Goal: Task Accomplishment & Management: Manage account settings

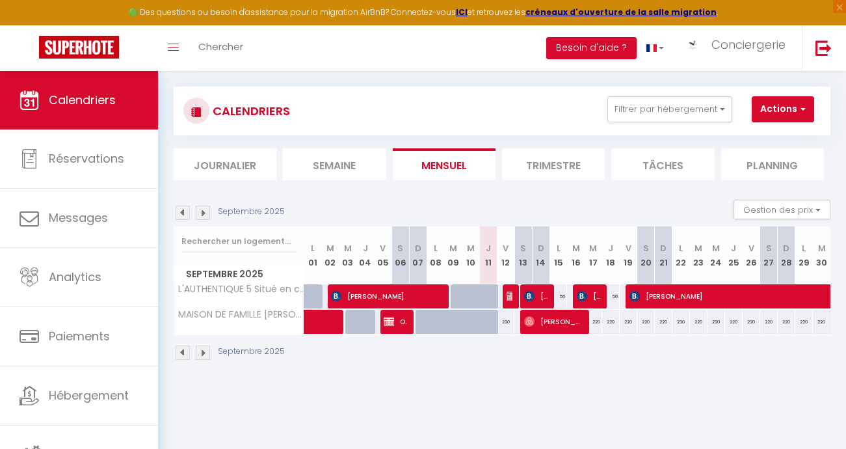
scroll to position [0, 1]
click at [712, 106] on button "Filtrer par hébergement" at bounding box center [670, 109] width 125 height 26
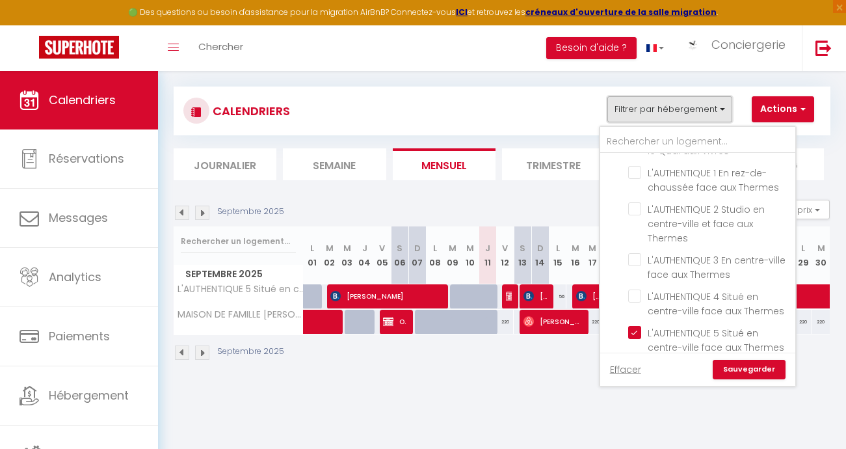
scroll to position [497, 0]
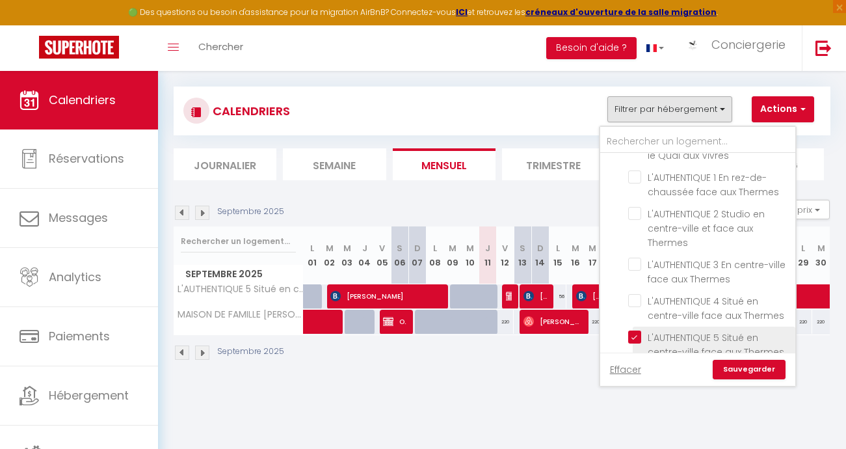
click at [637, 330] on input "L'AUTHENTIQUE 5 Situé en centre-ville face aux Thermes" at bounding box center [709, 336] width 163 height 13
checkbox input "false"
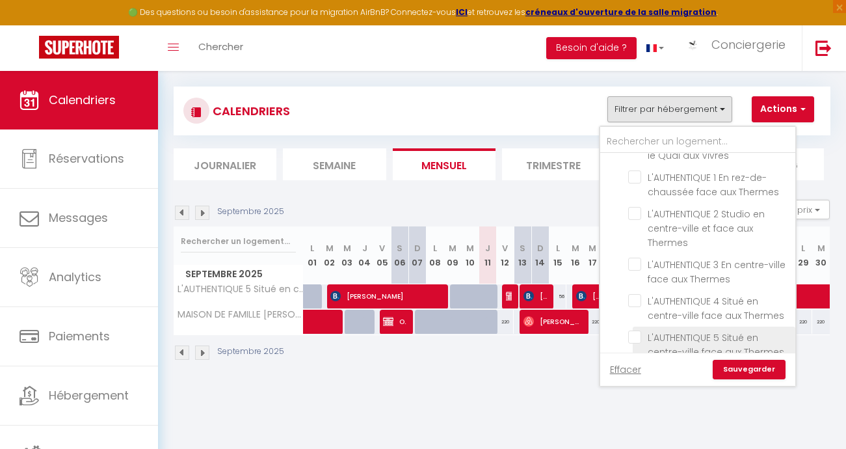
checkbox input "false"
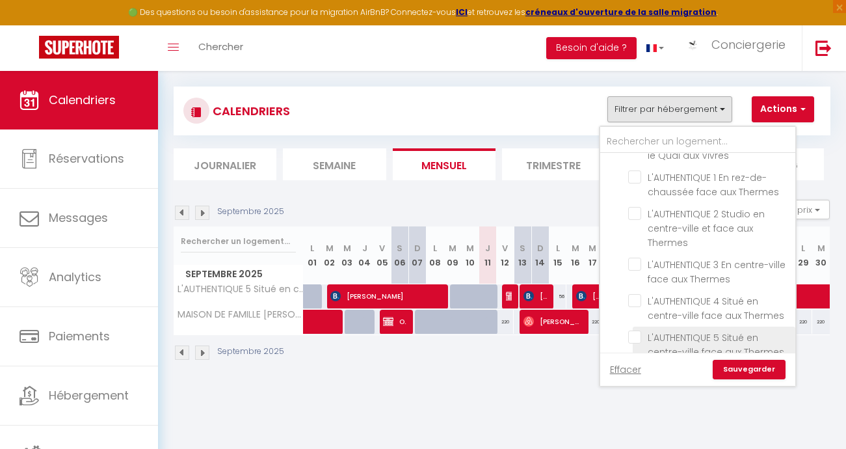
checkbox input "false"
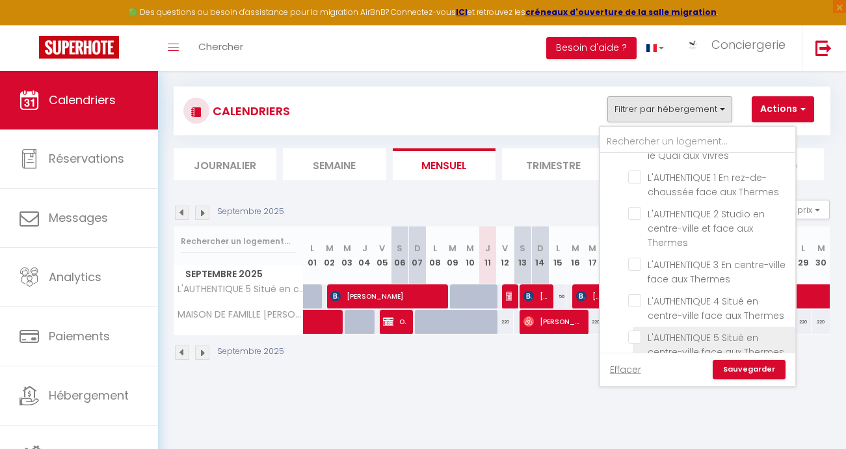
checkbox input "false"
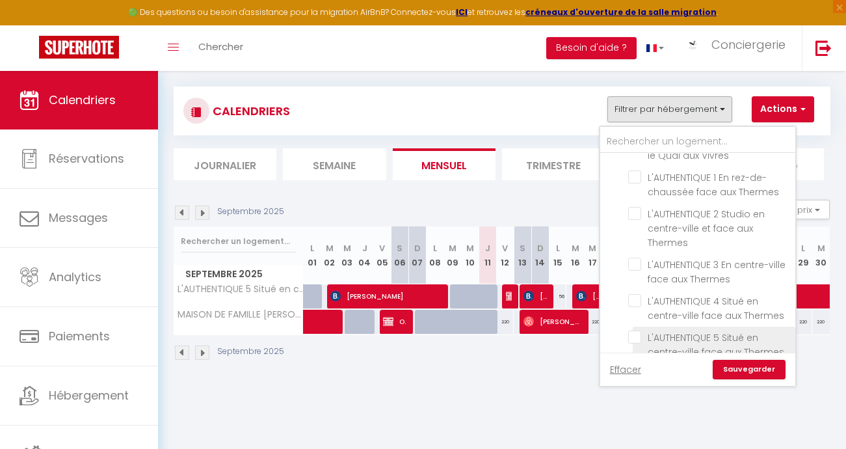
checkbox input "false"
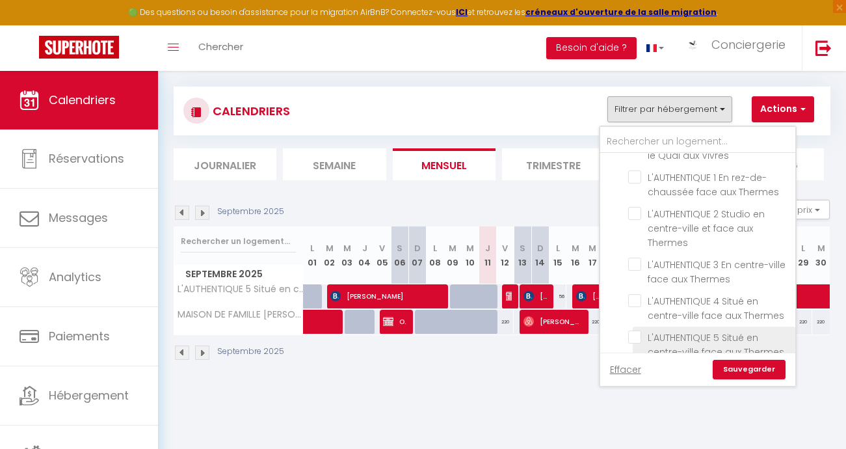
checkbox input "false"
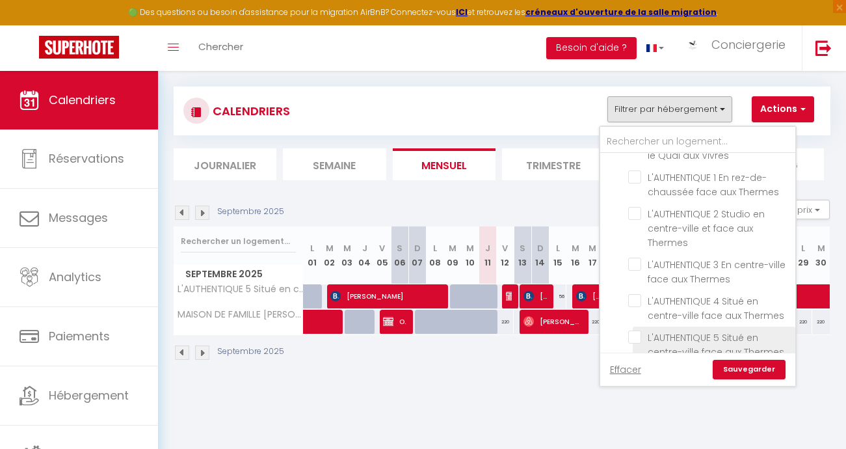
checkbox input "false"
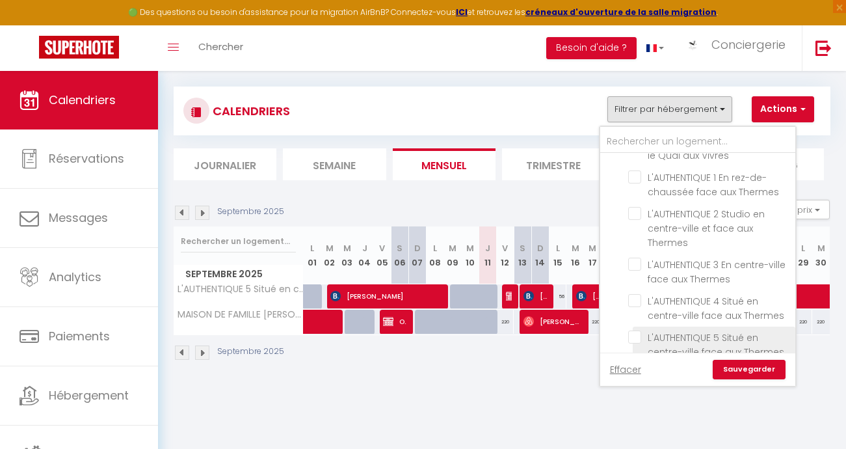
checkbox input "false"
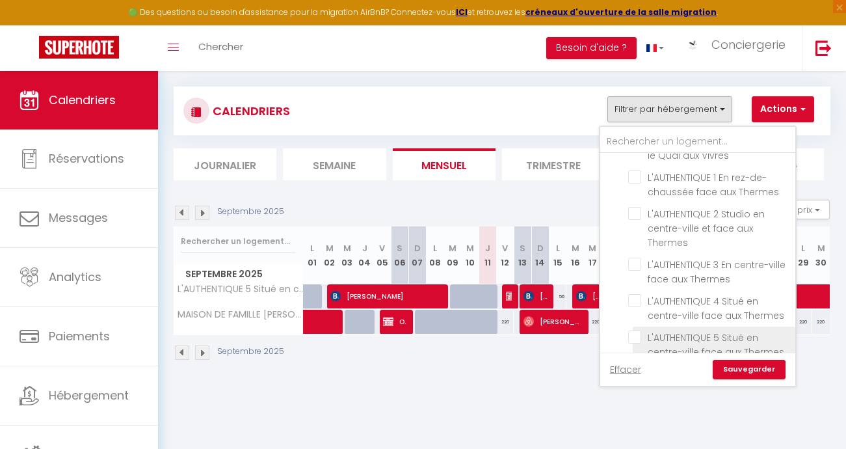
checkbox input "false"
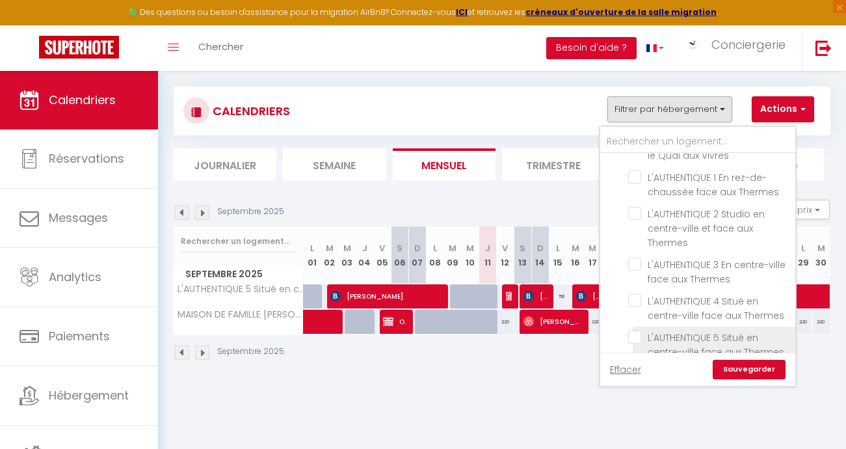
checkbox input "false"
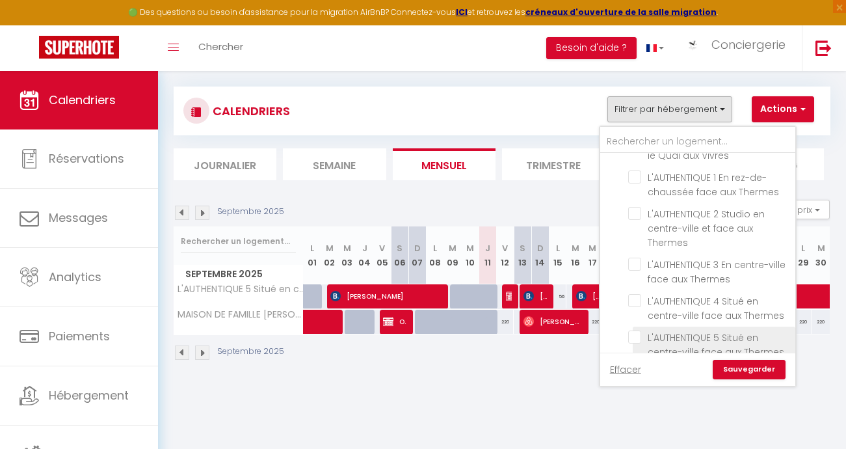
checkbox input "false"
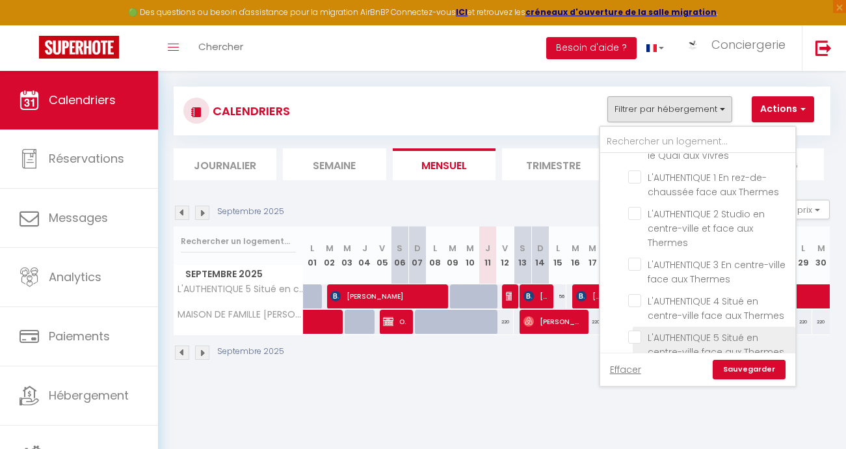
checkbox input "false"
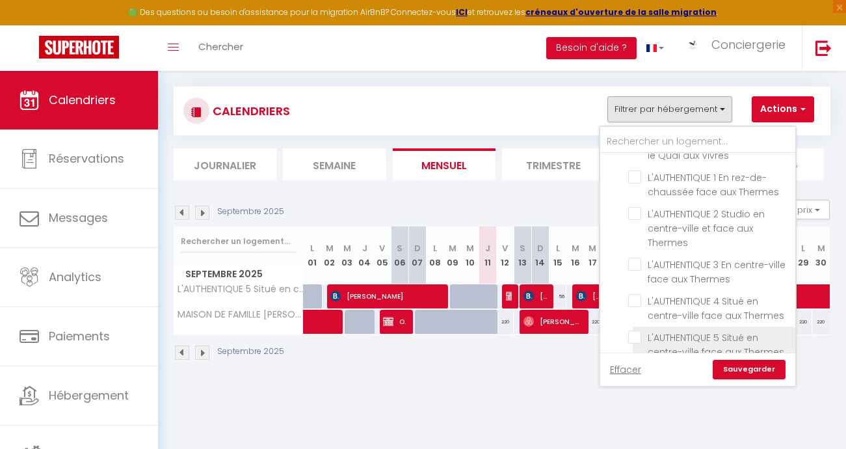
checkbox input "false"
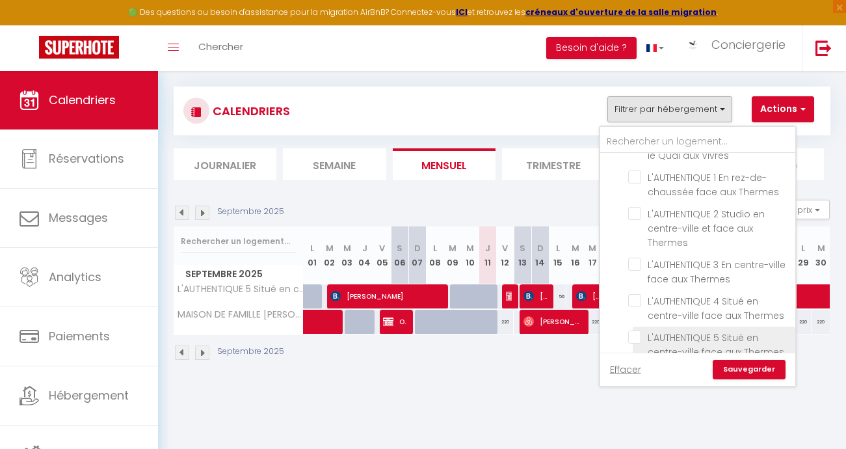
checkbox input "false"
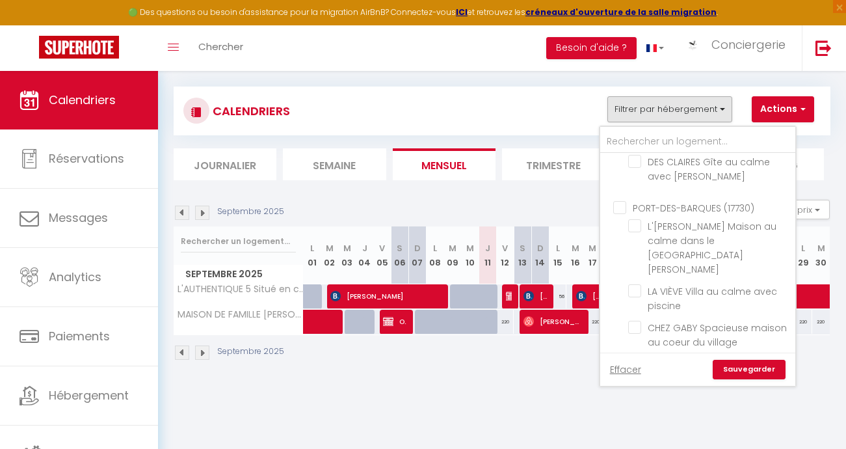
scroll to position [2375, 0]
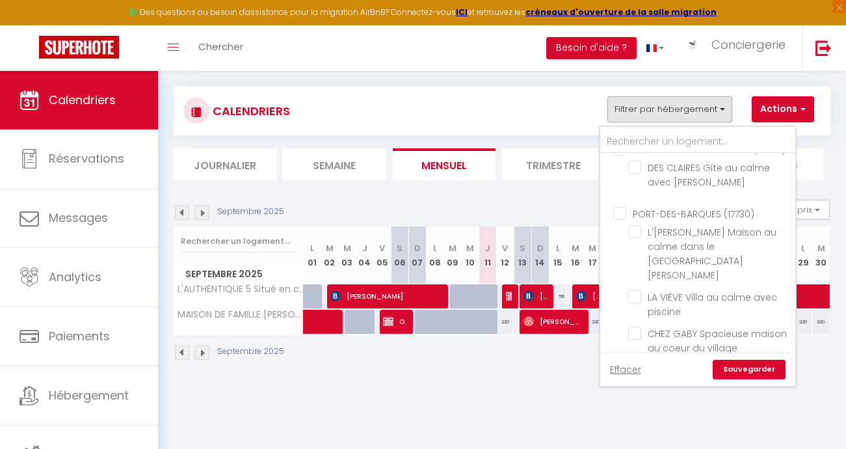
click at [640, 399] on input "MAISON DE FAMILLE [PERSON_NAME] et vue sur l'Océan Atlantique" at bounding box center [709, 405] width 163 height 13
checkbox input "false"
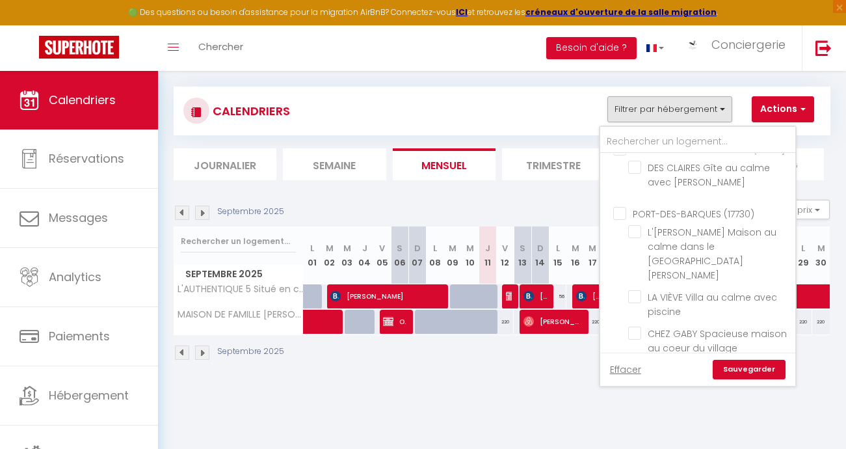
checkbox input "false"
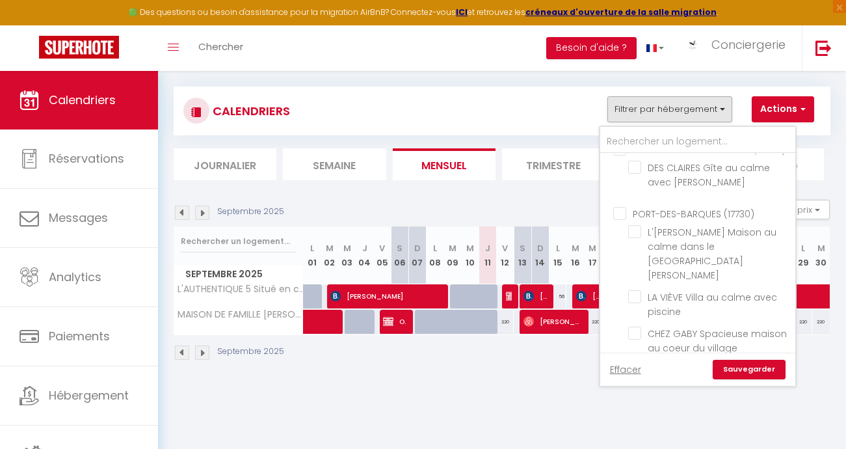
checkbox input "false"
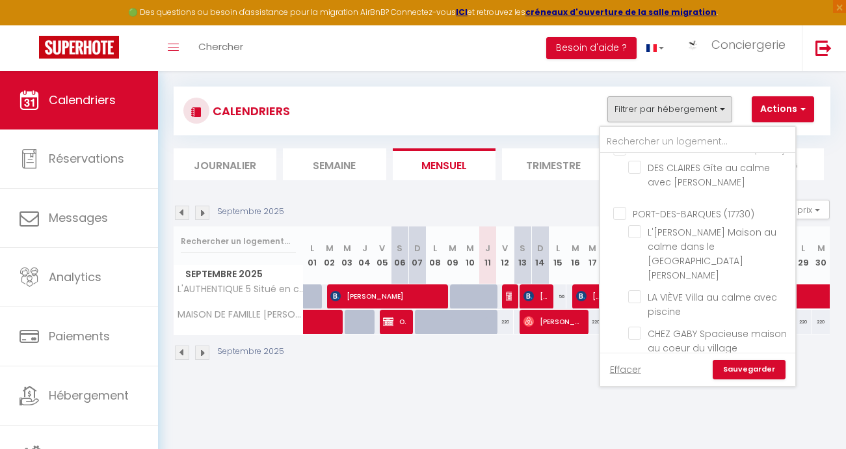
checkbox input "false"
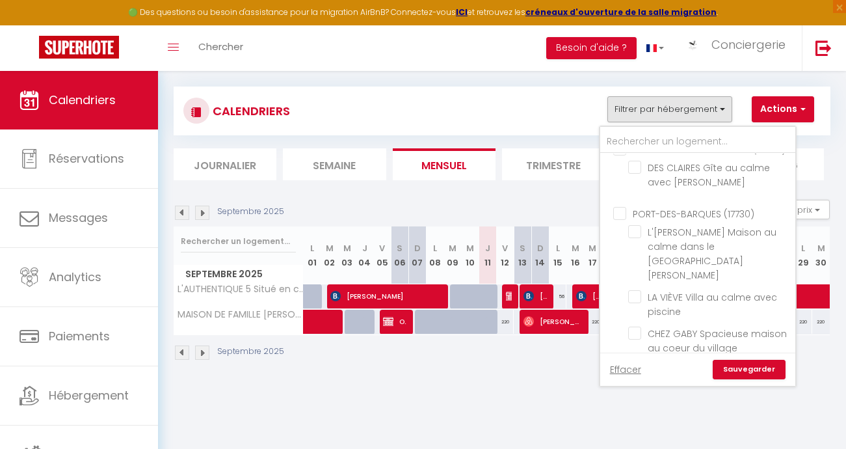
checkbox input "false"
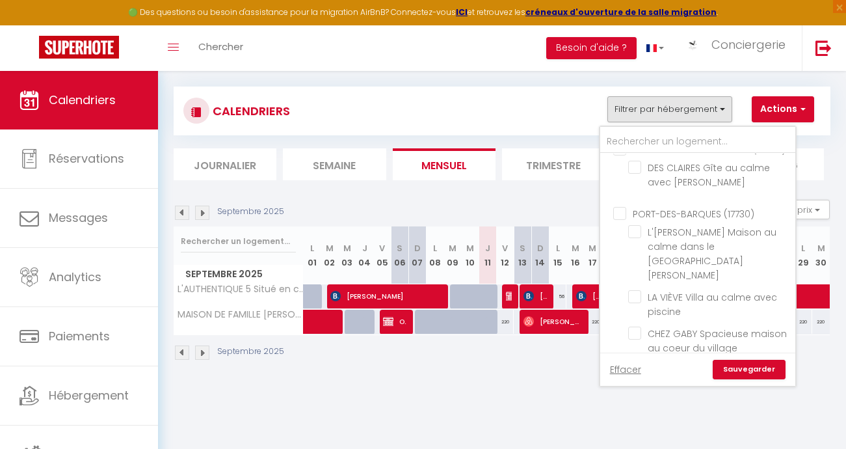
checkbox input "false"
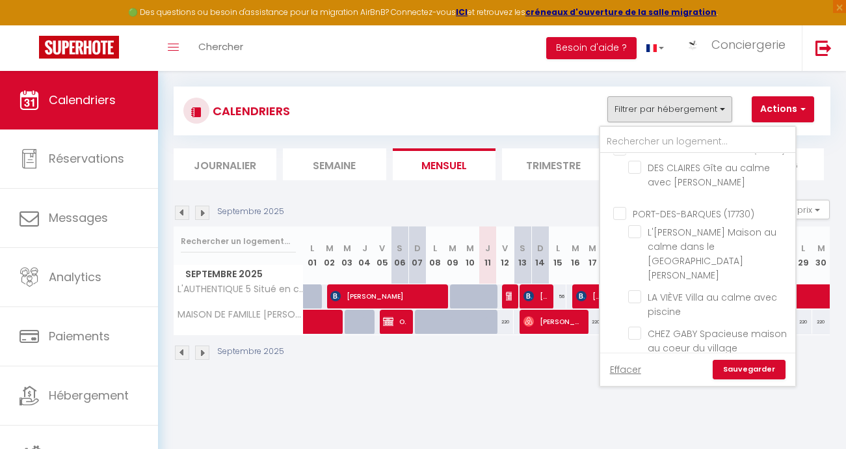
checkbox input "false"
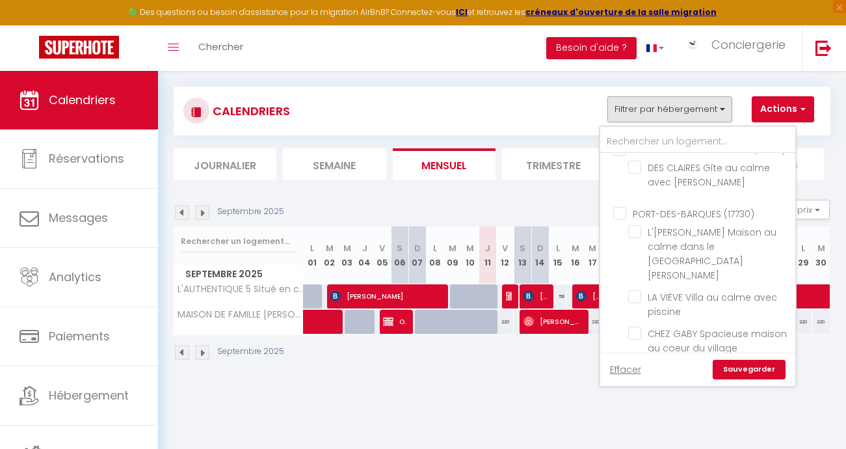
checkbox input "false"
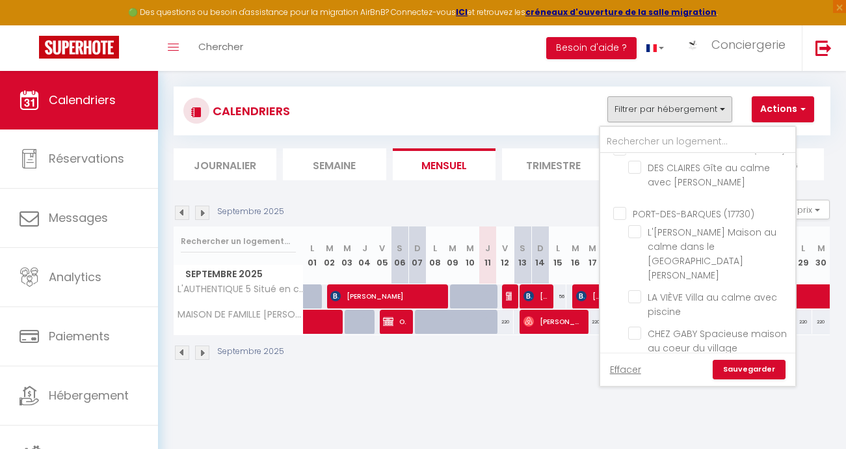
checkbox input "false"
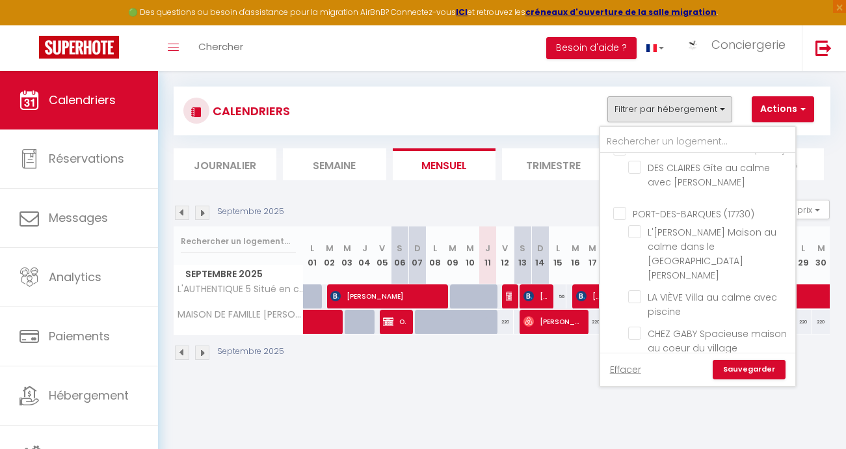
checkbox input "false"
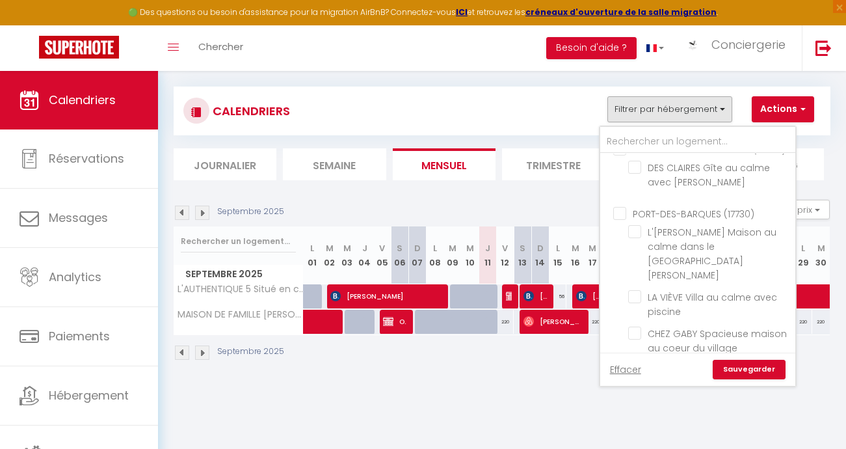
checkbox input "false"
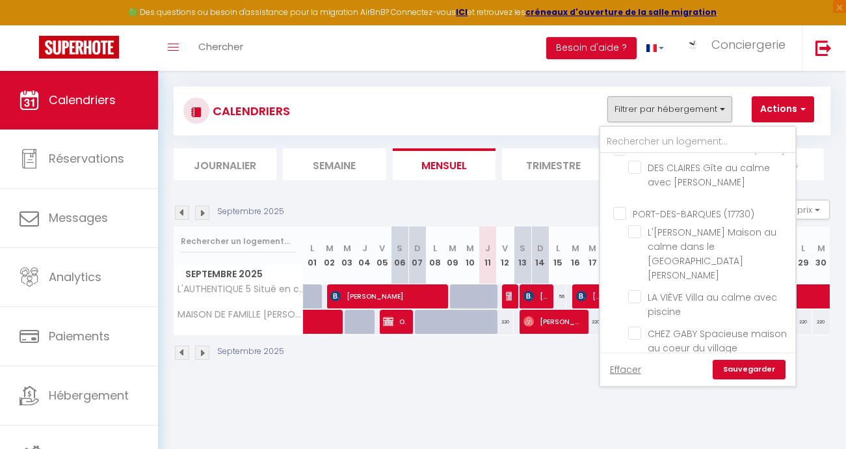
checkbox input "false"
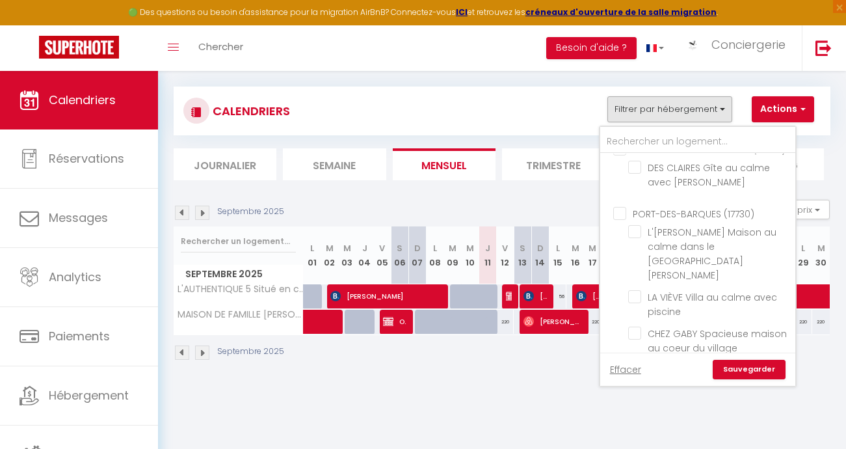
checkbox input "false"
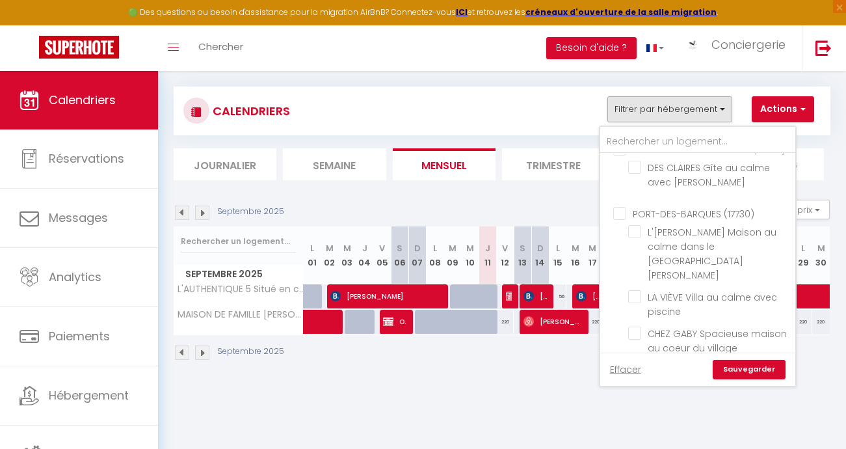
checkbox input "false"
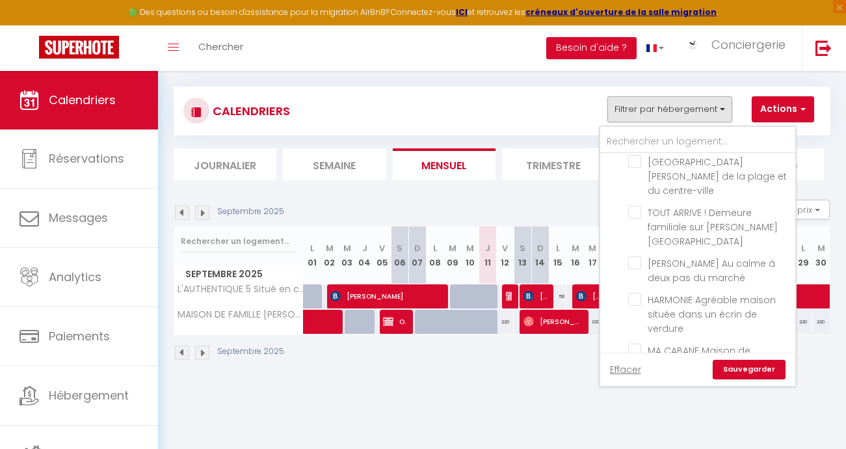
scroll to position [1997, 0]
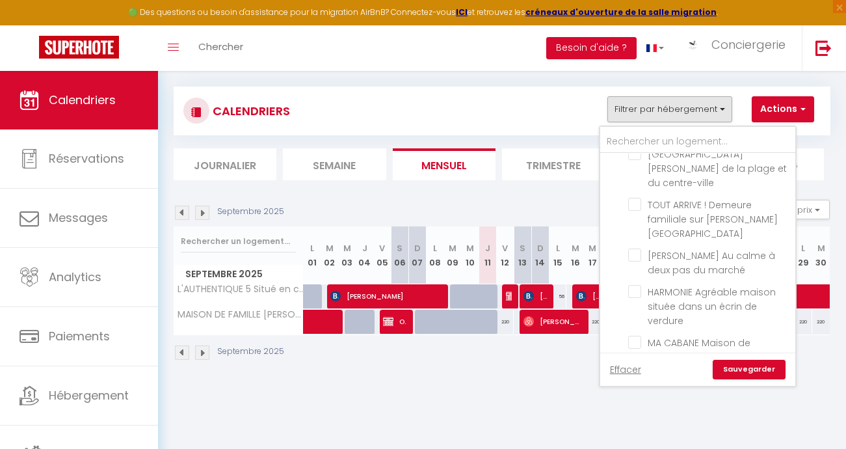
click at [632, 437] on input "LA VERRERIE Maison coeur de ville avec grand jardin" at bounding box center [709, 443] width 163 height 13
checkbox input "true"
click at [749, 368] on link "Sauvegarder" at bounding box center [749, 370] width 73 height 20
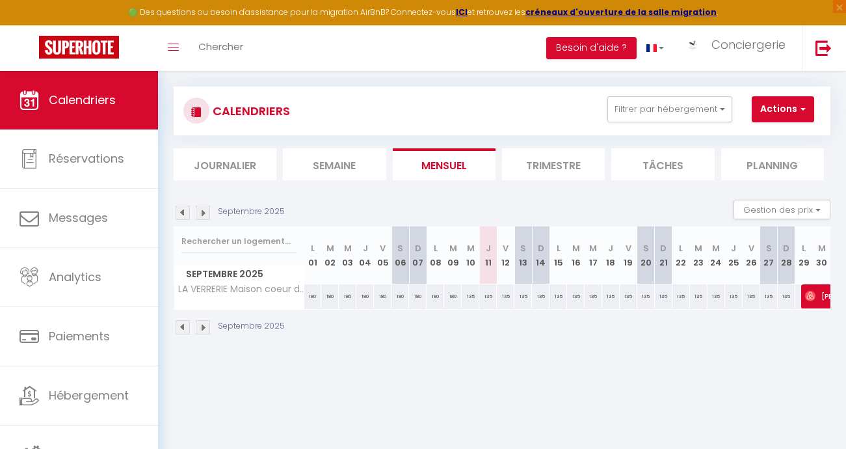
click at [184, 213] on img at bounding box center [183, 213] width 14 height 14
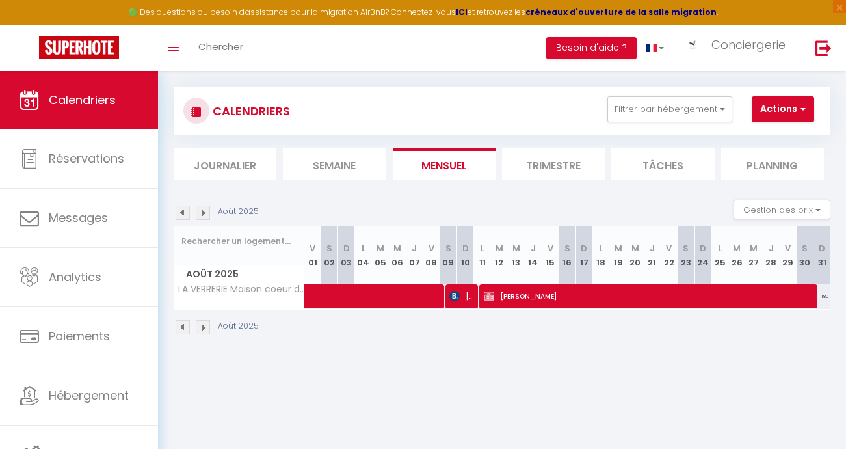
click at [184, 213] on img at bounding box center [183, 213] width 14 height 14
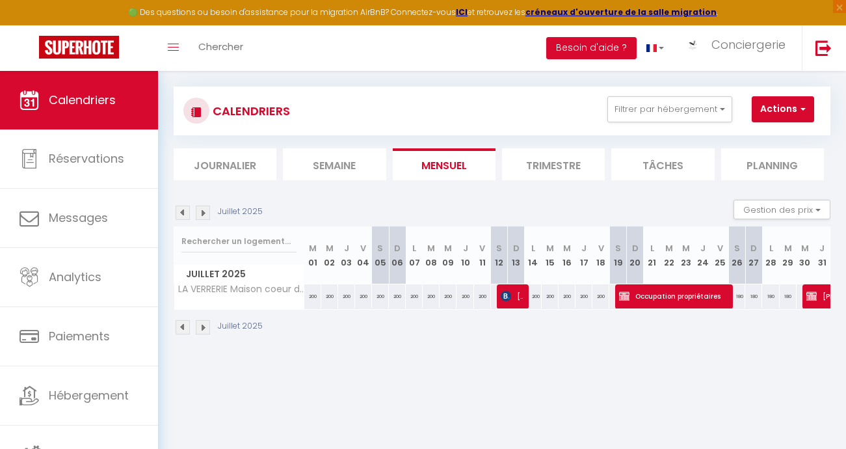
click at [184, 213] on img at bounding box center [183, 213] width 14 height 14
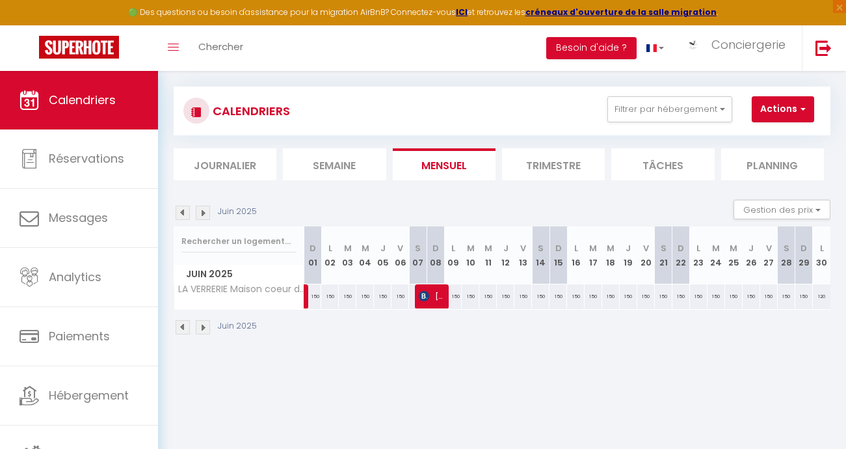
click at [184, 213] on img at bounding box center [183, 213] width 14 height 14
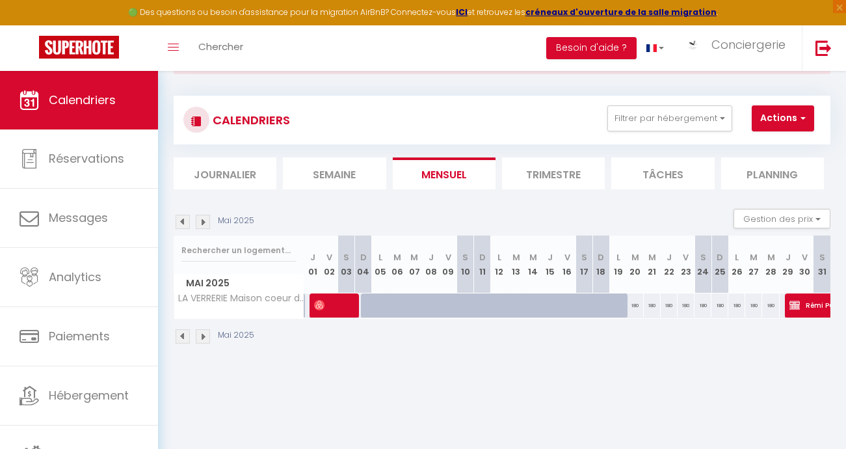
scroll to position [55, 0]
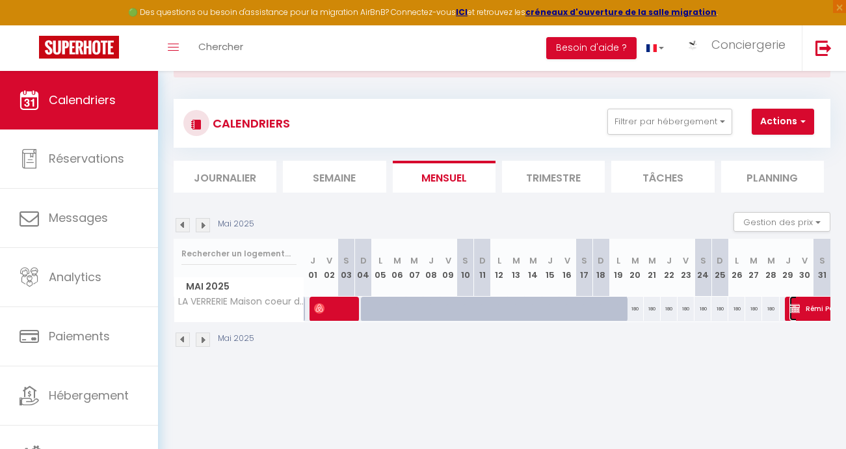
click at [809, 306] on span "Rémi PORTE" at bounding box center [835, 308] width 90 height 25
select select "OK"
select select "KO"
select select "0"
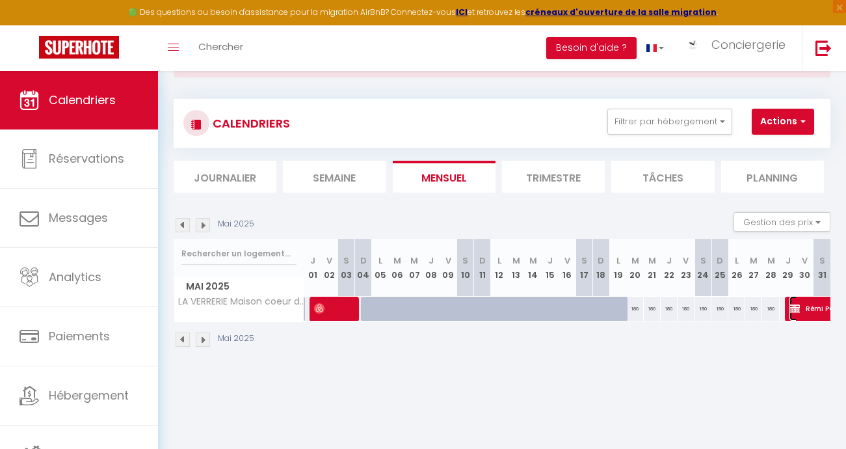
select select "1"
select select
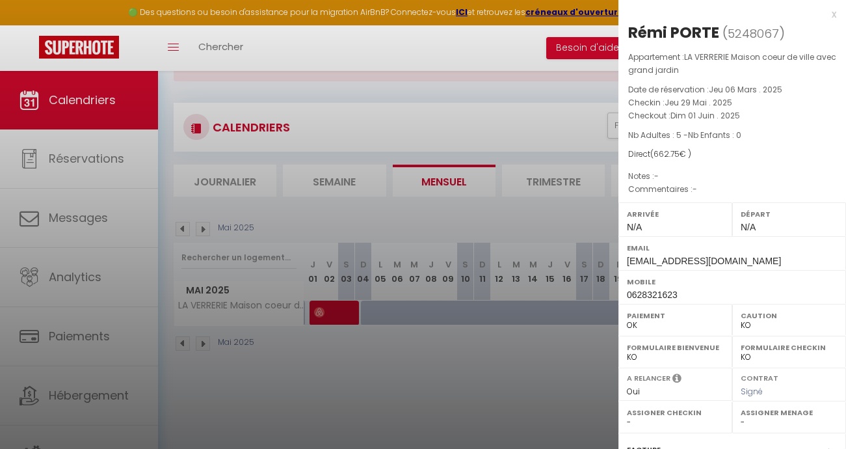
click at [536, 365] on div at bounding box center [423, 224] width 846 height 449
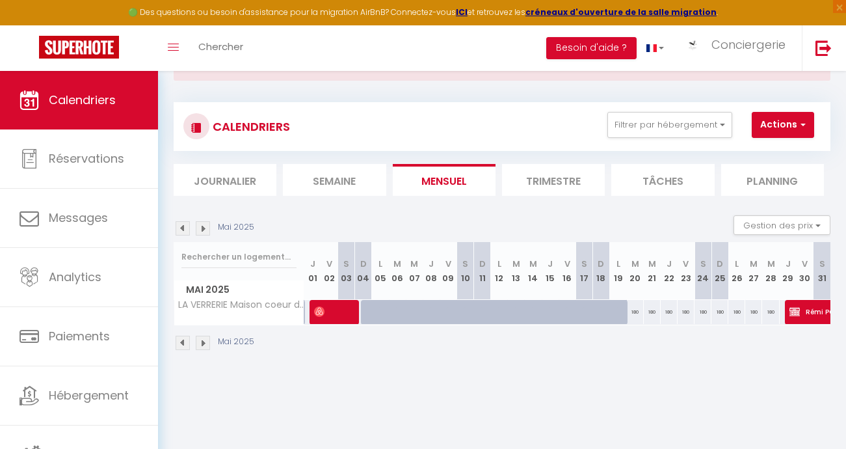
scroll to position [44, 0]
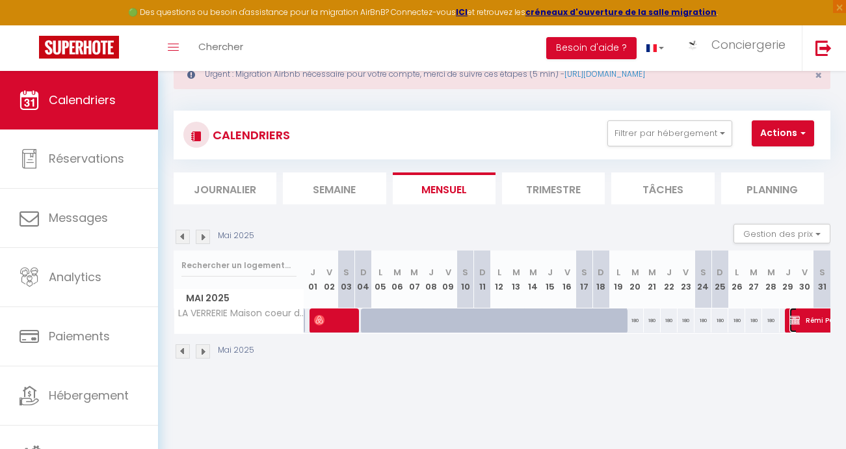
click at [814, 321] on span "Rémi PORTE" at bounding box center [835, 320] width 90 height 25
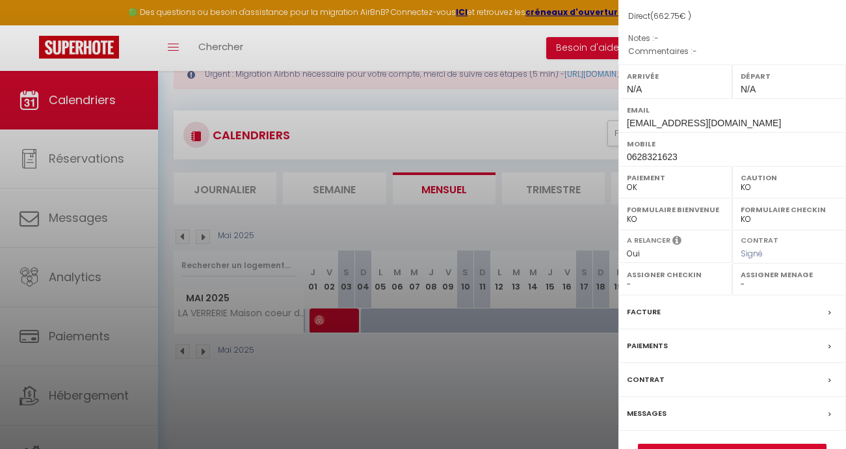
scroll to position [170, 0]
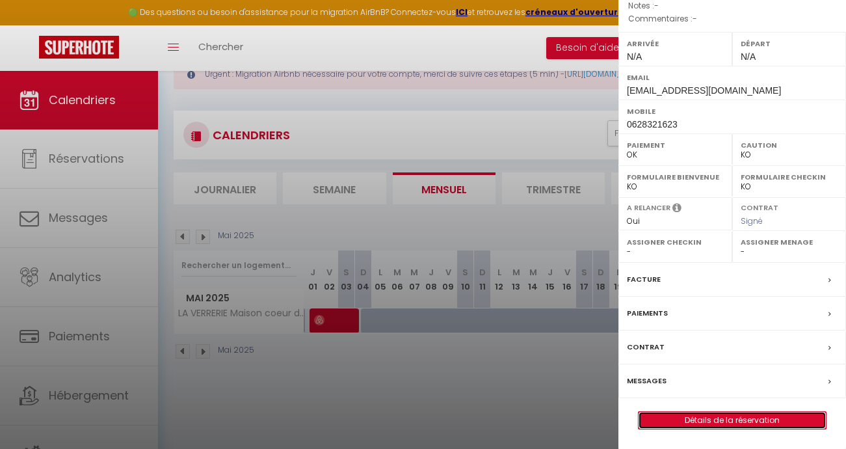
click at [742, 420] on link "Détails de la réservation" at bounding box center [732, 420] width 187 height 17
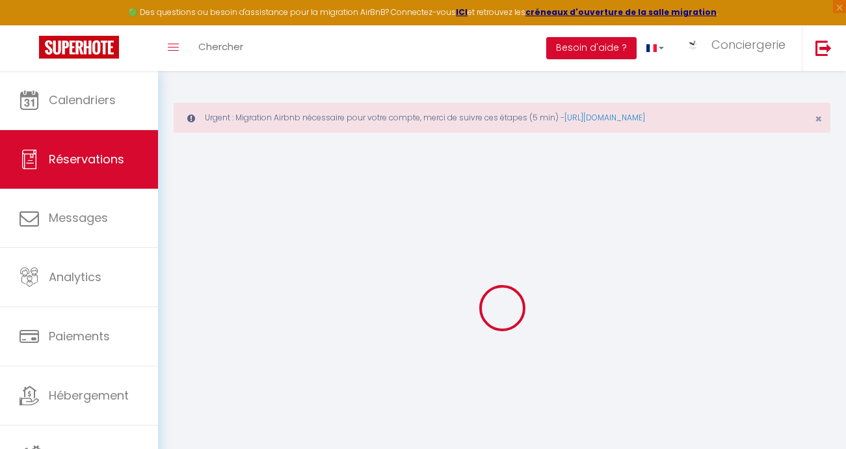
type input "Rémi"
type input "PORTE"
type input "[EMAIL_ADDRESS][DOMAIN_NAME]"
type input "0628321623"
type input "31150"
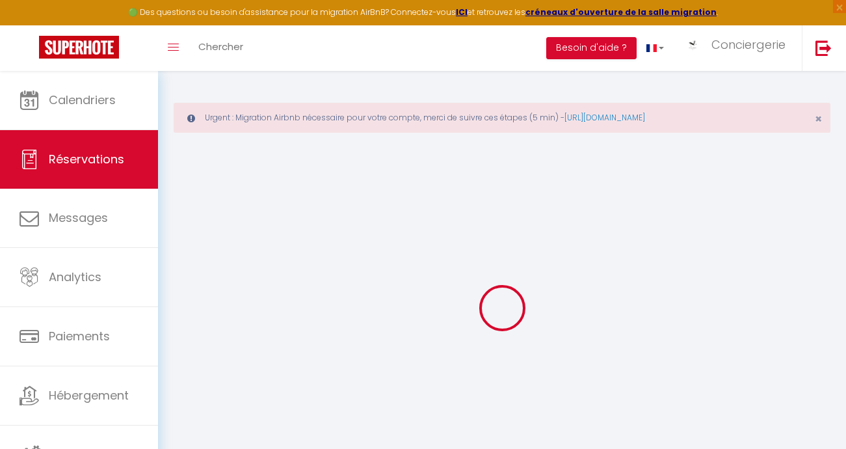
type input "[STREET_ADDRESS][PERSON_NAME]"
type input "Gratentour"
select select "FR"
select select "49205"
select select "1"
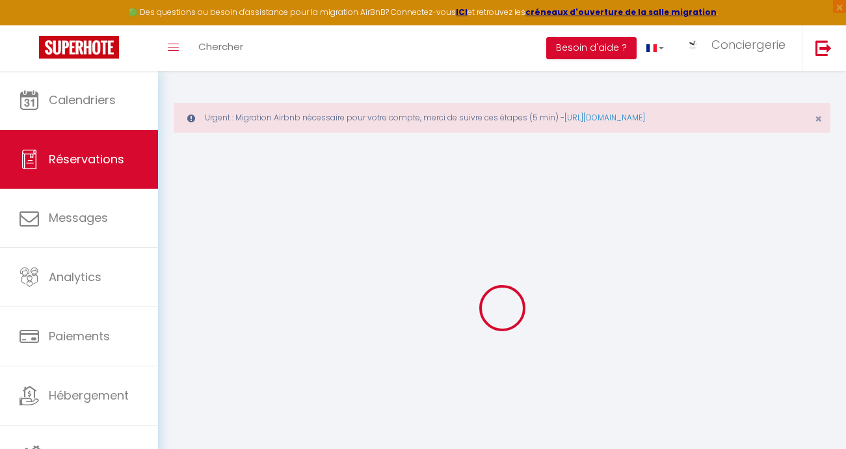
type input "Jeu 29 Mai 2025"
select select
type input "Dim 01 Juin 2025"
select select
type input "5"
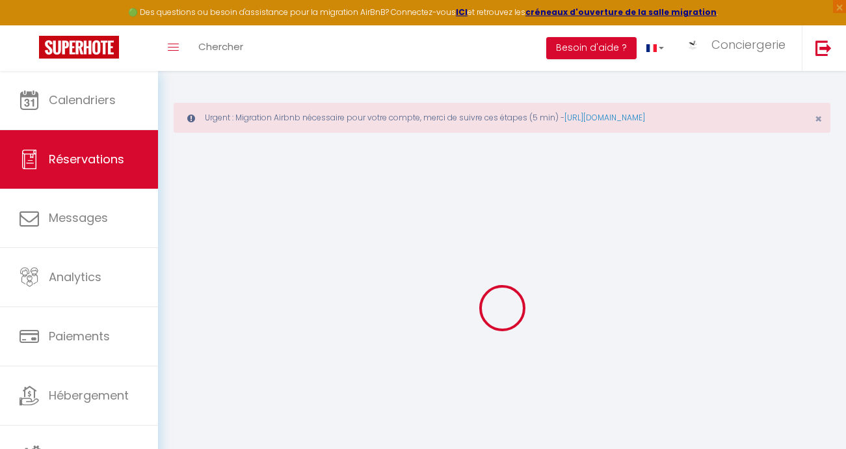
select select "12"
select select
type input "450"
checkbox input "false"
type input "0"
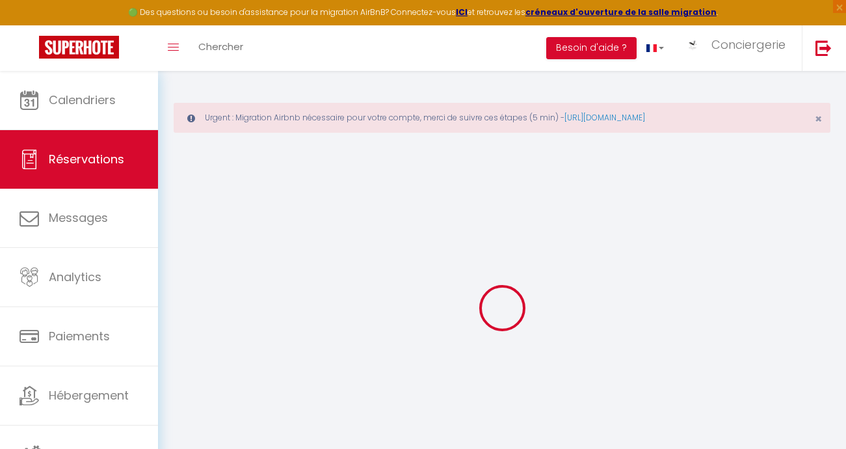
type input "188"
type input "0"
select select
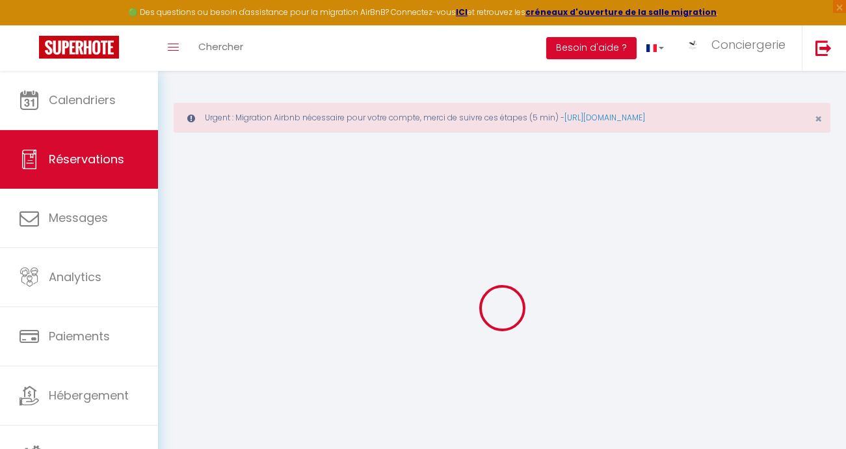
select select "14"
checkbox input "false"
select select
checkbox input "false"
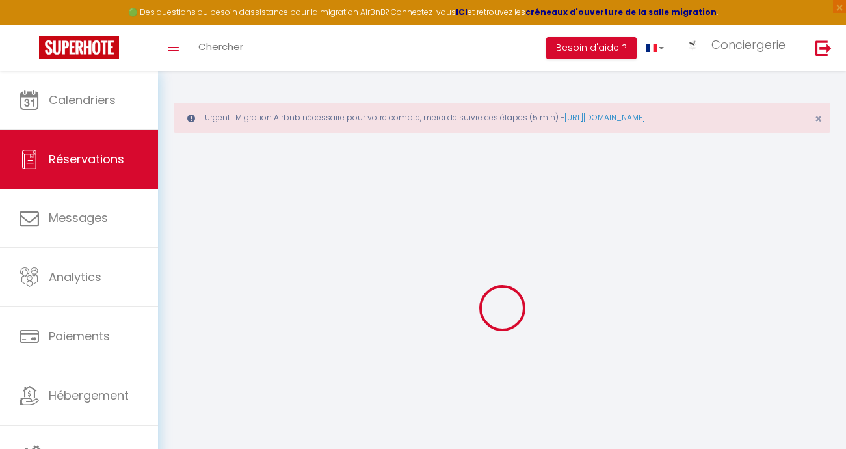
select select
checkbox input "false"
type input "188"
type input "24.75"
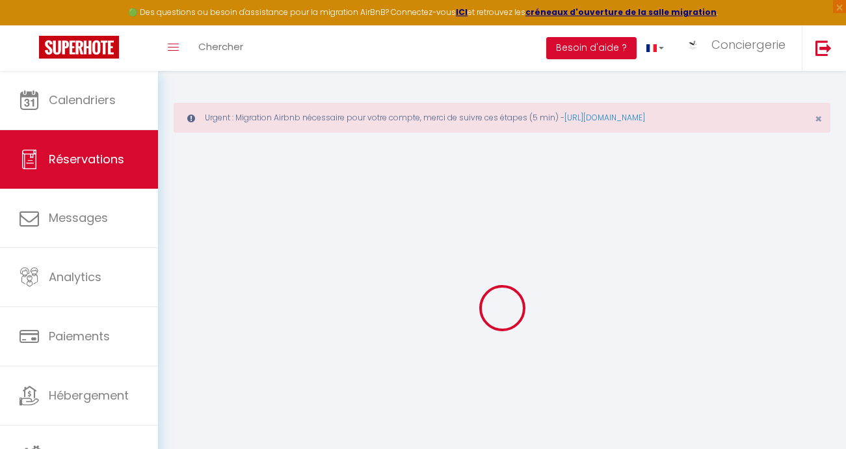
select select
checkbox input "false"
select select
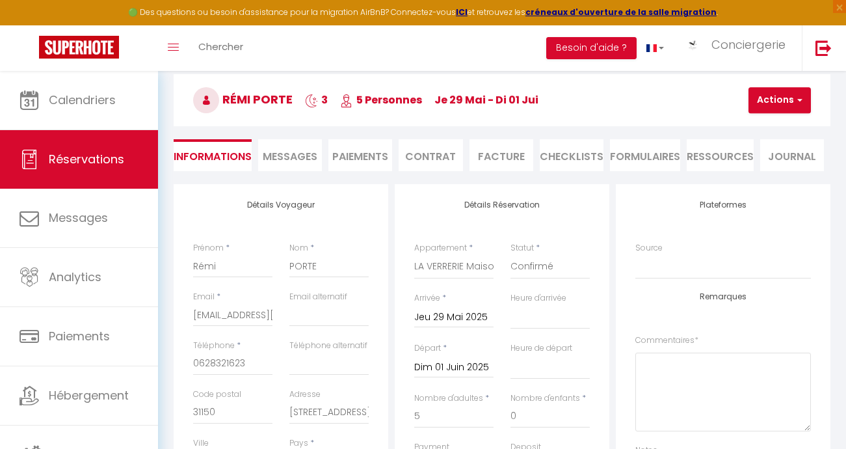
scroll to position [122, 0]
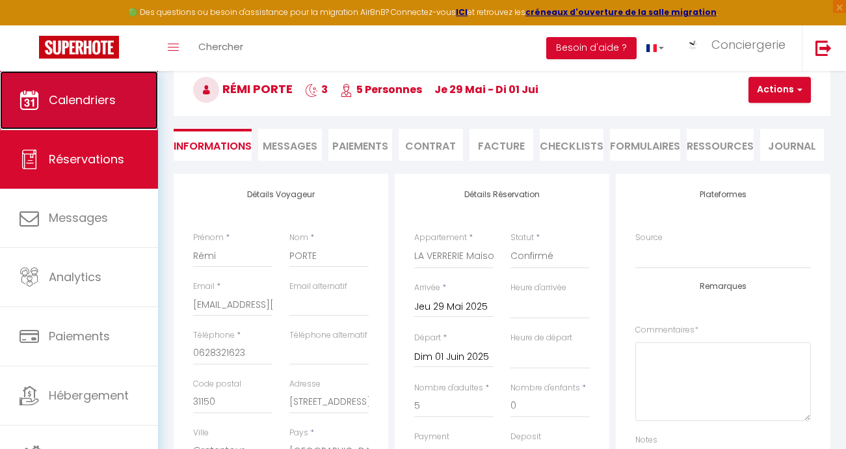
click at [67, 104] on span "Calendriers" at bounding box center [82, 100] width 67 height 16
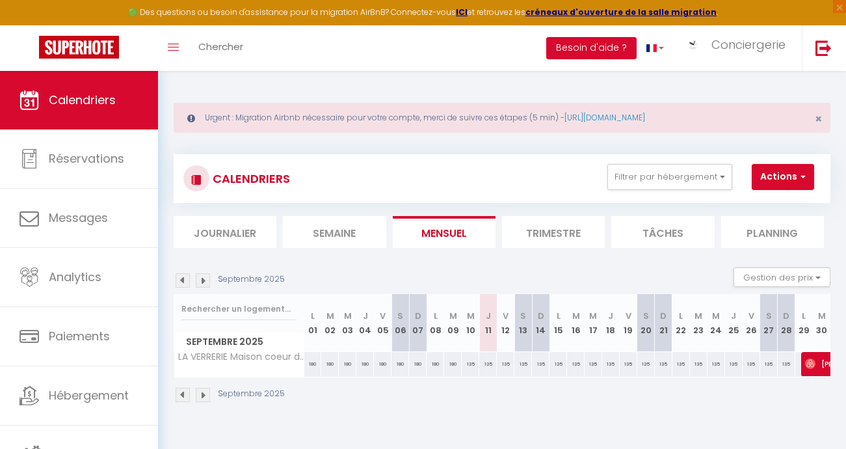
click at [184, 279] on img at bounding box center [183, 280] width 14 height 14
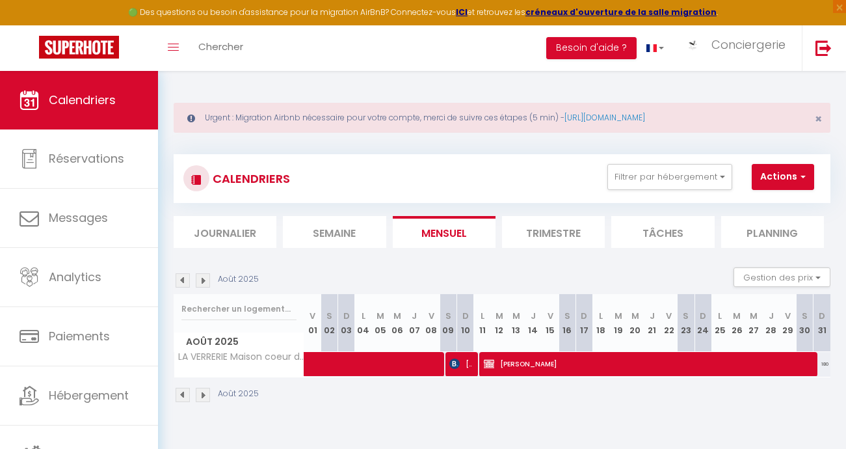
click at [186, 280] on img at bounding box center [183, 280] width 14 height 14
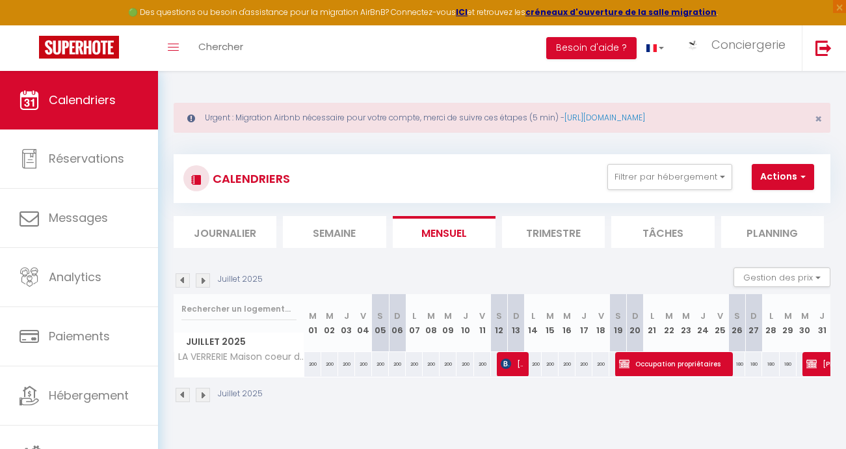
click at [183, 277] on img at bounding box center [183, 280] width 14 height 14
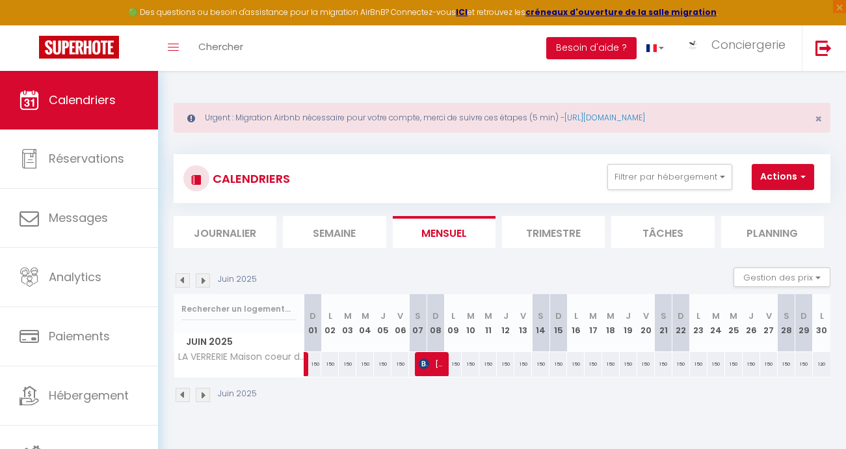
click at [199, 280] on img at bounding box center [203, 280] width 14 height 14
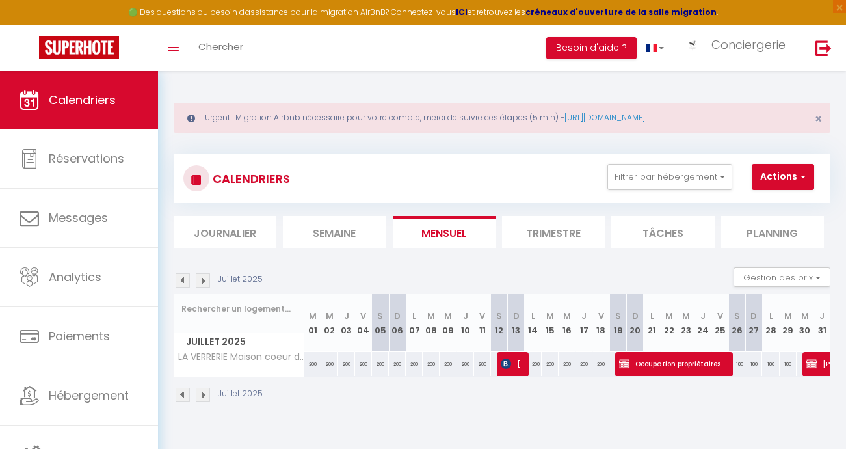
click at [199, 280] on img at bounding box center [203, 280] width 14 height 14
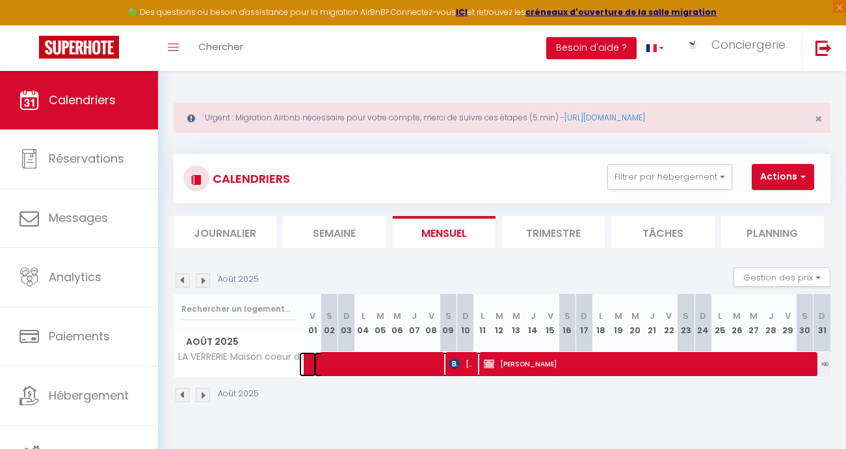
click at [381, 368] on span at bounding box center [433, 364] width 239 height 25
select select "OK"
select select "KO"
select select "0"
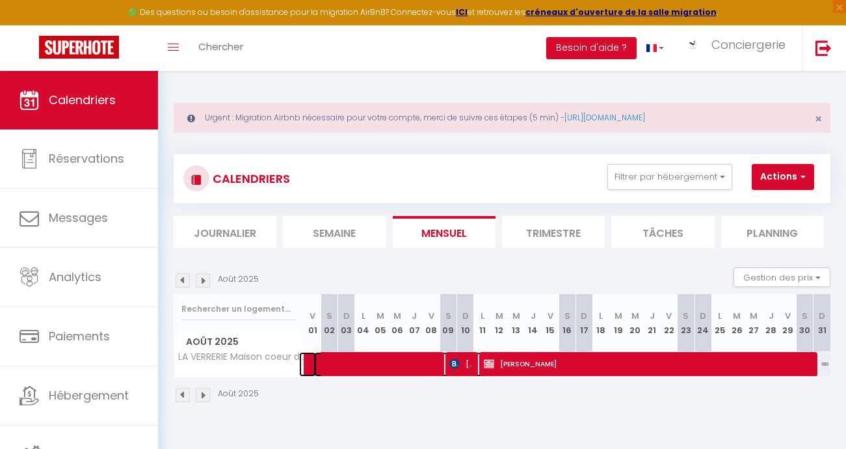
select select "1"
select select
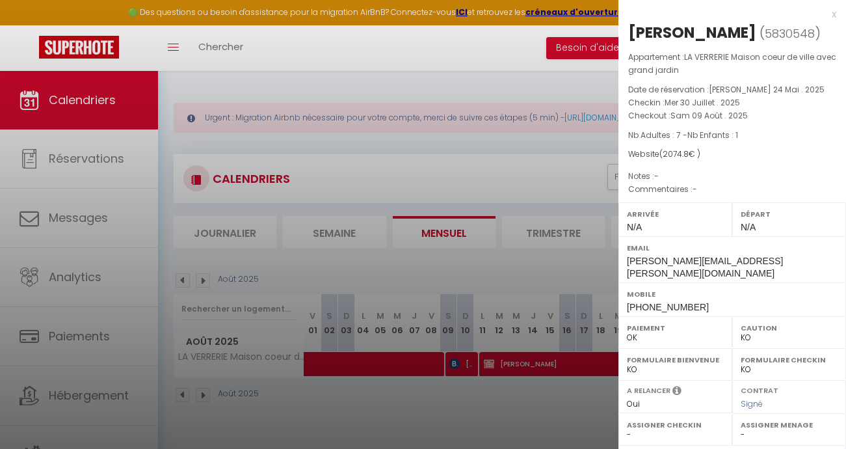
click at [556, 271] on div at bounding box center [423, 224] width 846 height 449
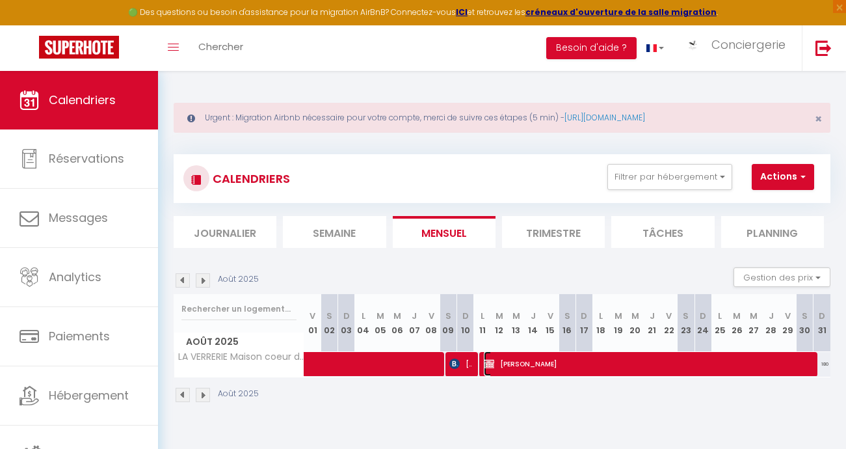
click at [545, 365] on span "[PERSON_NAME]" at bounding box center [647, 363] width 327 height 25
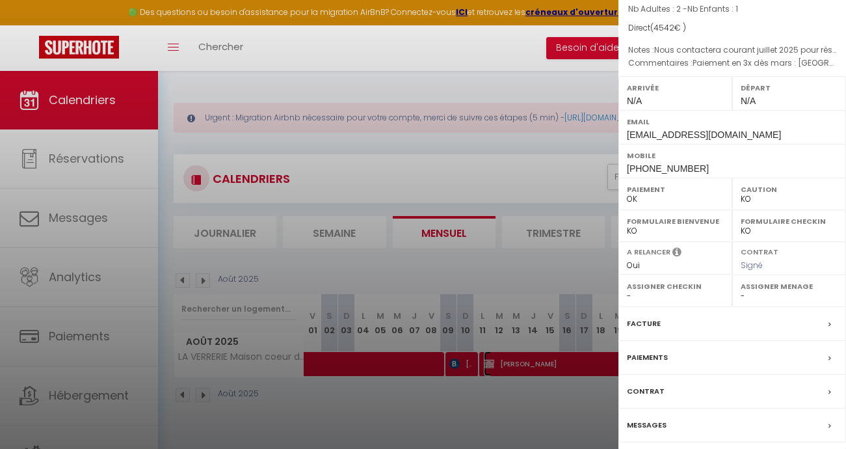
scroll to position [170, 0]
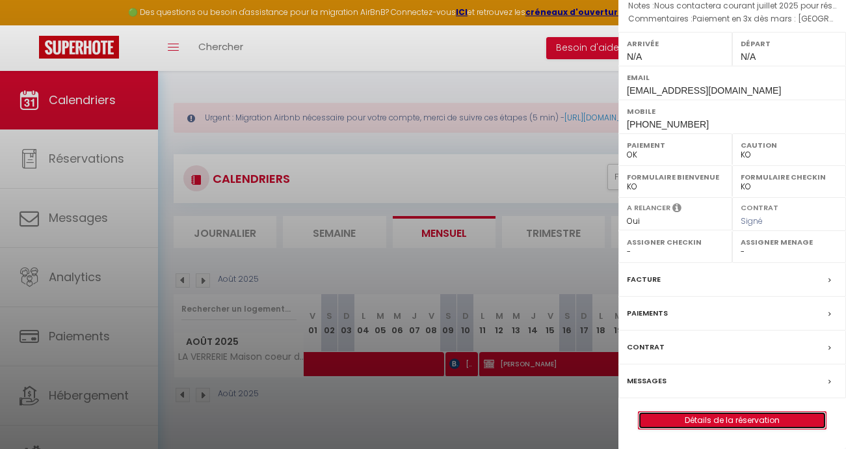
click at [729, 415] on link "Détails de la réservation" at bounding box center [732, 420] width 187 height 17
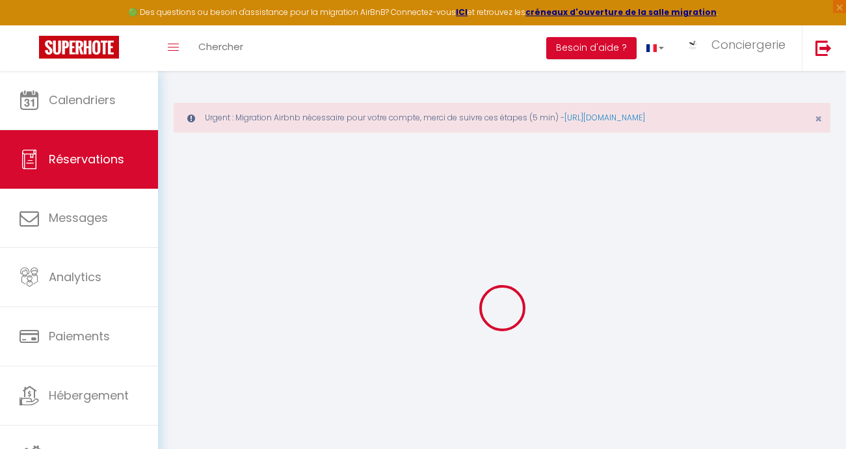
type input "[PERSON_NAME]"
type input "Ghanem"
type input "[EMAIL_ADDRESS][DOMAIN_NAME]"
type input "[PHONE_NUMBER]"
select select "FR"
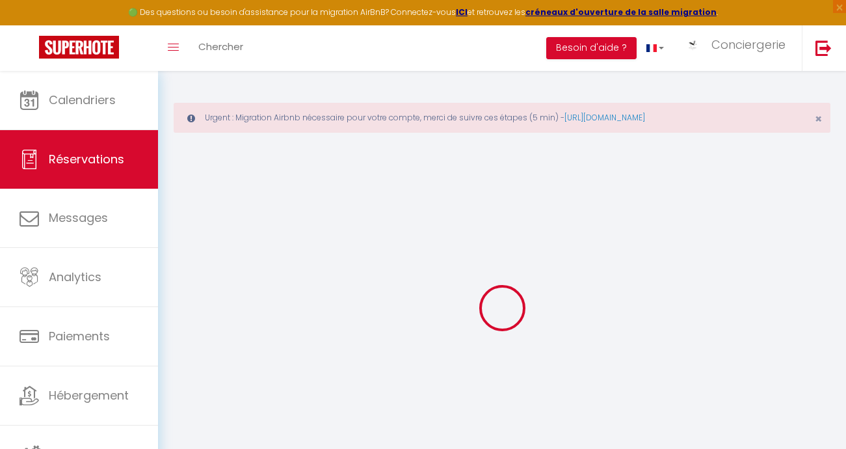
select select "49205"
select select "1"
type input "Lun 11 Août 2025"
select select
type input "Dim 31 Août 2025"
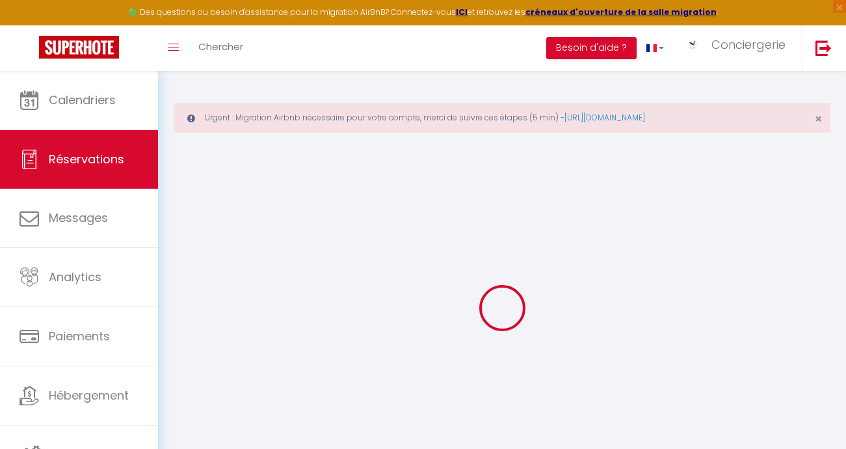
select select
type input "2"
type input "1"
select select "12"
select select
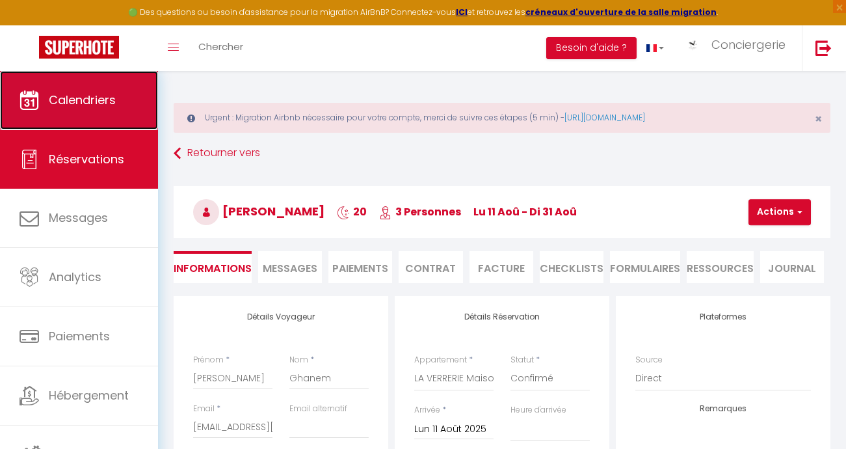
click at [49, 92] on span "Calendriers" at bounding box center [82, 100] width 67 height 16
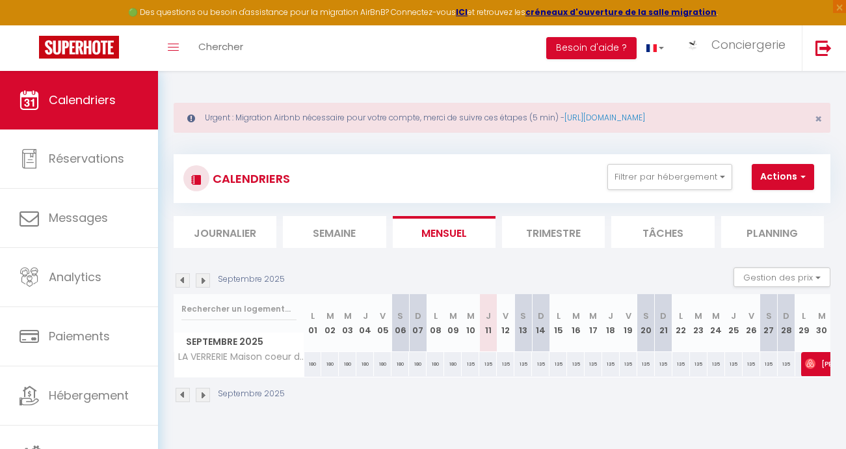
click at [182, 280] on img at bounding box center [183, 280] width 14 height 14
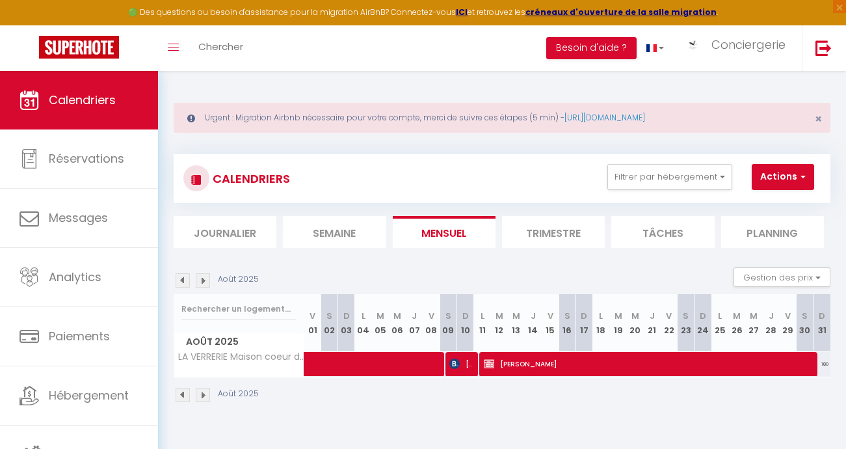
click at [182, 280] on img at bounding box center [183, 280] width 14 height 14
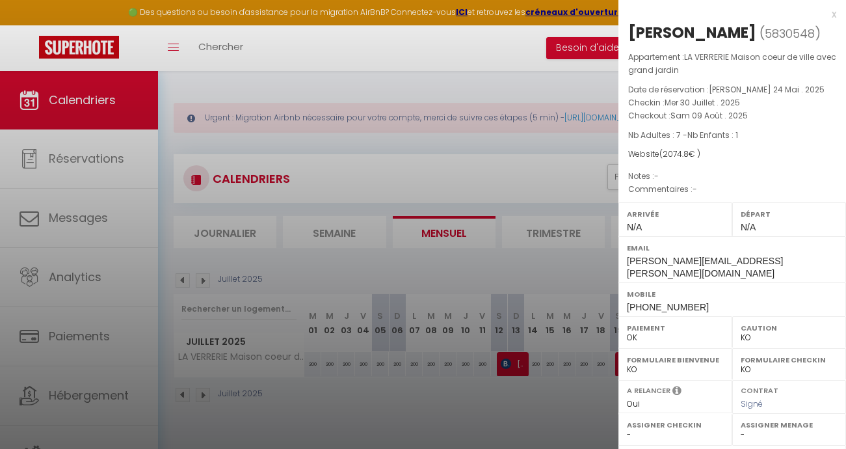
scroll to position [170, 0]
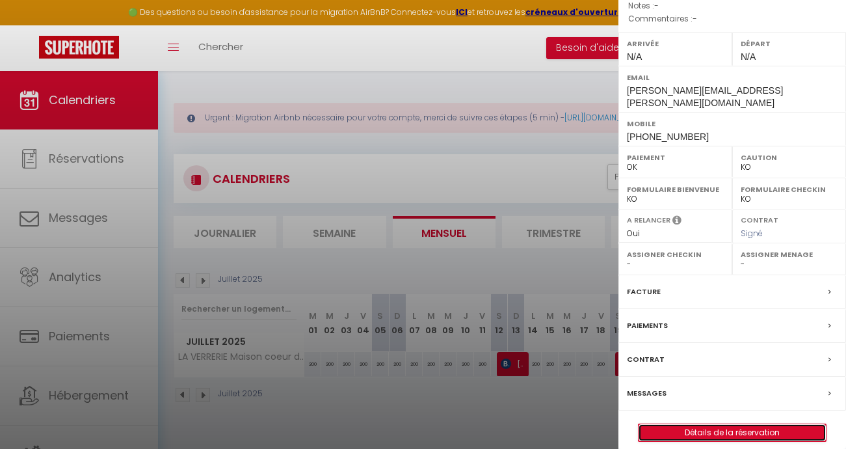
click at [699, 424] on link "Détails de la réservation" at bounding box center [732, 432] width 187 height 17
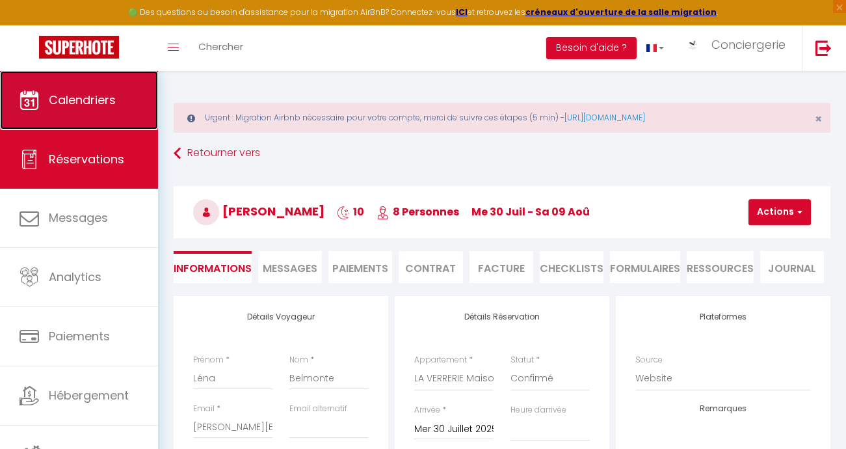
click at [77, 101] on span "Calendriers" at bounding box center [82, 100] width 67 height 16
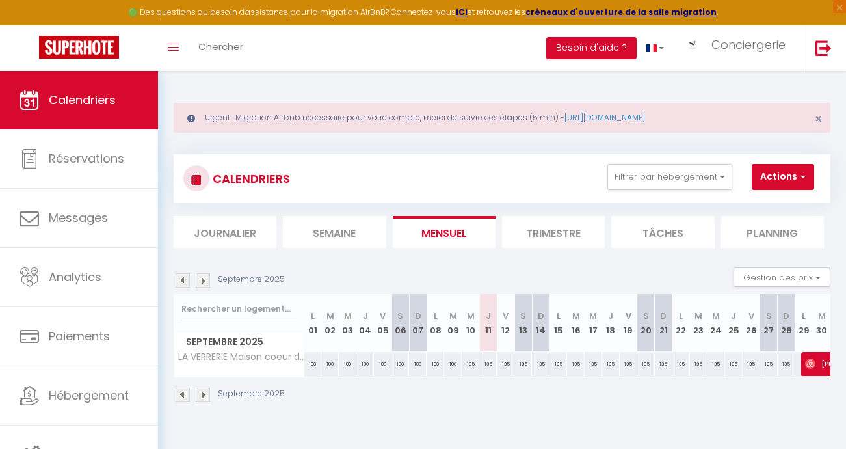
click at [183, 282] on img at bounding box center [183, 280] width 14 height 14
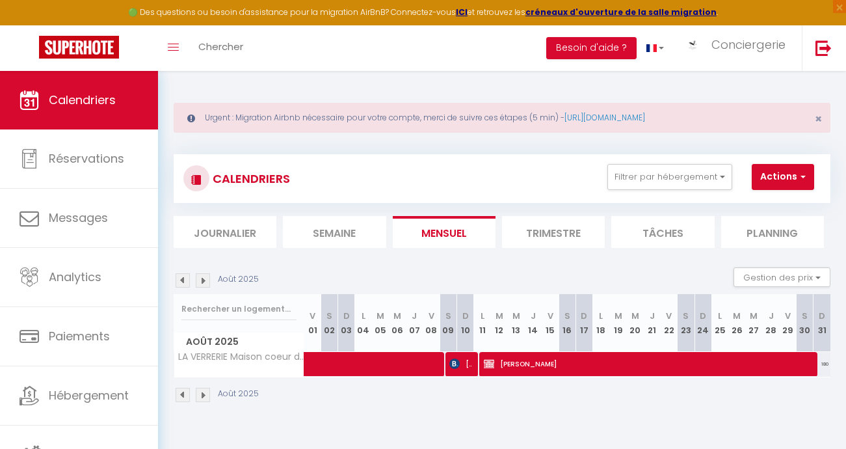
click at [182, 280] on img at bounding box center [183, 280] width 14 height 14
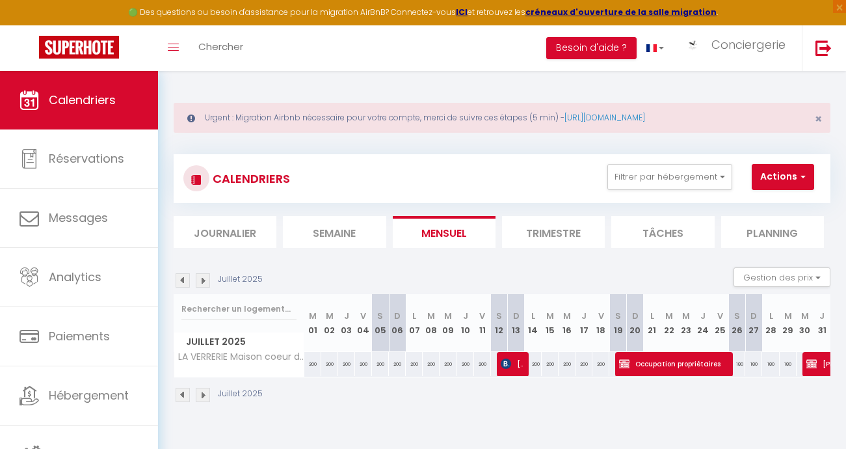
click at [182, 280] on img at bounding box center [183, 280] width 14 height 14
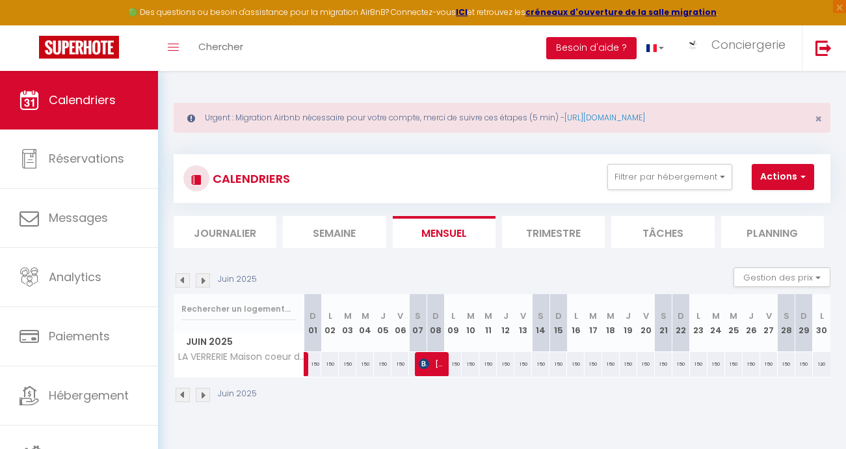
click at [182, 280] on img at bounding box center [183, 280] width 14 height 14
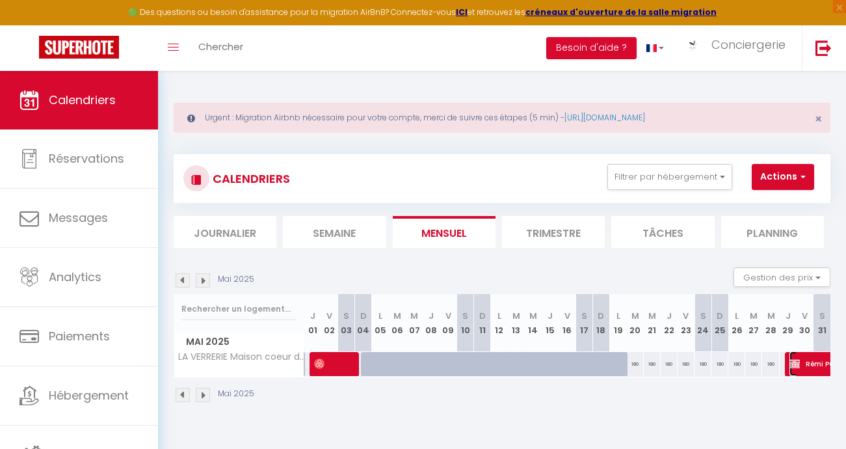
click at [809, 366] on span "Rémi PORTE" at bounding box center [835, 363] width 90 height 25
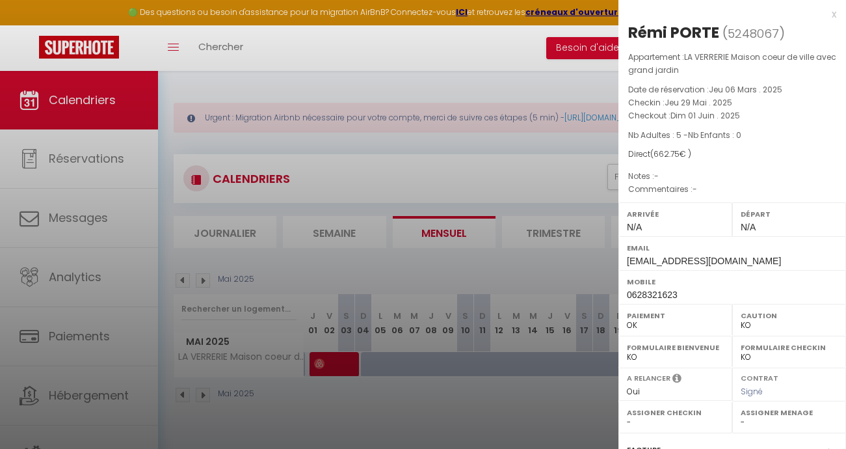
click at [457, 139] on div at bounding box center [423, 224] width 846 height 449
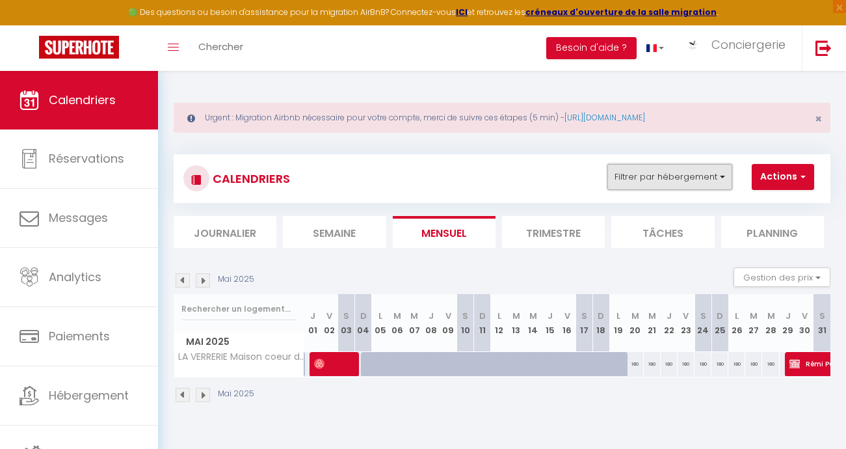
click at [721, 176] on button "Filtrer par hébergement" at bounding box center [670, 177] width 125 height 26
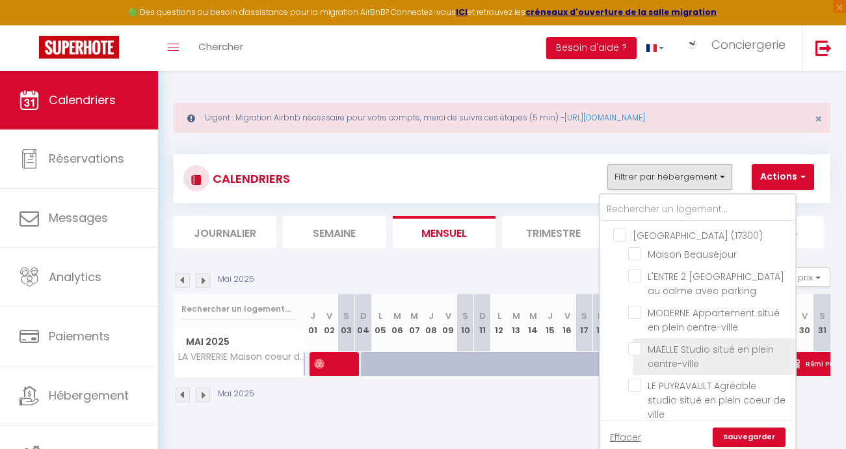
click at [635, 348] on input "MAËLLE Studio situé en plein centre-ville" at bounding box center [709, 348] width 163 height 13
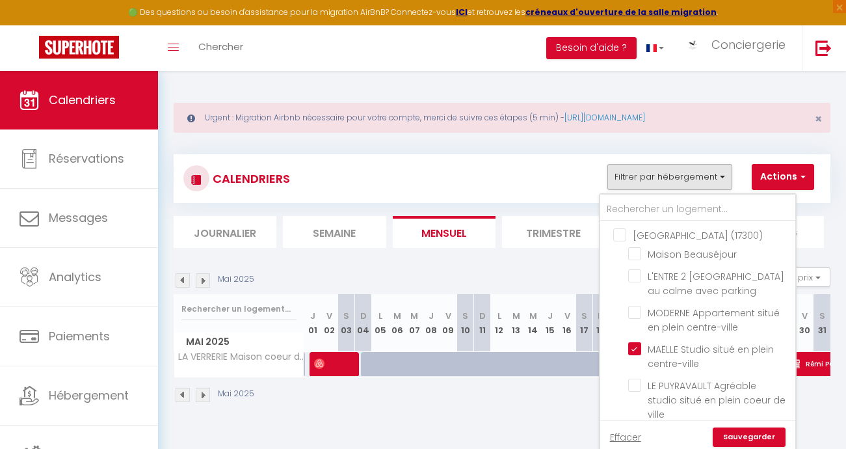
click at [727, 436] on link "Sauvegarder" at bounding box center [749, 437] width 73 height 20
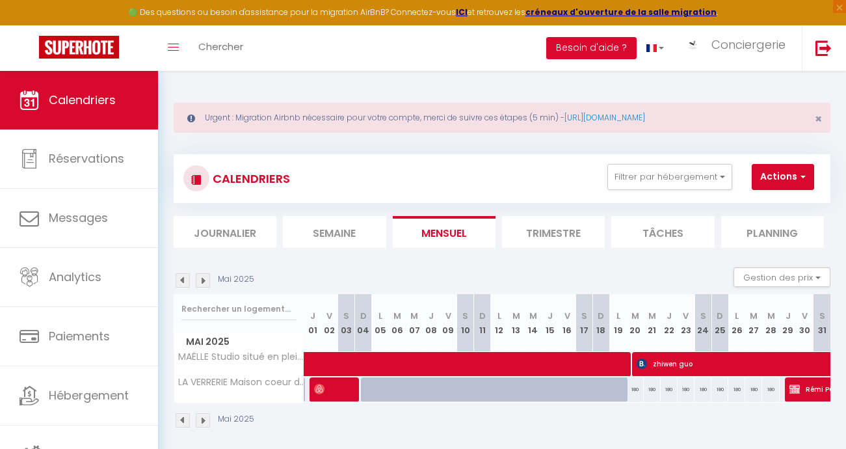
click at [206, 280] on img at bounding box center [203, 280] width 14 height 14
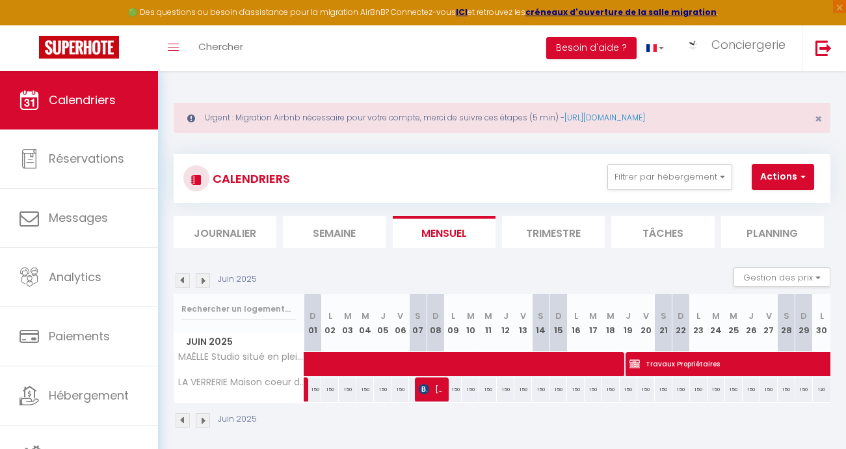
click at [206, 280] on img at bounding box center [203, 280] width 14 height 14
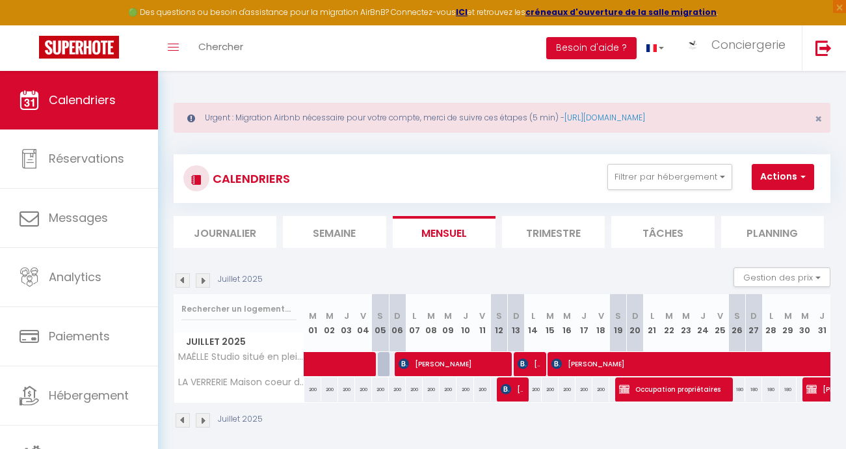
click at [206, 280] on img at bounding box center [203, 280] width 14 height 14
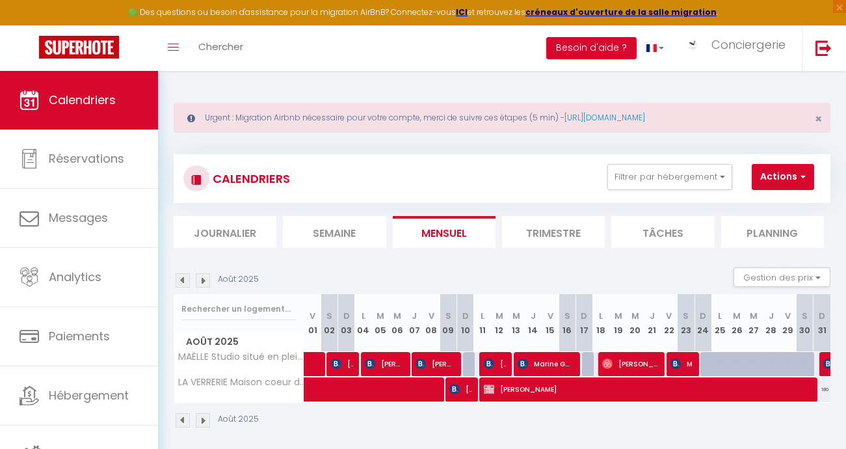
click at [206, 280] on img at bounding box center [203, 280] width 14 height 14
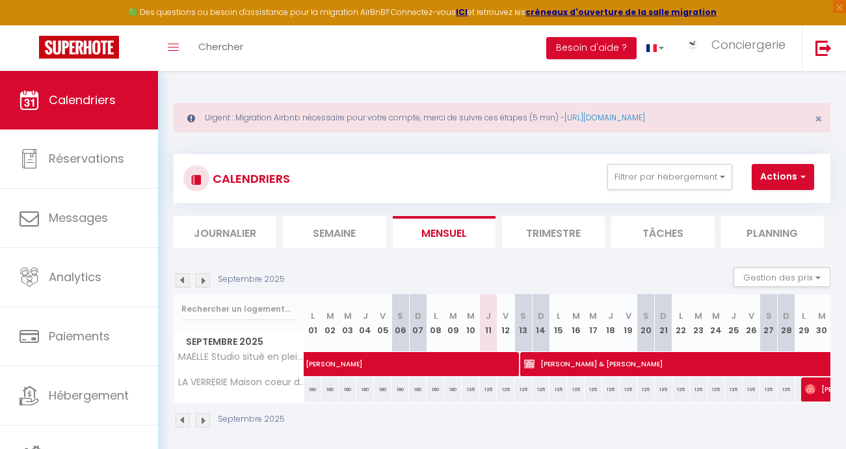
click at [206, 280] on img at bounding box center [203, 280] width 14 height 14
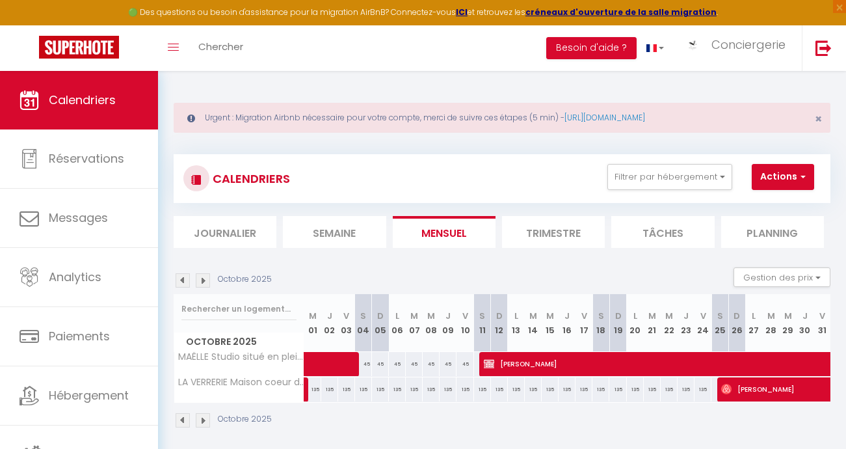
click at [206, 280] on img at bounding box center [203, 280] width 14 height 14
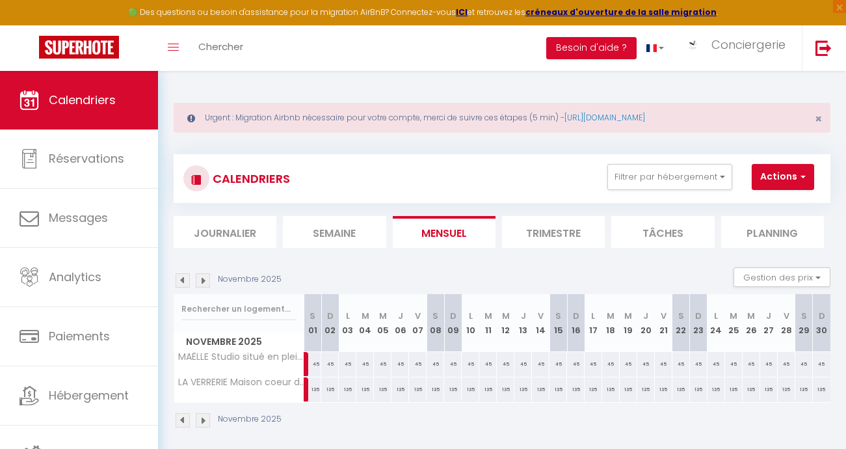
click at [184, 282] on img at bounding box center [183, 280] width 14 height 14
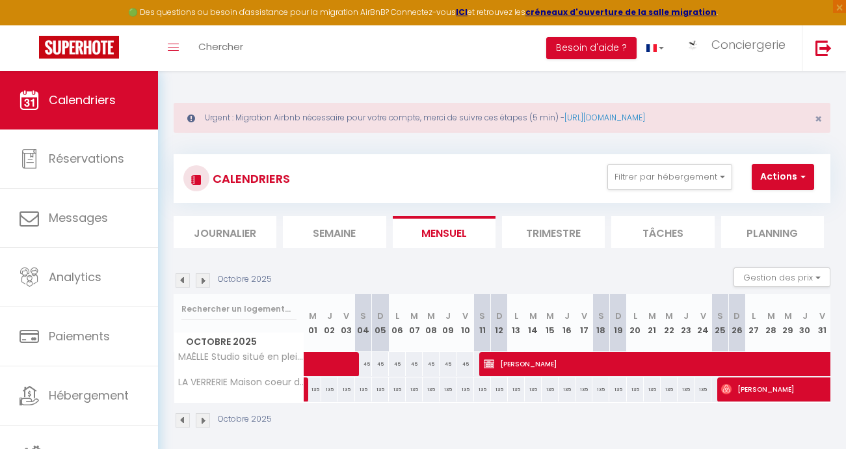
click at [184, 282] on img at bounding box center [183, 280] width 14 height 14
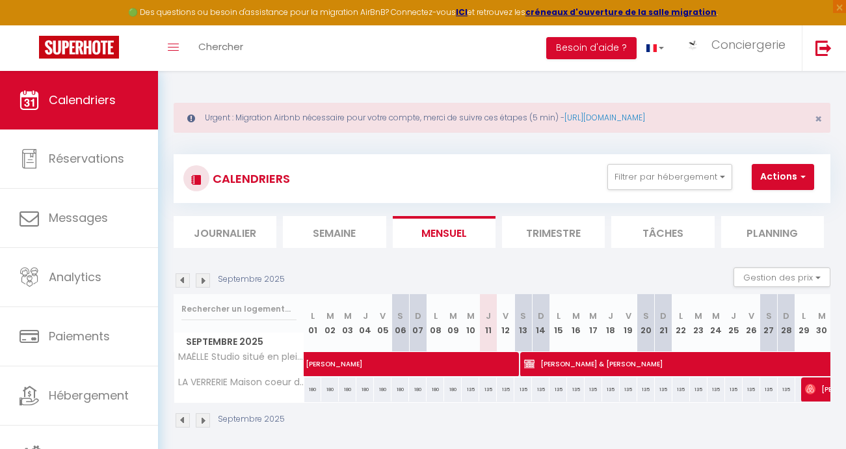
click at [204, 278] on img at bounding box center [203, 280] width 14 height 14
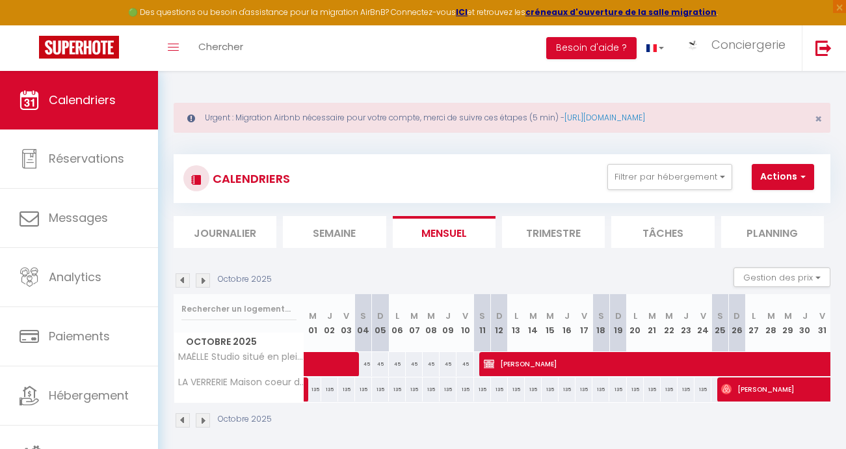
click at [206, 283] on img at bounding box center [203, 280] width 14 height 14
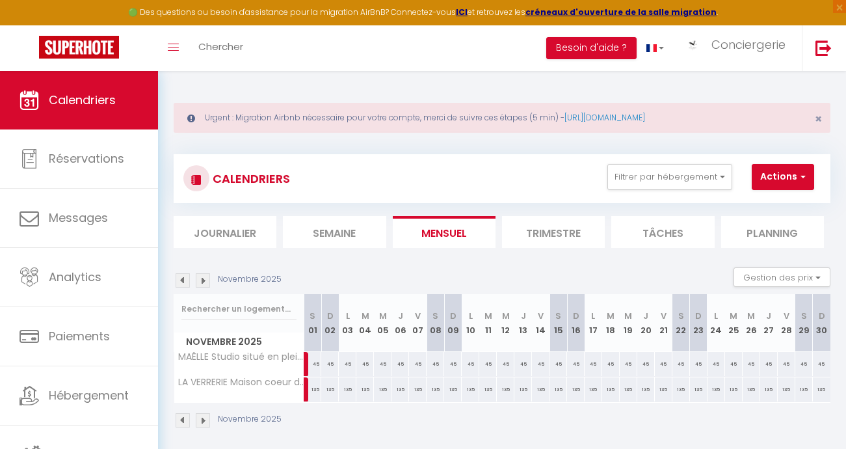
click at [185, 278] on img at bounding box center [183, 280] width 14 height 14
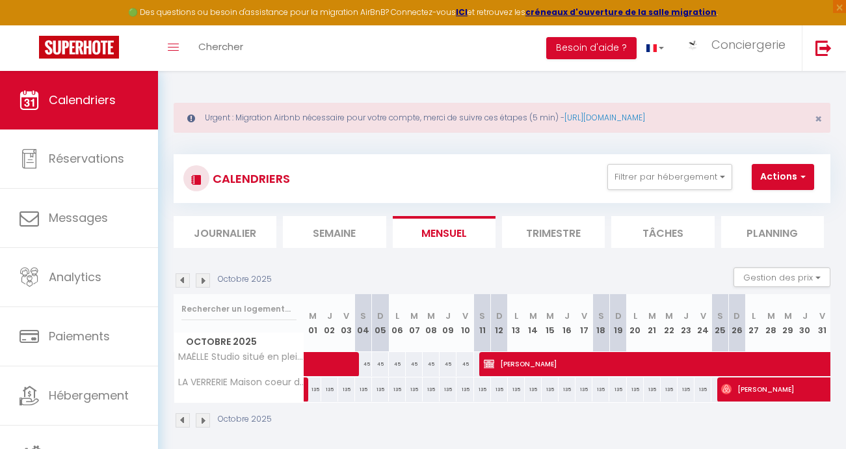
click at [202, 282] on img at bounding box center [203, 280] width 14 height 14
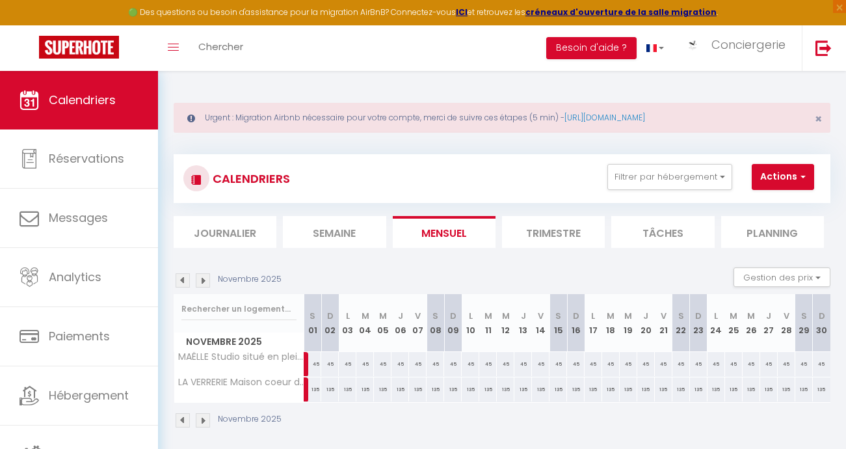
click at [203, 278] on img at bounding box center [203, 280] width 14 height 14
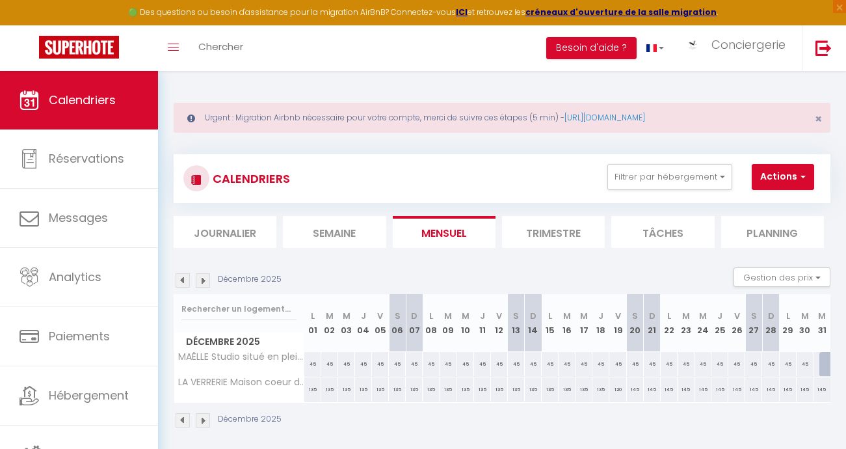
click at [203, 280] on img at bounding box center [203, 280] width 14 height 14
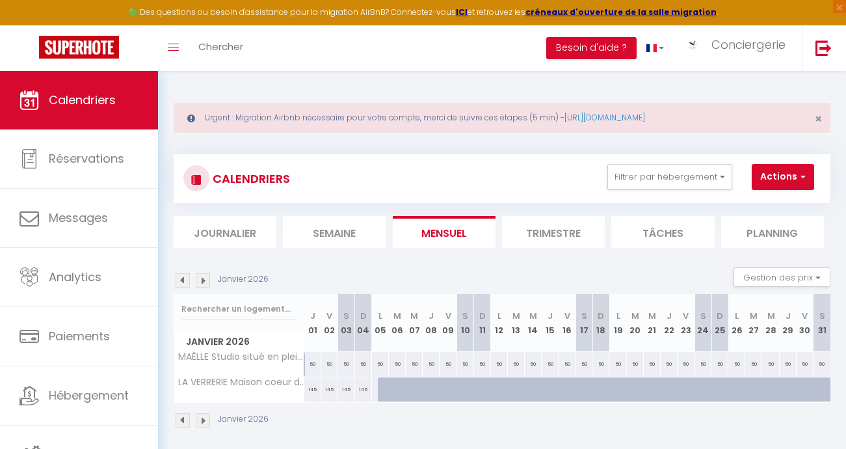
click at [207, 282] on img at bounding box center [203, 280] width 14 height 14
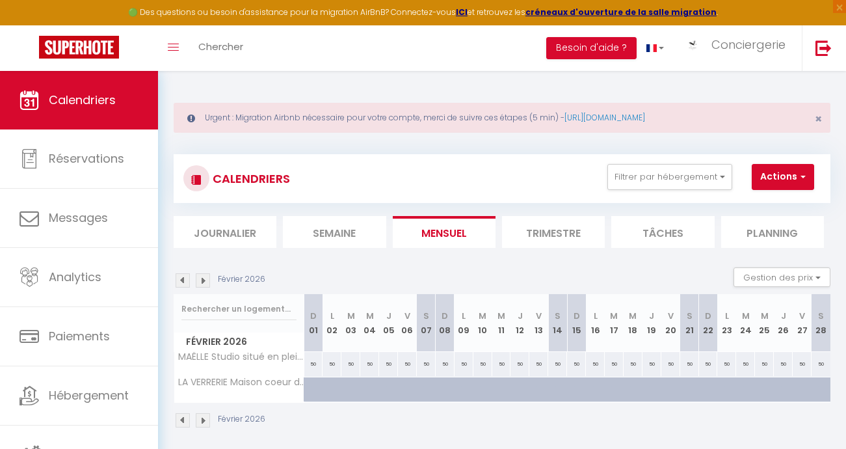
click at [201, 282] on img at bounding box center [203, 280] width 14 height 14
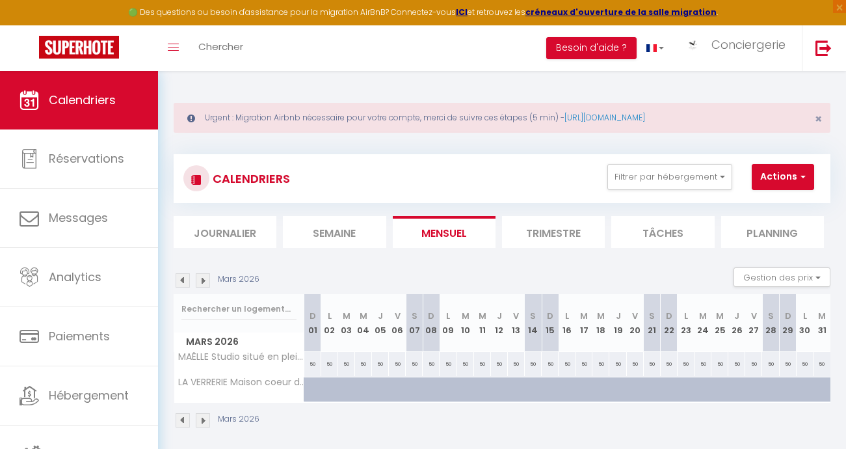
click at [201, 282] on img at bounding box center [203, 280] width 14 height 14
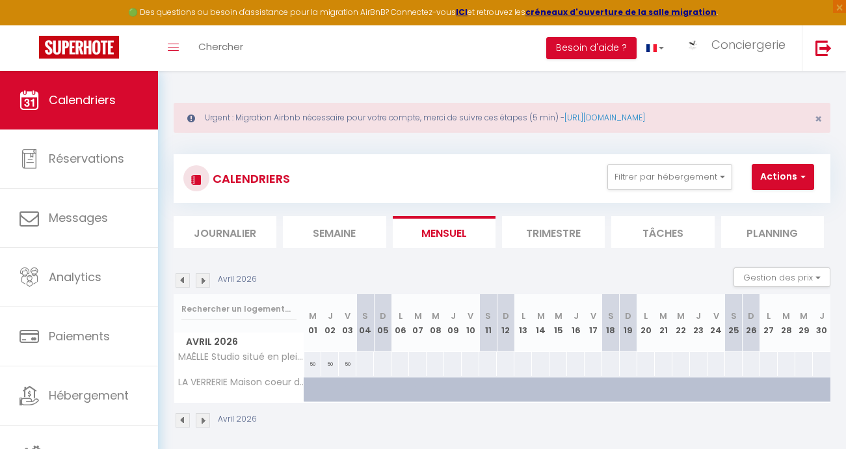
click at [201, 282] on img at bounding box center [203, 280] width 14 height 14
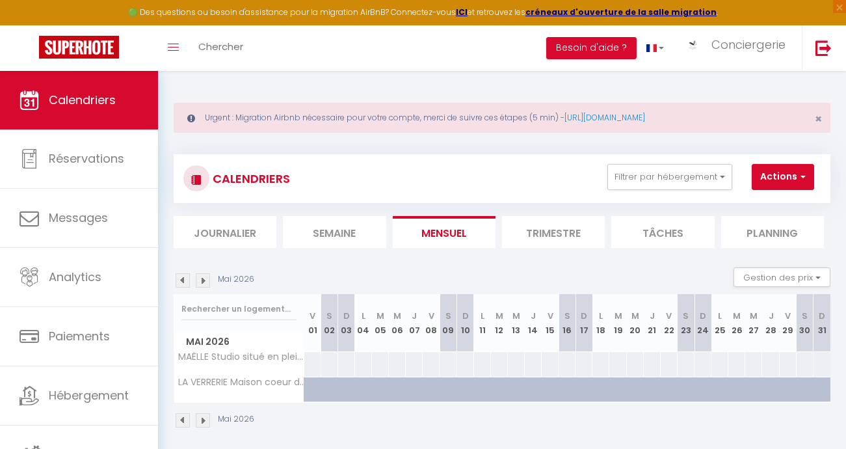
click at [201, 282] on img at bounding box center [203, 280] width 14 height 14
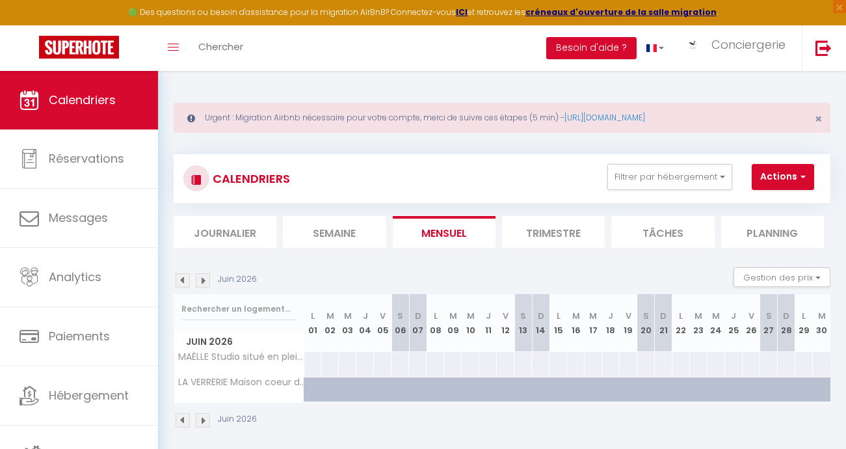
click at [201, 282] on img at bounding box center [203, 280] width 14 height 14
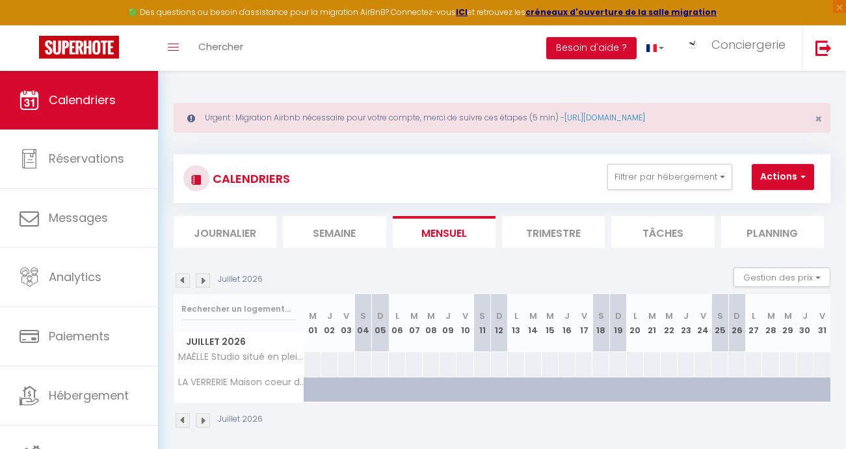
click at [201, 282] on img at bounding box center [203, 280] width 14 height 14
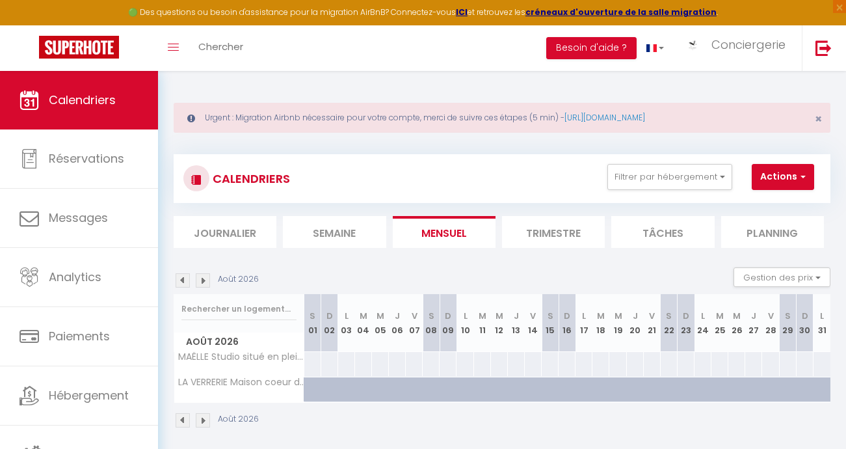
click at [201, 282] on img at bounding box center [203, 280] width 14 height 14
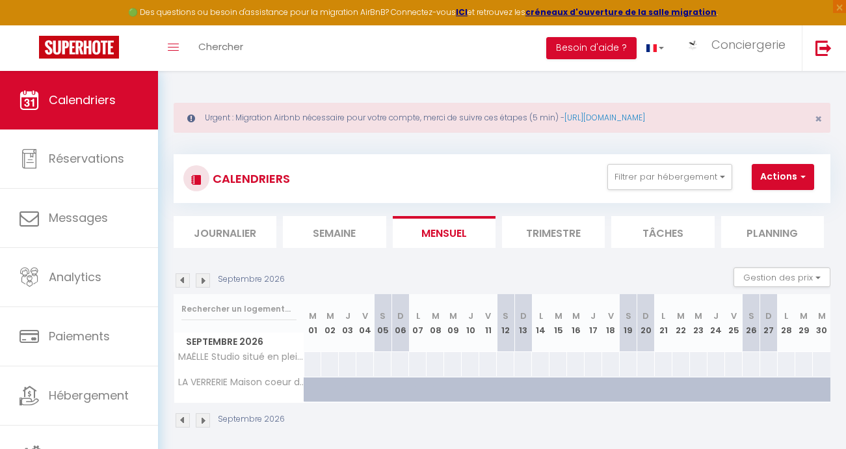
click at [183, 280] on img at bounding box center [183, 280] width 14 height 14
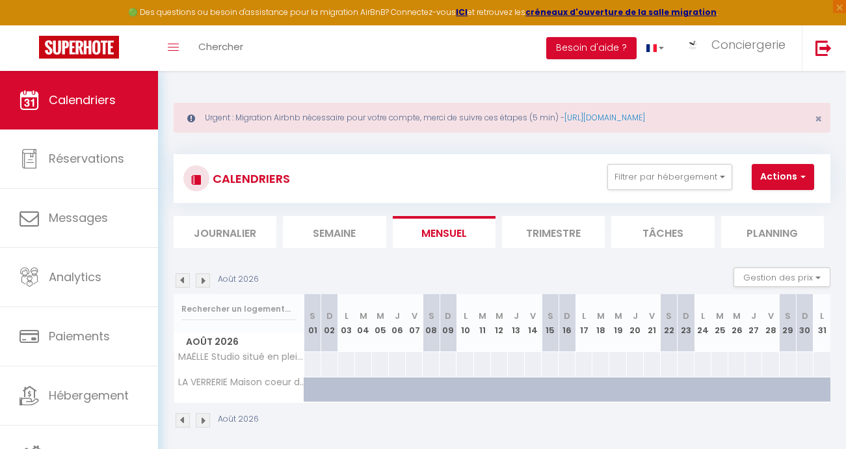
click at [183, 280] on img at bounding box center [183, 280] width 14 height 14
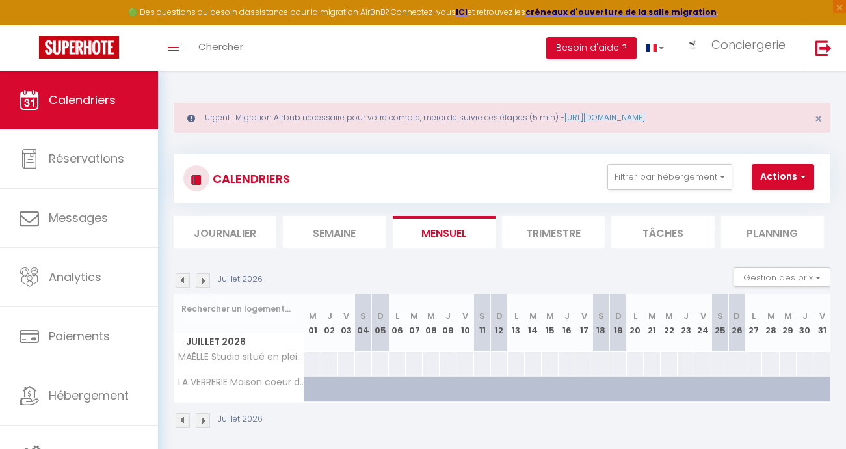
click at [183, 280] on img at bounding box center [183, 280] width 14 height 14
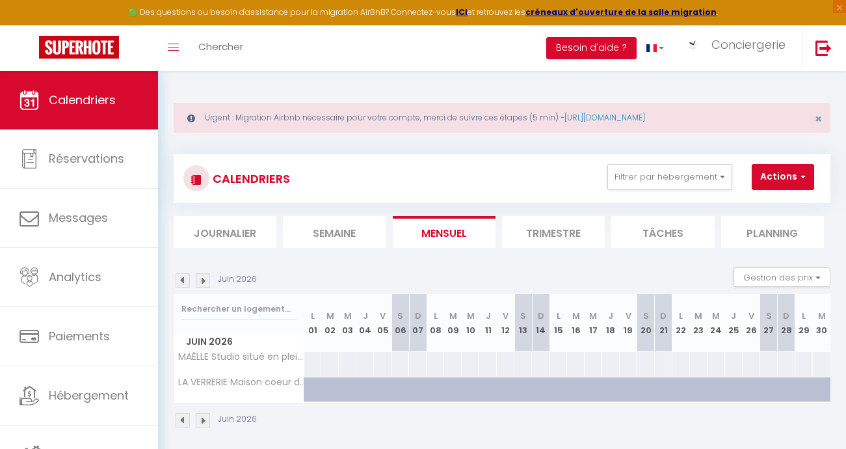
click at [183, 280] on img at bounding box center [183, 280] width 14 height 14
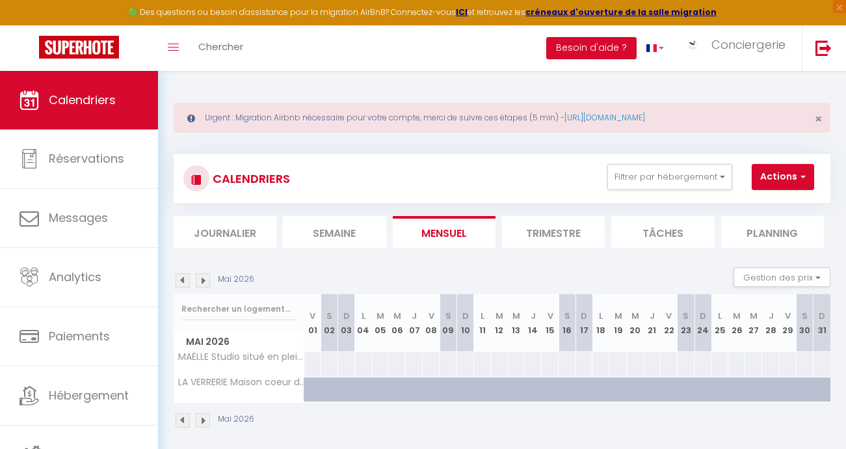
click at [183, 280] on img at bounding box center [183, 280] width 14 height 14
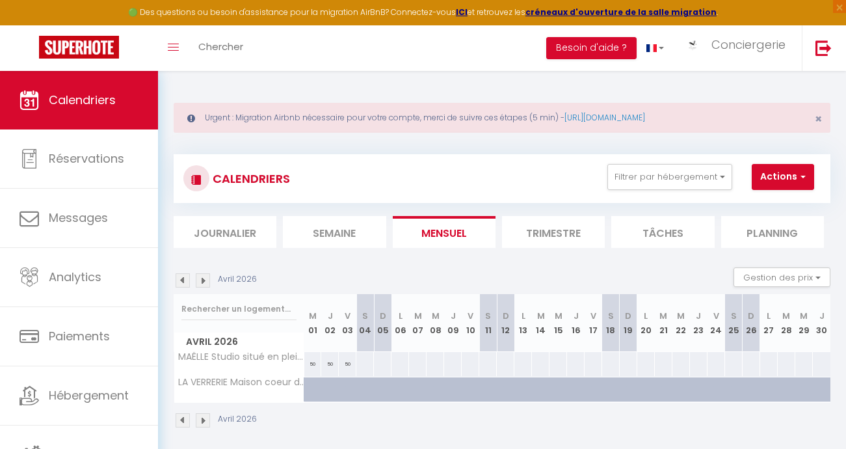
click at [183, 280] on img at bounding box center [183, 280] width 14 height 14
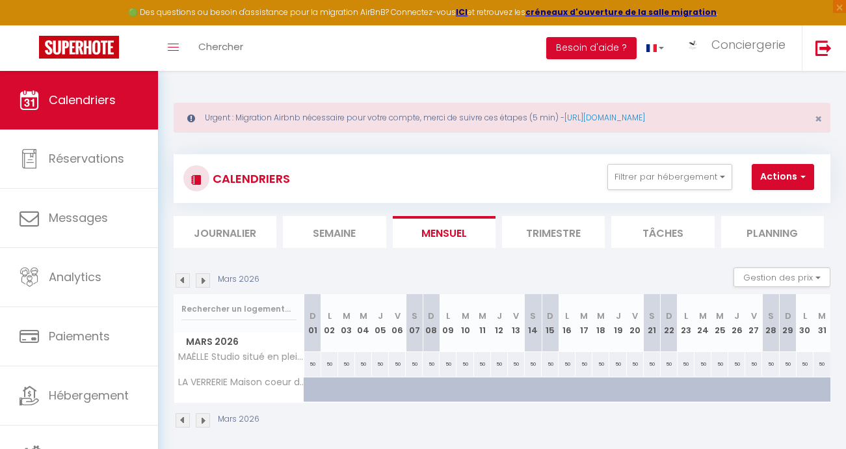
click at [181, 281] on img at bounding box center [183, 280] width 14 height 14
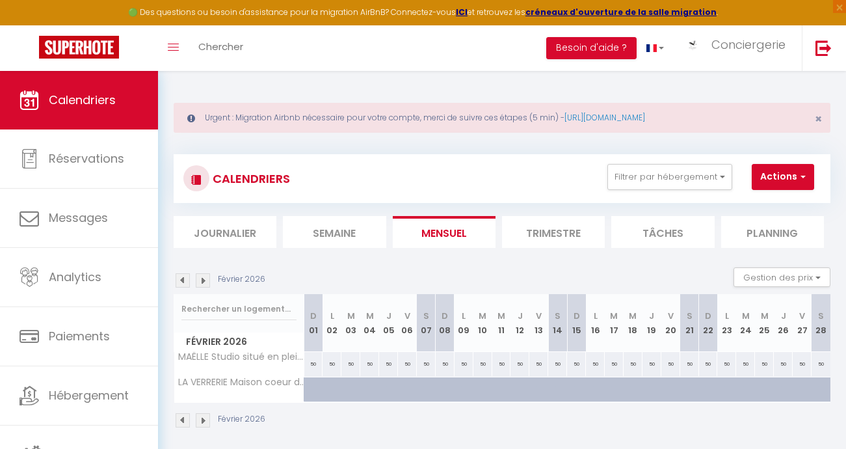
click at [181, 281] on img at bounding box center [183, 280] width 14 height 14
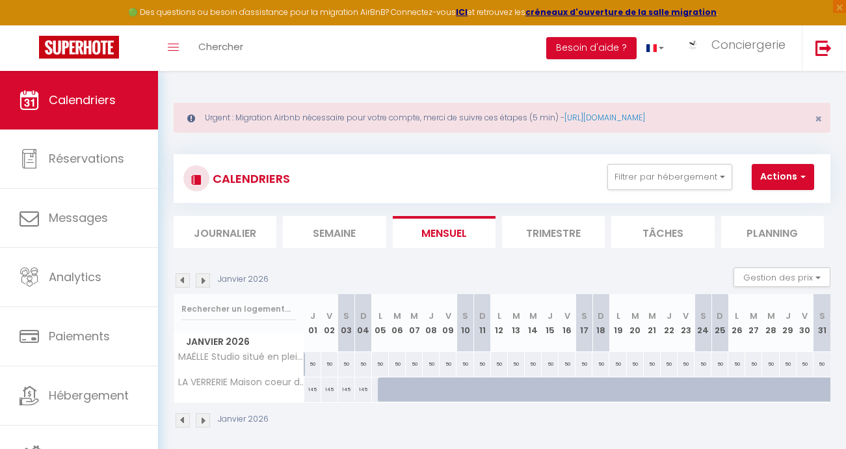
click at [181, 281] on img at bounding box center [183, 280] width 14 height 14
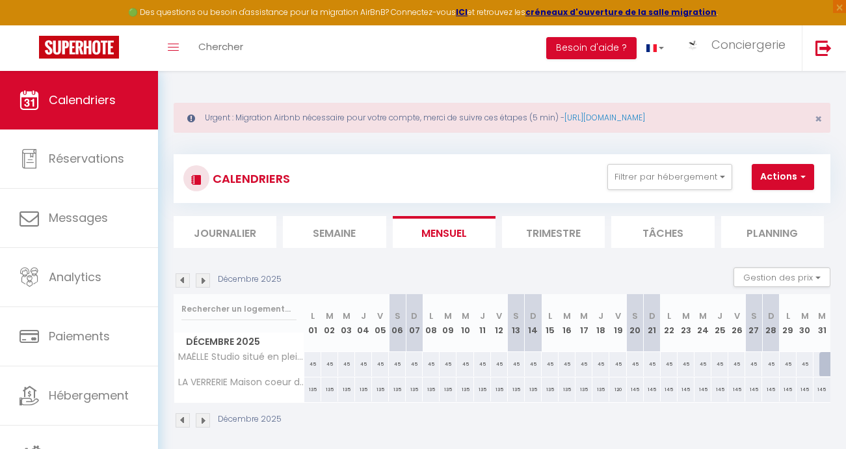
click at [181, 281] on img at bounding box center [183, 280] width 14 height 14
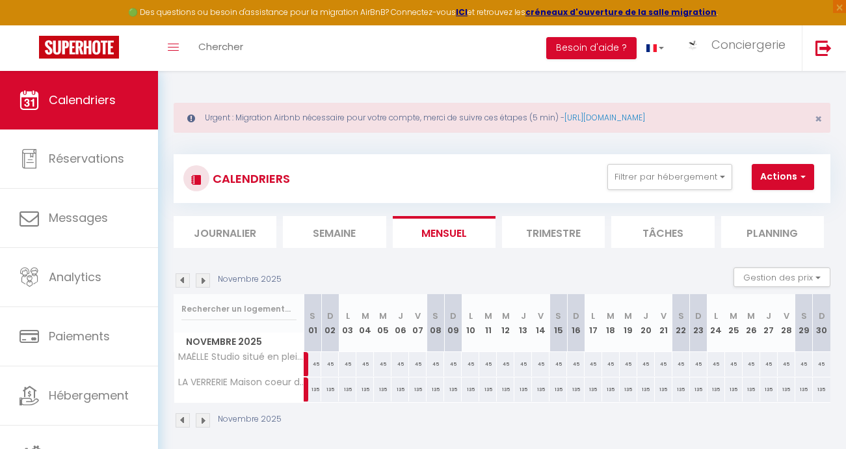
click at [181, 281] on img at bounding box center [183, 280] width 14 height 14
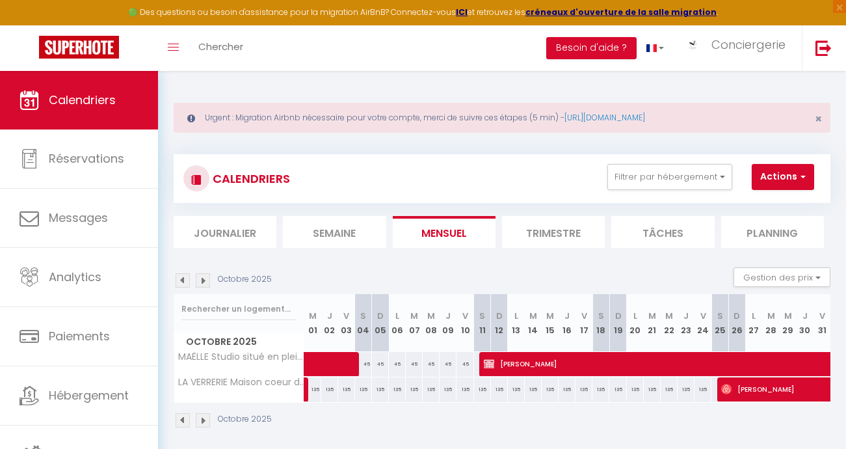
click at [181, 281] on img at bounding box center [183, 280] width 14 height 14
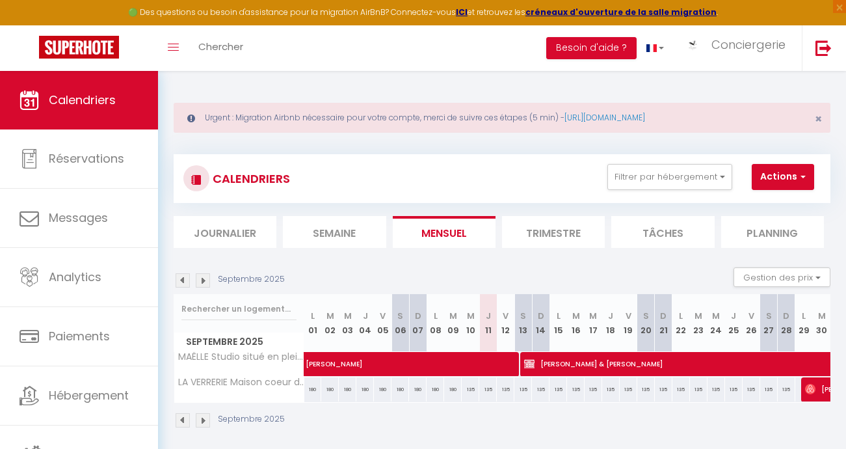
click at [204, 279] on img at bounding box center [203, 280] width 14 height 14
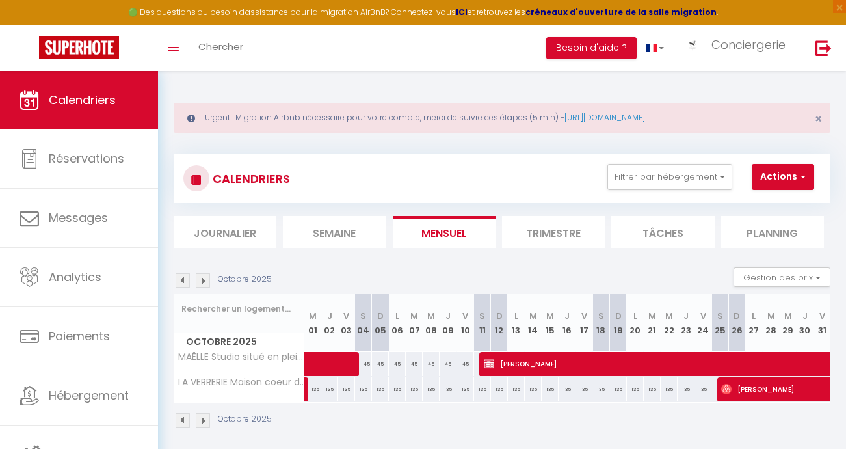
click at [204, 279] on img at bounding box center [203, 280] width 14 height 14
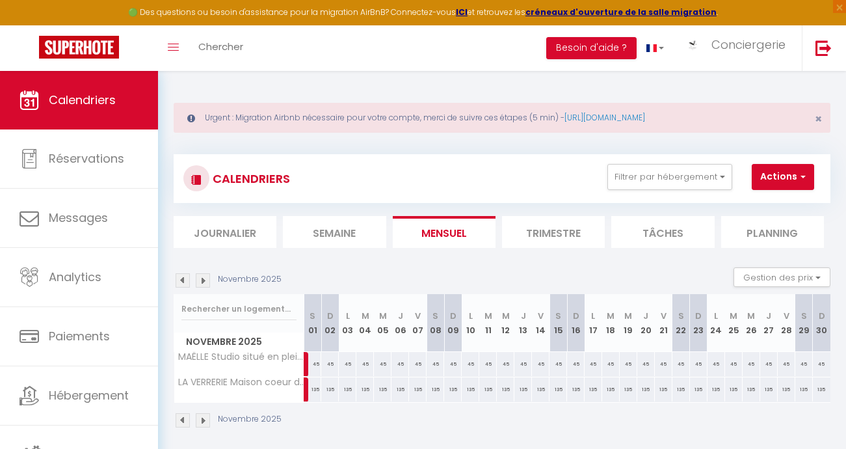
click at [204, 279] on img at bounding box center [203, 280] width 14 height 14
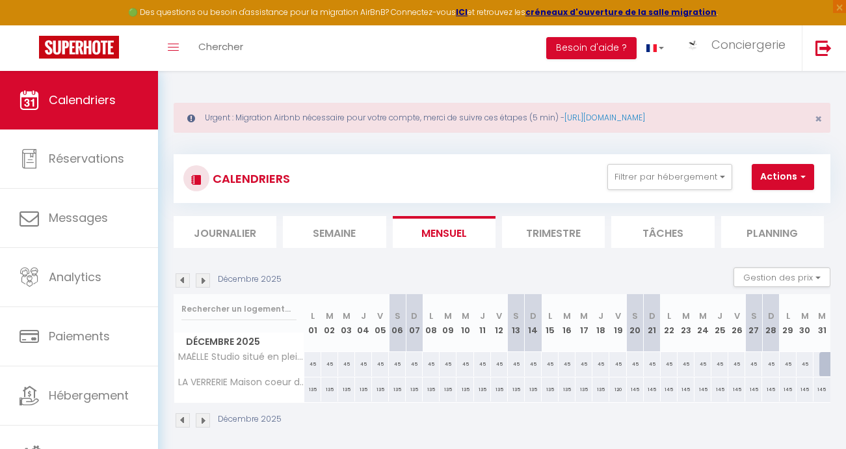
click at [204, 279] on img at bounding box center [203, 280] width 14 height 14
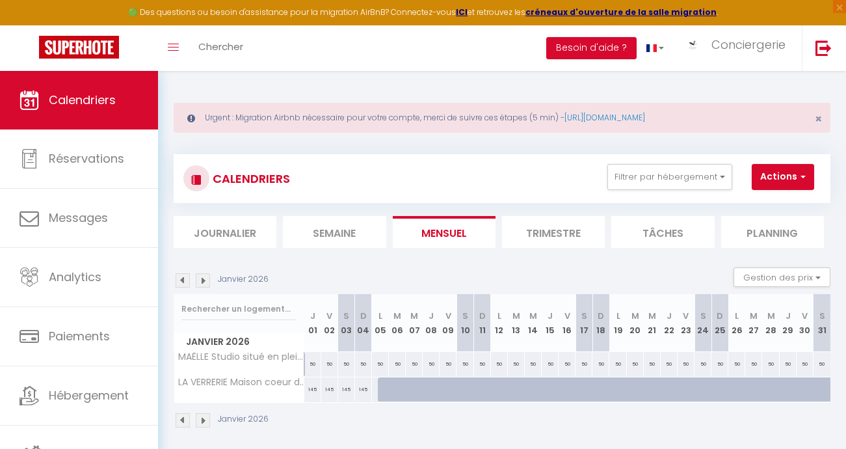
click at [204, 279] on img at bounding box center [203, 280] width 14 height 14
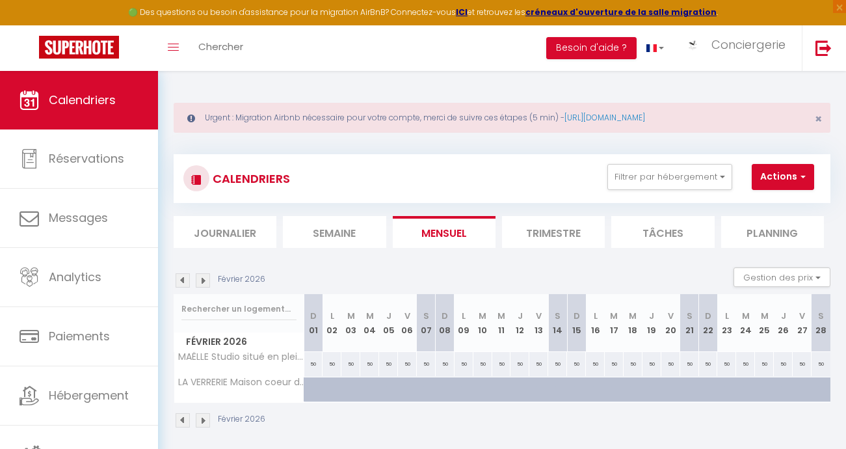
click at [204, 279] on img at bounding box center [203, 280] width 14 height 14
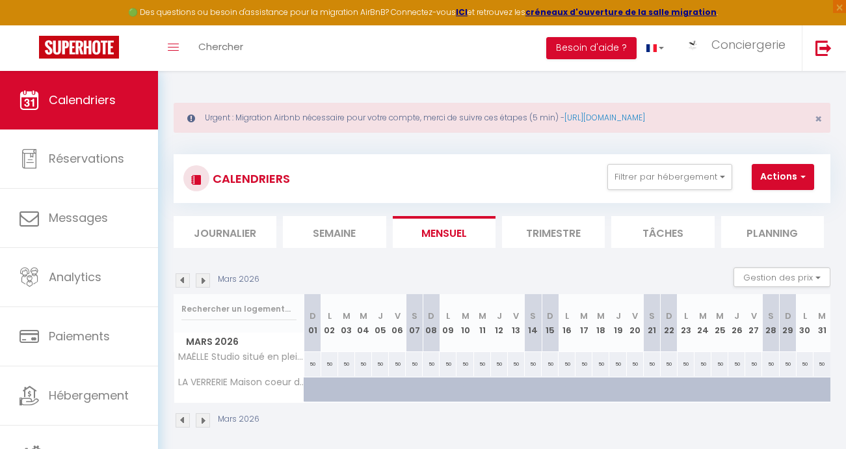
click at [181, 280] on img at bounding box center [183, 280] width 14 height 14
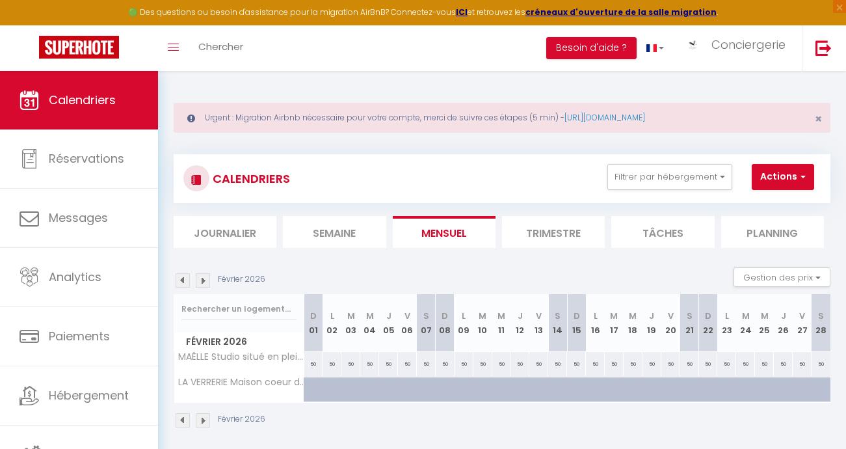
click at [181, 280] on img at bounding box center [183, 280] width 14 height 14
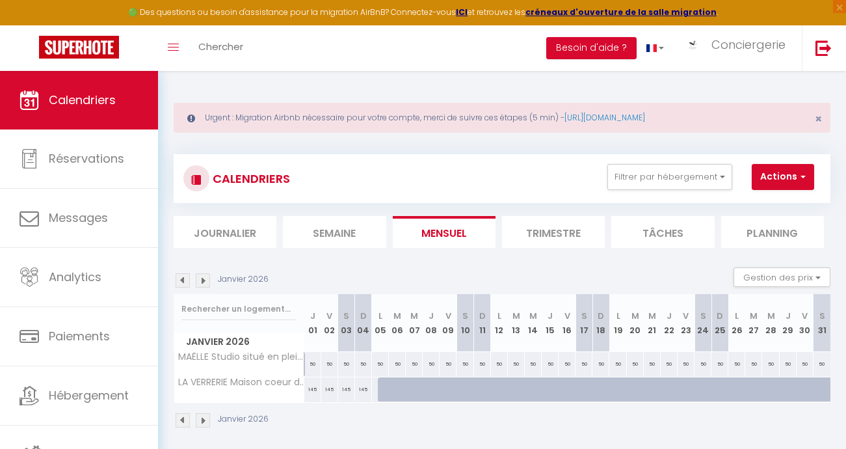
click at [181, 280] on img at bounding box center [183, 280] width 14 height 14
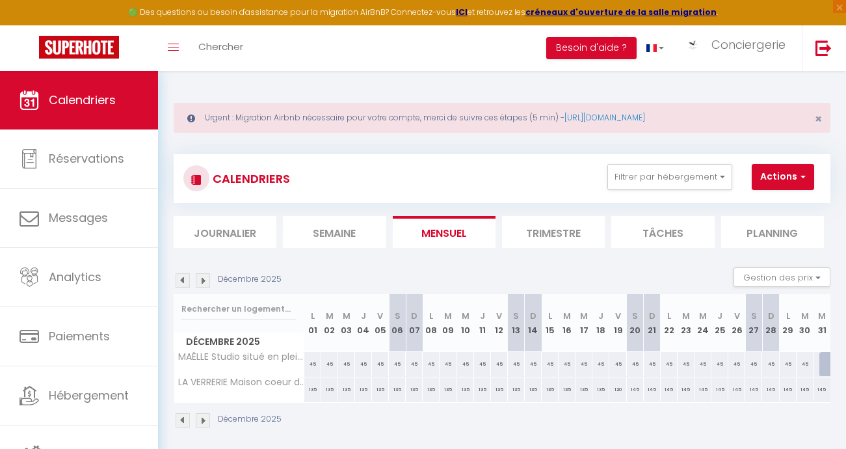
click at [820, 364] on div at bounding box center [828, 364] width 17 height 25
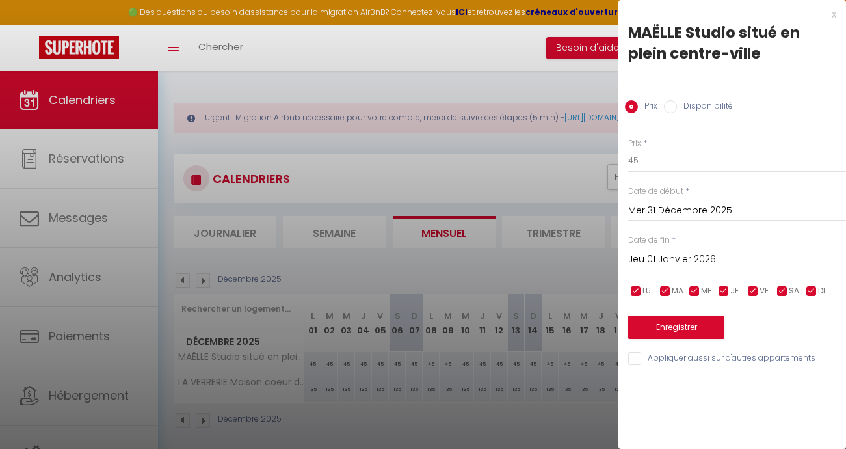
click at [674, 254] on input "Jeu 01 Janvier 2026" at bounding box center [737, 259] width 218 height 17
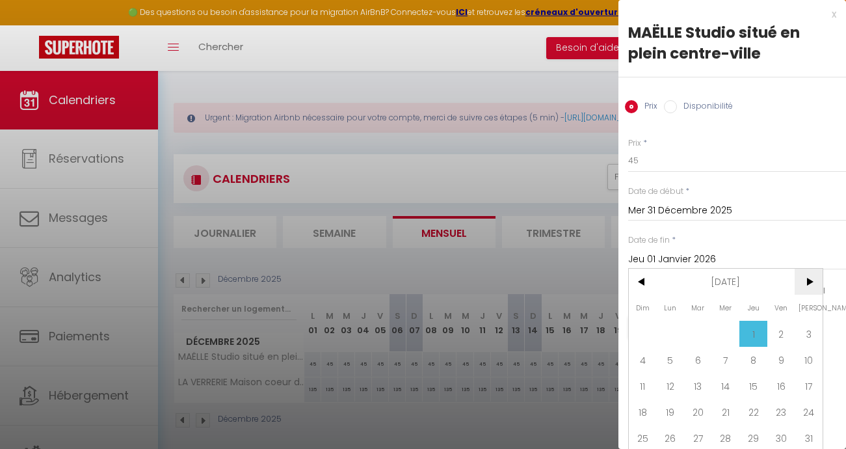
click at [811, 280] on span ">" at bounding box center [809, 282] width 28 height 26
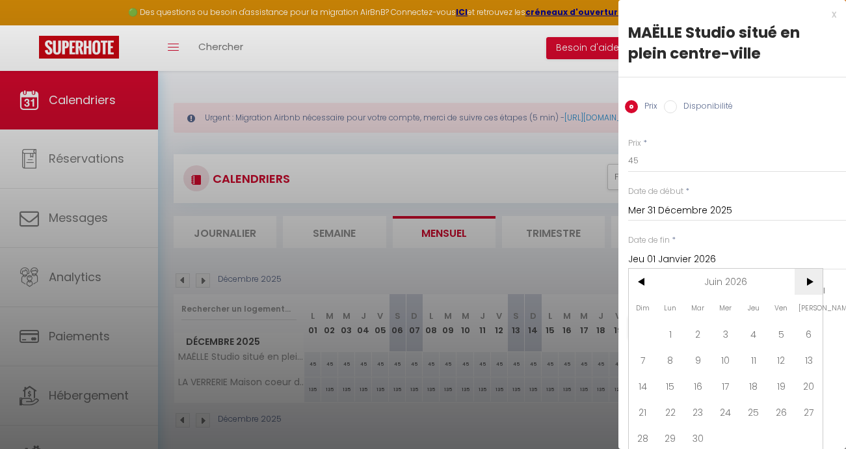
click at [811, 280] on span ">" at bounding box center [809, 282] width 28 height 26
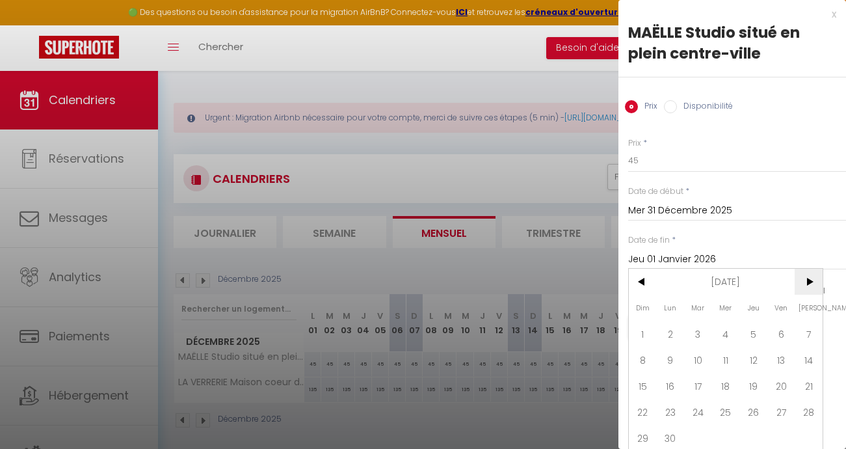
click at [811, 280] on span ">" at bounding box center [809, 282] width 28 height 26
click at [813, 285] on span ">" at bounding box center [809, 282] width 28 height 26
click at [806, 334] on span "2" at bounding box center [809, 334] width 28 height 26
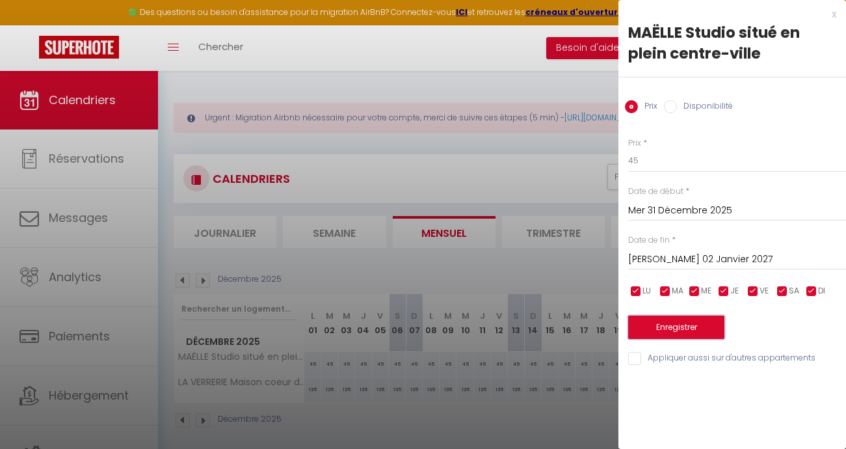
click at [674, 328] on button "Enregistrer" at bounding box center [676, 327] width 96 height 23
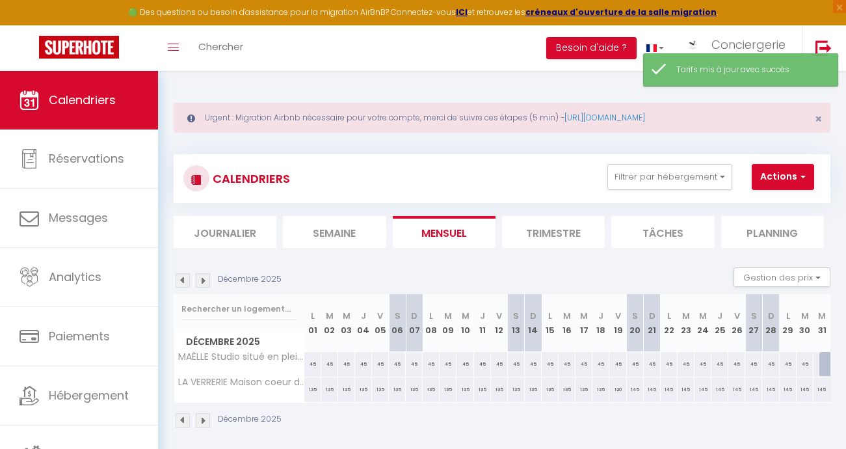
click at [820, 366] on div at bounding box center [828, 364] width 17 height 25
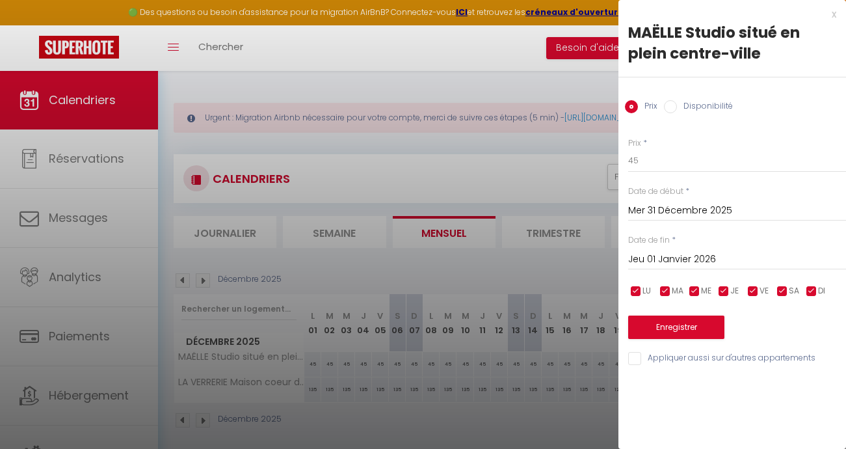
click at [672, 107] on input "Disponibilité" at bounding box center [670, 106] width 13 height 13
click at [671, 323] on button "Enregistrer" at bounding box center [676, 328] width 96 height 23
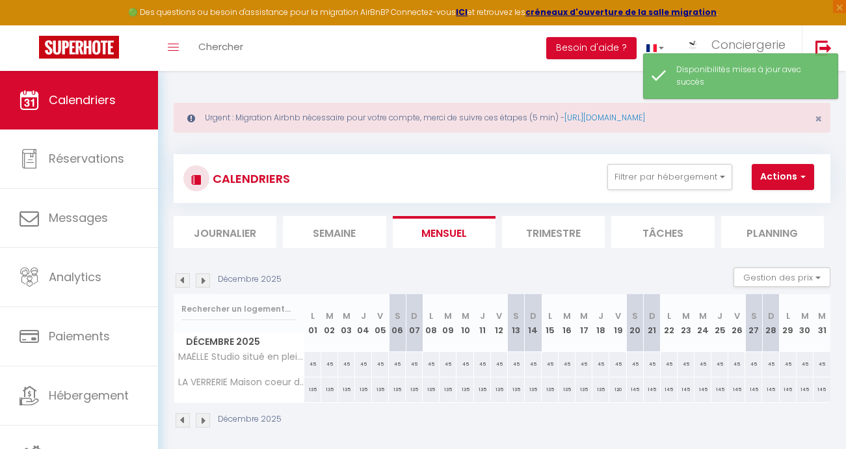
click at [206, 284] on img at bounding box center [203, 280] width 14 height 14
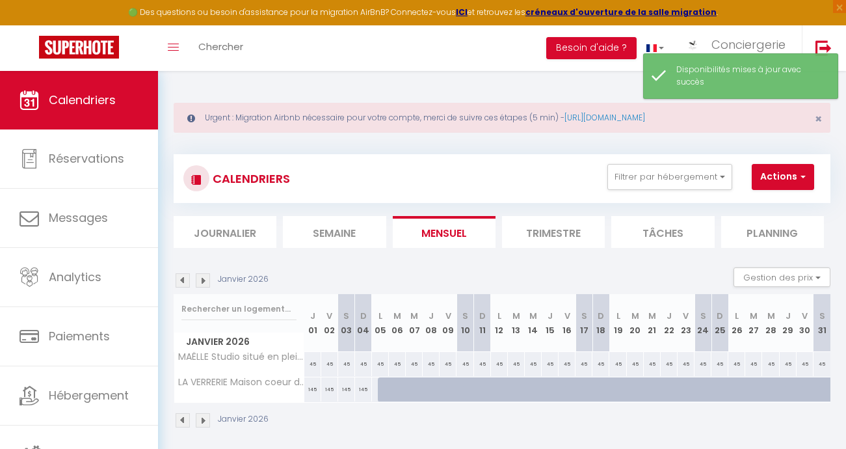
click at [206, 281] on img at bounding box center [203, 280] width 14 height 14
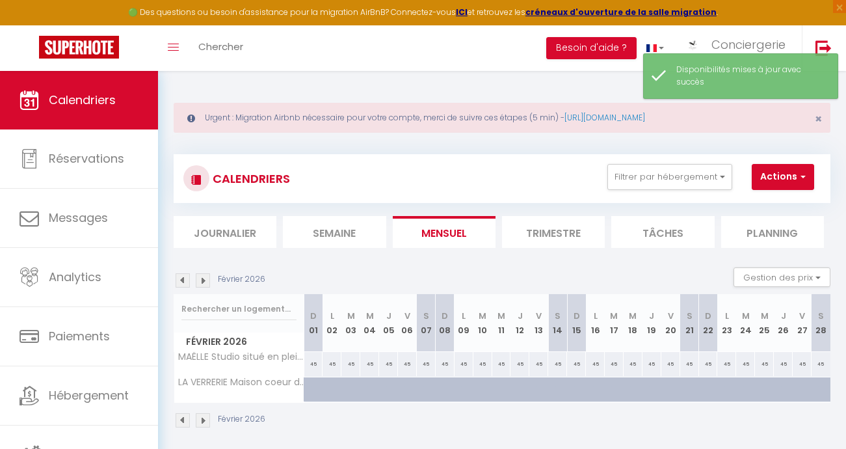
click at [206, 281] on img at bounding box center [203, 280] width 14 height 14
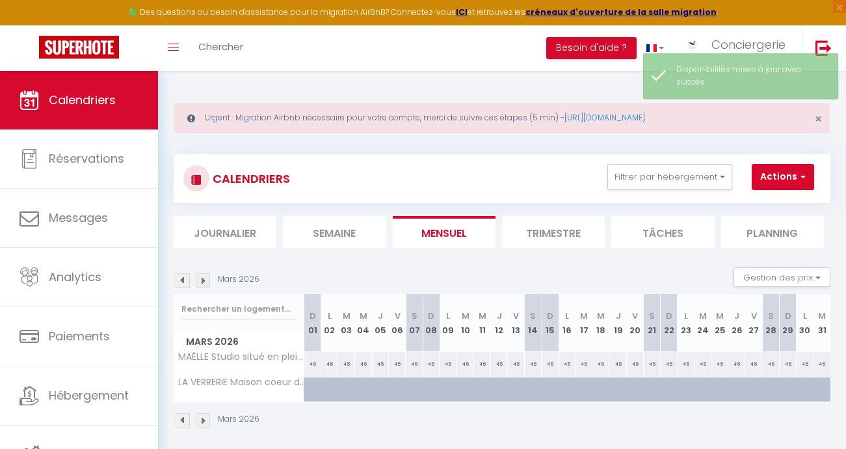
click at [206, 281] on img at bounding box center [203, 280] width 14 height 14
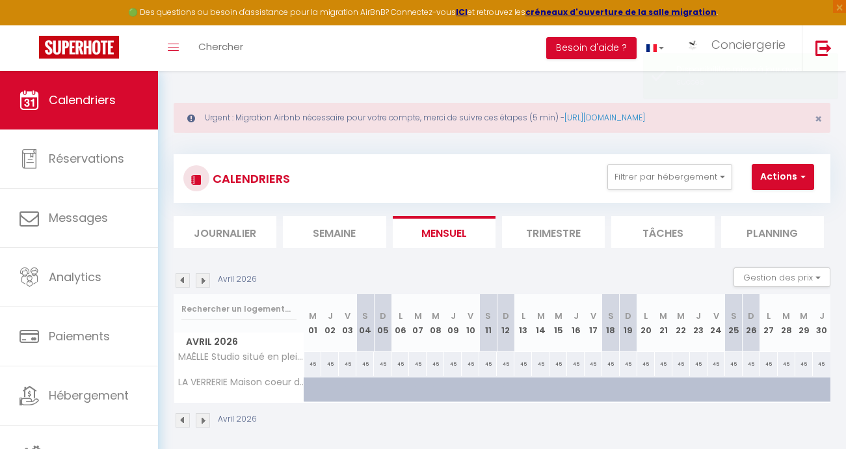
click at [206, 281] on img at bounding box center [203, 280] width 14 height 14
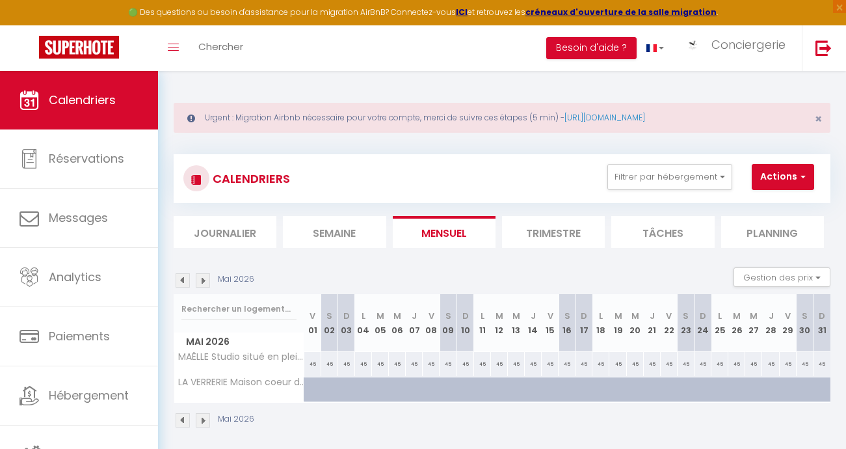
click at [206, 281] on img at bounding box center [203, 280] width 14 height 14
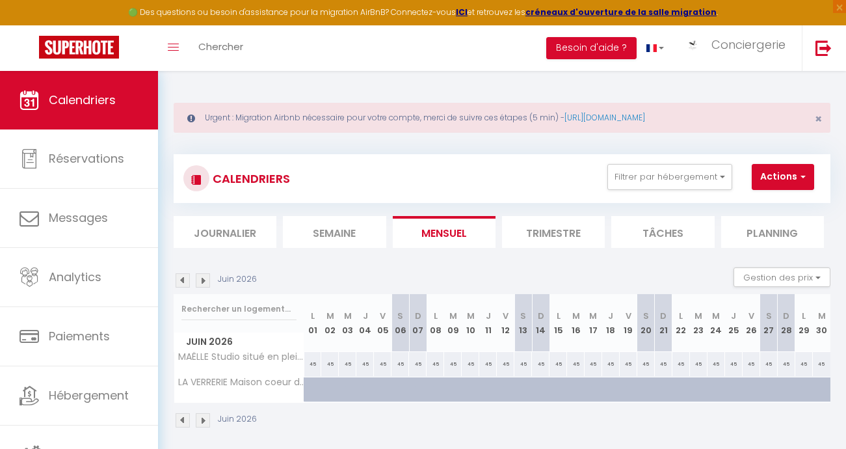
click at [206, 281] on img at bounding box center [203, 280] width 14 height 14
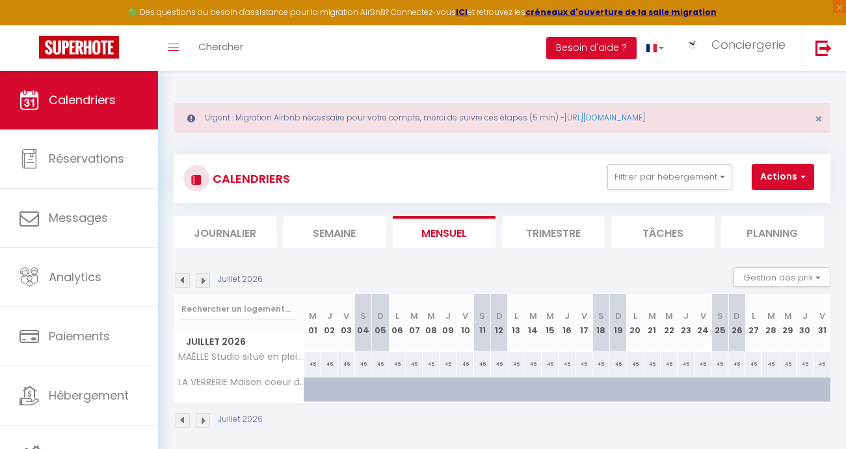
click at [206, 281] on img at bounding box center [203, 280] width 14 height 14
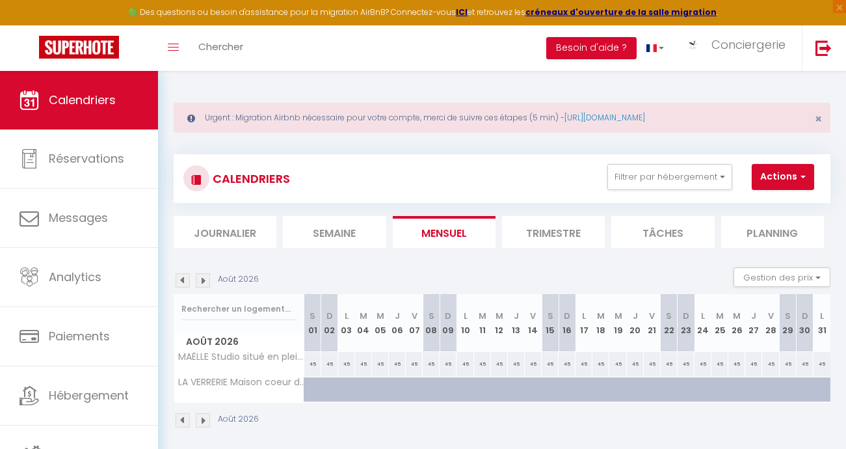
click at [206, 281] on img at bounding box center [203, 280] width 14 height 14
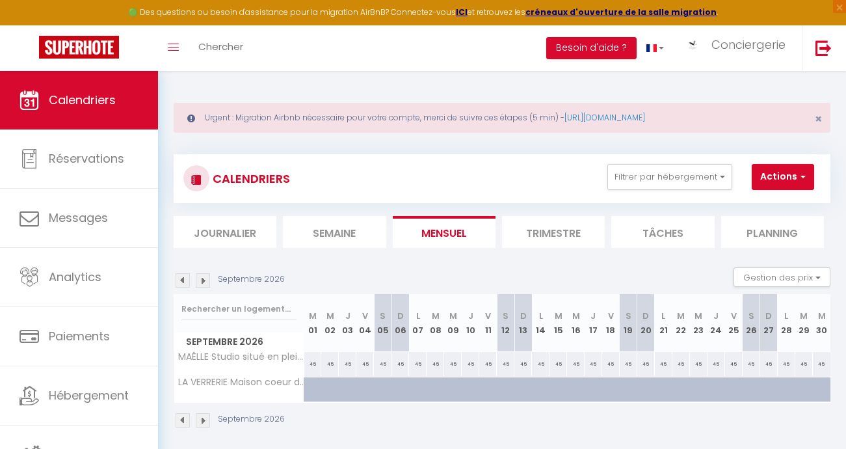
click at [206, 281] on img at bounding box center [203, 280] width 14 height 14
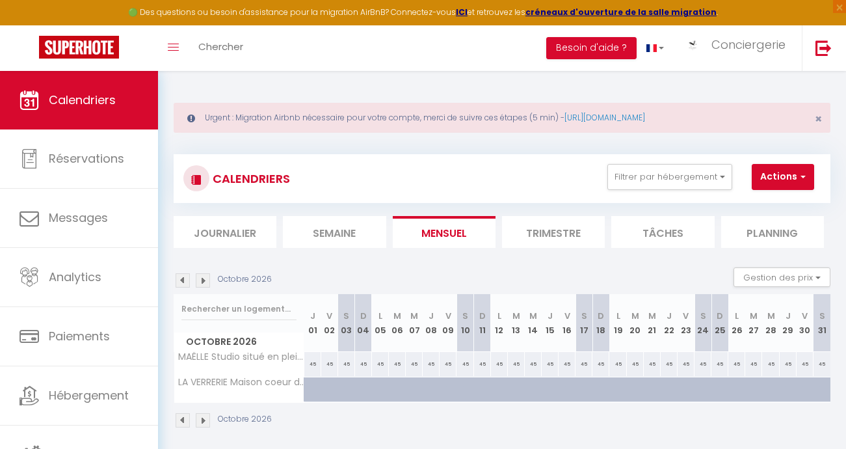
click at [206, 281] on img at bounding box center [203, 280] width 14 height 14
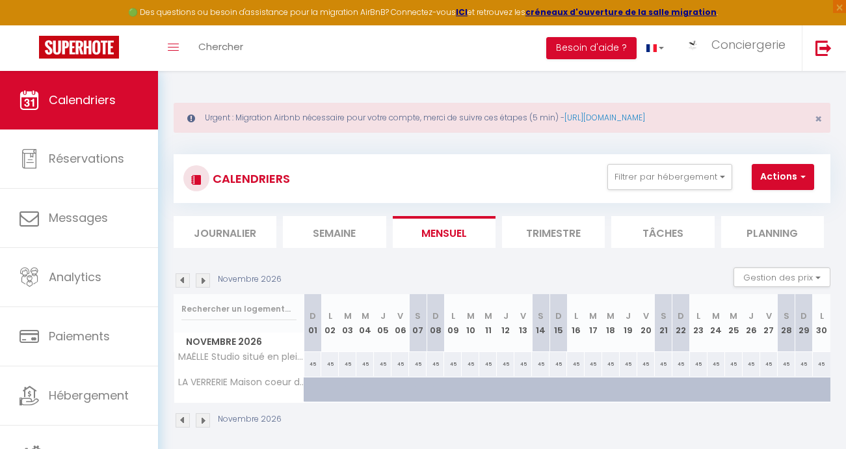
click at [206, 281] on img at bounding box center [203, 280] width 14 height 14
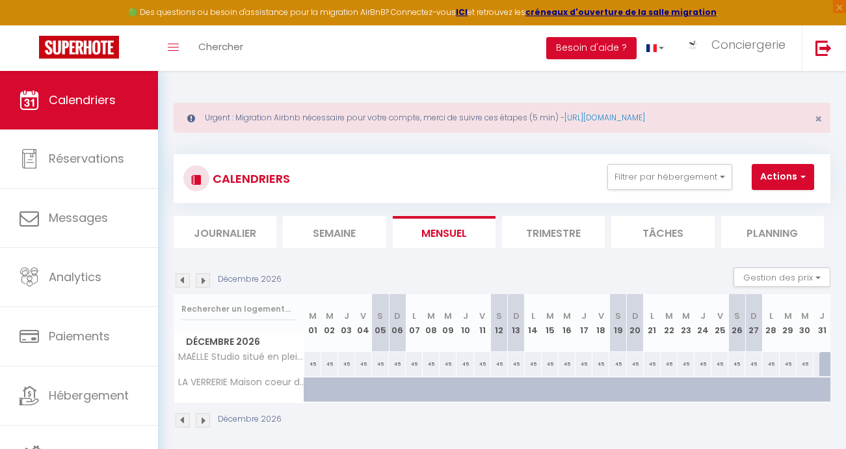
click at [206, 281] on img at bounding box center [203, 280] width 14 height 14
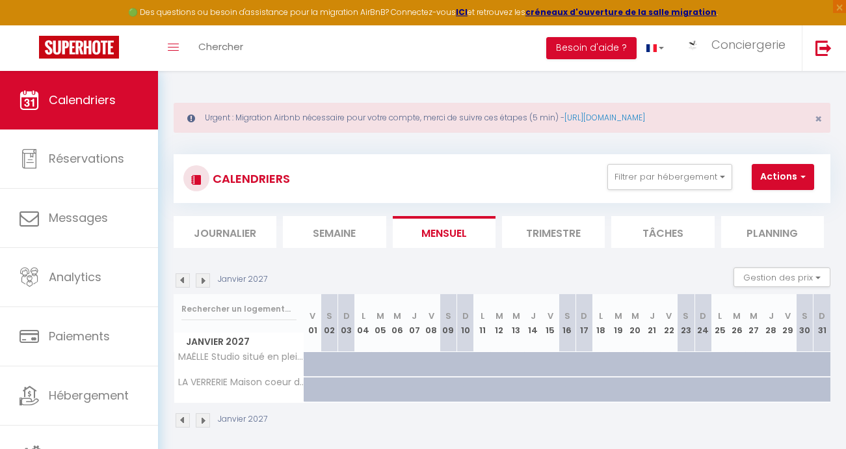
click at [206, 281] on img at bounding box center [203, 280] width 14 height 14
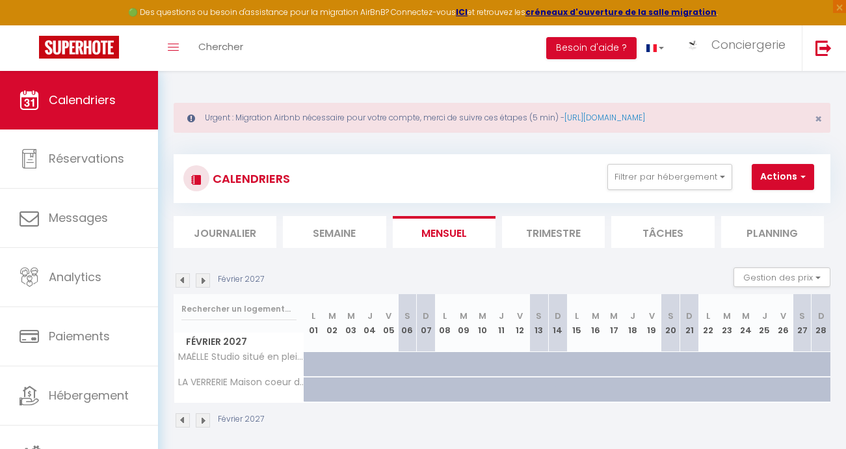
click at [185, 280] on img at bounding box center [183, 280] width 14 height 14
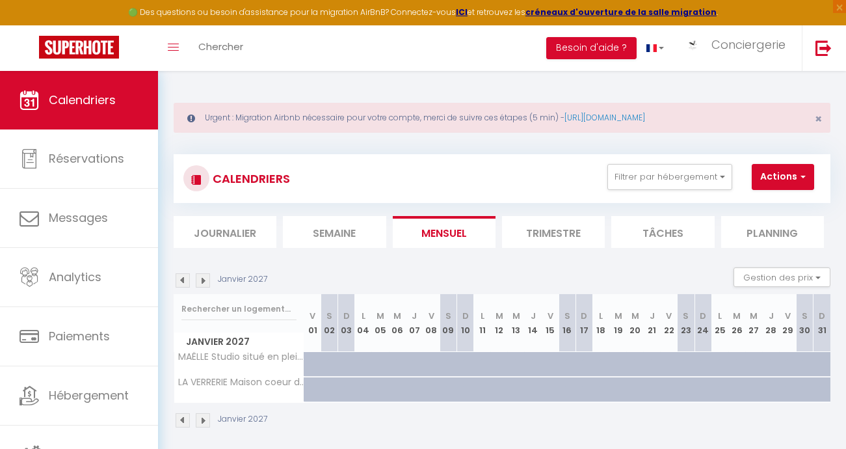
click at [185, 280] on img at bounding box center [183, 280] width 14 height 14
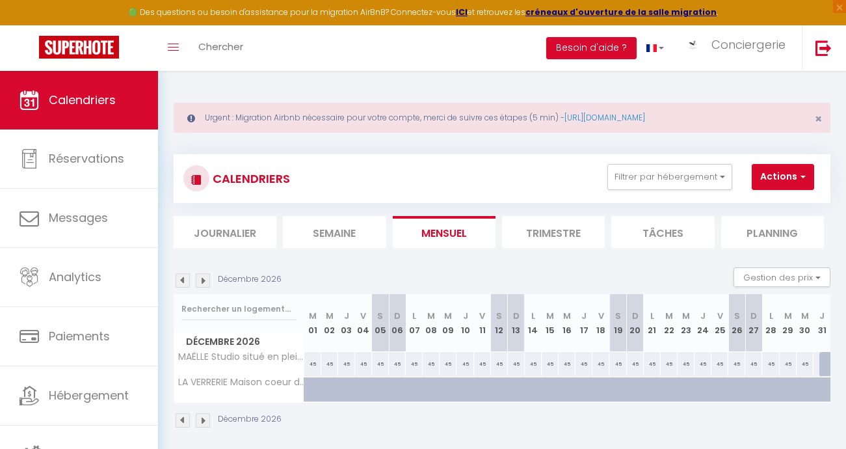
click at [185, 280] on img at bounding box center [183, 280] width 14 height 14
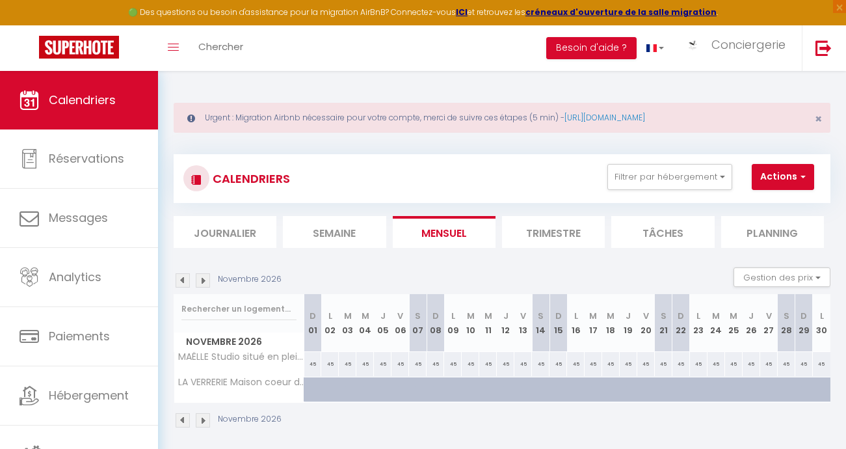
click at [202, 279] on img at bounding box center [203, 280] width 14 height 14
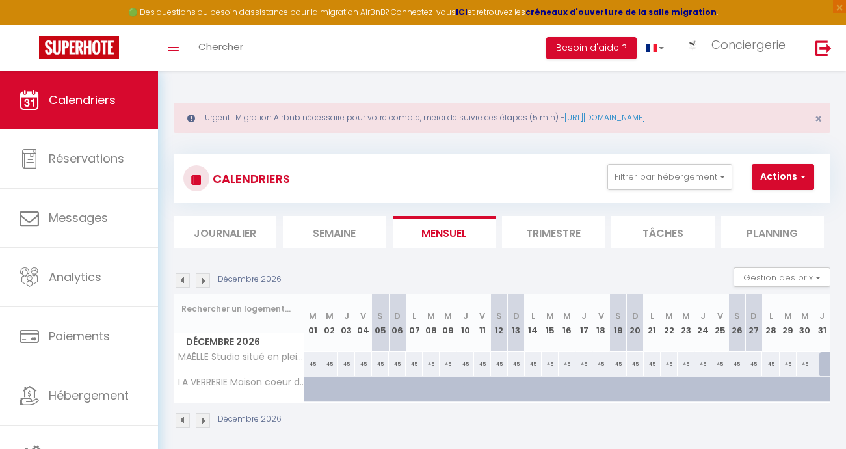
click at [184, 281] on img at bounding box center [183, 280] width 14 height 14
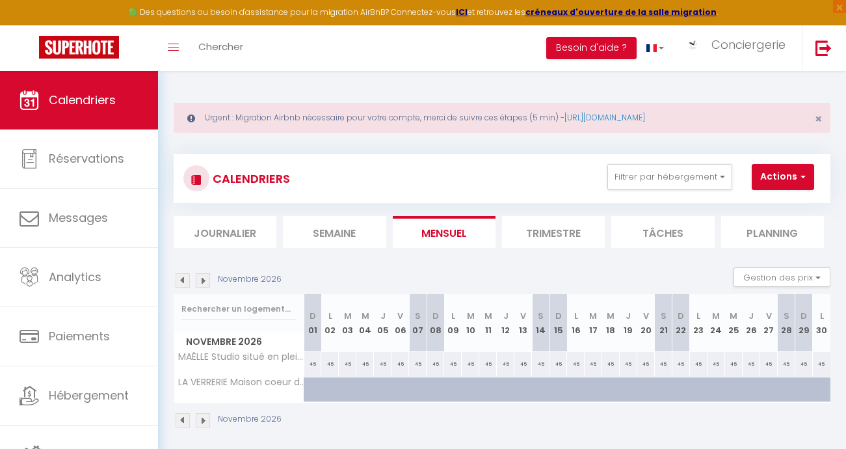
click at [184, 281] on img at bounding box center [183, 280] width 14 height 14
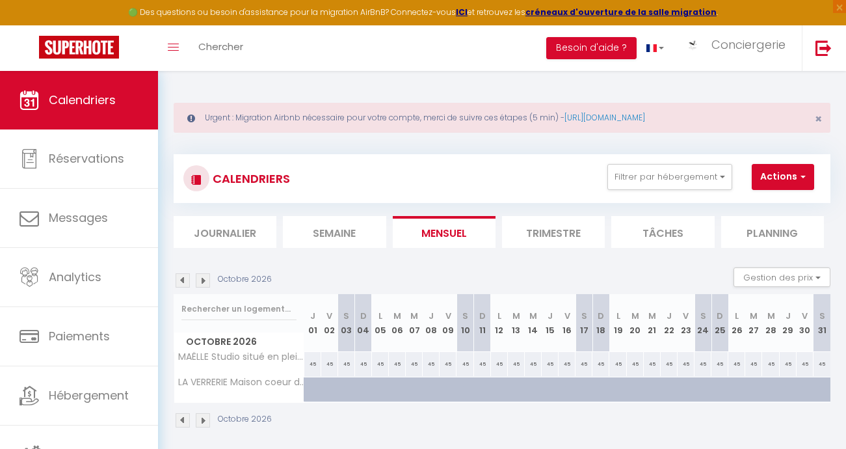
click at [184, 281] on img at bounding box center [183, 280] width 14 height 14
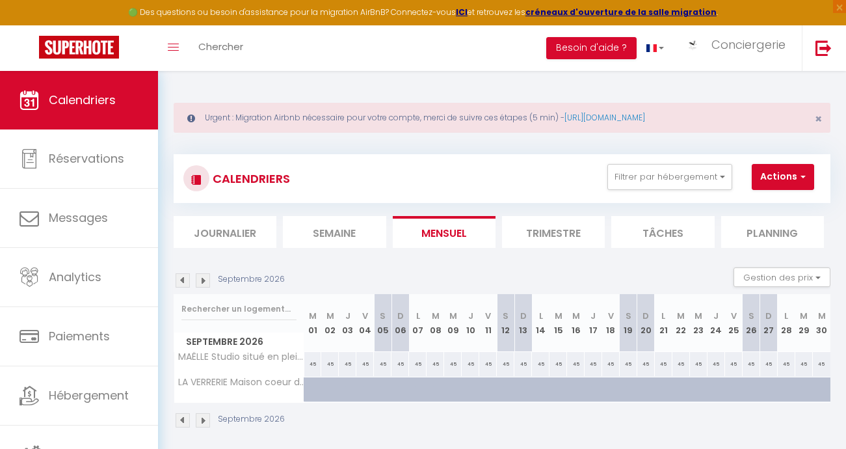
click at [184, 281] on img at bounding box center [183, 280] width 14 height 14
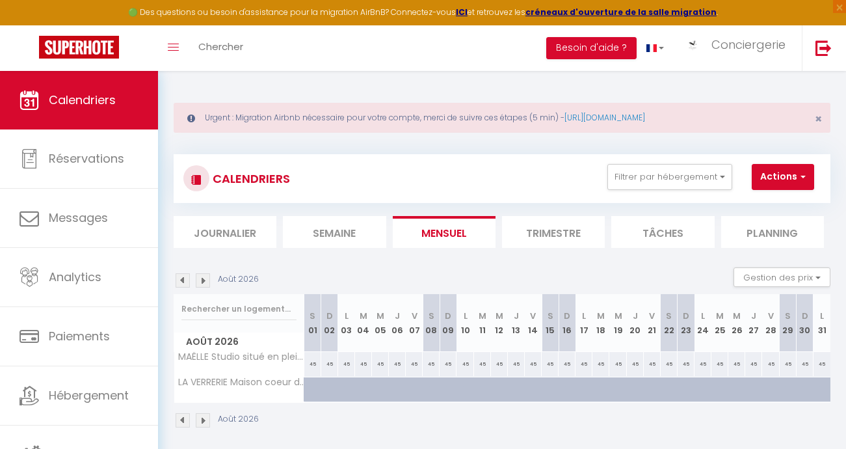
click at [182, 282] on img at bounding box center [183, 280] width 14 height 14
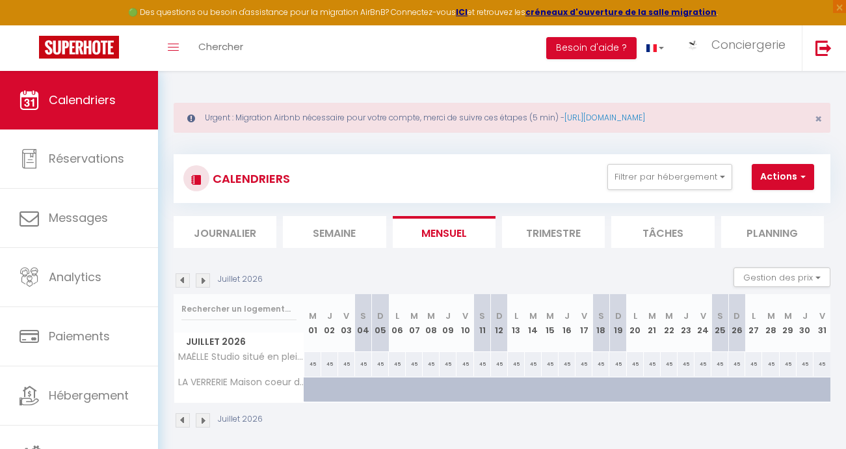
click at [182, 282] on img at bounding box center [183, 280] width 14 height 14
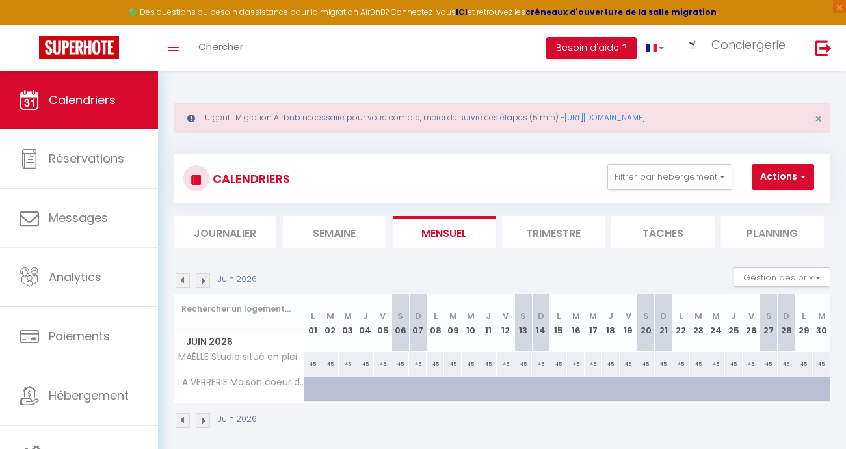
click at [182, 282] on img at bounding box center [183, 280] width 14 height 14
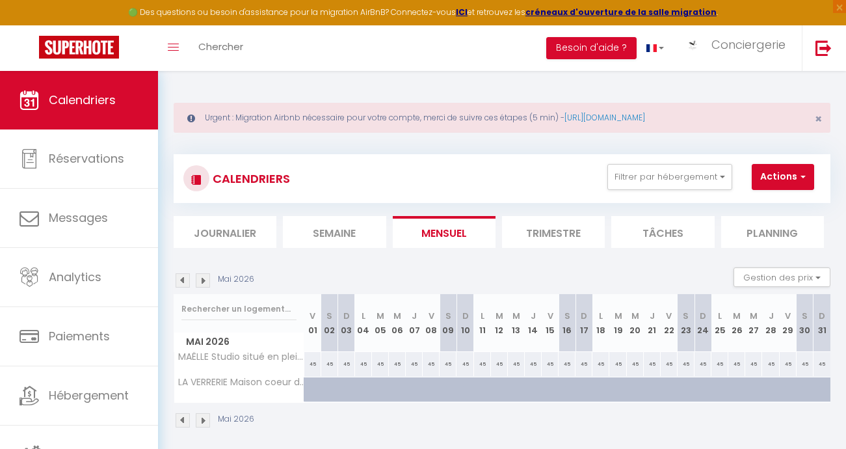
click at [182, 282] on img at bounding box center [183, 280] width 14 height 14
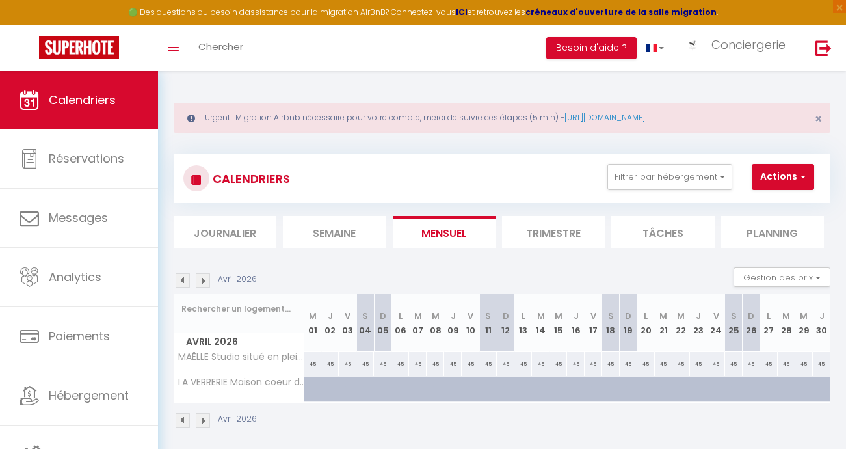
click at [182, 282] on img at bounding box center [183, 280] width 14 height 14
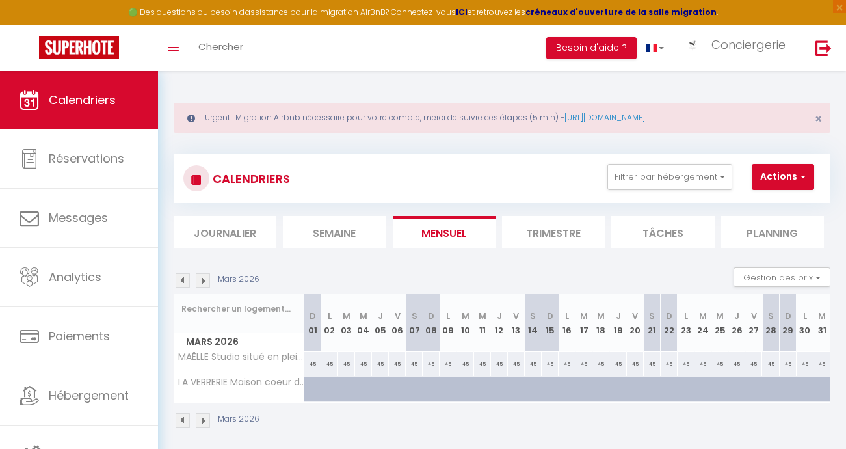
click at [182, 282] on img at bounding box center [183, 280] width 14 height 14
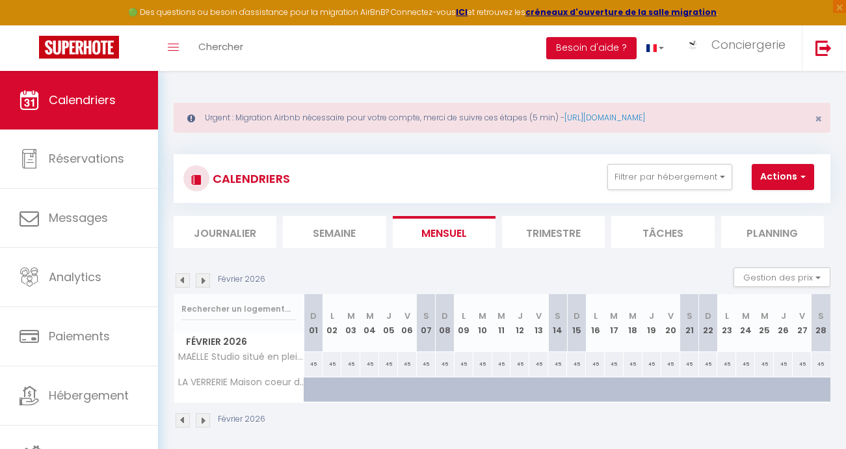
click at [182, 282] on img at bounding box center [183, 280] width 14 height 14
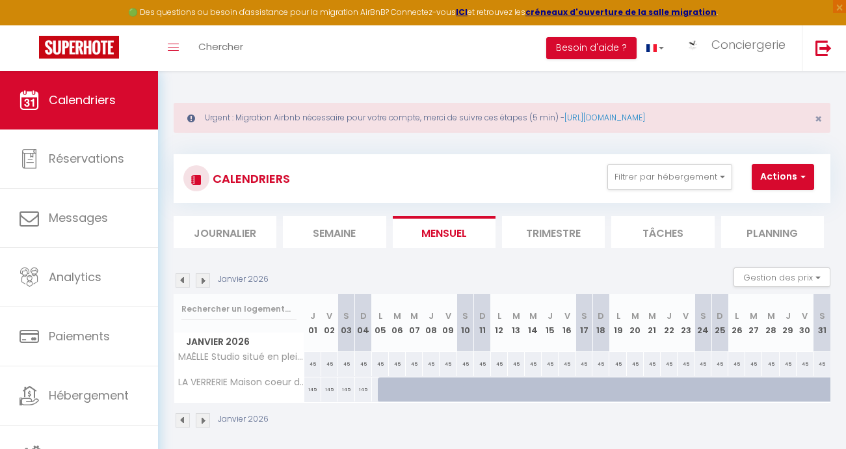
click at [182, 282] on img at bounding box center [183, 280] width 14 height 14
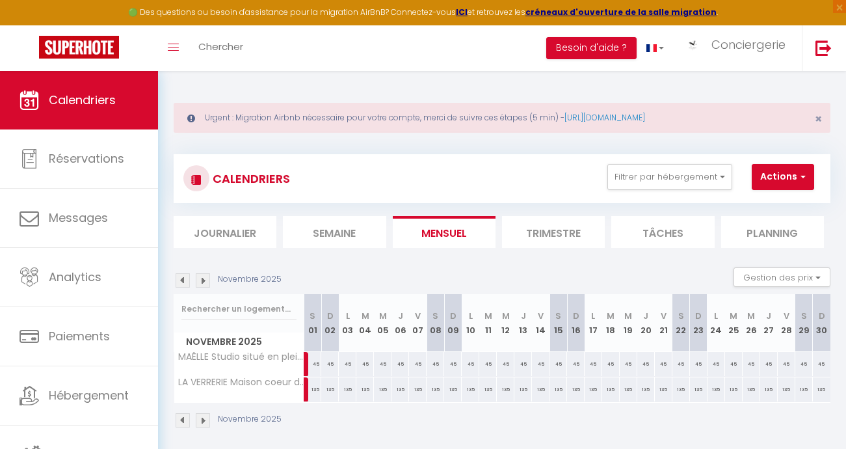
click at [182, 282] on img at bounding box center [183, 280] width 14 height 14
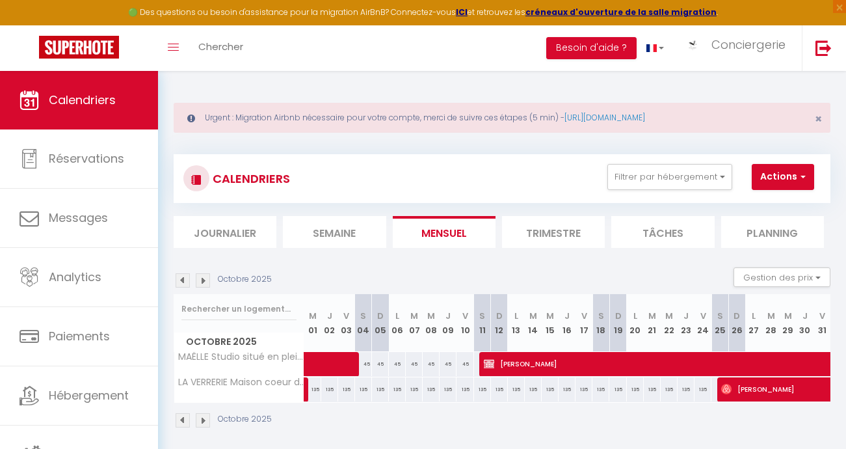
click at [182, 282] on img at bounding box center [183, 280] width 14 height 14
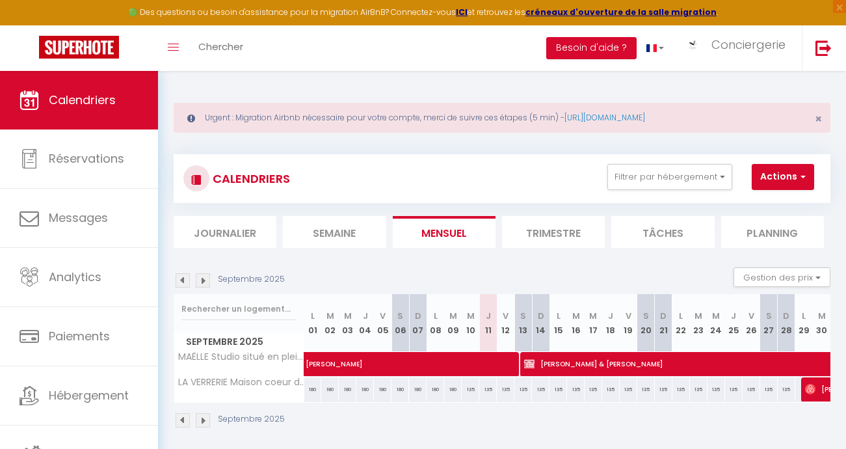
click at [185, 278] on img at bounding box center [183, 280] width 14 height 14
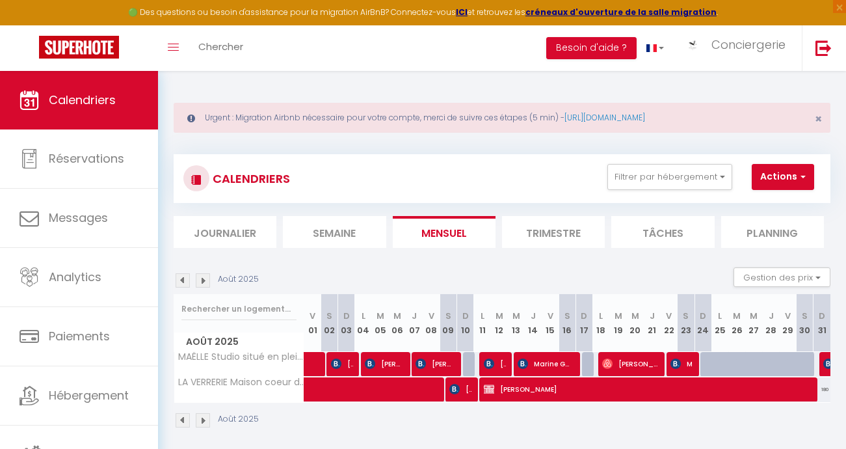
click at [201, 279] on img at bounding box center [203, 280] width 14 height 14
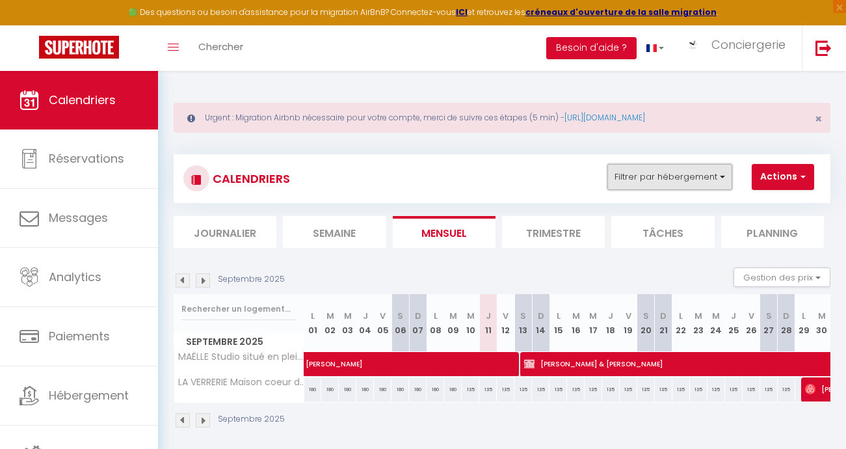
click at [718, 175] on button "Filtrer par hébergement" at bounding box center [670, 177] width 125 height 26
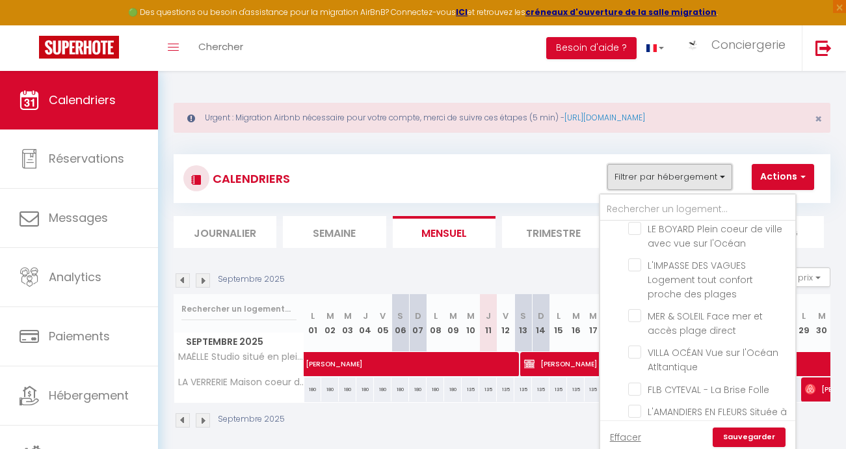
scroll to position [1676, 0]
click at [493, 276] on div "Septembre 2025 Gestion des prix Nb Nuits minimum Règles Disponibilité" at bounding box center [502, 280] width 657 height 27
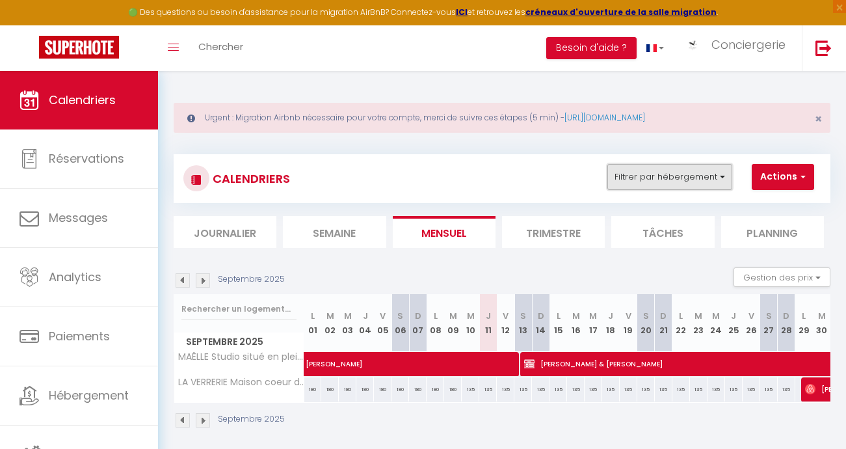
click at [726, 174] on button "Filtrer par hébergement" at bounding box center [670, 177] width 125 height 26
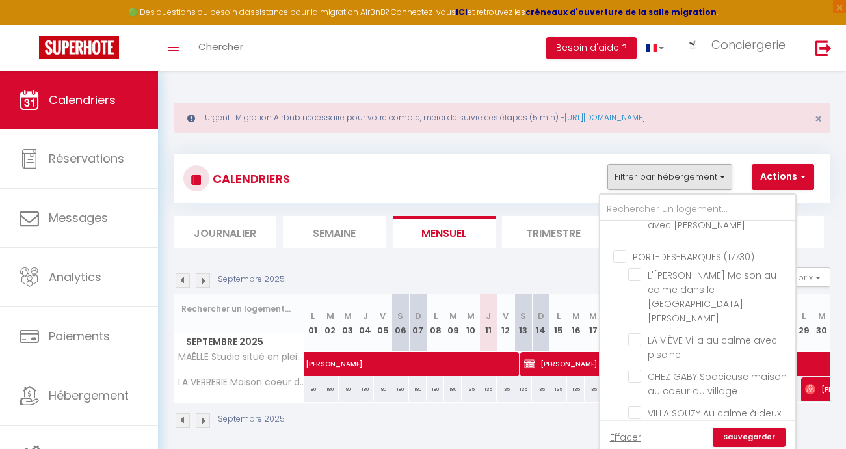
scroll to position [2399, 0]
click at [730, 438] on link "Sauvegarder" at bounding box center [749, 437] width 73 height 20
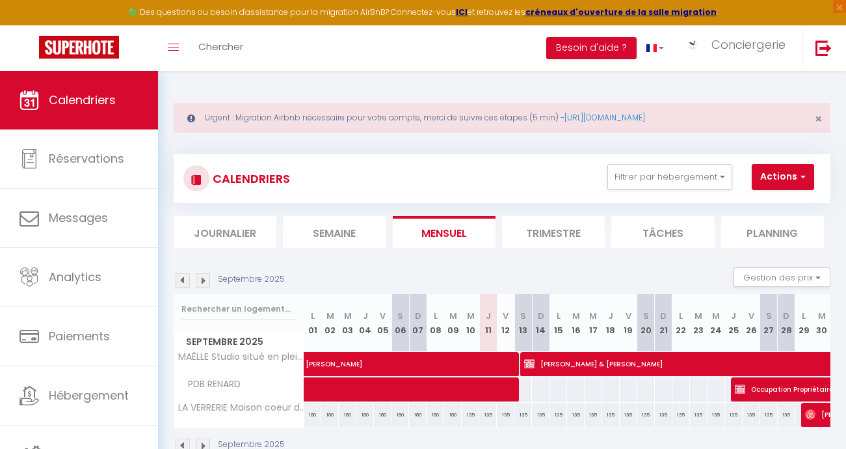
click at [182, 281] on img at bounding box center [183, 280] width 14 height 14
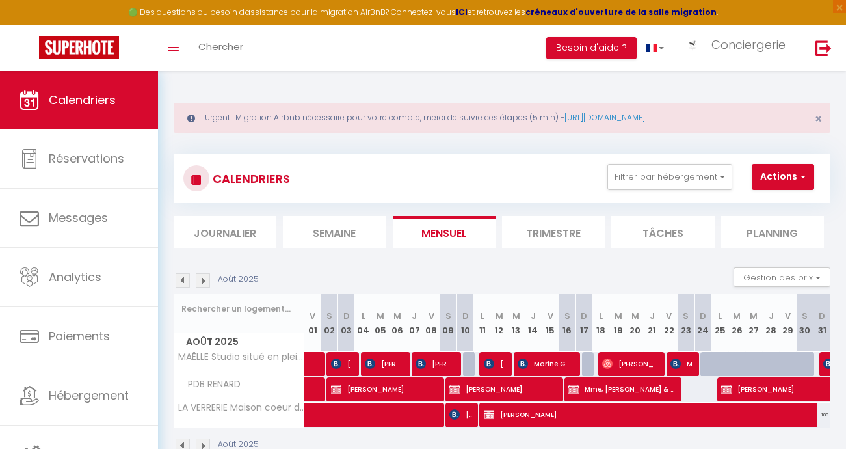
click at [202, 281] on img at bounding box center [203, 280] width 14 height 14
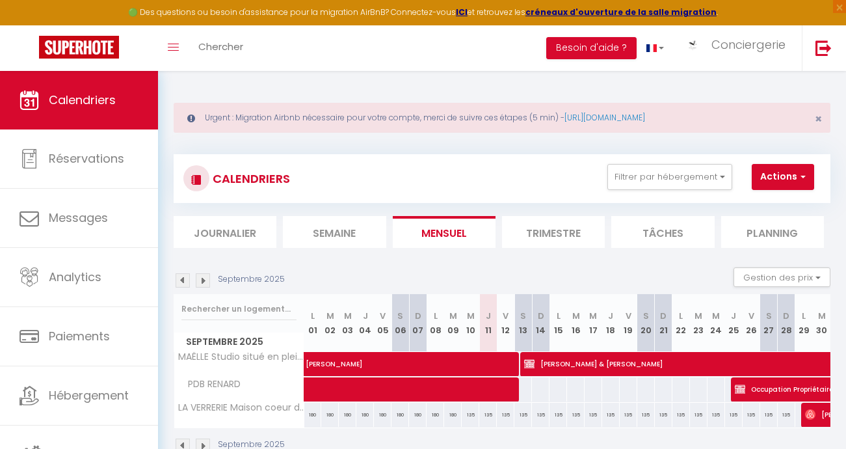
click at [202, 281] on img at bounding box center [203, 280] width 14 height 14
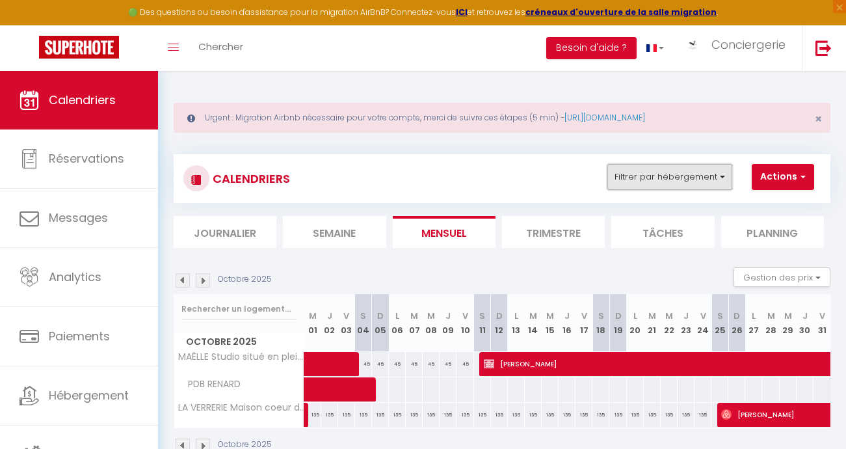
click at [724, 178] on button "Filtrer par hébergement" at bounding box center [670, 177] width 125 height 26
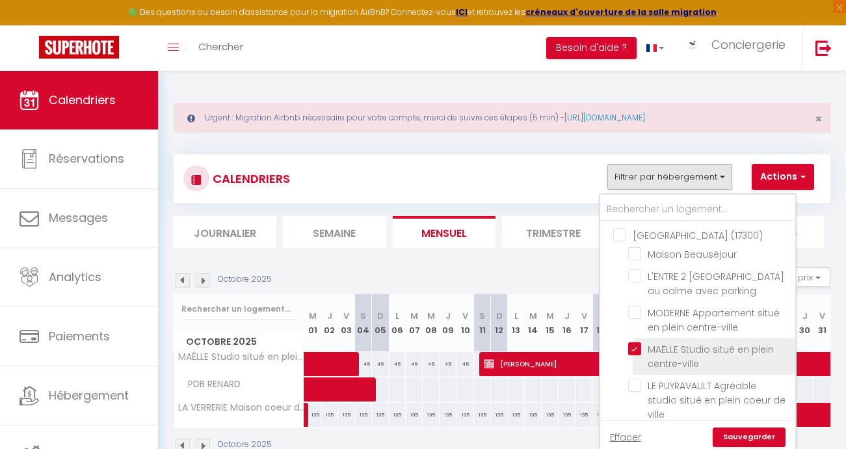
click at [636, 350] on input "MAËLLE Studio situé en plein centre-ville" at bounding box center [709, 348] width 163 height 13
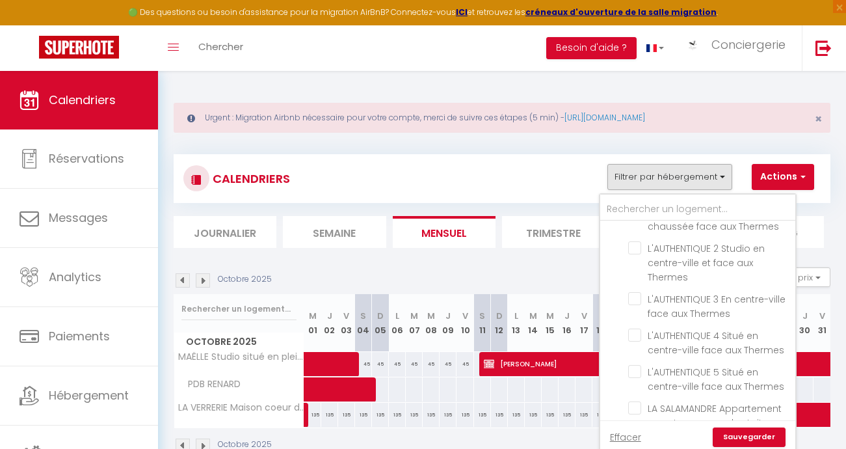
scroll to position [539, 0]
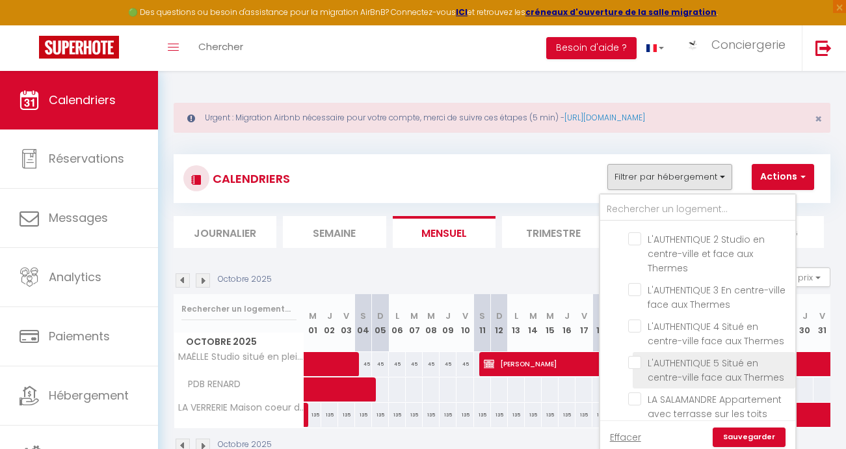
click at [638, 356] on input "L'AUTHENTIQUE 5 Situé en centre-ville face aux Thermes" at bounding box center [709, 362] width 163 height 13
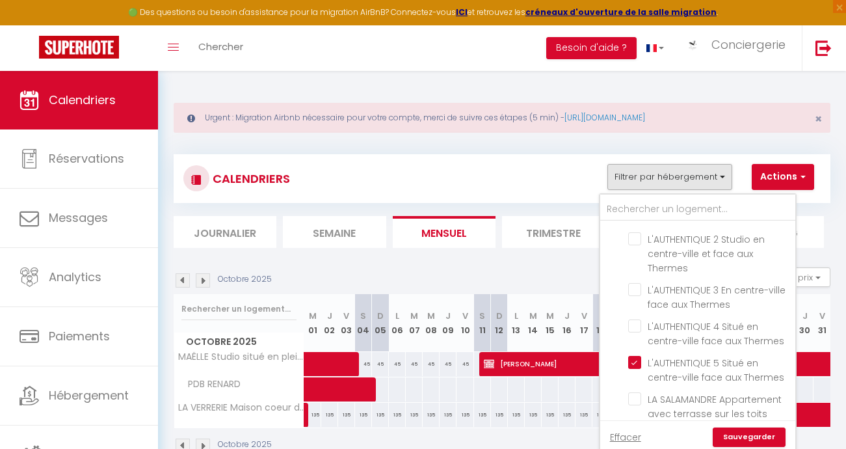
click at [734, 431] on link "Sauvegarder" at bounding box center [749, 437] width 73 height 20
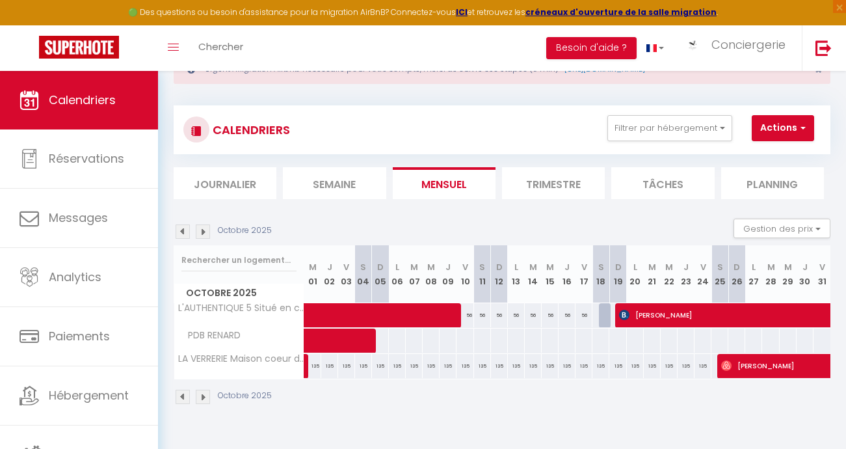
scroll to position [48, 0]
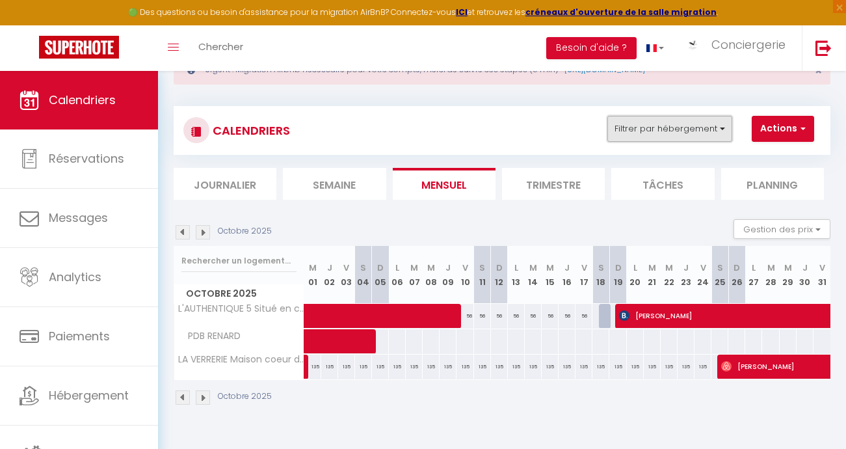
click at [715, 129] on button "Filtrer par hébergement" at bounding box center [670, 129] width 125 height 26
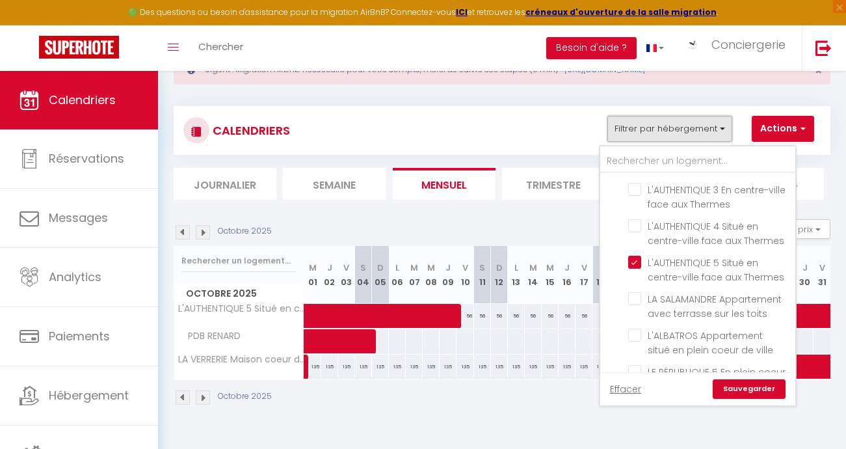
scroll to position [632, 0]
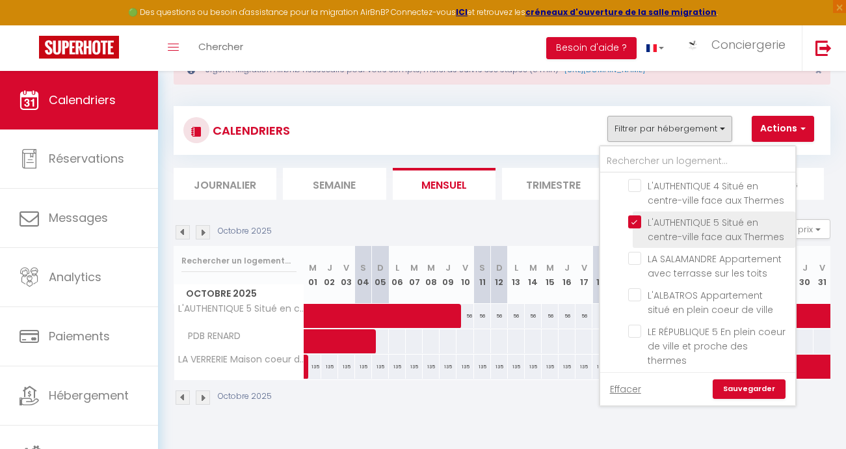
click at [638, 215] on input "L'AUTHENTIQUE 5 Situé en centre-ville face aux Thermes" at bounding box center [709, 221] width 163 height 13
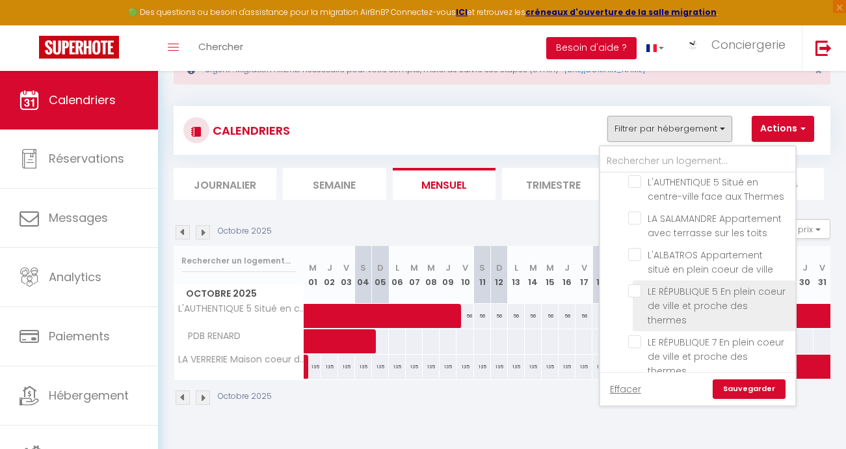
scroll to position [669, 0]
click at [636, 288] on input "LE RÉPUBLIQUE 5 En plein coeur de ville et proche des thermes" at bounding box center [709, 294] width 163 height 13
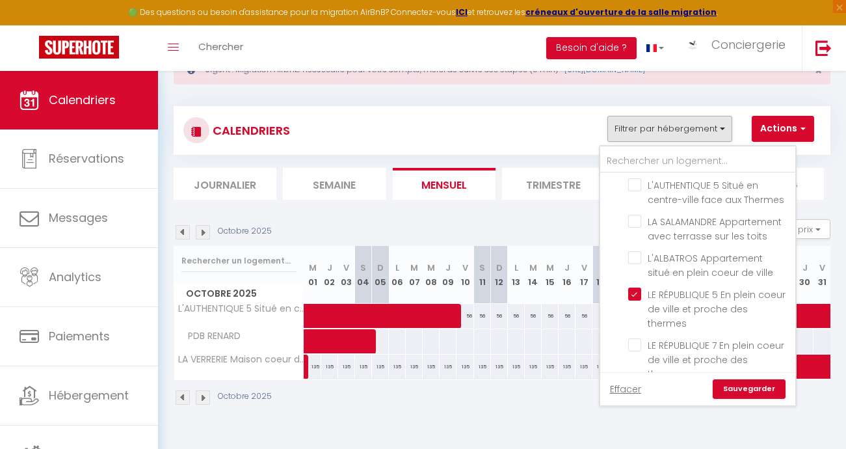
click at [759, 390] on link "Sauvegarder" at bounding box center [749, 389] width 73 height 20
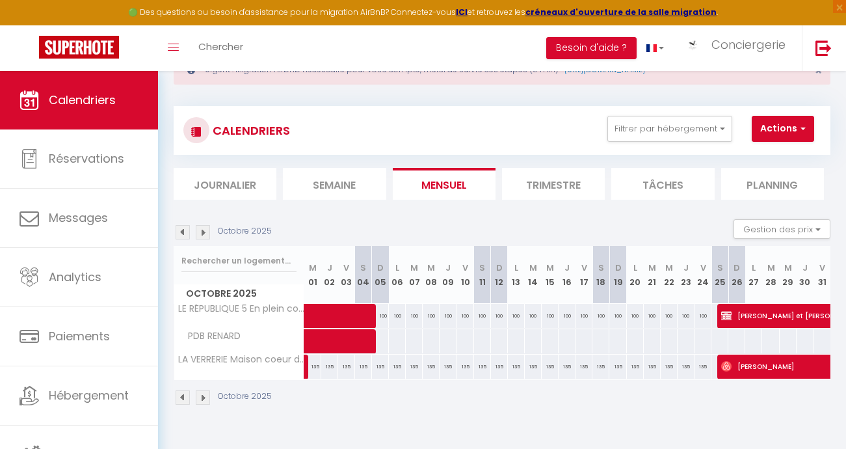
click at [181, 232] on img at bounding box center [183, 232] width 14 height 14
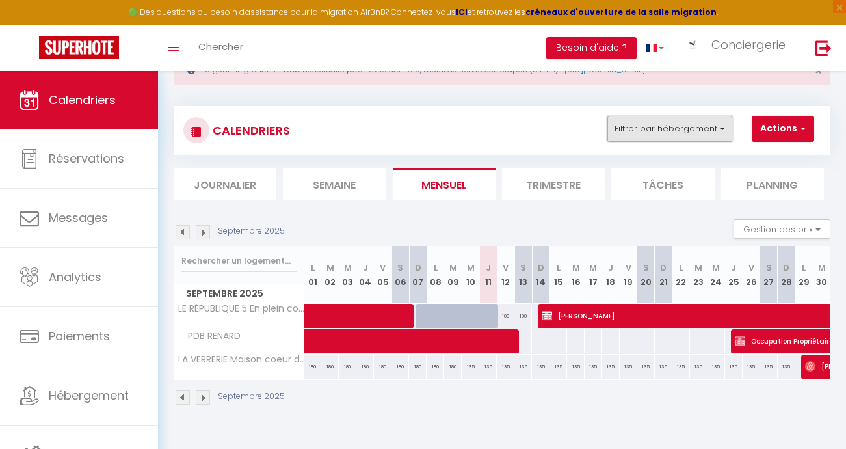
click at [712, 133] on button "Filtrer par hébergement" at bounding box center [670, 129] width 125 height 26
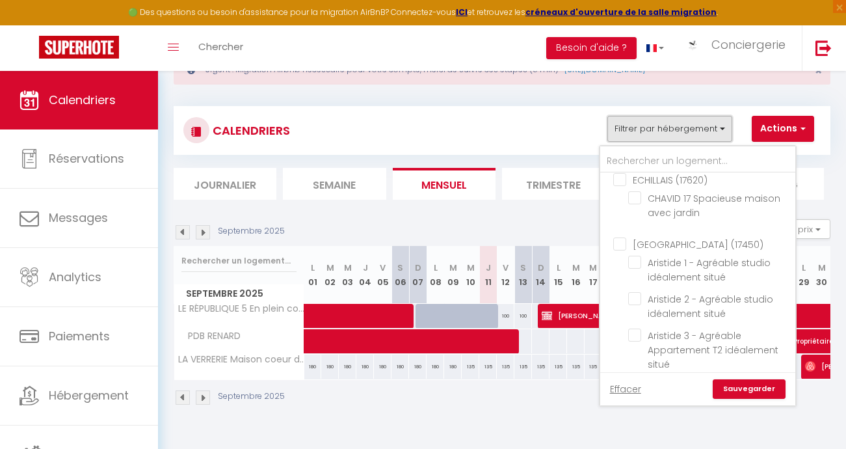
scroll to position [1231, 0]
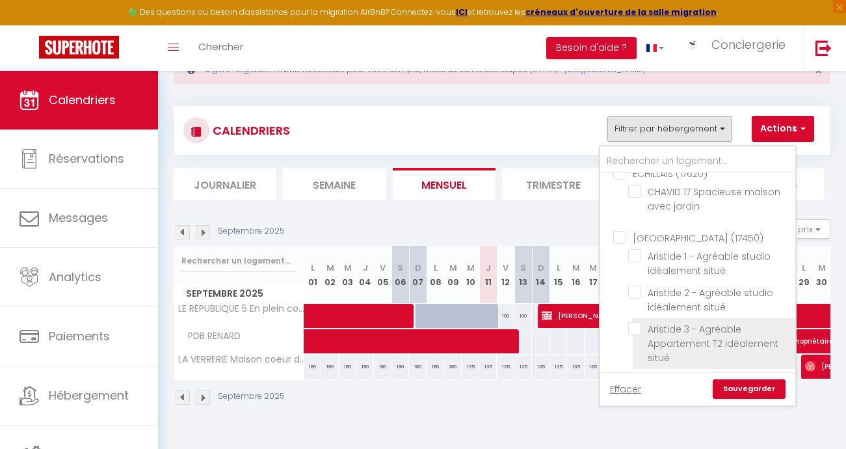
click at [634, 322] on input "Aristide 3 - Agréable Appartement T2 idéalement situé" at bounding box center [709, 328] width 163 height 13
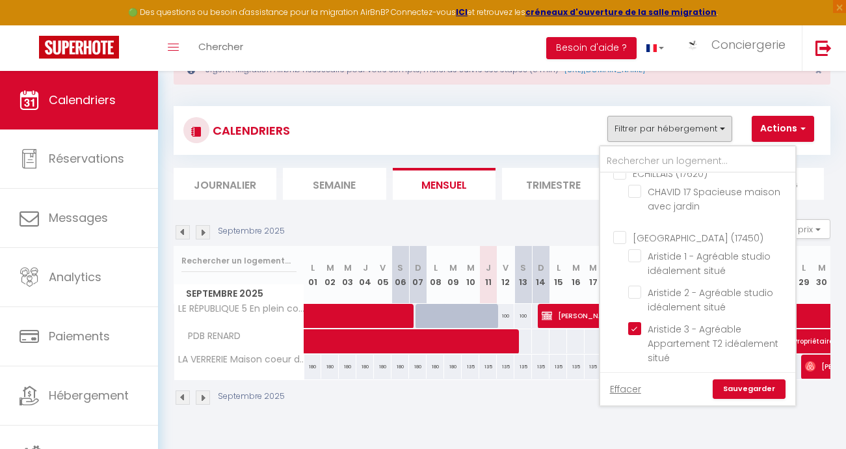
click at [736, 386] on link "Sauvegarder" at bounding box center [749, 389] width 73 height 20
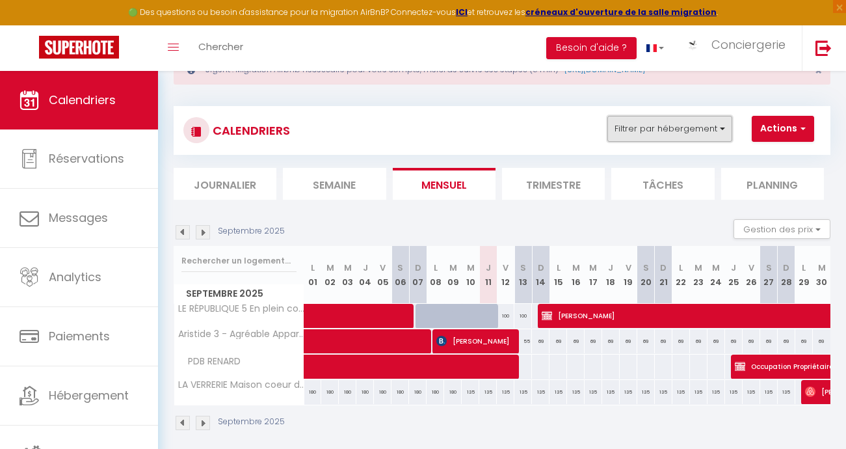
click at [706, 133] on button "Filtrer par hébergement" at bounding box center [670, 129] width 125 height 26
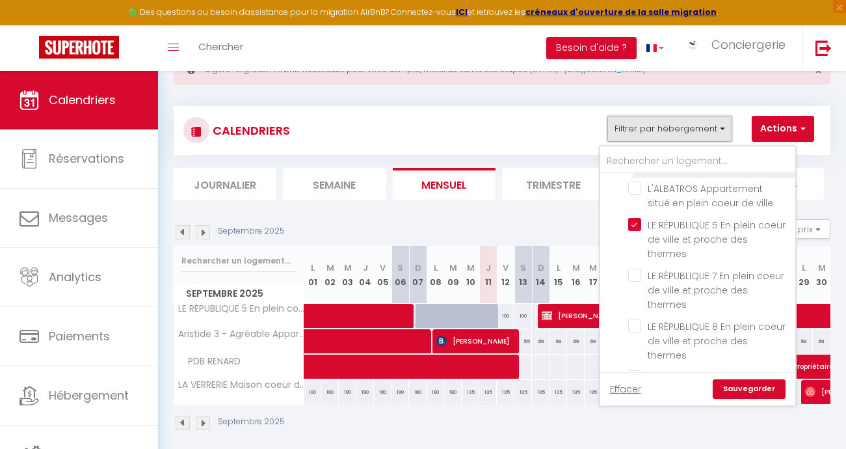
scroll to position [731, 0]
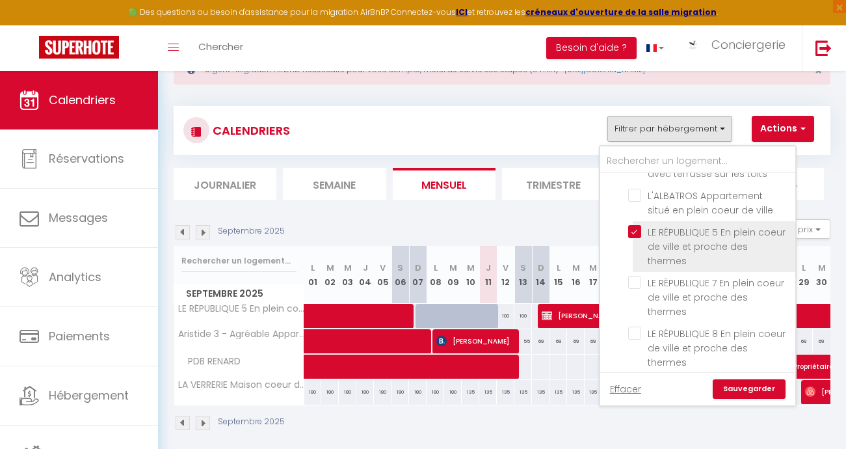
click at [636, 225] on input "LE RÉPUBLIQUE 5 En plein coeur de ville et proche des thermes" at bounding box center [709, 231] width 163 height 13
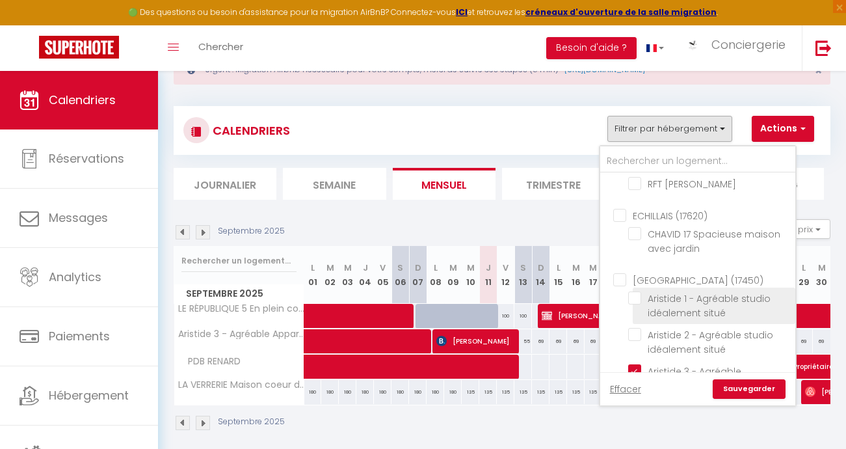
scroll to position [1200, 0]
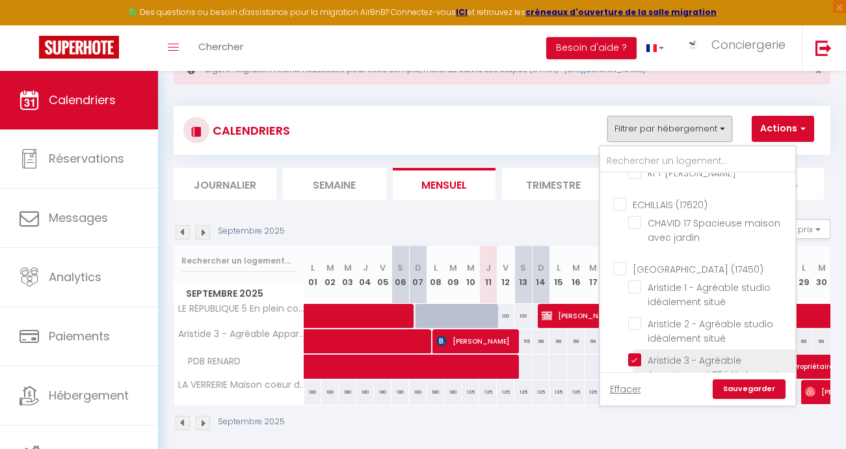
click at [638, 353] on input "Aristide 3 - Agréable Appartement T2 idéalement situé" at bounding box center [709, 359] width 163 height 13
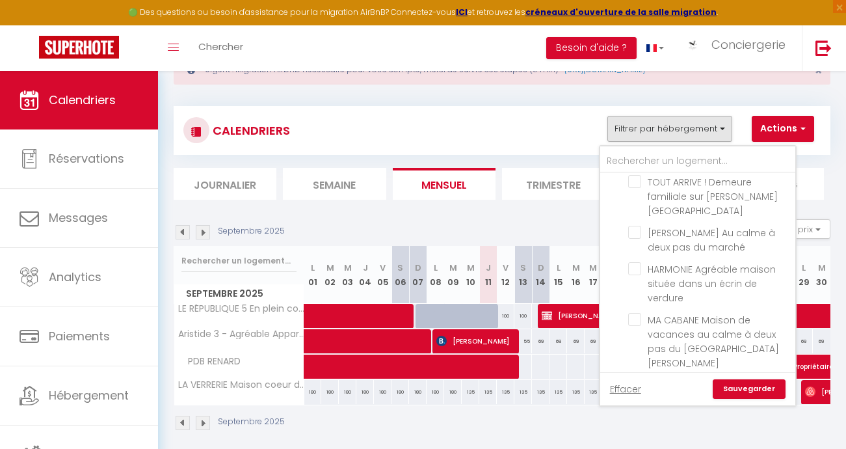
scroll to position [2094, 0]
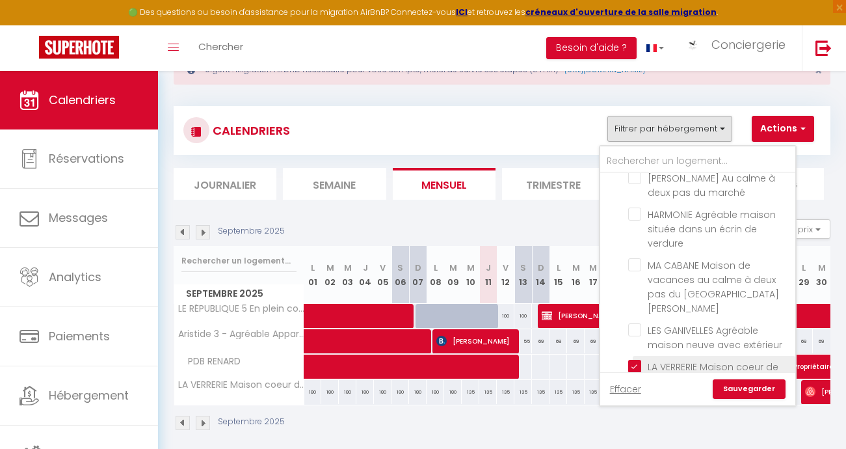
click at [635, 360] on input "LA VERRERIE Maison coeur de ville avec grand jardin" at bounding box center [709, 366] width 163 height 13
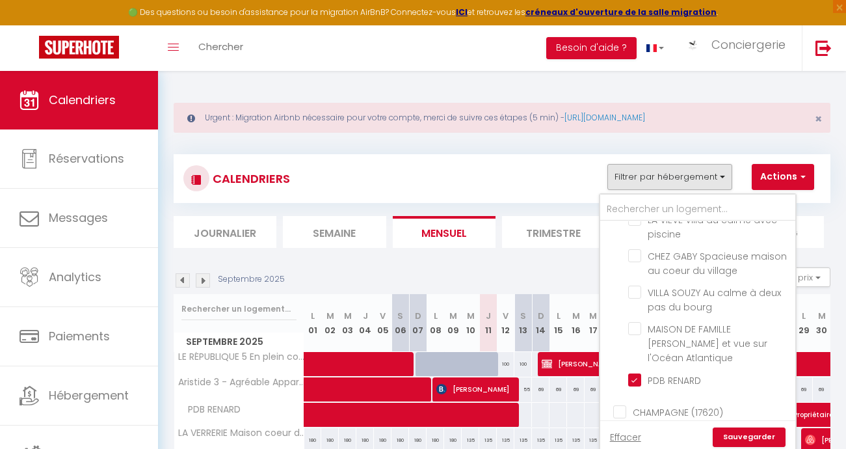
scroll to position [2433, 0]
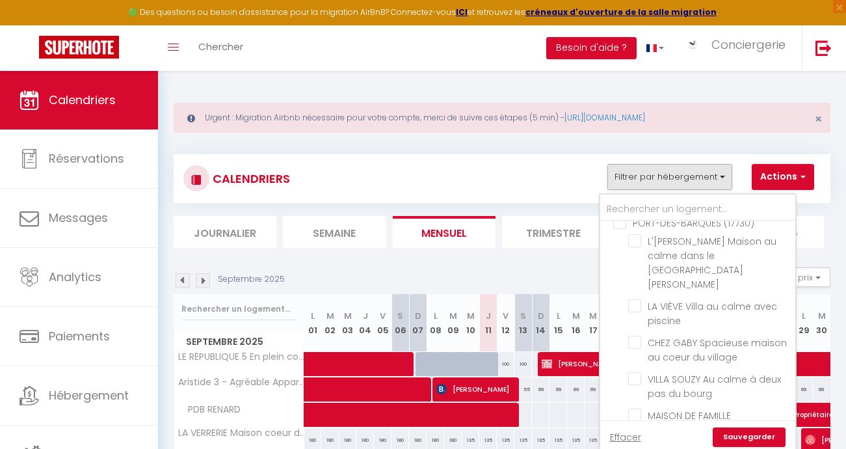
click at [482, 270] on div "Septembre 2025 Gestion des prix Nb Nuits minimum Règles Disponibilité" at bounding box center [502, 280] width 657 height 27
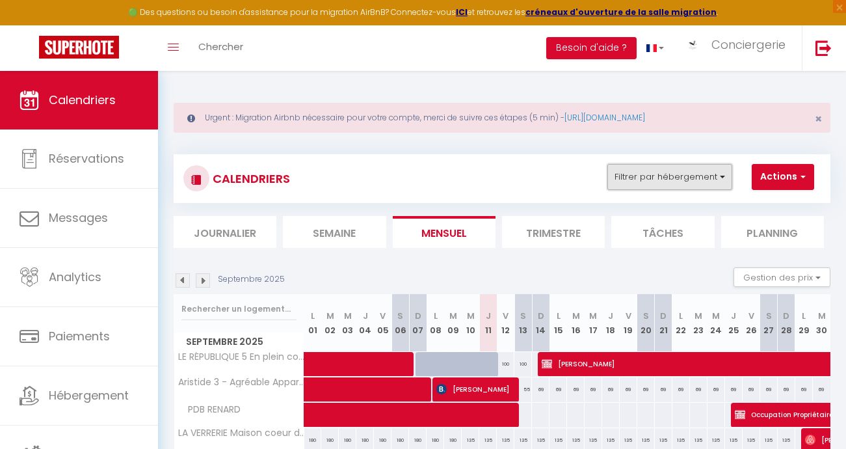
click at [725, 177] on button "Filtrer par hébergement" at bounding box center [670, 177] width 125 height 26
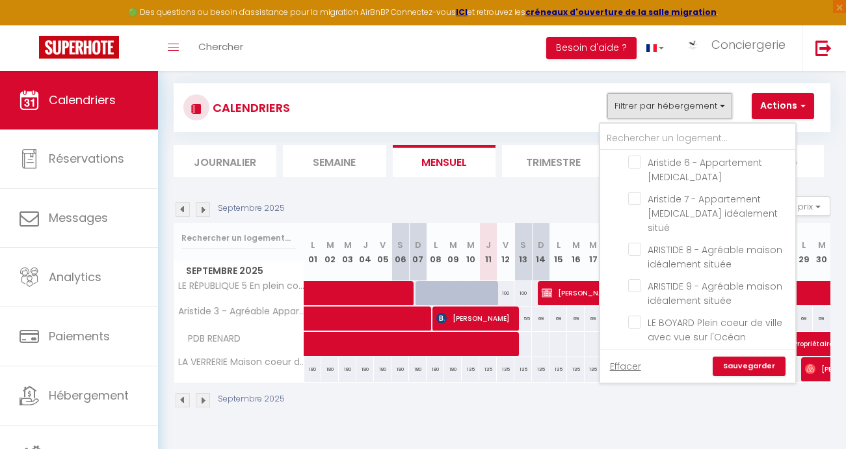
scroll to position [1508, 0]
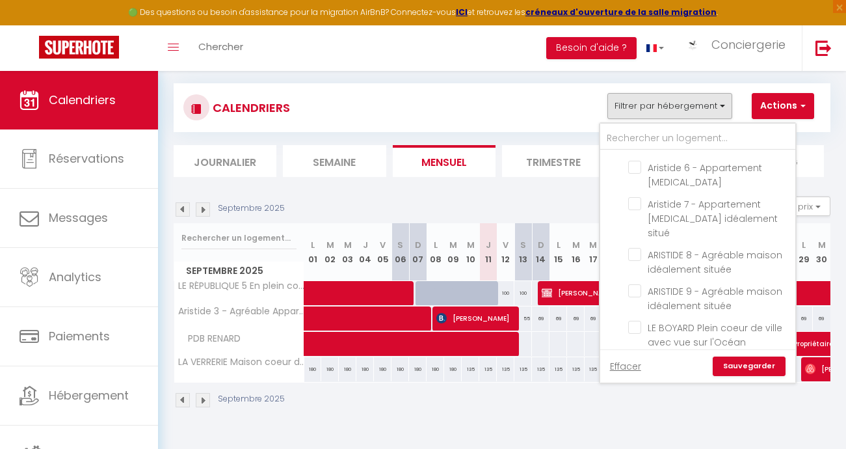
click at [755, 370] on link "Sauvegarder" at bounding box center [749, 367] width 73 height 20
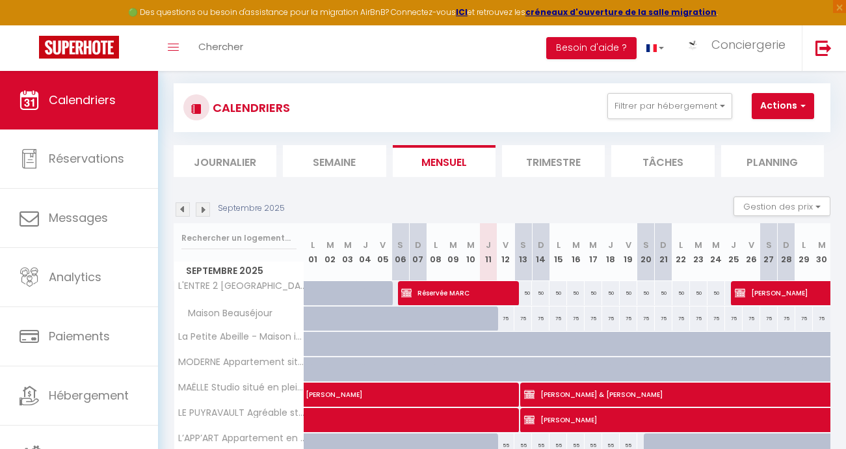
click at [333, 163] on li "Semaine" at bounding box center [334, 161] width 103 height 32
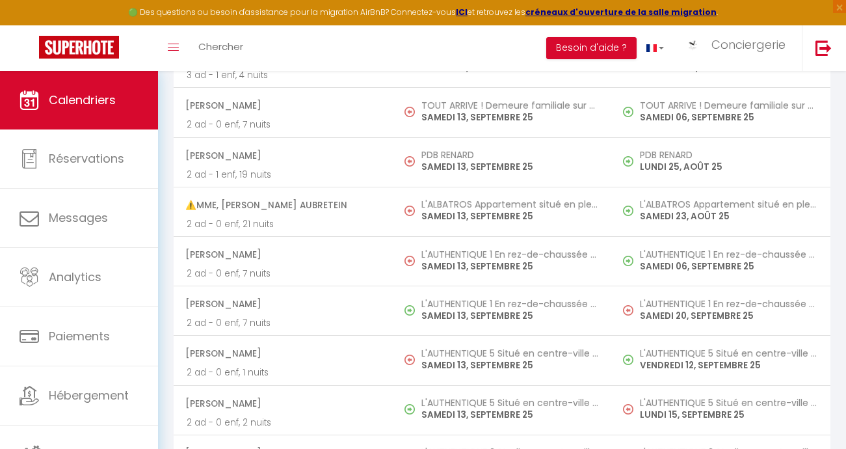
scroll to position [2628, 0]
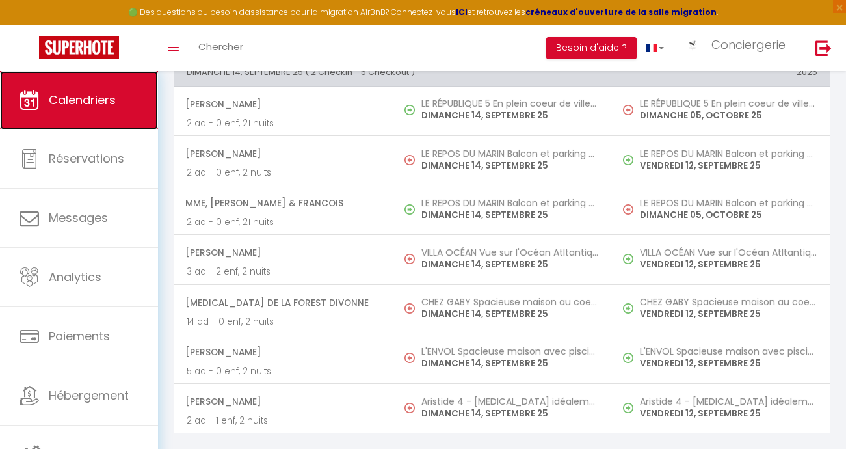
click at [90, 104] on span "Calendriers" at bounding box center [82, 100] width 67 height 16
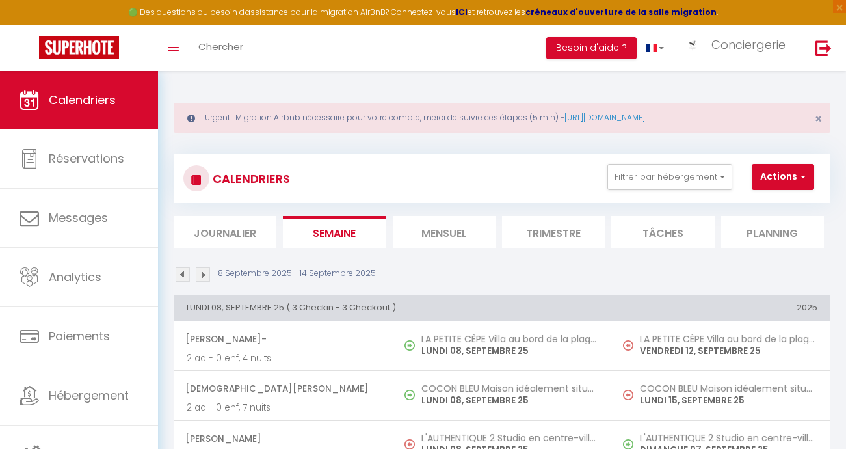
click at [450, 231] on li "Mensuel" at bounding box center [444, 232] width 103 height 32
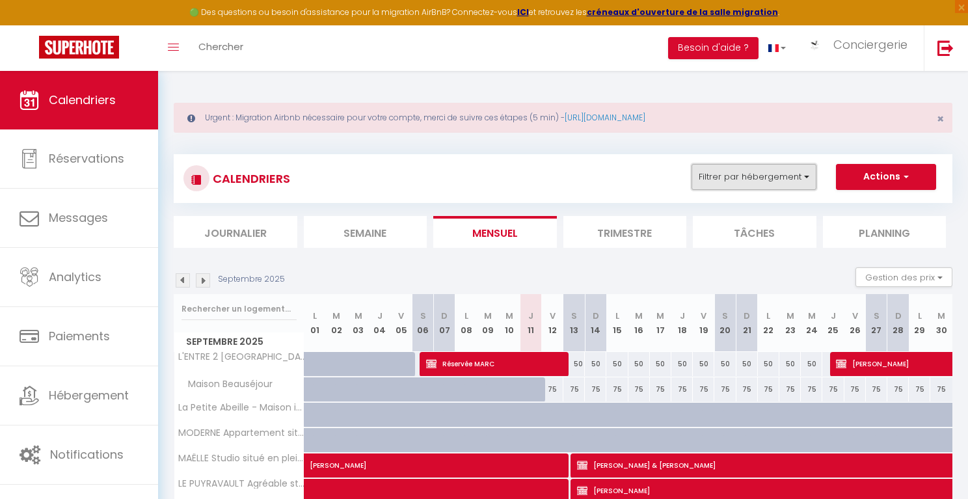
click at [812, 178] on button "Filtrer par hébergement" at bounding box center [754, 177] width 125 height 26
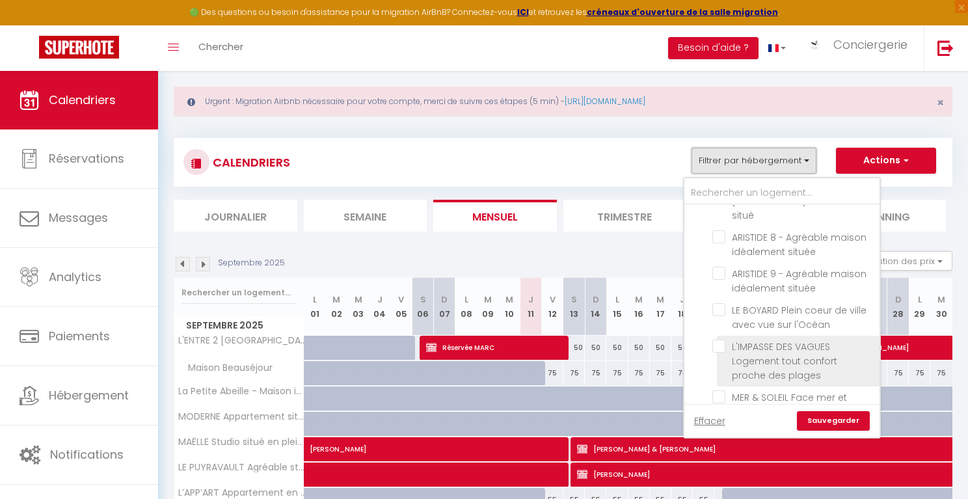
scroll to position [1583, 0]
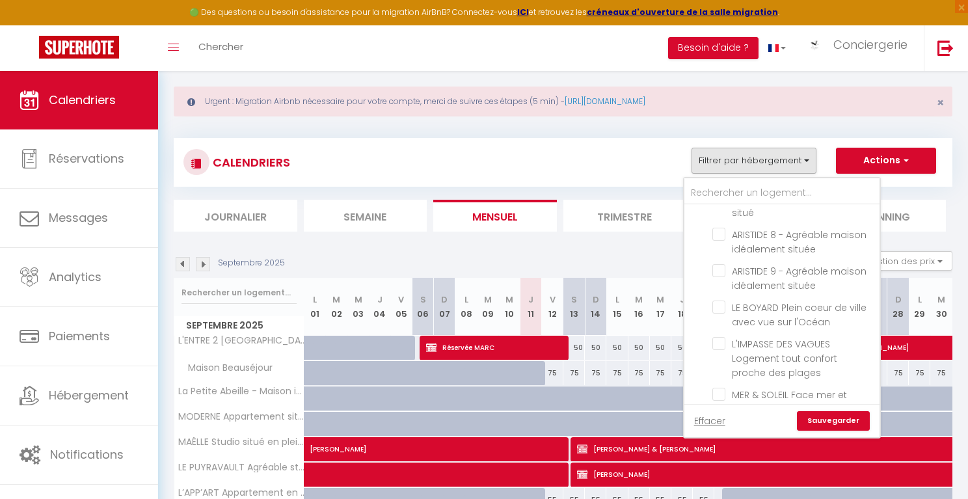
click at [721, 424] on input "VILLA OCÉAN Vue sur l'Océan Atltantique" at bounding box center [793, 430] width 163 height 13
click at [830, 420] on link "Sauvegarder" at bounding box center [833, 421] width 73 height 20
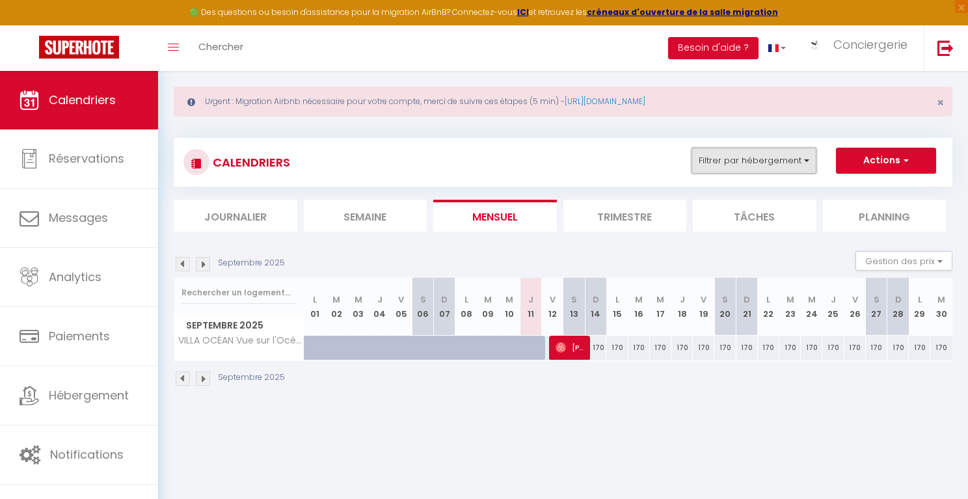
click at [808, 159] on button "Filtrer par hébergement" at bounding box center [754, 161] width 125 height 26
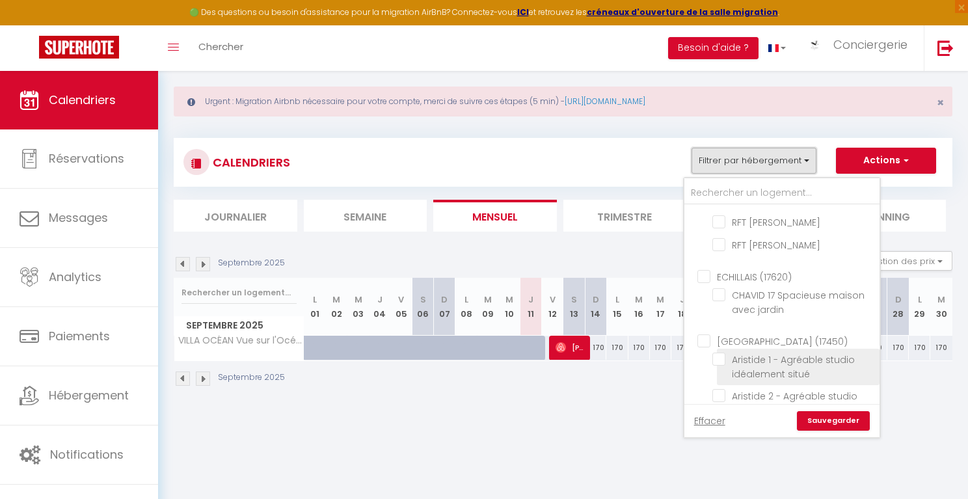
scroll to position [1152, 0]
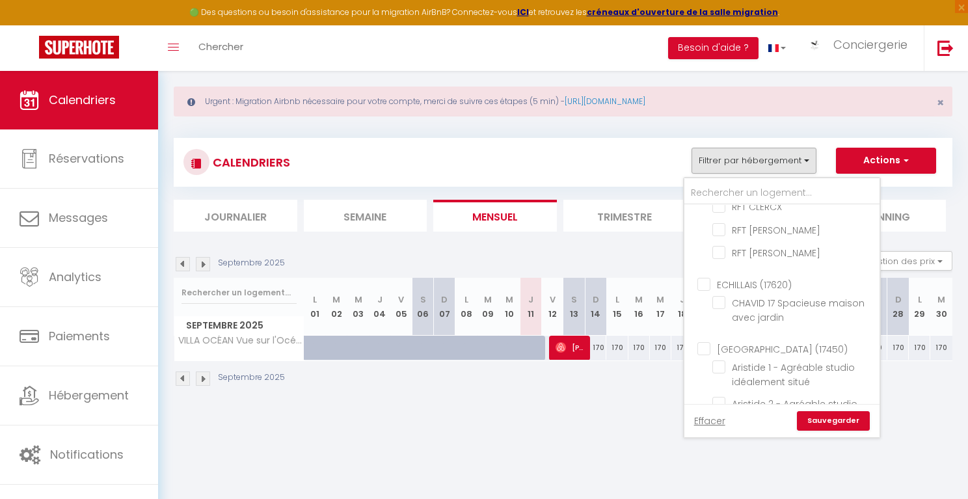
click at [707, 342] on input "[GEOGRAPHIC_DATA] (17450)" at bounding box center [794, 348] width 195 height 13
click at [828, 421] on link "Sauvegarder" at bounding box center [833, 421] width 73 height 20
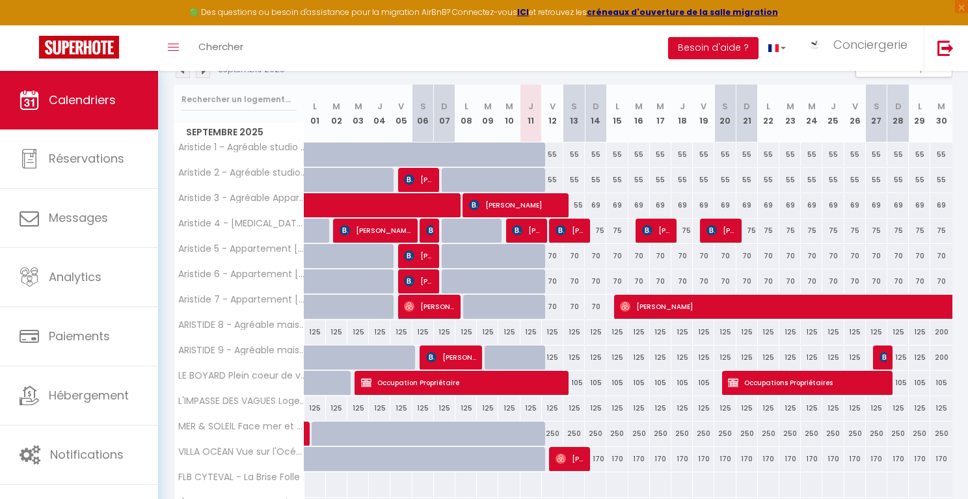
scroll to position [210, 0]
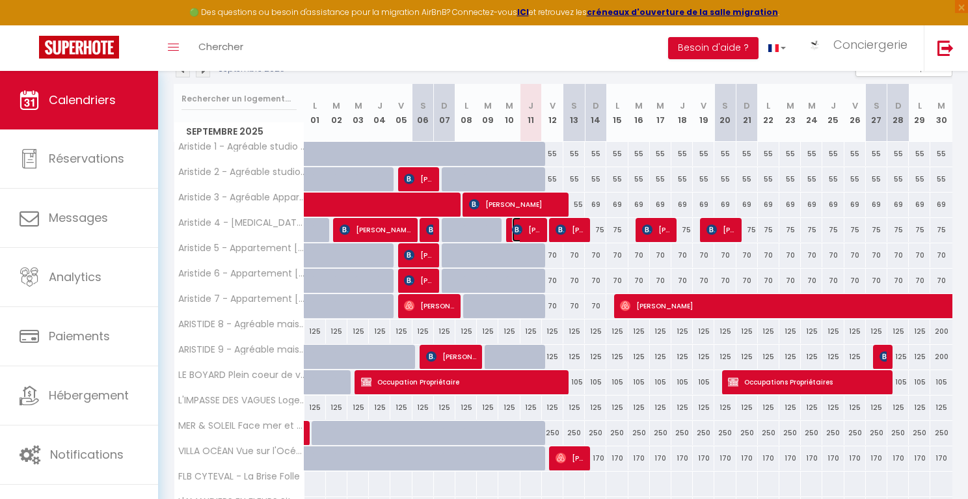
click at [530, 227] on span "[PERSON_NAME]" at bounding box center [526, 229] width 29 height 25
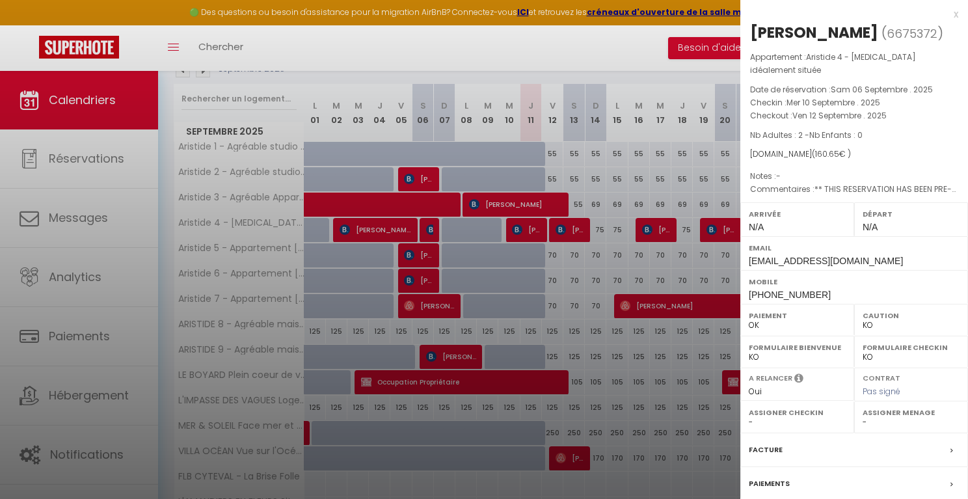
click at [846, 419] on label "Assigner Menage" at bounding box center [911, 412] width 97 height 13
click at [846, 428] on select "- [PERSON_NAME] & [PERSON_NAME] [PERSON_NAME]‭ [PERSON_NAME] Marine‭ ETESSE [PE…" at bounding box center [911, 422] width 97 height 12
click at [846, 424] on select "- [PERSON_NAME] & [PERSON_NAME] [PERSON_NAME]‭ [PERSON_NAME] Marine‭ ETESSE [PE…" at bounding box center [911, 422] width 97 height 12
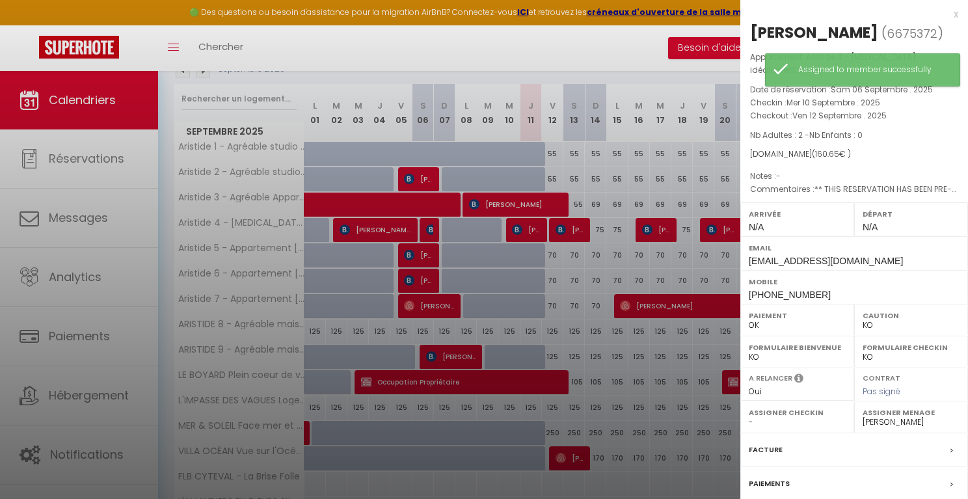
click at [552, 312] on div at bounding box center [484, 249] width 968 height 499
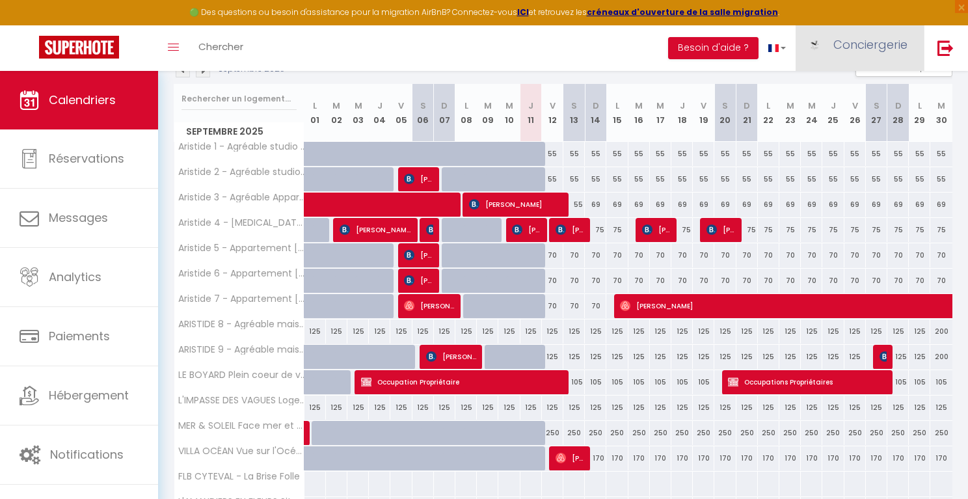
click at [846, 55] on link "Conciergerie" at bounding box center [860, 48] width 128 height 46
click at [846, 110] on link "Équipe" at bounding box center [872, 114] width 96 height 22
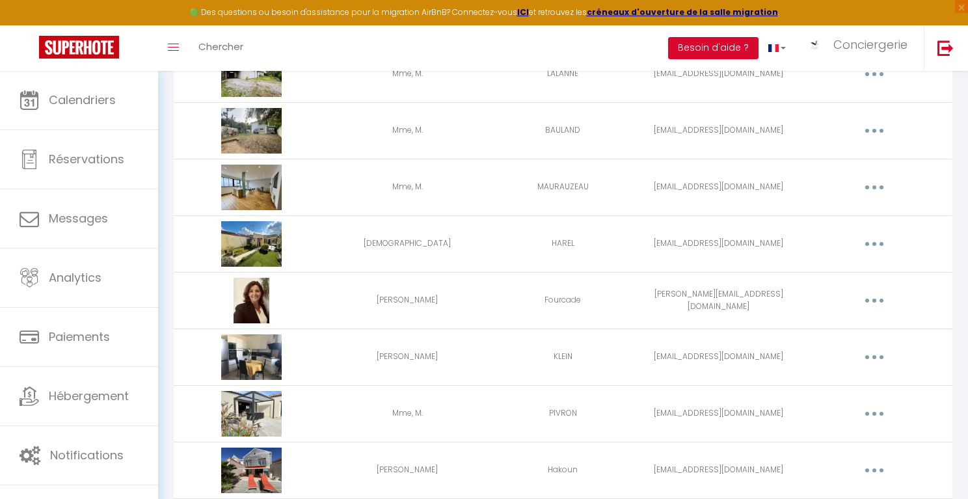
scroll to position [1820, 0]
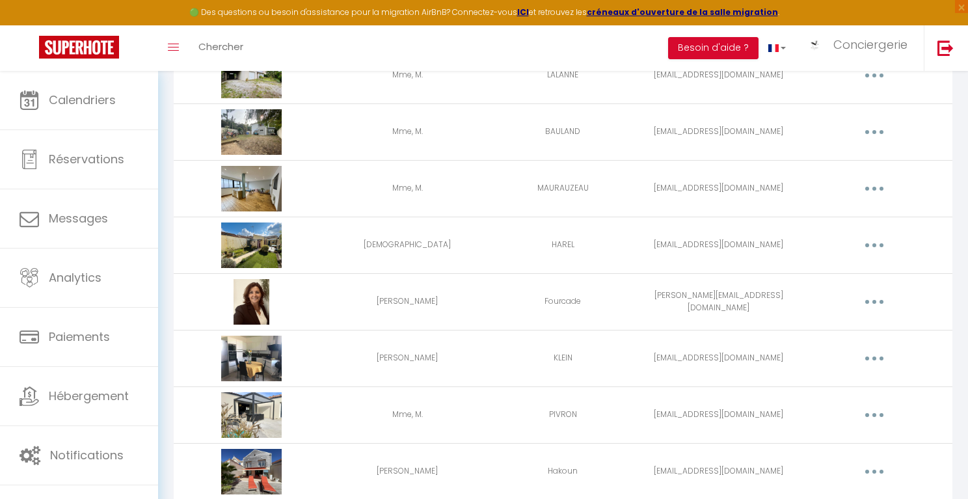
click at [846, 301] on button "button" at bounding box center [874, 301] width 36 height 21
click at [807, 332] on link "Editer" at bounding box center [840, 332] width 96 height 22
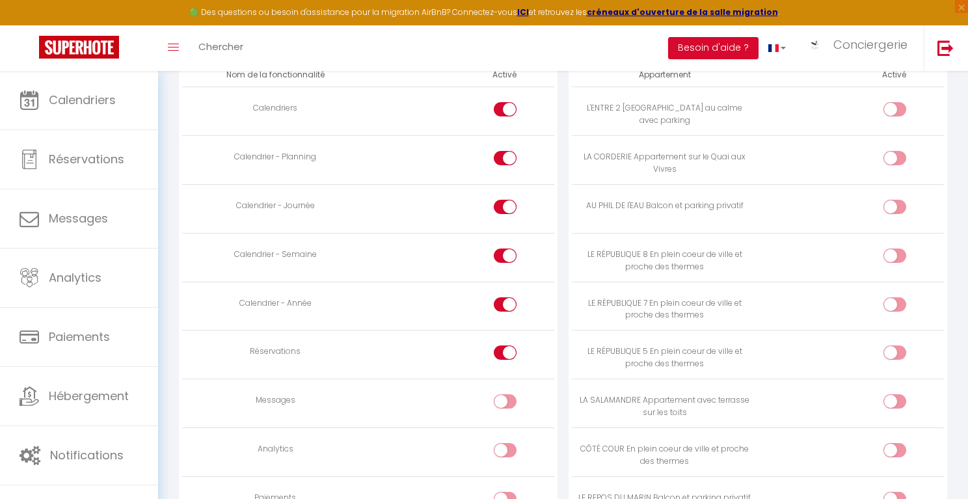
scroll to position [763, 0]
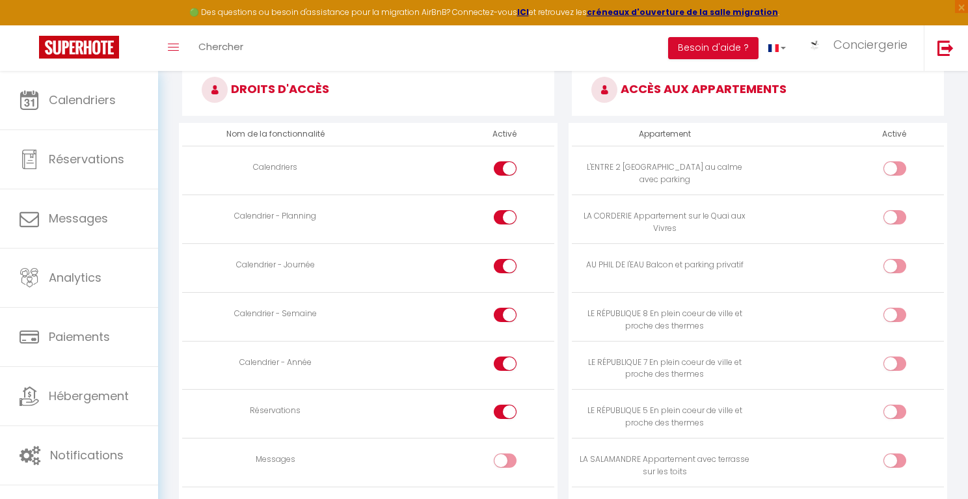
click at [846, 167] on input "checkbox" at bounding box center [906, 171] width 23 height 20
drag, startPoint x: 900, startPoint y: 211, endPoint x: 902, endPoint y: 222, distance: 11.1
click at [846, 214] on input "checkbox" at bounding box center [906, 220] width 23 height 20
drag, startPoint x: 900, startPoint y: 265, endPoint x: 900, endPoint y: 278, distance: 12.4
click at [846, 265] on input "checkbox" at bounding box center [906, 269] width 23 height 20
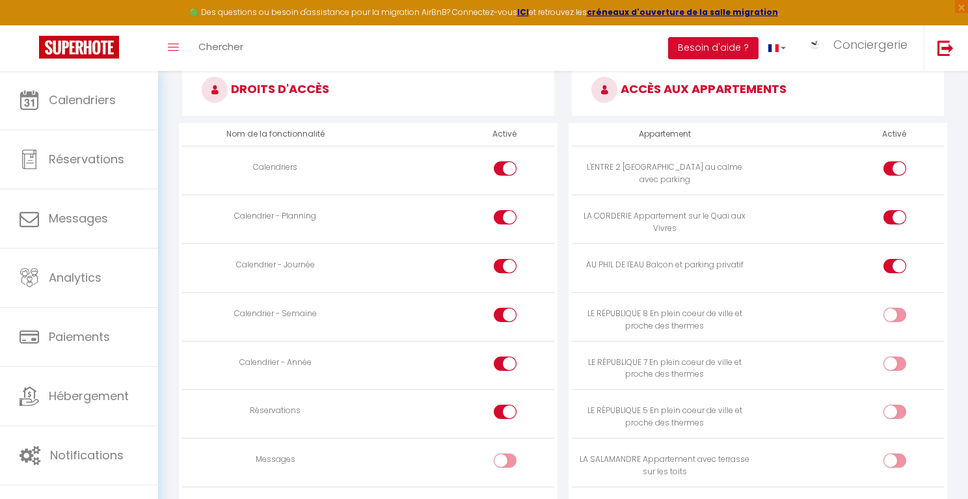
click at [846, 312] on input "checkbox" at bounding box center [906, 318] width 23 height 20
click at [846, 359] on input "checkbox" at bounding box center [906, 367] width 23 height 20
click at [846, 407] on input "checkbox" at bounding box center [906, 415] width 23 height 20
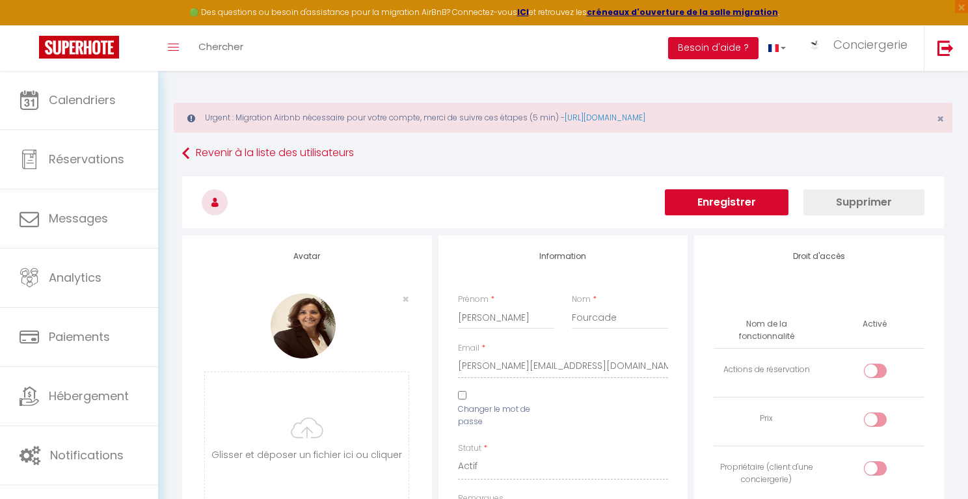
click at [741, 198] on button "Enregistrer" at bounding box center [727, 202] width 124 height 26
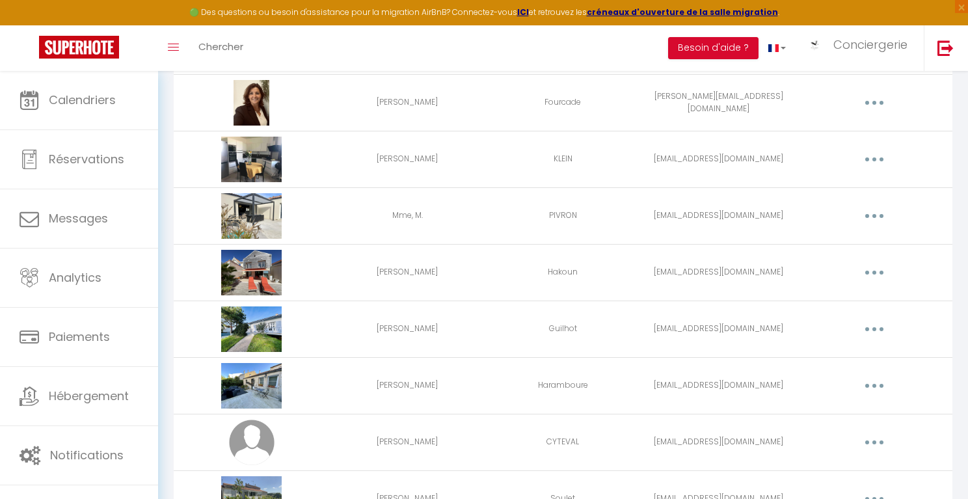
scroll to position [2018, 0]
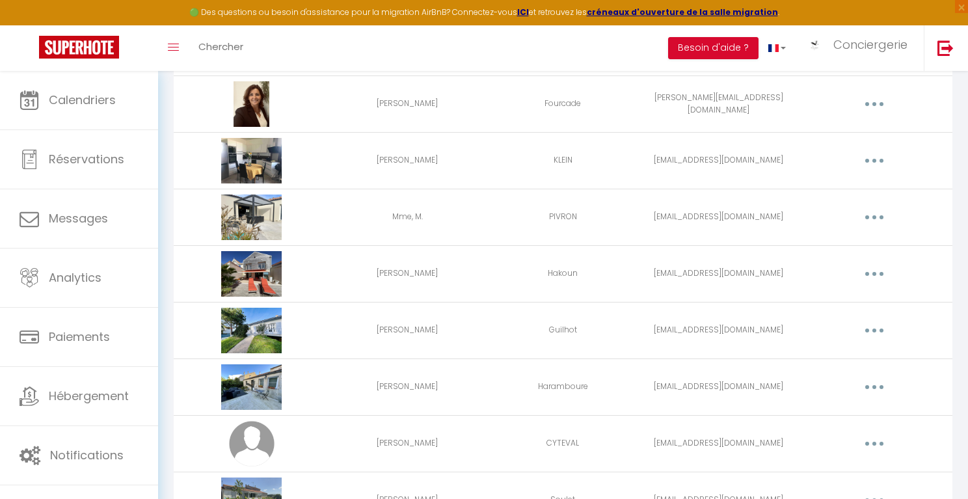
click at [846, 107] on button "button" at bounding box center [874, 104] width 36 height 21
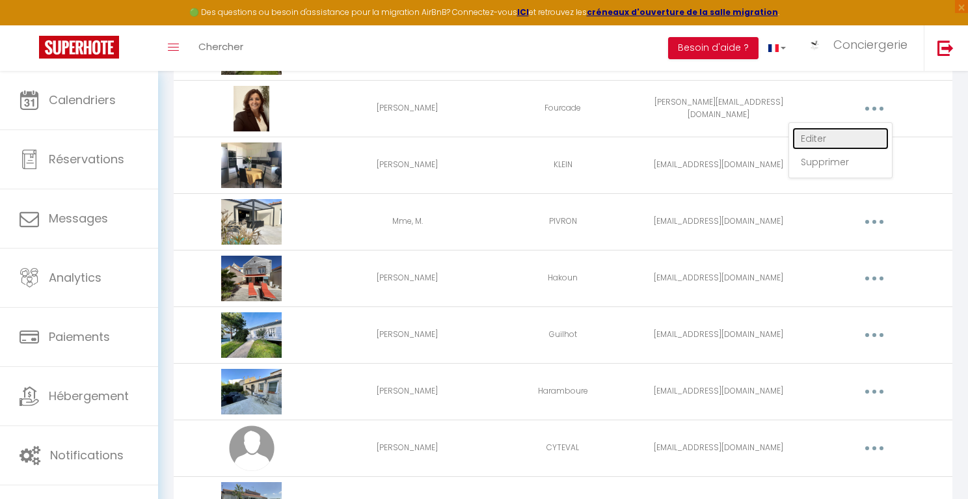
click at [822, 138] on link "Editer" at bounding box center [840, 139] width 96 height 22
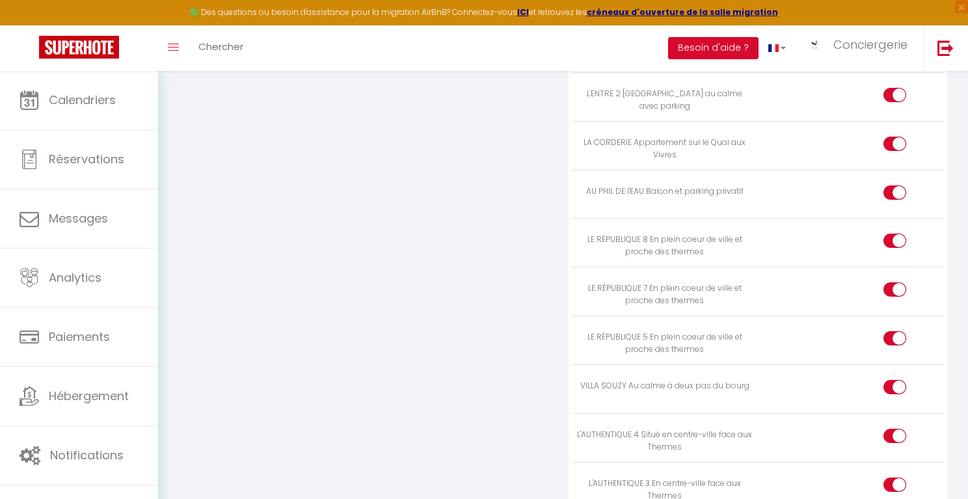
scroll to position [3616, 0]
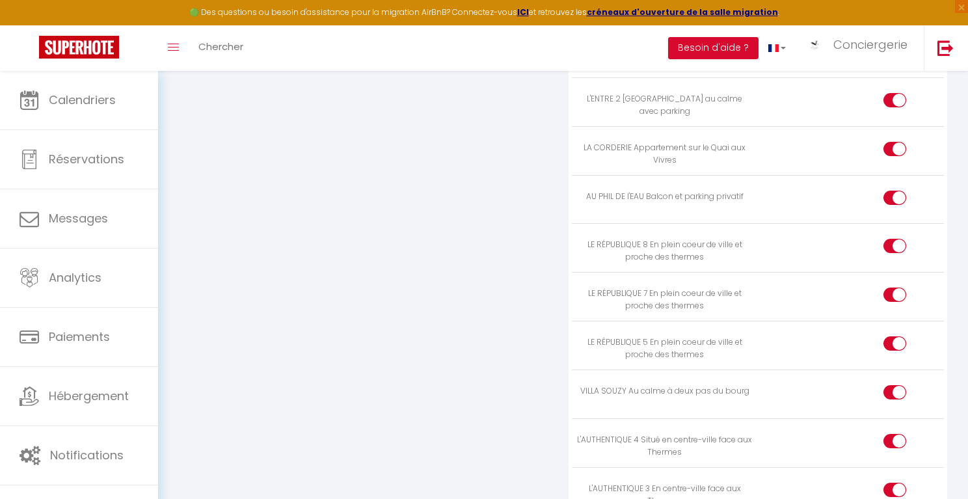
click at [846, 385] on div at bounding box center [894, 392] width 23 height 14
click at [846, 385] on input "checkbox" at bounding box center [906, 395] width 23 height 20
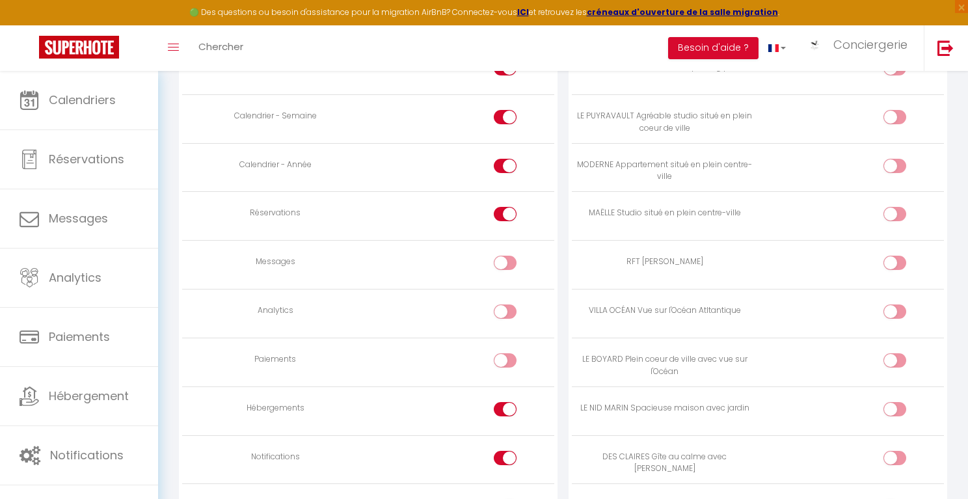
scroll to position [960, 0]
click at [846, 219] on input "checkbox" at bounding box center [906, 218] width 23 height 20
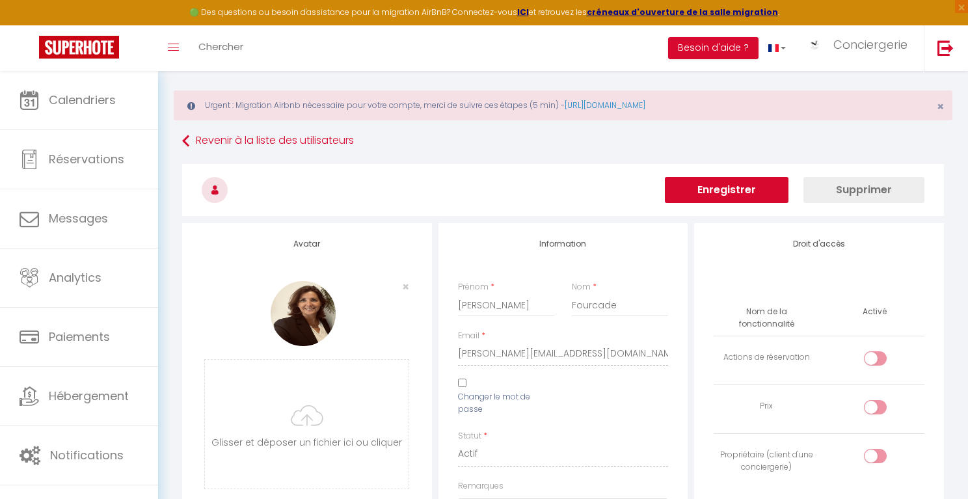
scroll to position [0, 0]
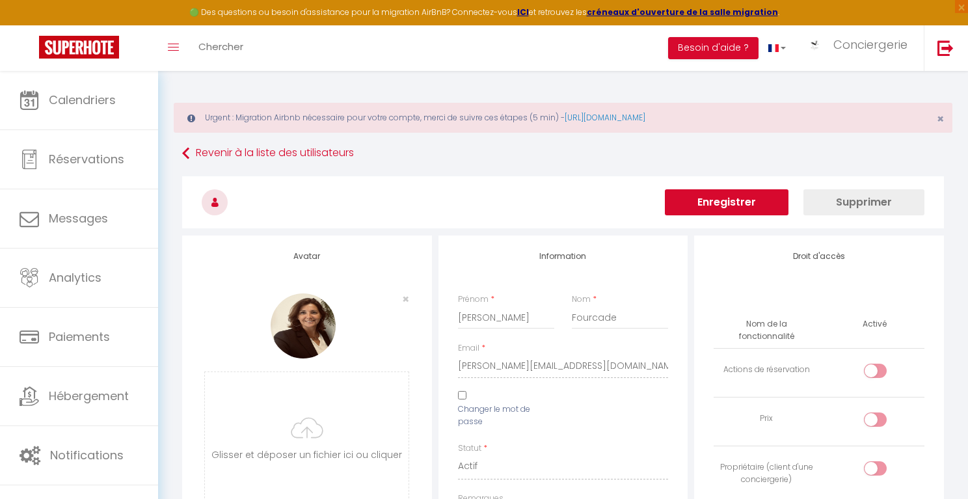
click at [746, 209] on button "Enregistrer" at bounding box center [727, 202] width 124 height 26
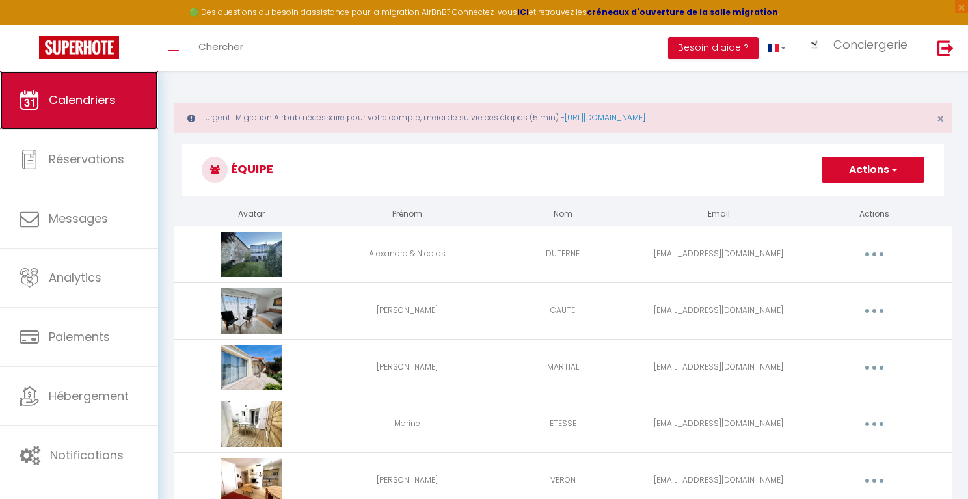
click at [87, 103] on span "Calendriers" at bounding box center [82, 100] width 67 height 16
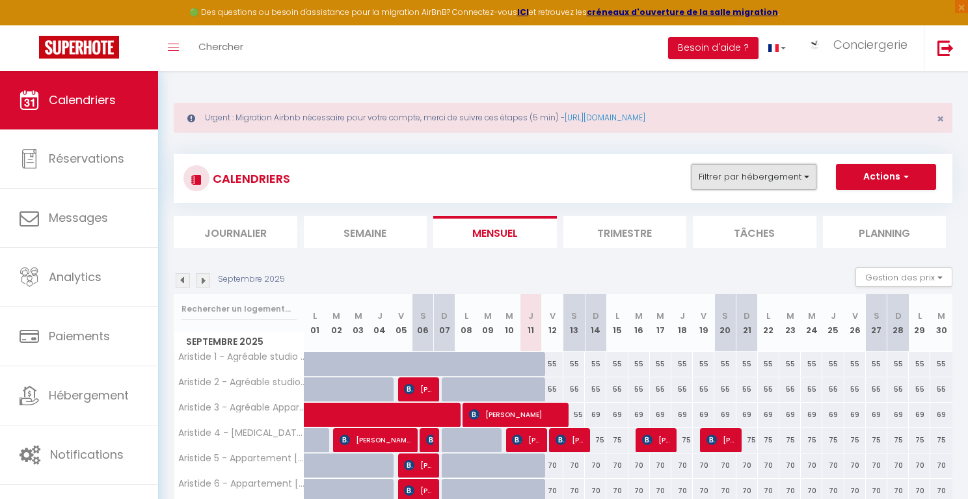
click at [795, 177] on button "Filtrer par hébergement" at bounding box center [754, 177] width 125 height 26
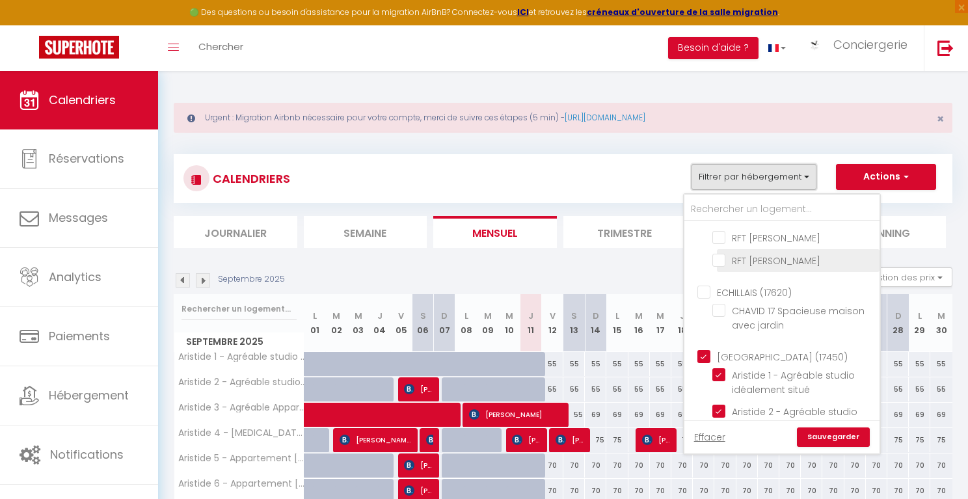
scroll to position [1192, 0]
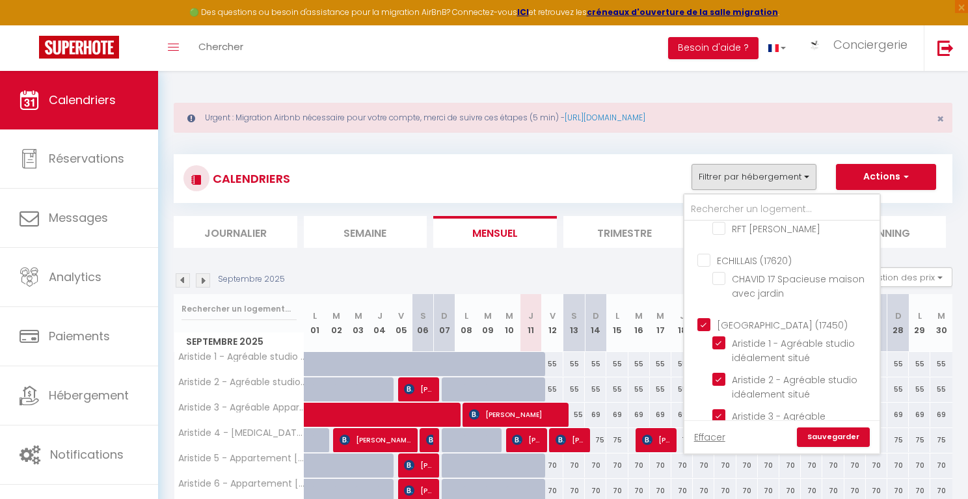
click at [705, 317] on input "[GEOGRAPHIC_DATA] (17450)" at bounding box center [794, 323] width 195 height 13
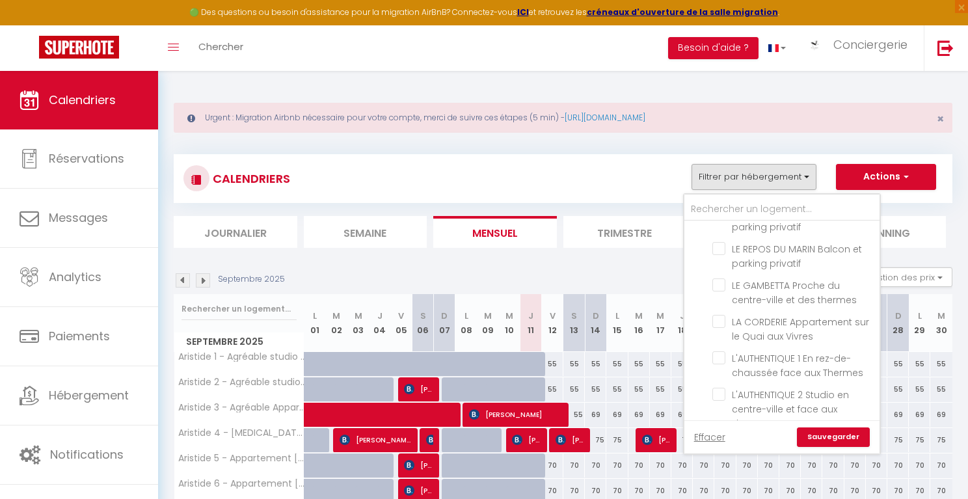
scroll to position [0, 0]
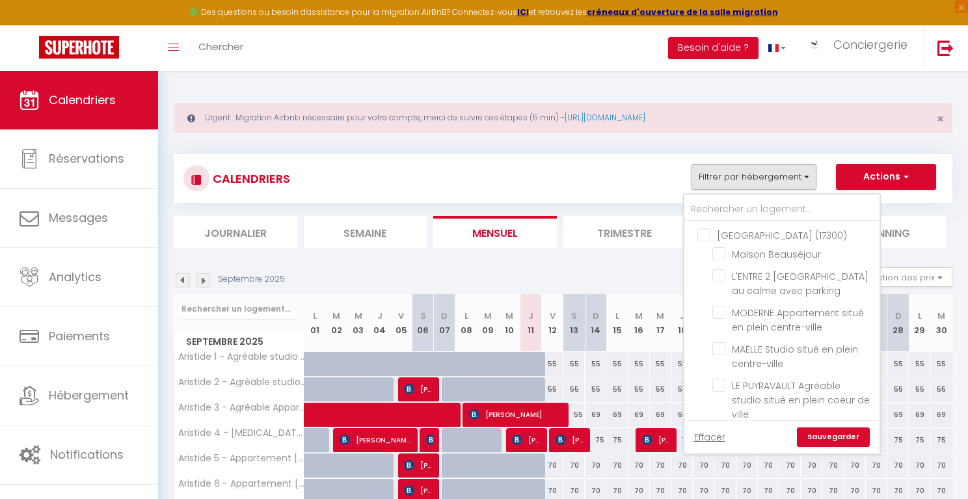
drag, startPoint x: 701, startPoint y: 234, endPoint x: 708, endPoint y: 258, distance: 25.6
click at [701, 234] on input "[GEOGRAPHIC_DATA] (17300)" at bounding box center [794, 234] width 195 height 13
click at [827, 433] on link "Sauvegarder" at bounding box center [833, 437] width 73 height 20
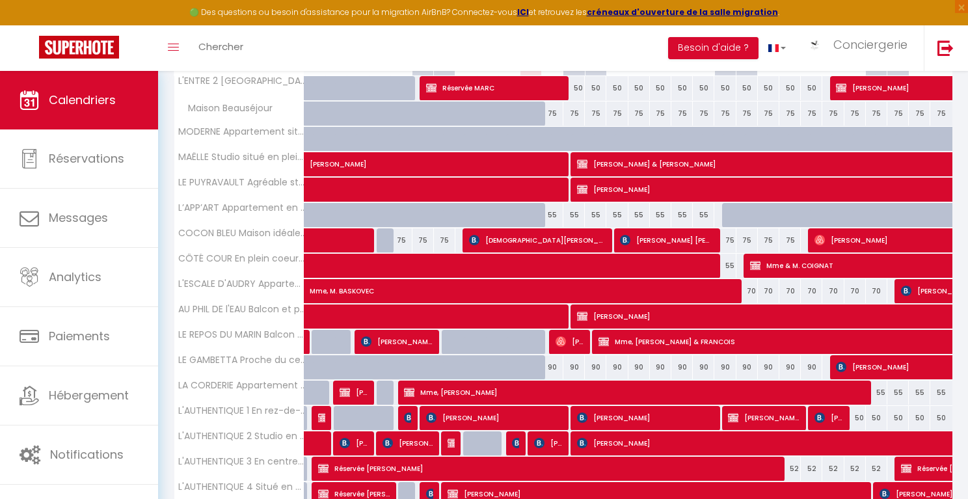
scroll to position [172, 0]
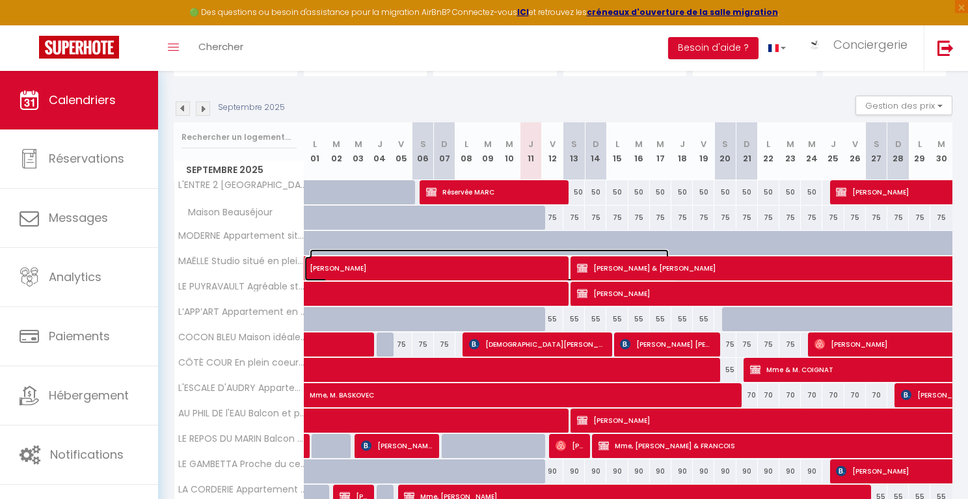
click at [552, 267] on span "[PERSON_NAME]" at bounding box center [489, 261] width 359 height 25
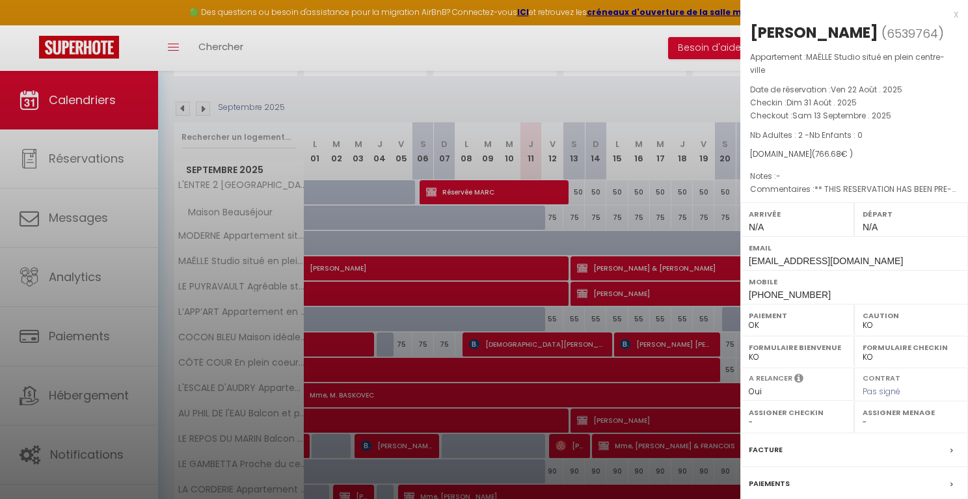
click at [846, 421] on select "- [PERSON_NAME] & [PERSON_NAME] [PERSON_NAME]‭ [PERSON_NAME] Marine‭ ETESSE [PE…" at bounding box center [911, 422] width 97 height 12
click at [846, 416] on select "- [PERSON_NAME] & [PERSON_NAME] [PERSON_NAME]‭ [PERSON_NAME] Marine‭ ETESSE [PE…" at bounding box center [911, 422] width 97 height 12
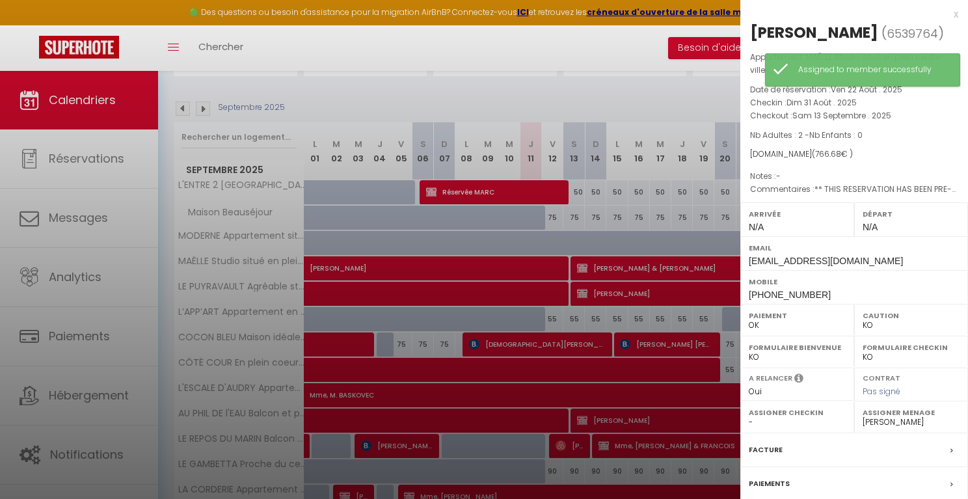
click at [666, 101] on div at bounding box center [484, 249] width 968 height 499
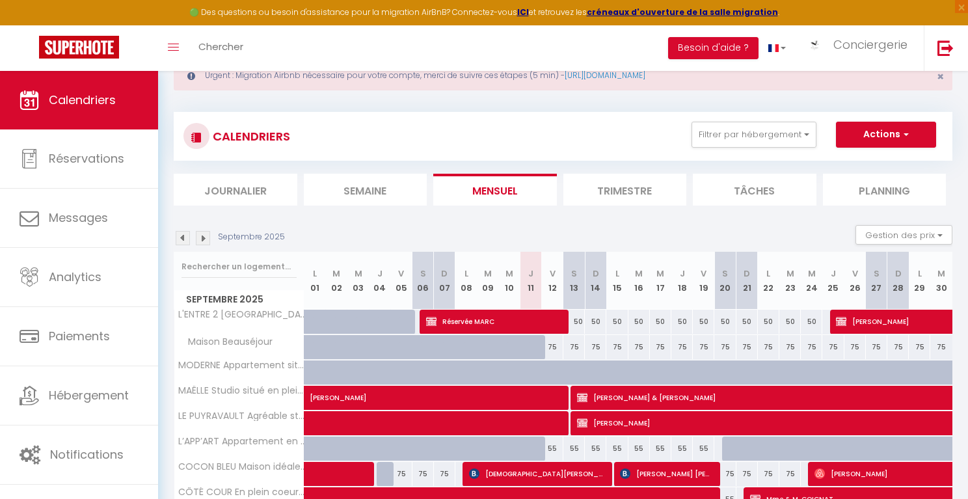
scroll to position [0, 0]
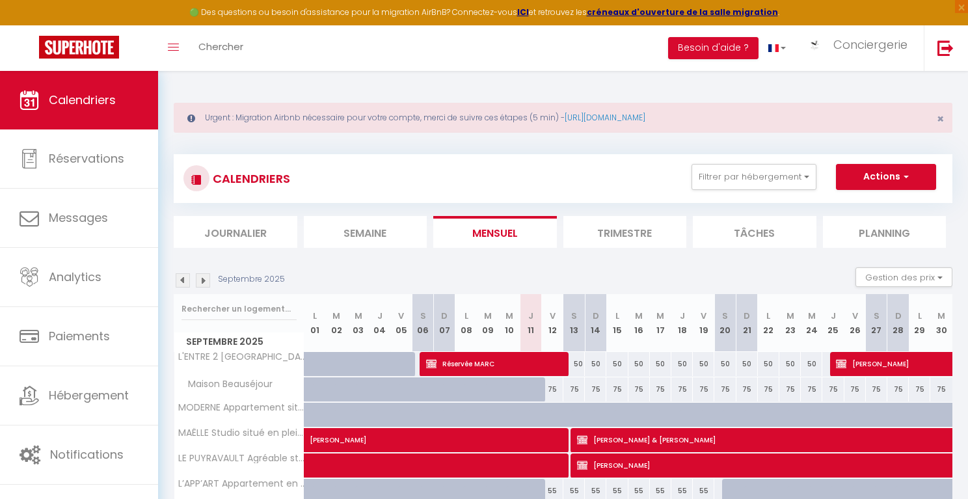
click at [846, 229] on li "Planning" at bounding box center [885, 232] width 124 height 32
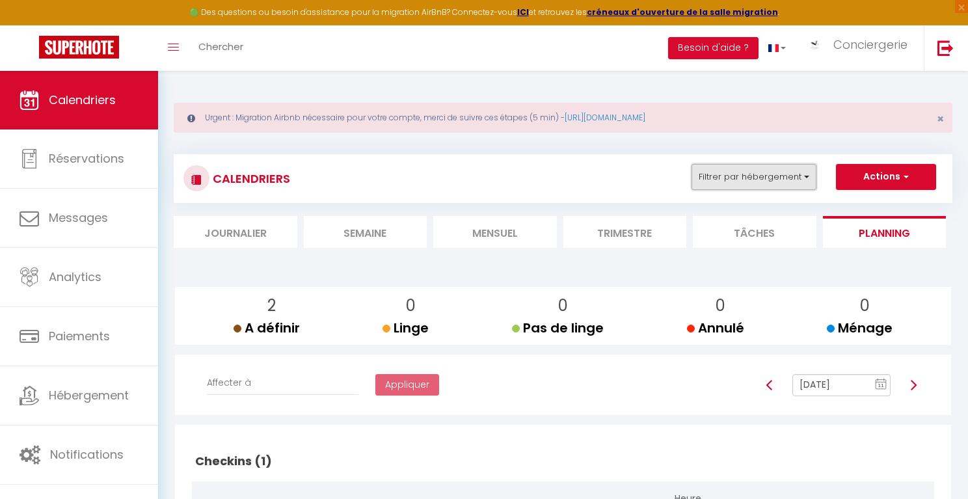
click at [792, 179] on button "Filtrer par hébergement" at bounding box center [754, 177] width 125 height 26
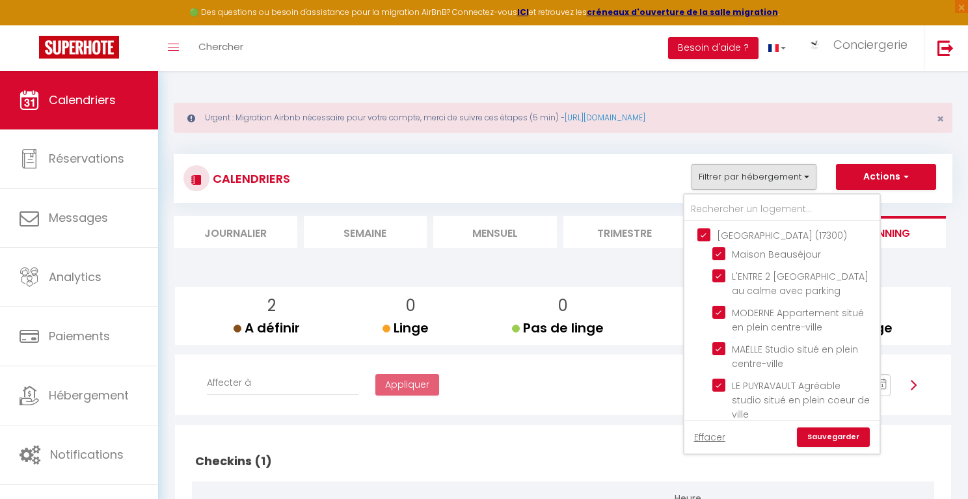
click at [711, 235] on input "[GEOGRAPHIC_DATA] (17300)" at bounding box center [794, 234] width 195 height 13
click at [829, 438] on link "Sauvegarder" at bounding box center [833, 437] width 73 height 20
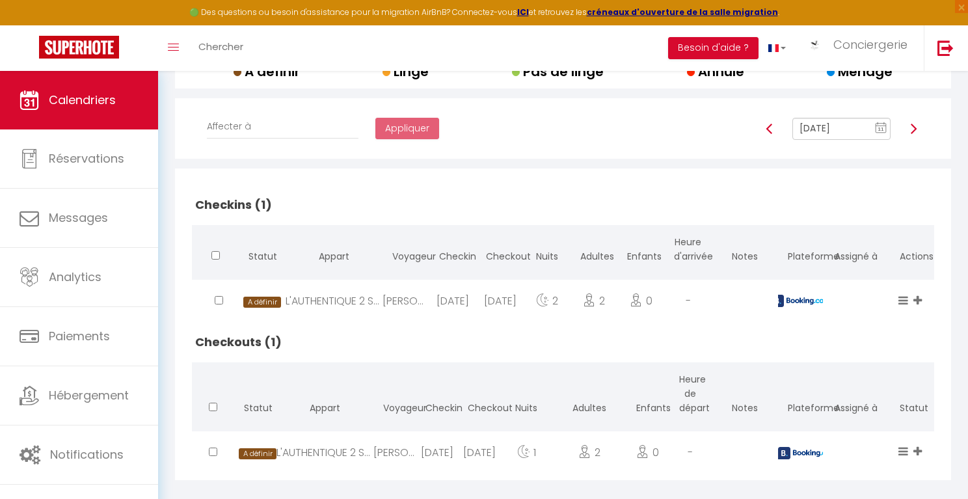
scroll to position [272, 0]
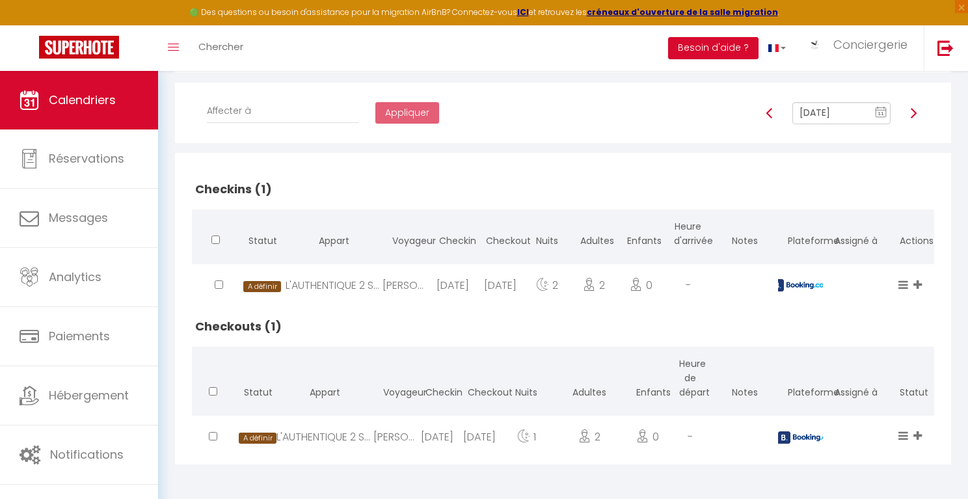
click at [846, 435] on icon at bounding box center [917, 435] width 8 height 11
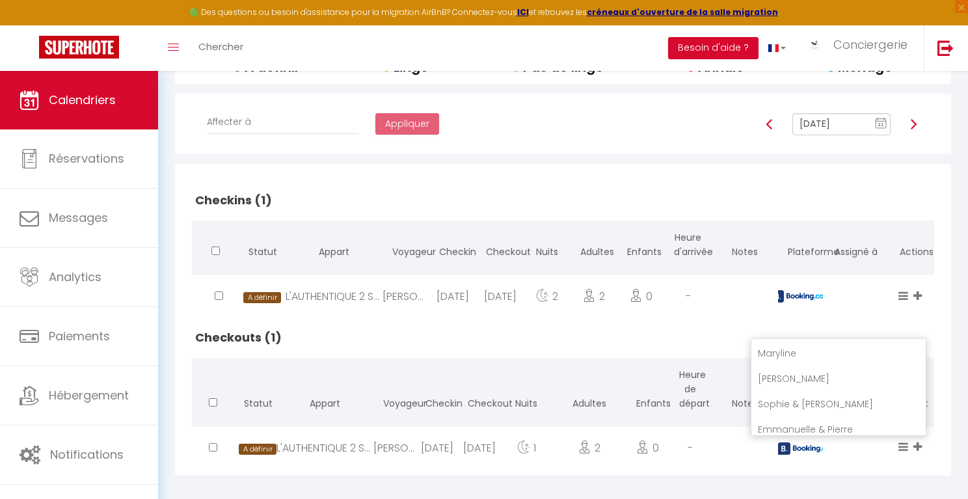
scroll to position [383, 0]
click at [846, 444] on div "A définir Linge Pas [PERSON_NAME] Annulé Ménage [PERSON_NAME] & [PERSON_NAME] […" at bounding box center [912, 448] width 42 height 42
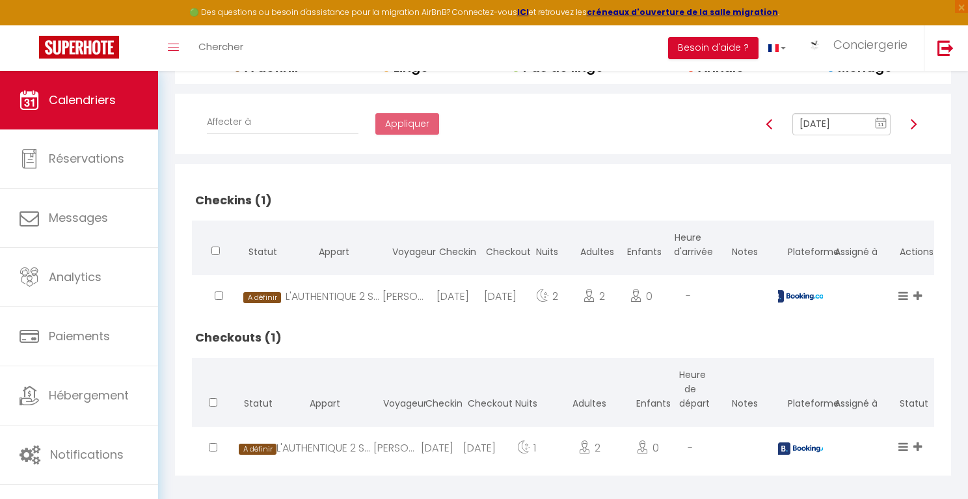
click at [846, 444] on icon at bounding box center [903, 446] width 10 height 11
click at [832, 378] on li "Linge" at bounding box center [860, 376] width 103 height 25
click at [846, 444] on icon at bounding box center [917, 446] width 8 height 11
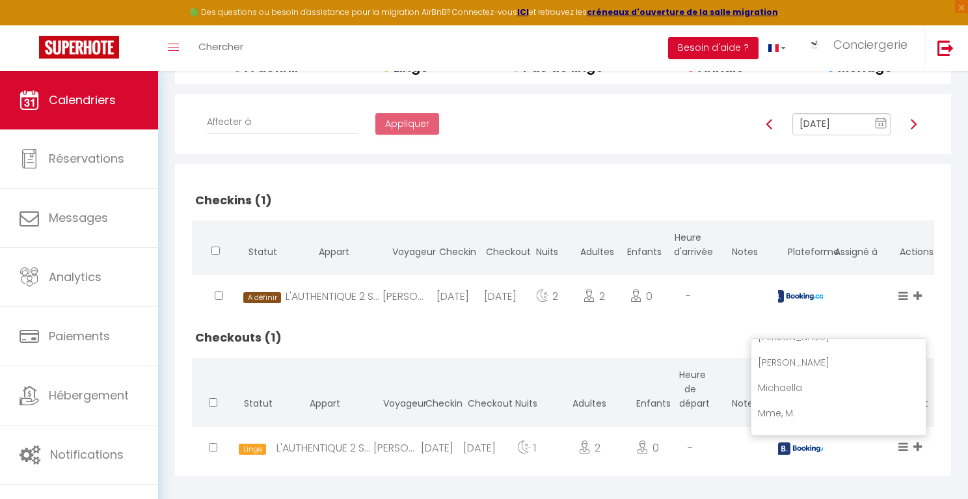
scroll to position [1223, 0]
click at [844, 369] on li "[PERSON_NAME]" at bounding box center [838, 371] width 174 height 25
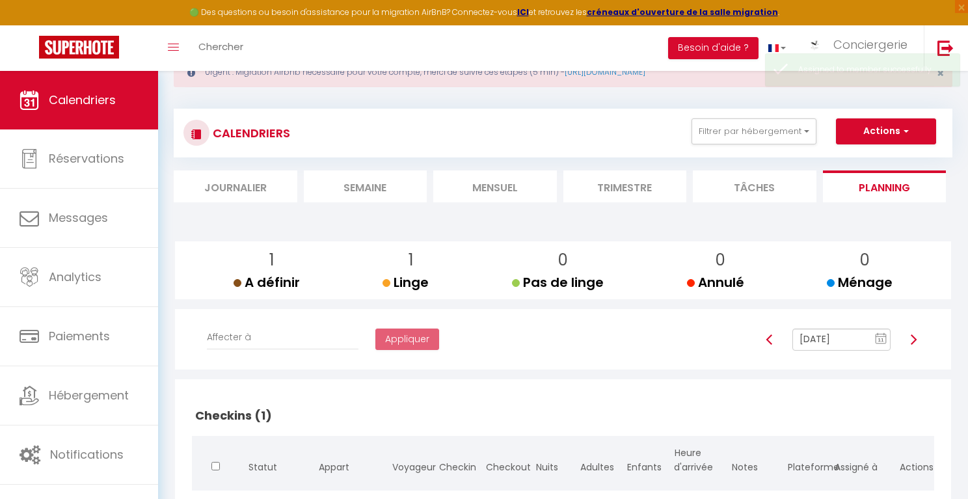
scroll to position [0, 0]
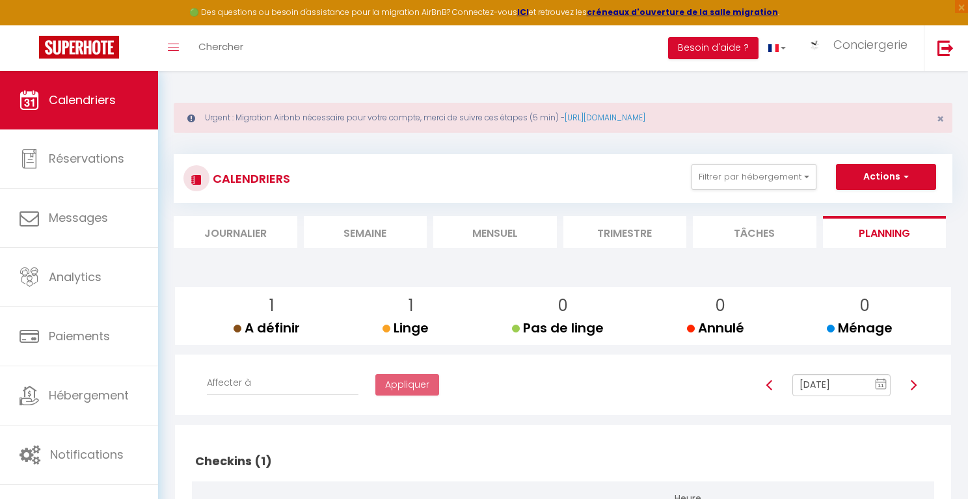
click at [846, 384] on img at bounding box center [913, 385] width 10 height 10
click at [846, 49] on span "Conciergerie" at bounding box center [870, 44] width 74 height 16
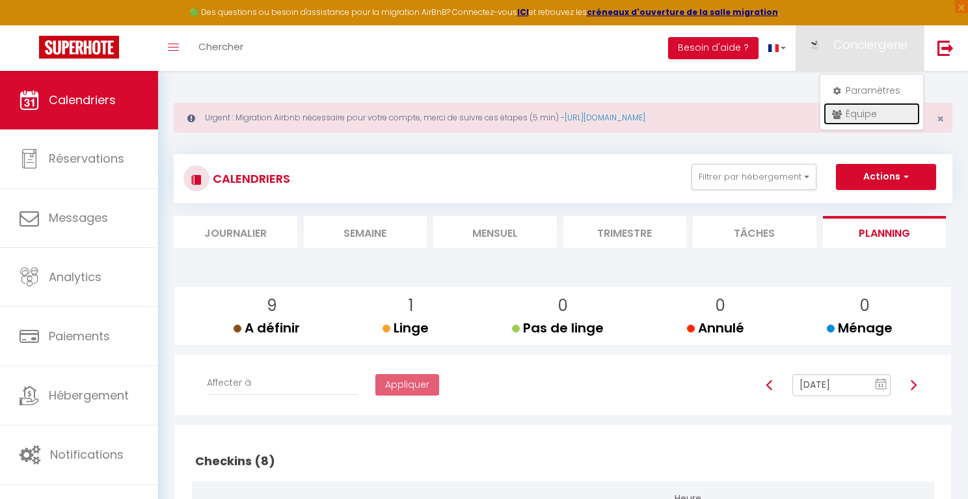
click at [846, 109] on link "Équipe" at bounding box center [872, 114] width 96 height 22
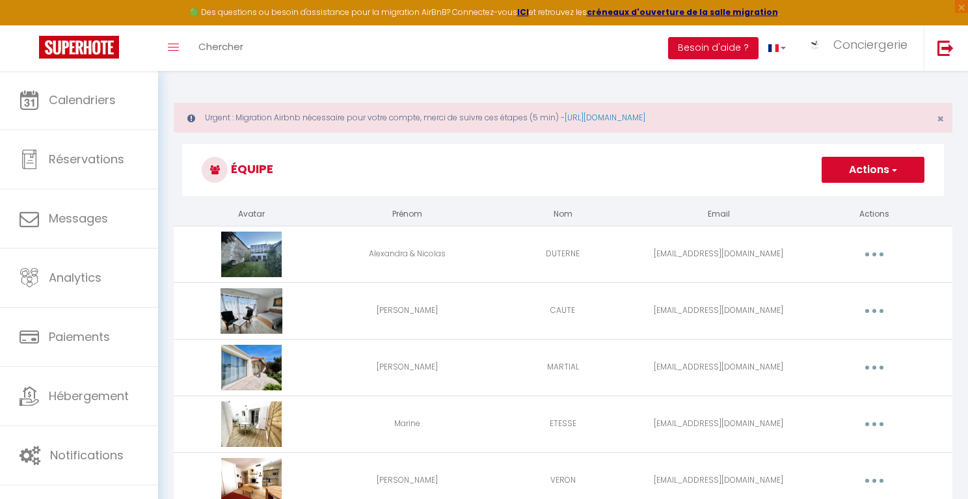
click at [846, 166] on button "Actions" at bounding box center [873, 170] width 103 height 26
click at [846, 198] on link "Ajouter un nouvel utilisateur" at bounding box center [847, 198] width 154 height 17
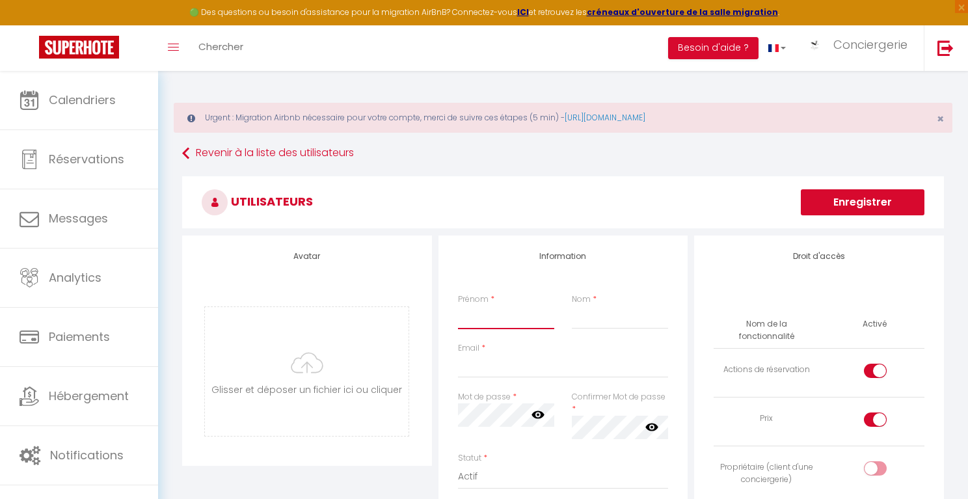
click at [489, 323] on input "Prénom" at bounding box center [506, 317] width 97 height 23
click at [472, 366] on input "Email" at bounding box center [563, 366] width 211 height 23
paste input "[EMAIL_ADDRESS][DOMAIN_NAME]"
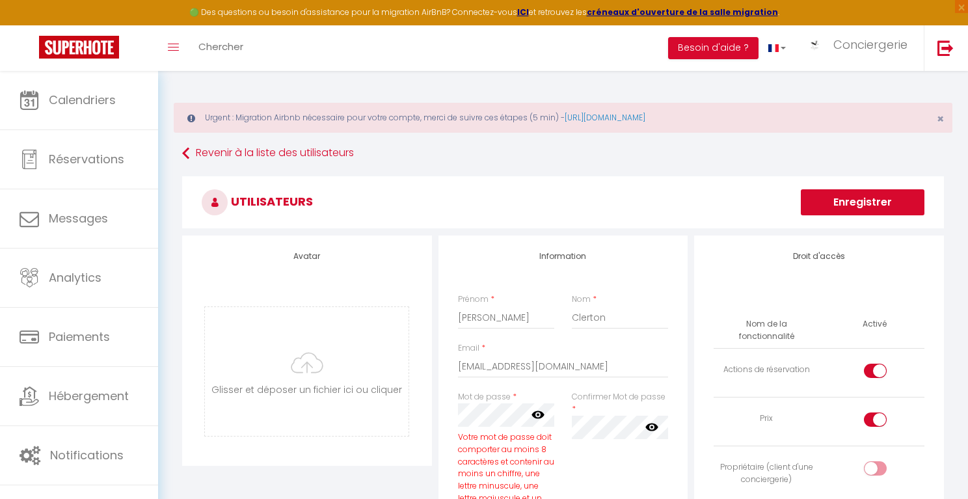
click at [537, 418] on icon at bounding box center [538, 415] width 13 height 8
click at [600, 448] on div "Confirmer Mot de passe * false" at bounding box center [620, 460] width 114 height 139
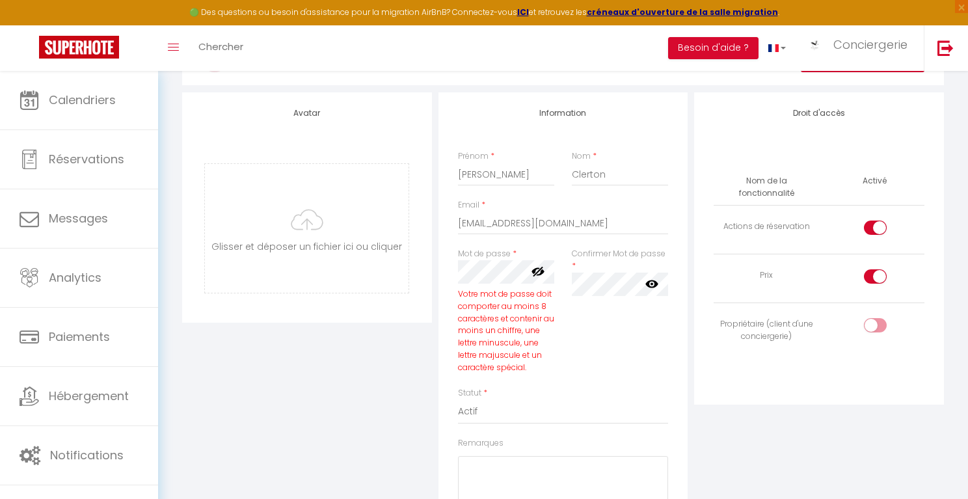
scroll to position [163, 0]
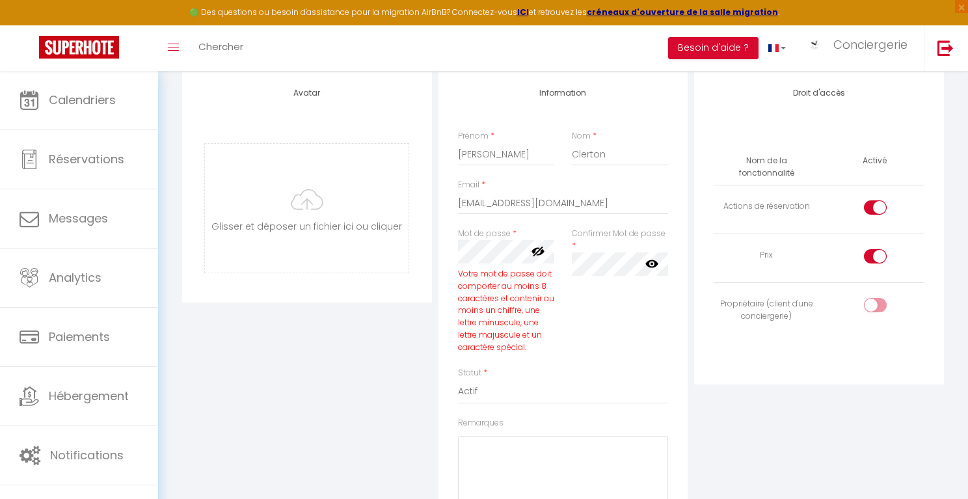
click at [587, 309] on div "Confirmer Mot de passe * false" at bounding box center [620, 297] width 114 height 139
click at [505, 334] on div "Votre mot de passe doit comporter au moins 8 caractères et contenir au moins un…" at bounding box center [506, 311] width 97 height 86
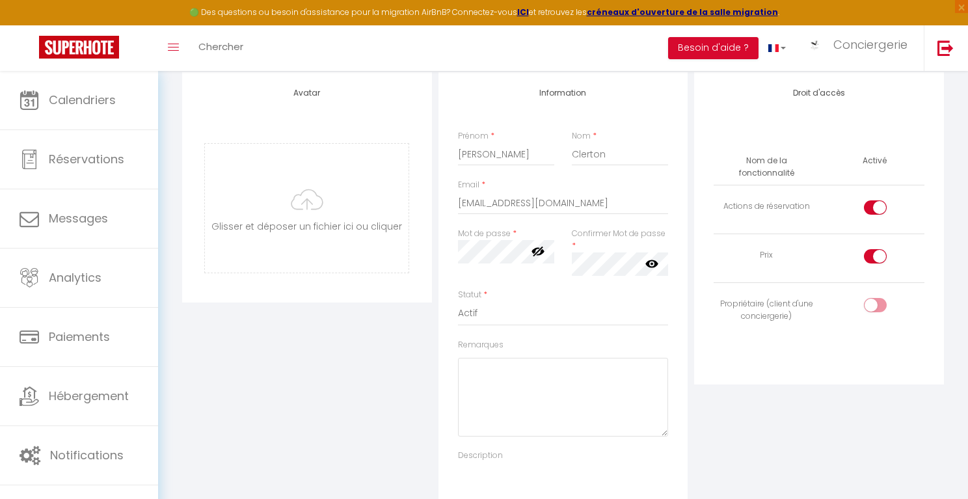
click at [517, 287] on div "Mot de passe * Votre mot de passe doit comporter au moins 8 caractères et conte…" at bounding box center [507, 258] width 114 height 61
click at [645, 262] on icon at bounding box center [651, 263] width 13 height 13
click at [625, 299] on div "Statut * Actif Inactif" at bounding box center [563, 307] width 211 height 37
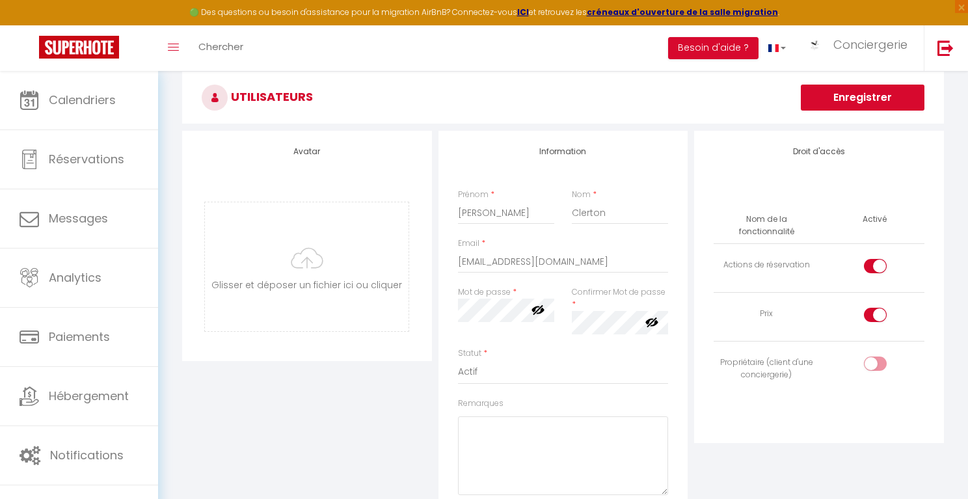
scroll to position [110, 0]
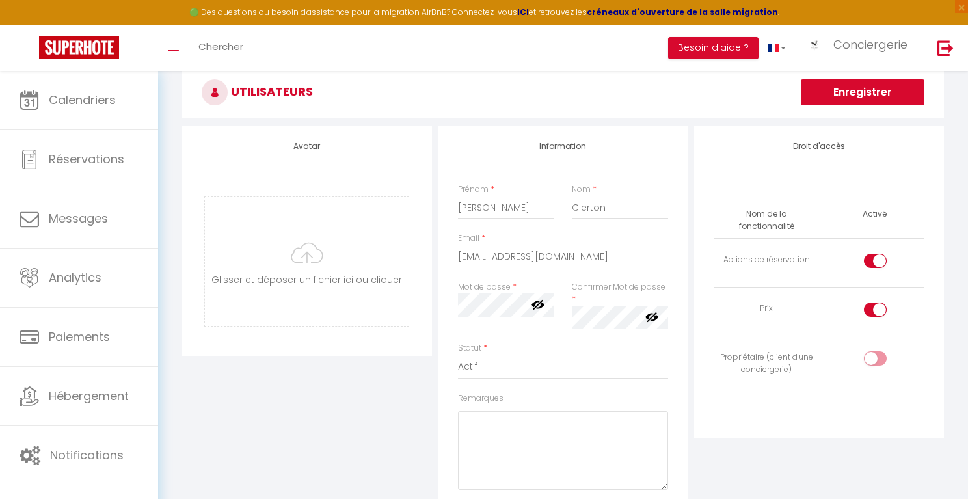
click at [846, 261] on div at bounding box center [875, 261] width 23 height 14
click at [846, 261] on input "checkbox" at bounding box center [886, 264] width 23 height 20
click at [846, 306] on div at bounding box center [875, 310] width 23 height 14
click at [846, 306] on input "checkbox" at bounding box center [886, 313] width 23 height 20
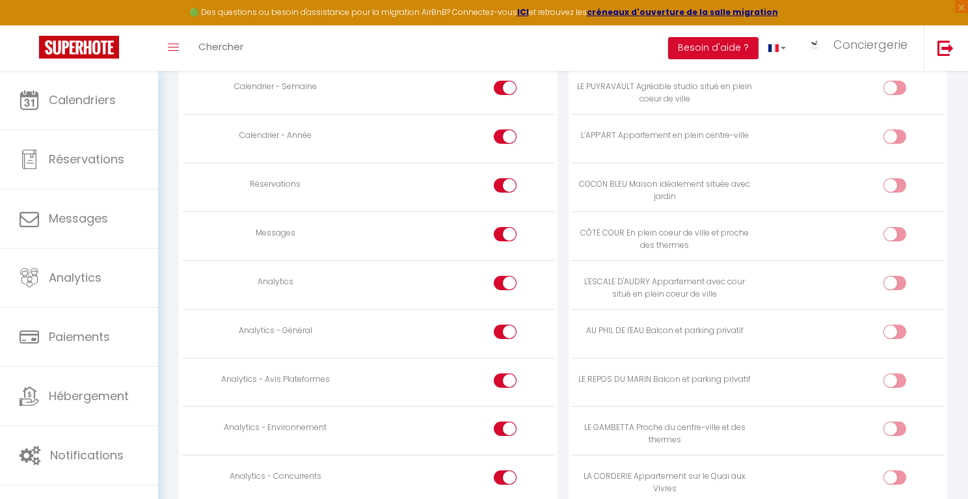
scroll to position [890, 0]
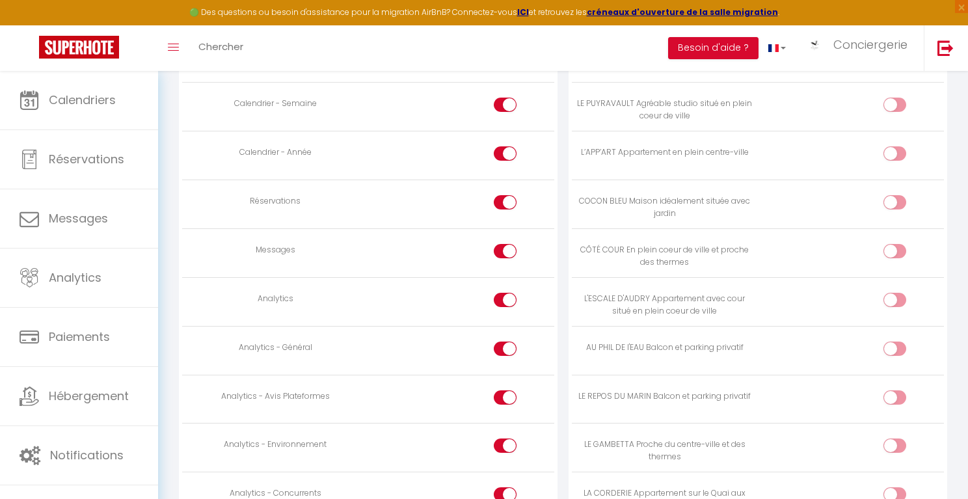
click at [499, 299] on div at bounding box center [505, 300] width 23 height 14
click at [505, 299] on input "checkbox" at bounding box center [516, 303] width 23 height 20
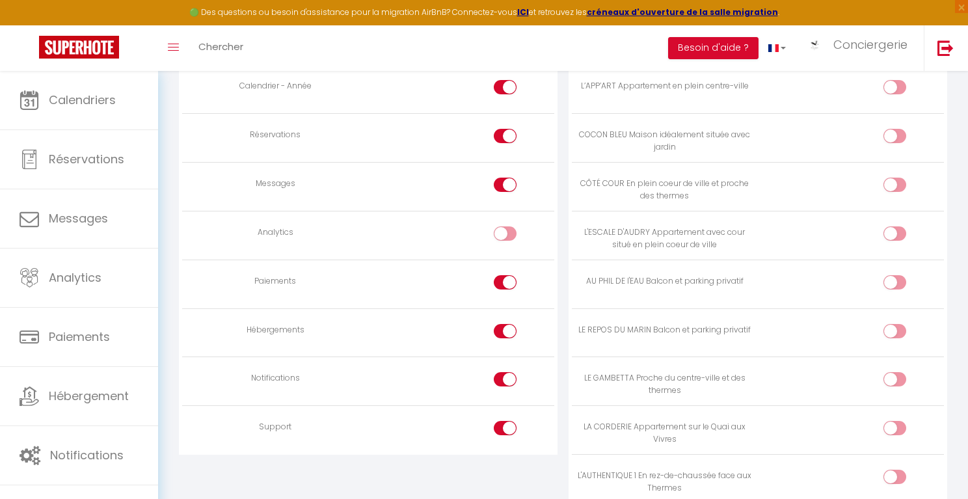
scroll to position [962, 0]
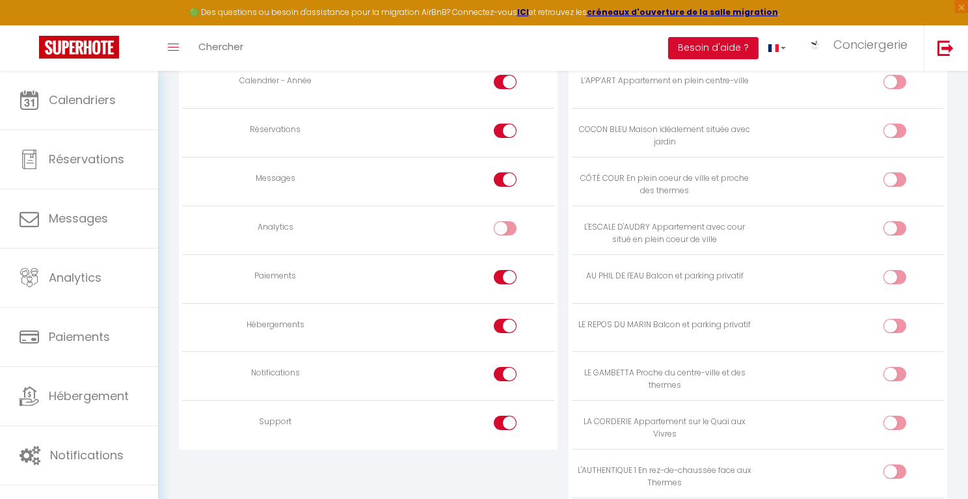
click at [502, 275] on div at bounding box center [505, 277] width 23 height 14
click at [505, 275] on input "checkbox" at bounding box center [516, 280] width 23 height 20
click at [500, 324] on div at bounding box center [505, 326] width 23 height 14
click at [505, 324] on input "checkbox" at bounding box center [516, 329] width 23 height 20
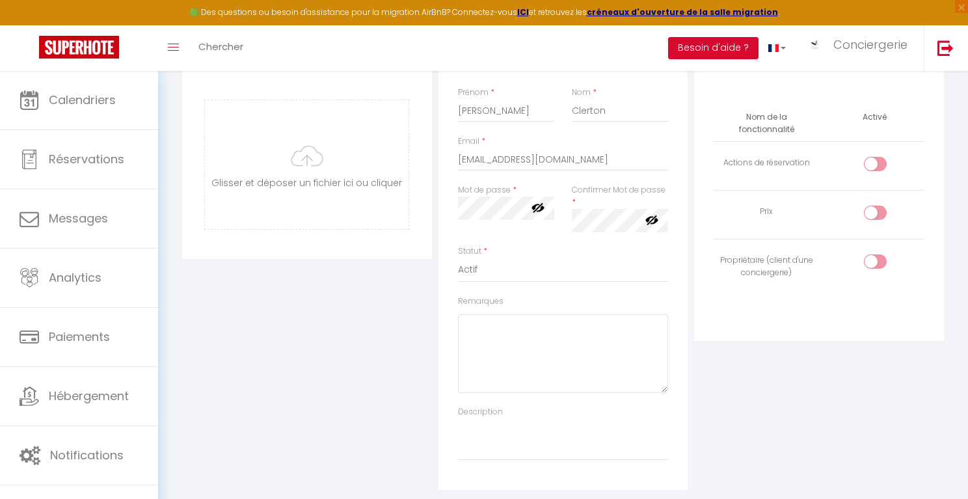
scroll to position [0, 0]
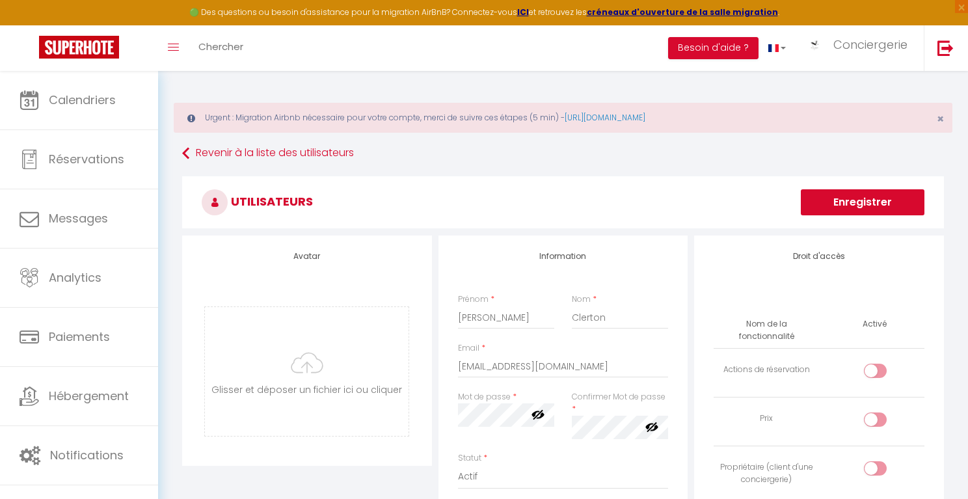
click at [846, 202] on button "Enregistrer" at bounding box center [863, 202] width 124 height 26
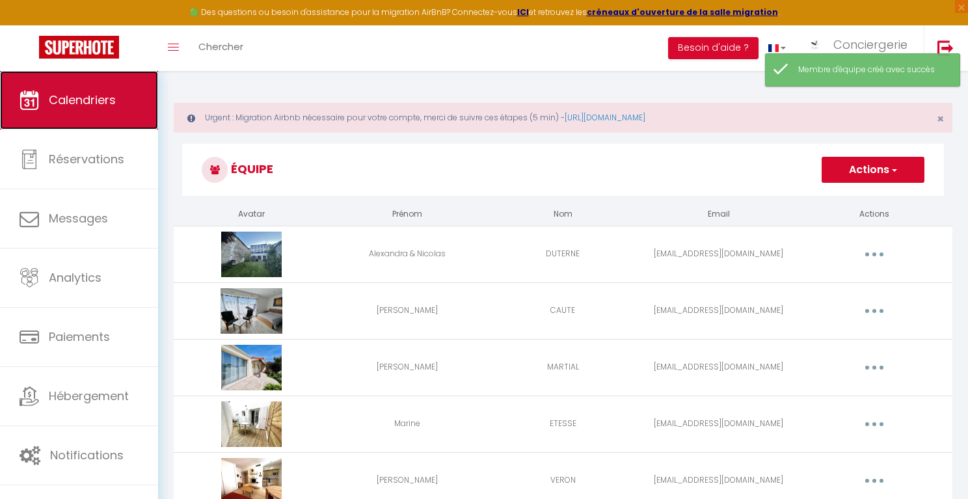
click at [54, 103] on span "Calendriers" at bounding box center [82, 100] width 67 height 16
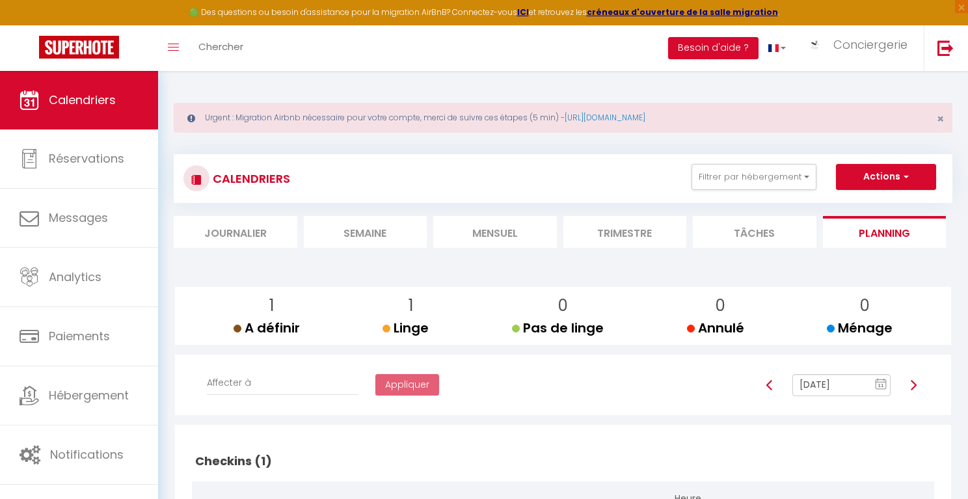
click at [846, 77] on div "Urgent : Migration Airbnb nécessaire pour votre compte, merci de suivre ces éta…" at bounding box center [563, 421] width 810 height 701
click at [846, 51] on span "Conciergerie" at bounding box center [870, 44] width 74 height 16
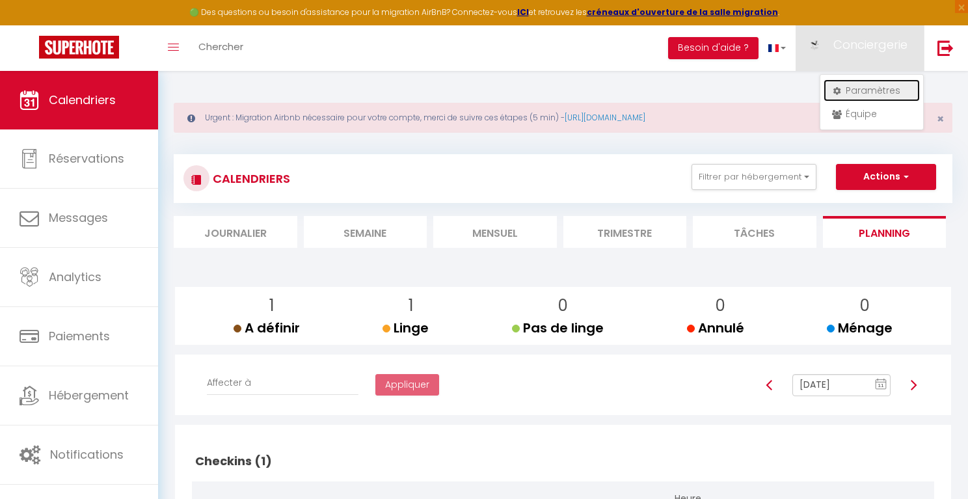
click at [846, 87] on link "Paramètres" at bounding box center [872, 90] width 96 height 22
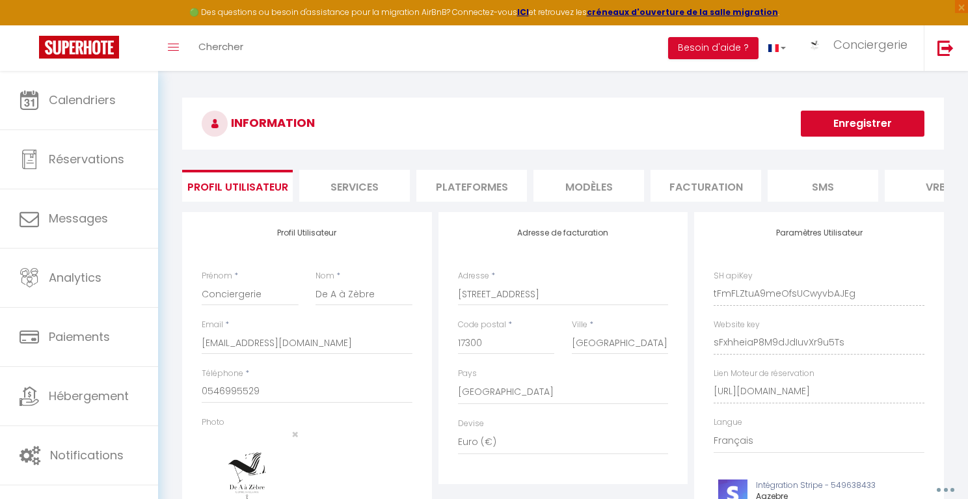
click at [486, 144] on h3 "INFORMATION" at bounding box center [563, 124] width 762 height 52
click at [846, 44] on span "Conciergerie" at bounding box center [870, 44] width 74 height 16
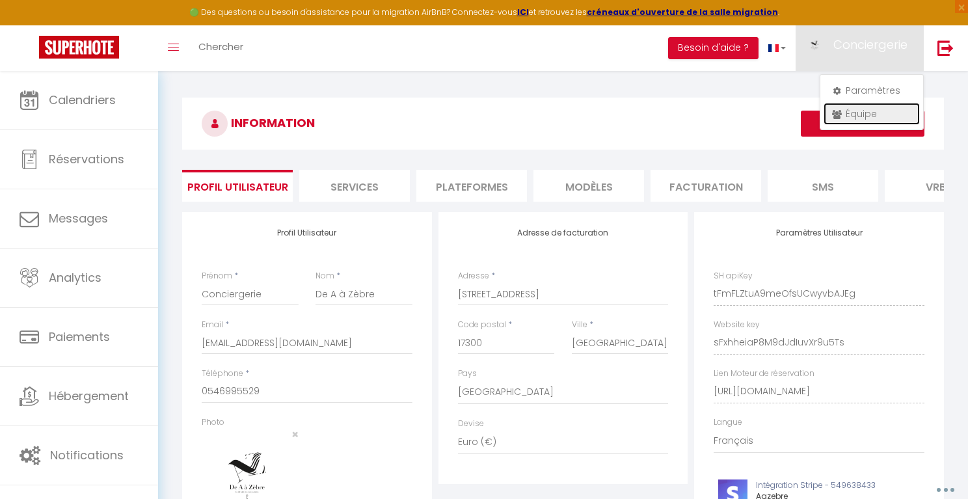
click at [846, 113] on link "Équipe" at bounding box center [872, 114] width 96 height 22
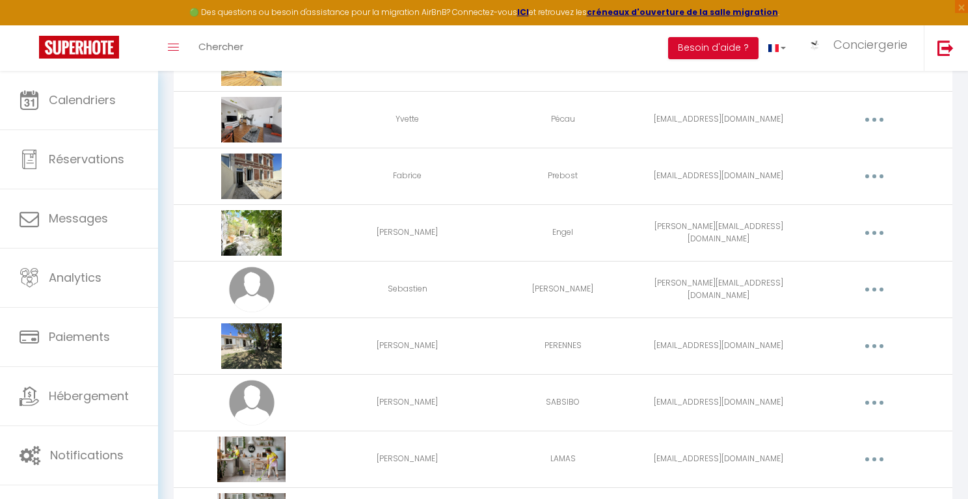
scroll to position [2769, 0]
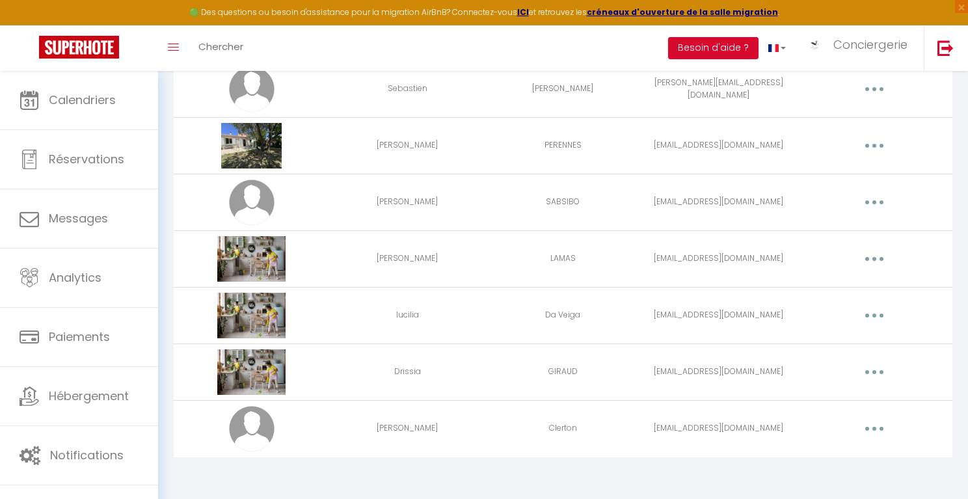
click at [846, 424] on button "button" at bounding box center [874, 428] width 36 height 21
click at [843, 448] on link "Editer" at bounding box center [840, 459] width 96 height 22
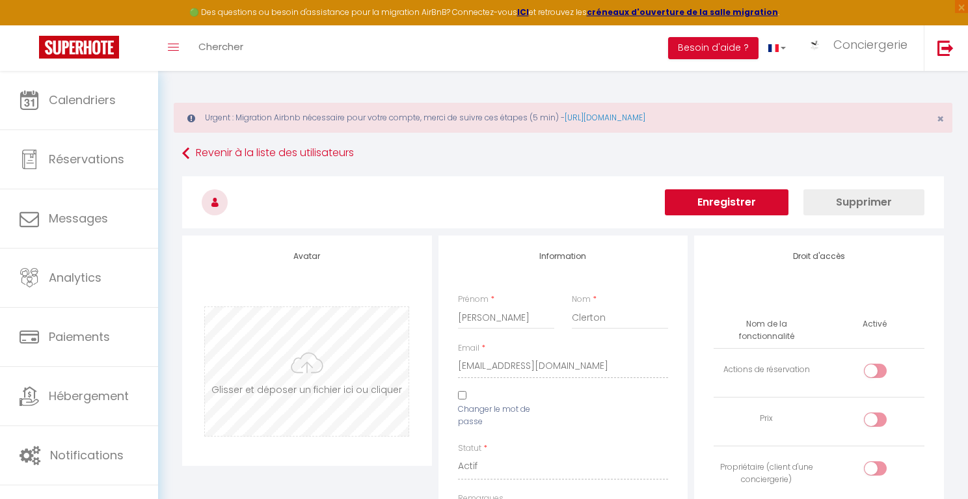
click at [323, 361] on input "file" at bounding box center [307, 371] width 204 height 129
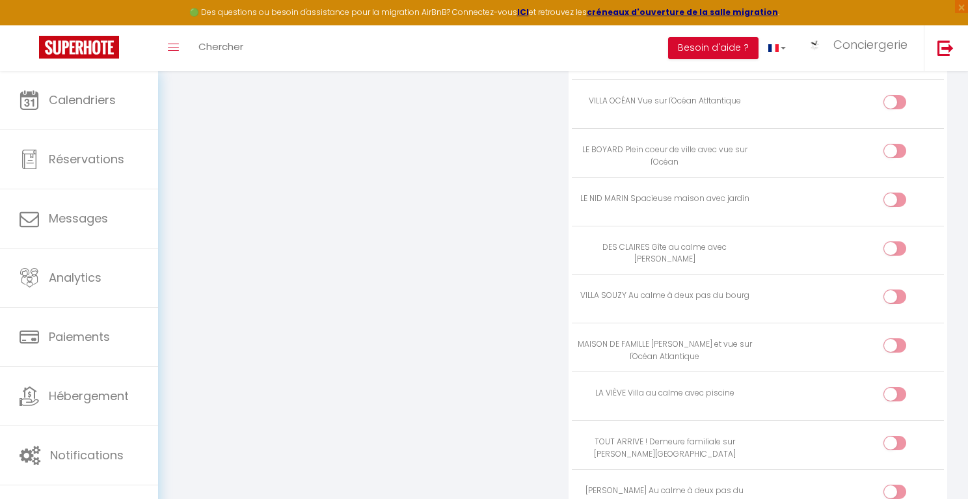
scroll to position [1451, 0]
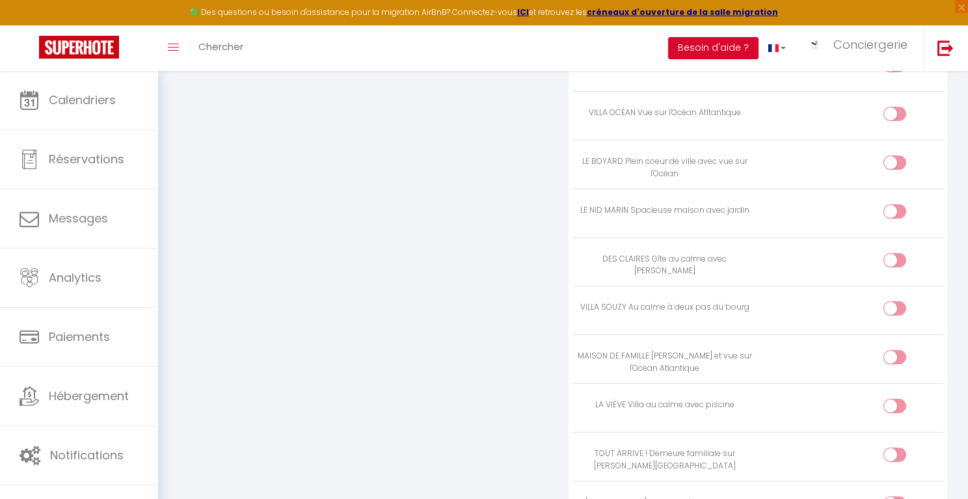
click at [846, 114] on input "checkbox" at bounding box center [906, 117] width 23 height 20
click at [846, 158] on input "checkbox" at bounding box center [906, 165] width 23 height 20
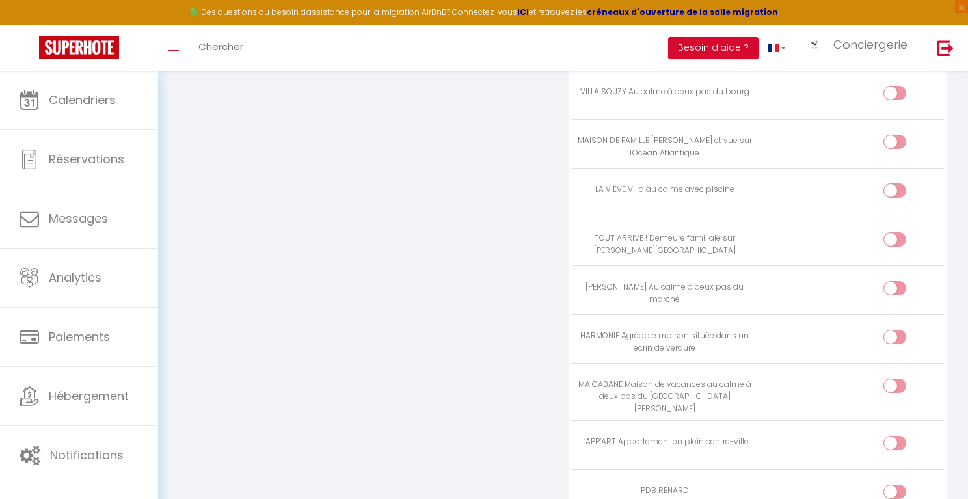
scroll to position [1665, 0]
click at [846, 233] on input "checkbox" at bounding box center [906, 243] width 23 height 20
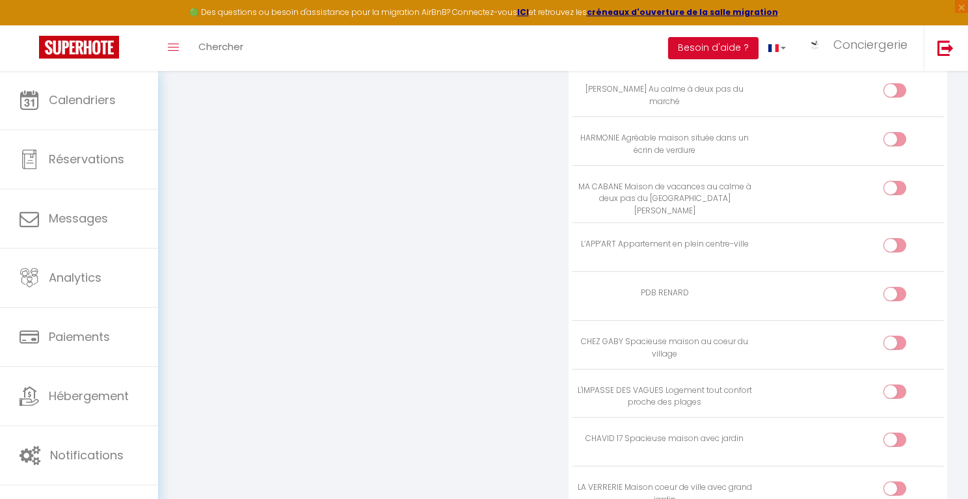
scroll to position [1865, 0]
click at [846, 286] on input "checkbox" at bounding box center [906, 296] width 23 height 20
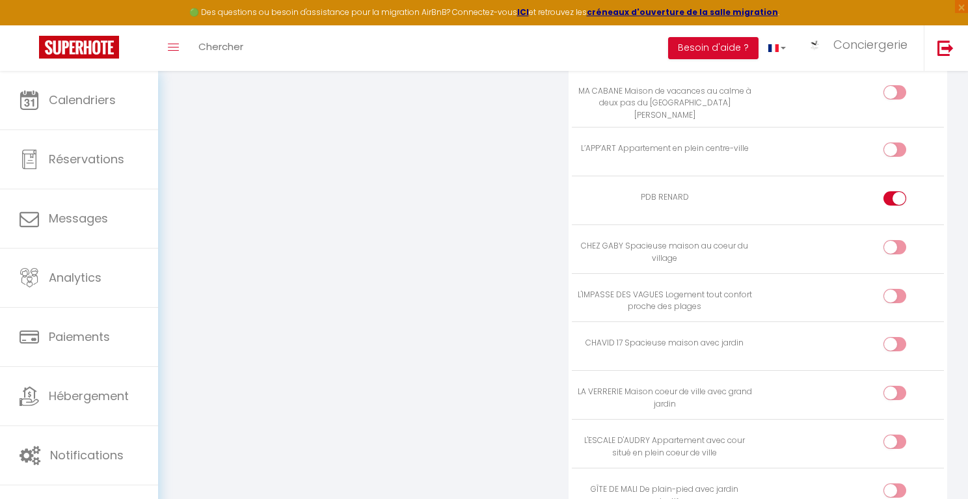
scroll to position [1959, 0]
click at [846, 241] on input "checkbox" at bounding box center [906, 251] width 23 height 20
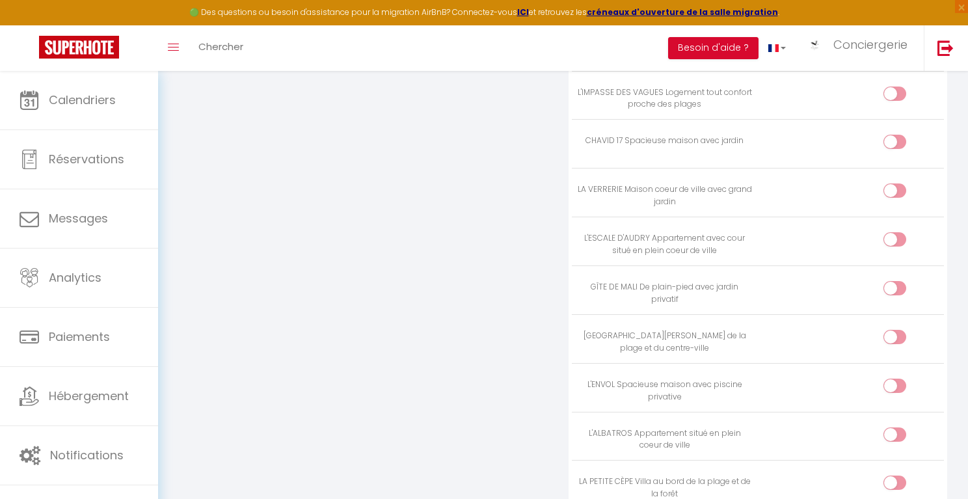
scroll to position [2178, 0]
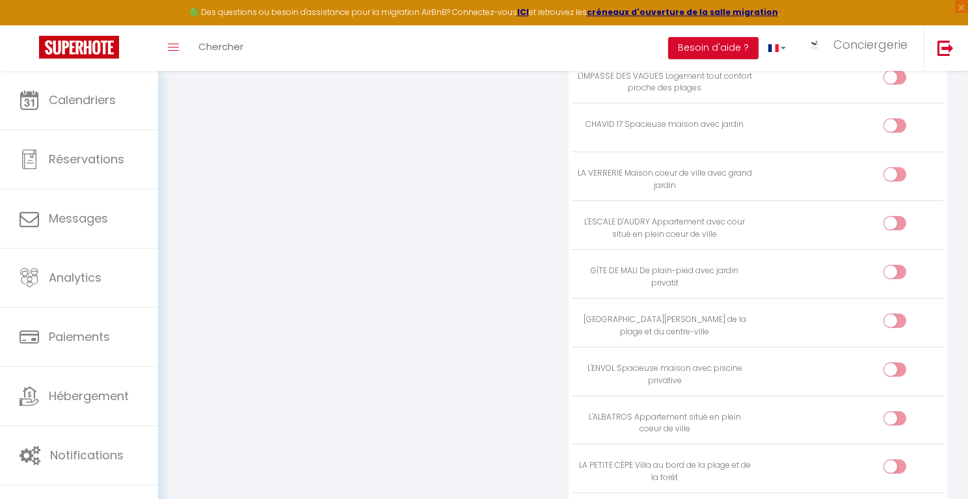
click at [846, 314] on input "checkbox" at bounding box center [906, 324] width 23 height 20
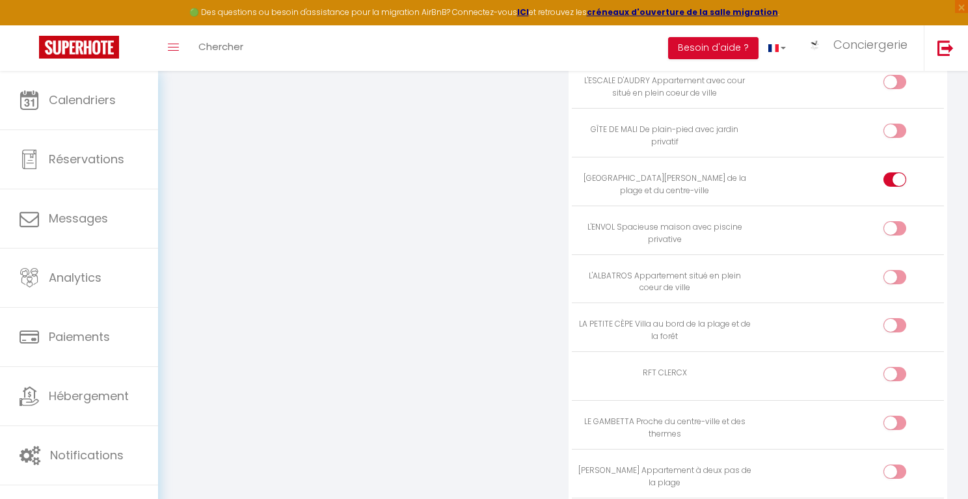
scroll to position [2322, 0]
click at [846, 316] on input "checkbox" at bounding box center [906, 326] width 23 height 20
click at [846, 270] on input "checkbox" at bounding box center [906, 280] width 23 height 20
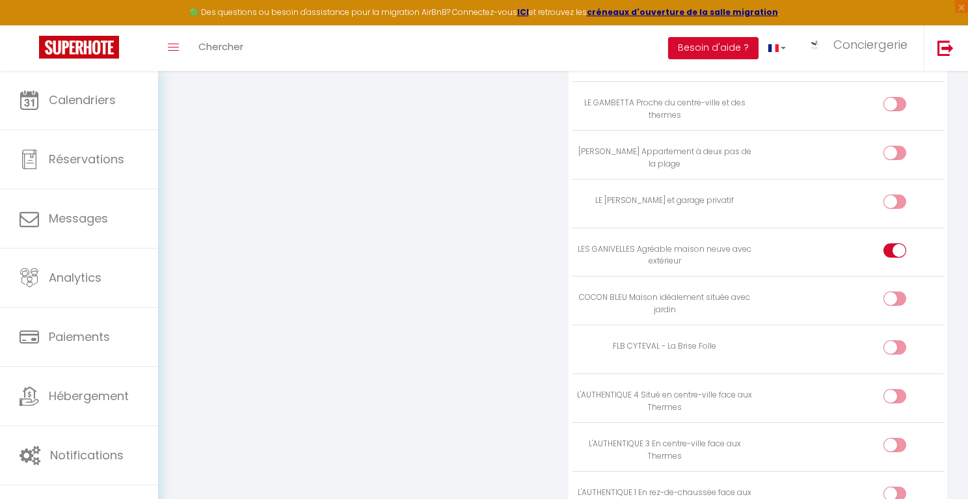
scroll to position [2637, 0]
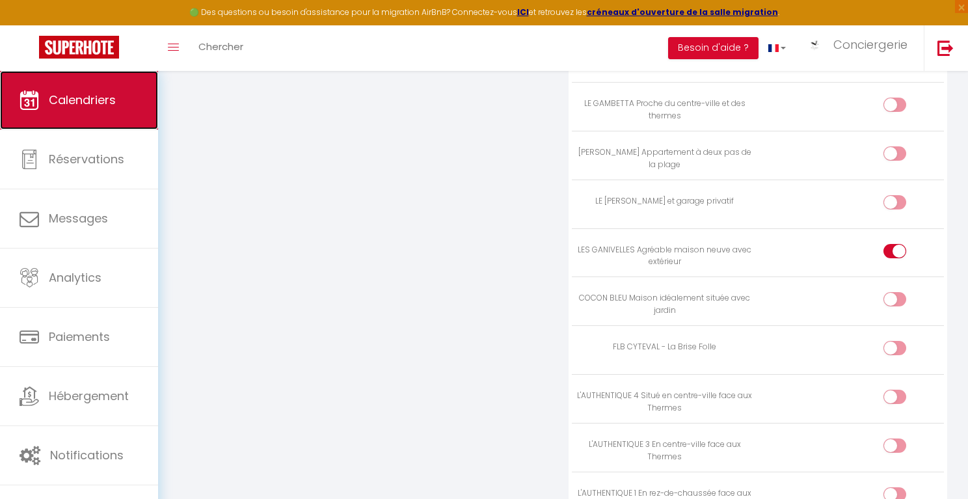
click at [91, 98] on span "Calendriers" at bounding box center [82, 100] width 67 height 16
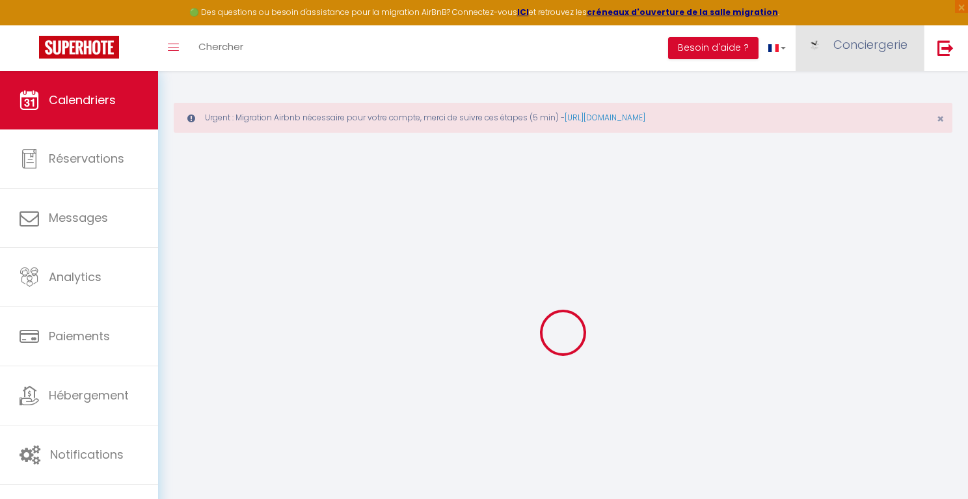
click at [846, 51] on span "Conciergerie" at bounding box center [870, 44] width 74 height 16
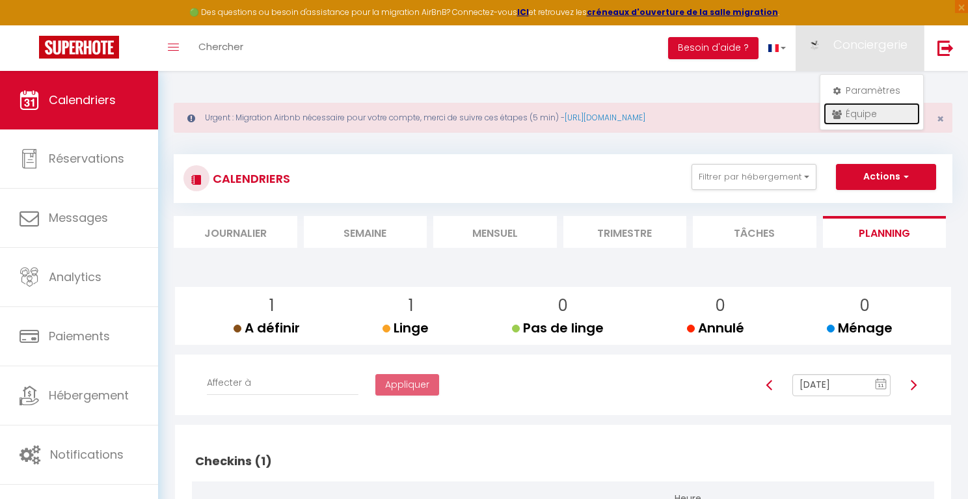
click at [846, 113] on link "Équipe" at bounding box center [872, 114] width 96 height 22
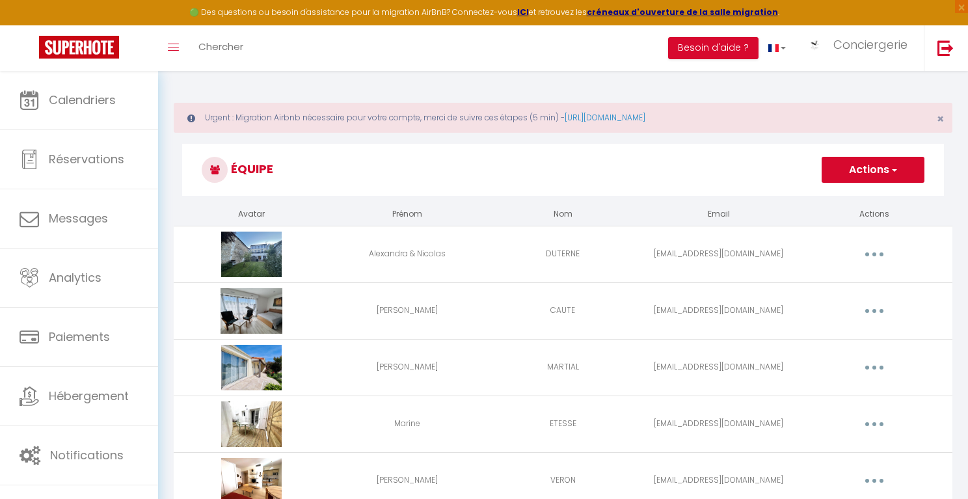
click at [846, 286] on td "Editer Supprimer" at bounding box center [874, 310] width 155 height 57
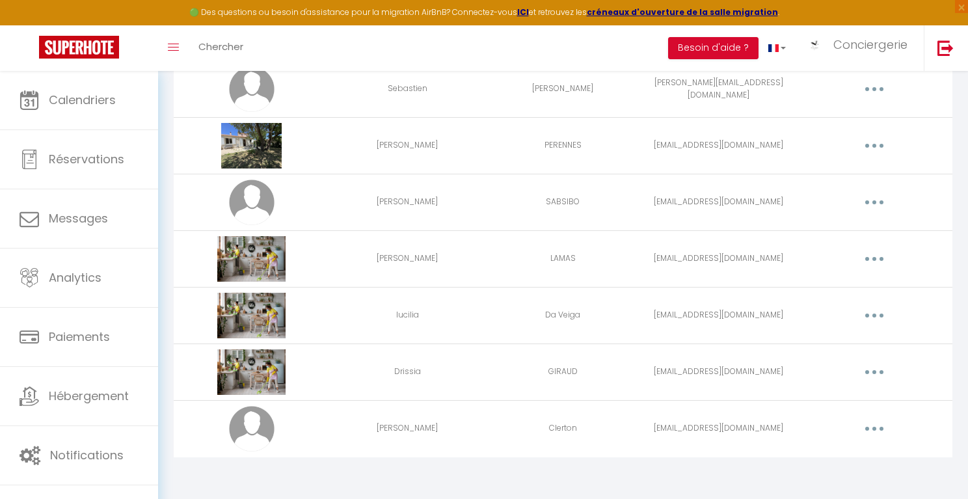
scroll to position [2769, 0]
click at [846, 425] on button "button" at bounding box center [874, 428] width 36 height 21
click at [811, 448] on link "Editer" at bounding box center [840, 459] width 96 height 22
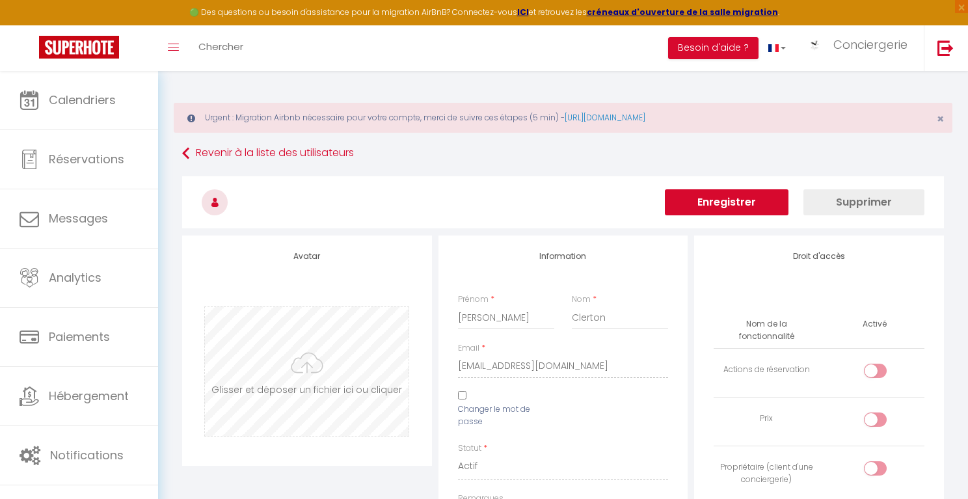
click at [284, 348] on input "file" at bounding box center [307, 371] width 204 height 129
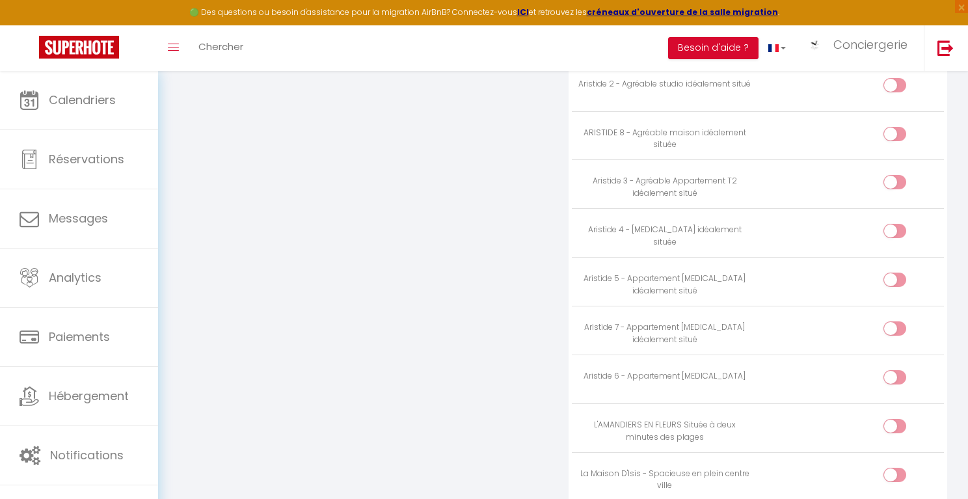
scroll to position [3681, 0]
click at [846, 417] on input "checkbox" at bounding box center [906, 427] width 23 height 20
click at [846, 368] on input "checkbox" at bounding box center [906, 378] width 23 height 20
click at [846, 319] on input "checkbox" at bounding box center [906, 329] width 23 height 20
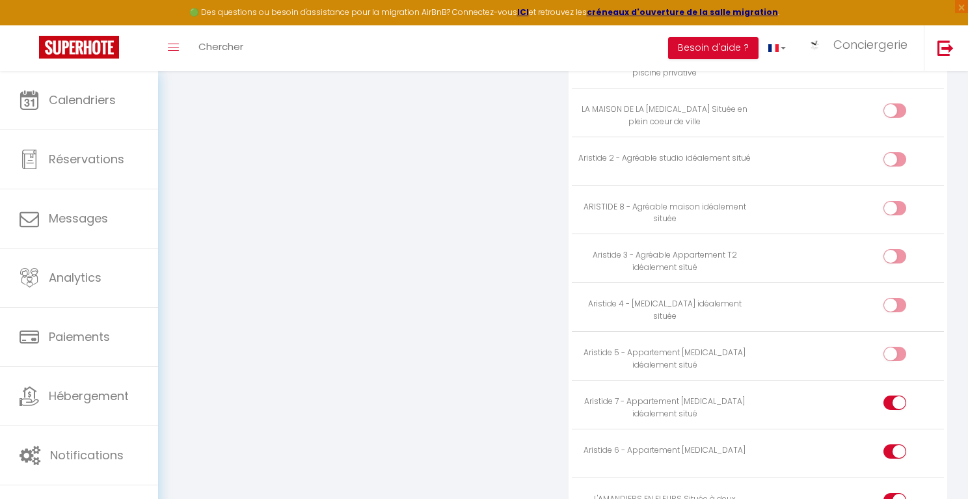
scroll to position [3603, 0]
click at [846, 349] on input "checkbox" at bounding box center [906, 359] width 23 height 20
click at [846, 300] on input "checkbox" at bounding box center [906, 310] width 23 height 20
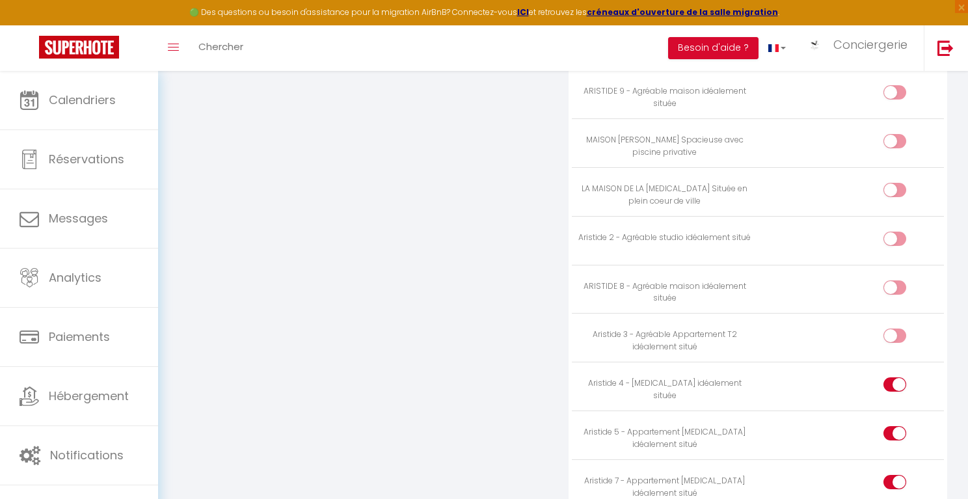
scroll to position [3508, 0]
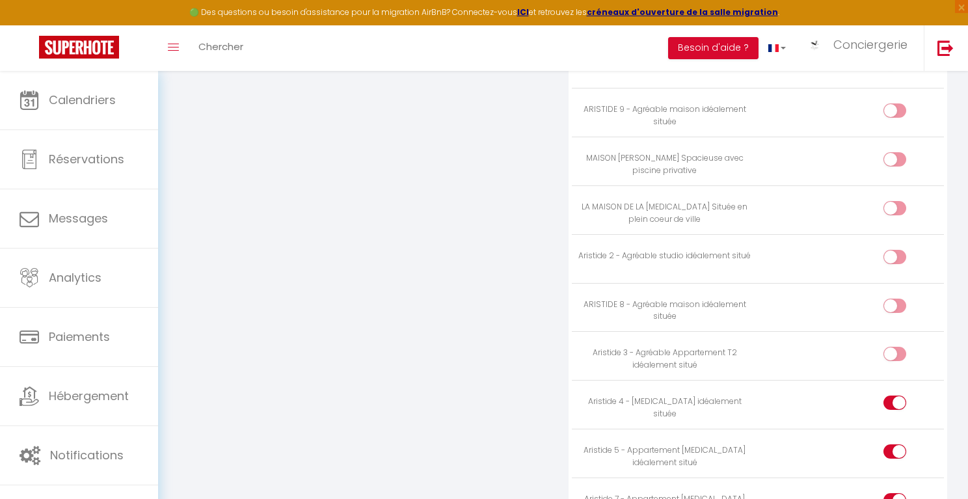
click at [846, 347] on input "checkbox" at bounding box center [906, 357] width 23 height 20
click at [846, 299] on input "checkbox" at bounding box center [906, 309] width 23 height 20
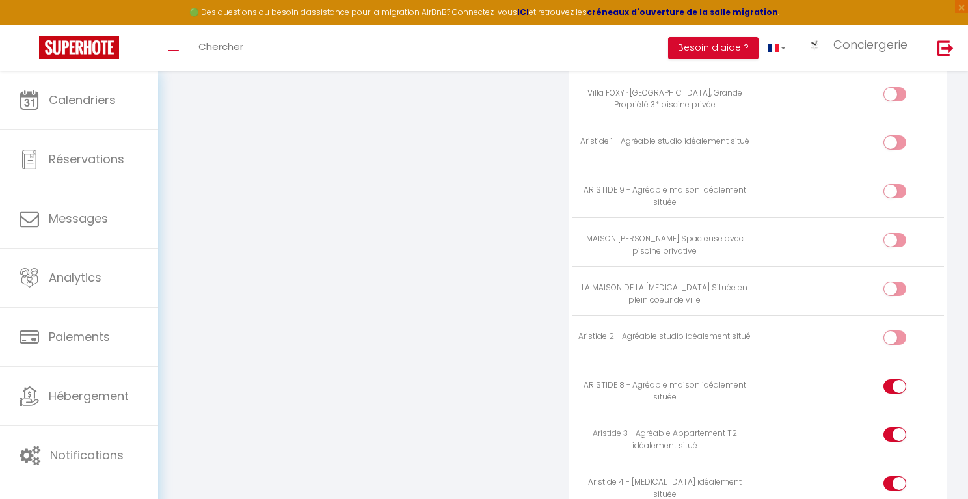
scroll to position [3425, 0]
click at [846, 333] on input "checkbox" at bounding box center [906, 343] width 23 height 20
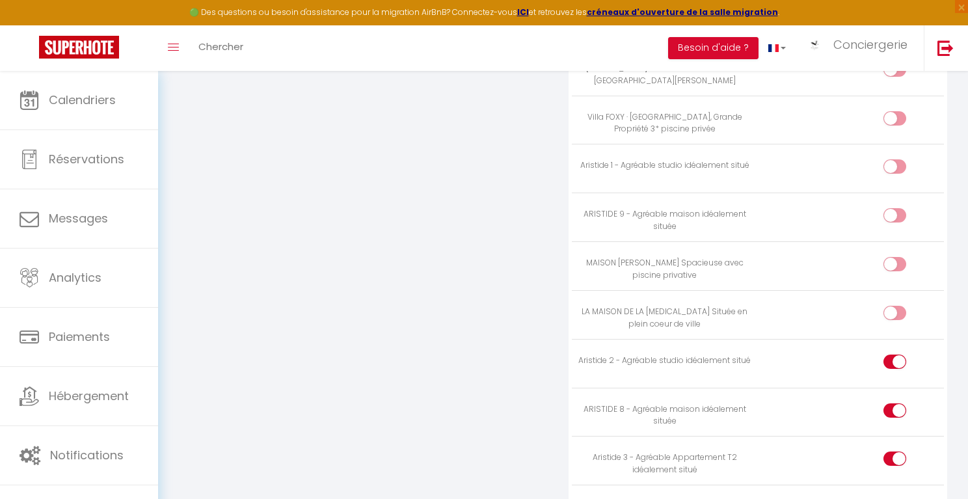
scroll to position [3400, 0]
click at [846, 211] on input "checkbox" at bounding box center [906, 221] width 23 height 20
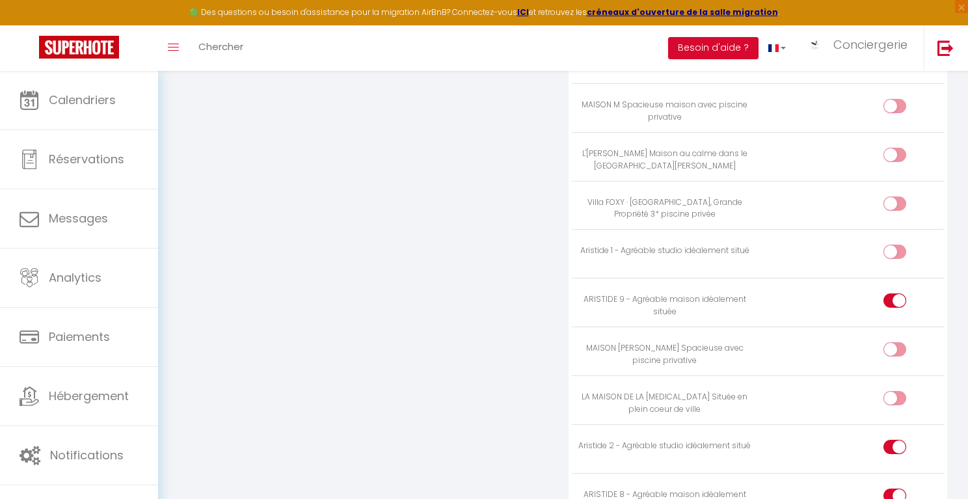
scroll to position [3310, 0]
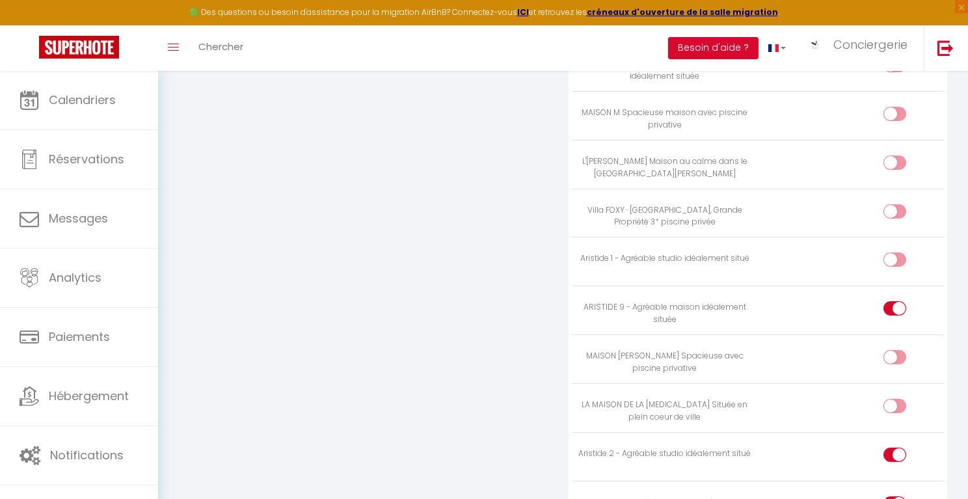
click at [846, 252] on input "checkbox" at bounding box center [906, 262] width 23 height 20
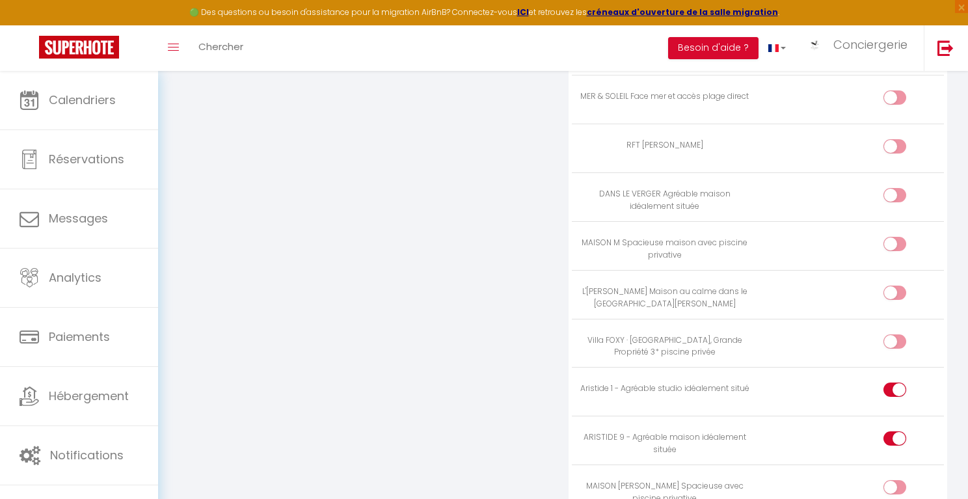
scroll to position [3176, 0]
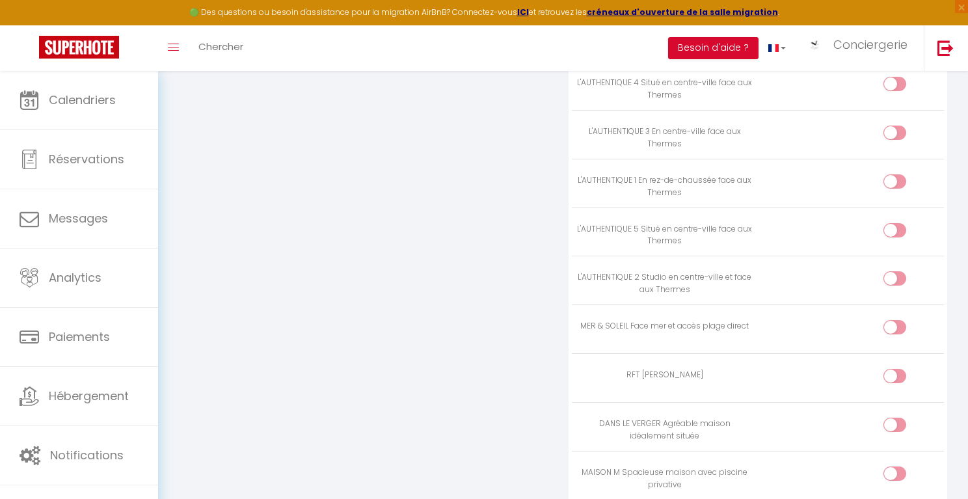
click at [846, 320] on input "checkbox" at bounding box center [906, 330] width 23 height 20
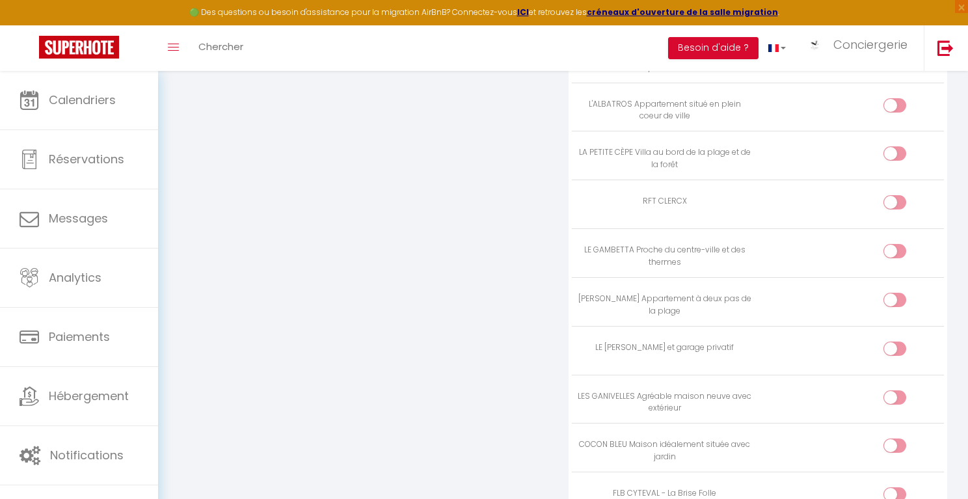
scroll to position [2459, 0]
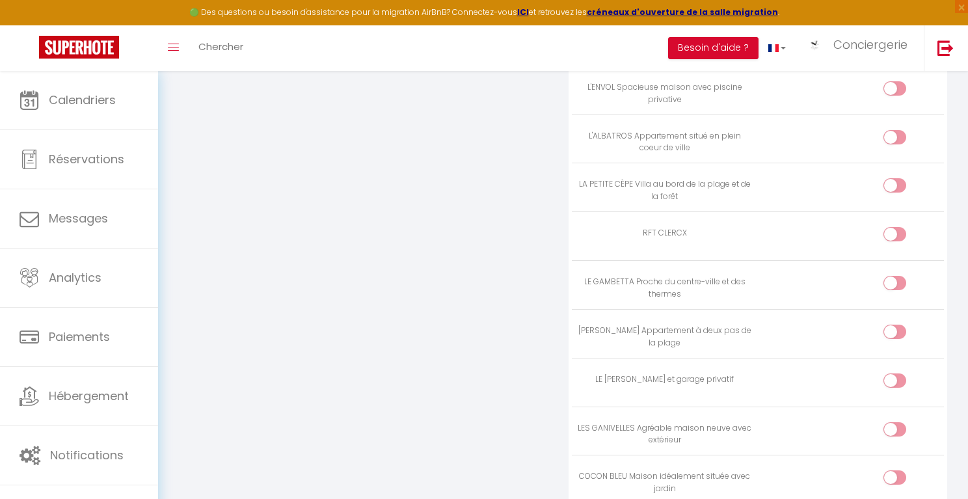
click at [846, 422] on input "checkbox" at bounding box center [906, 432] width 23 height 20
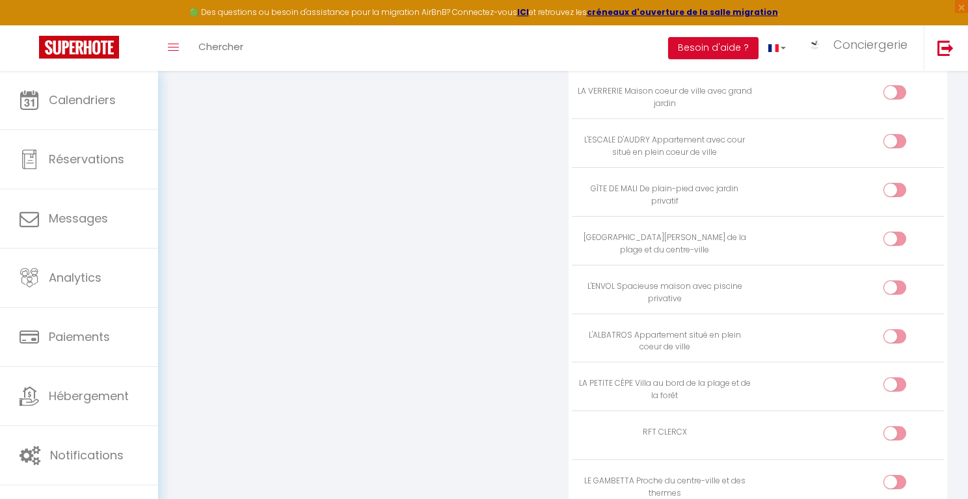
scroll to position [2258, 0]
click at [846, 379] on input "checkbox" at bounding box center [906, 389] width 23 height 20
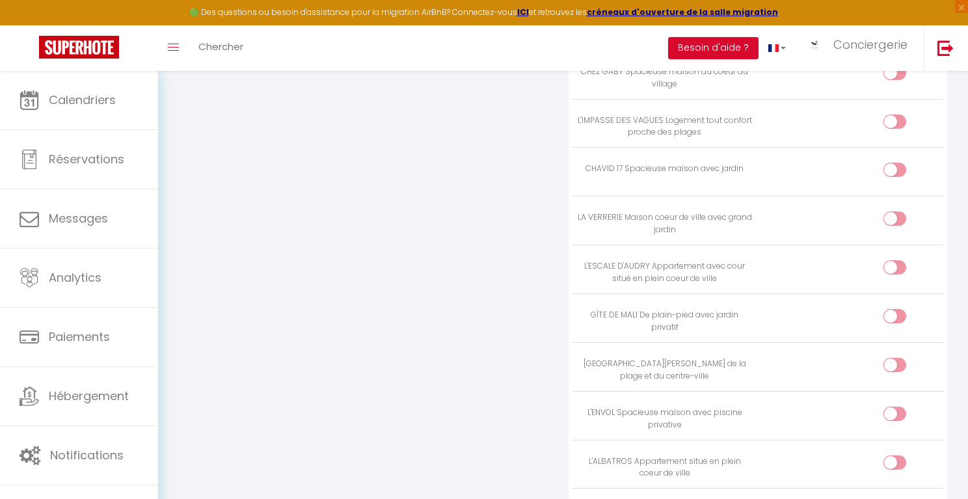
scroll to position [2123, 0]
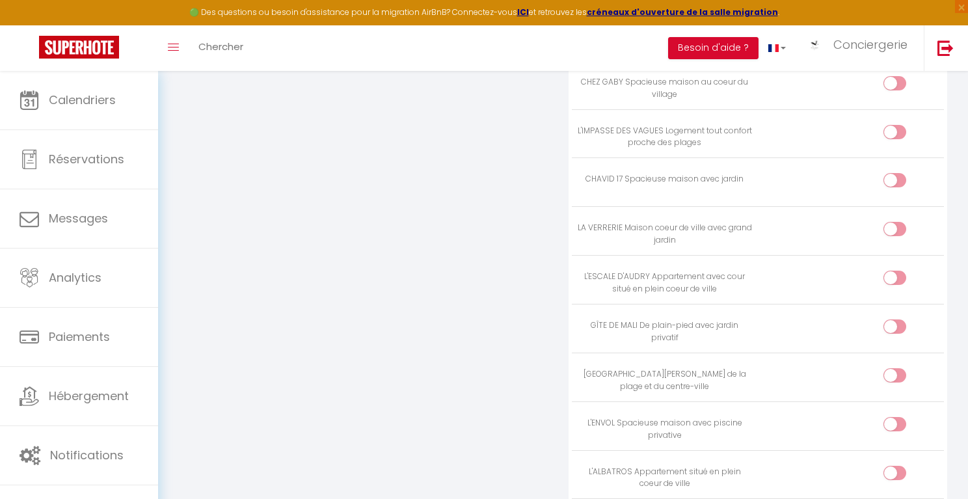
click at [846, 368] on input "checkbox" at bounding box center [906, 378] width 23 height 20
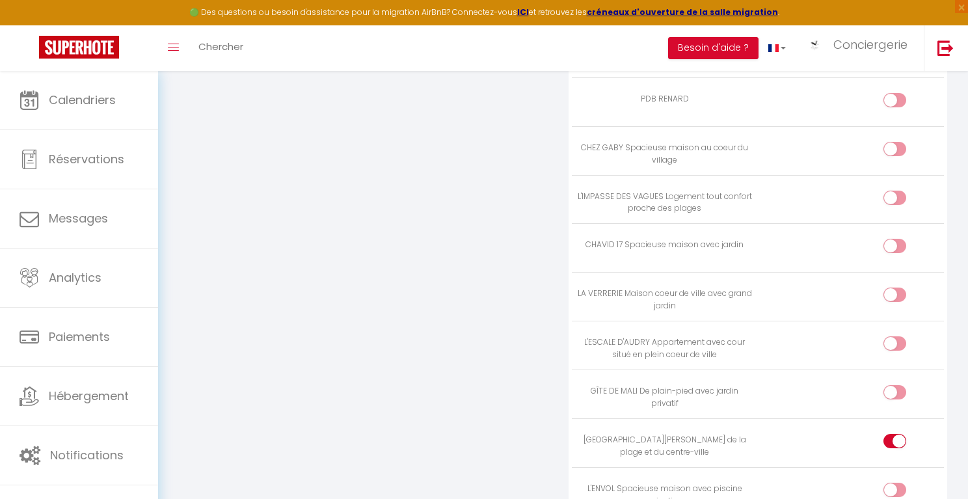
scroll to position [2056, 0]
click at [846, 289] on input "checkbox" at bounding box center [906, 299] width 23 height 20
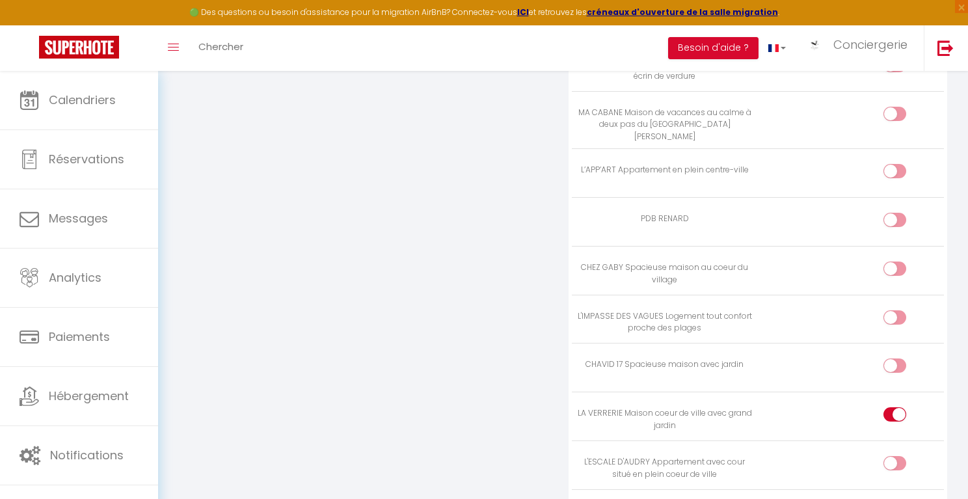
scroll to position [1933, 0]
click at [846, 315] on input "checkbox" at bounding box center [906, 325] width 23 height 20
click at [846, 266] on input "checkbox" at bounding box center [906, 276] width 23 height 20
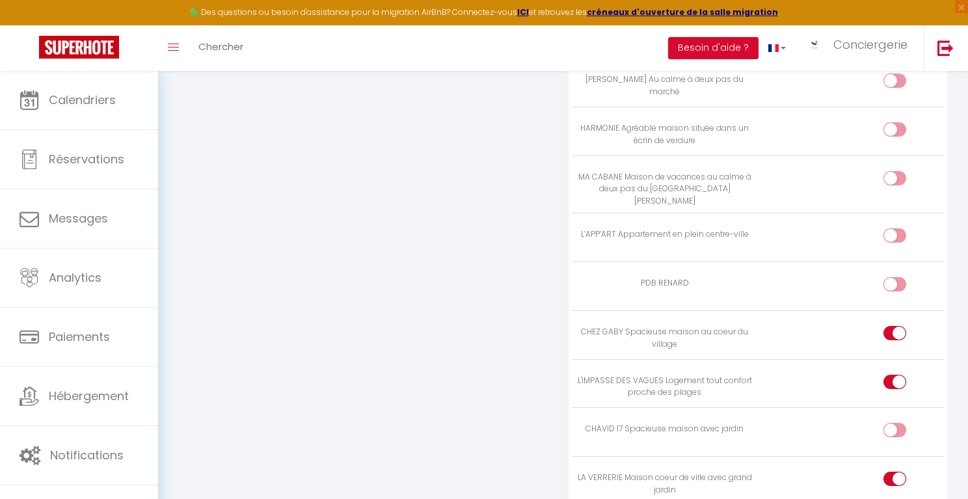
scroll to position [1863, 0]
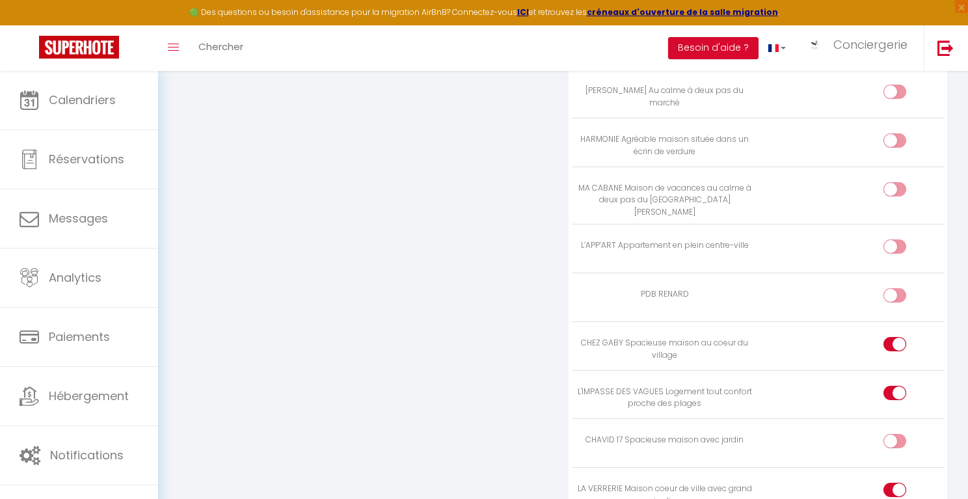
click at [846, 288] on input "checkbox" at bounding box center [906, 298] width 23 height 20
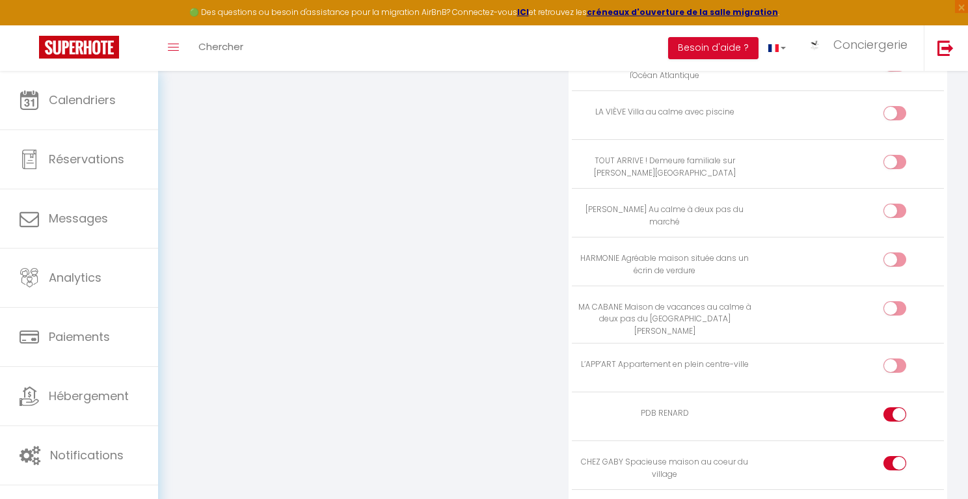
scroll to position [1742, 0]
click at [846, 303] on input "checkbox" at bounding box center [906, 313] width 23 height 20
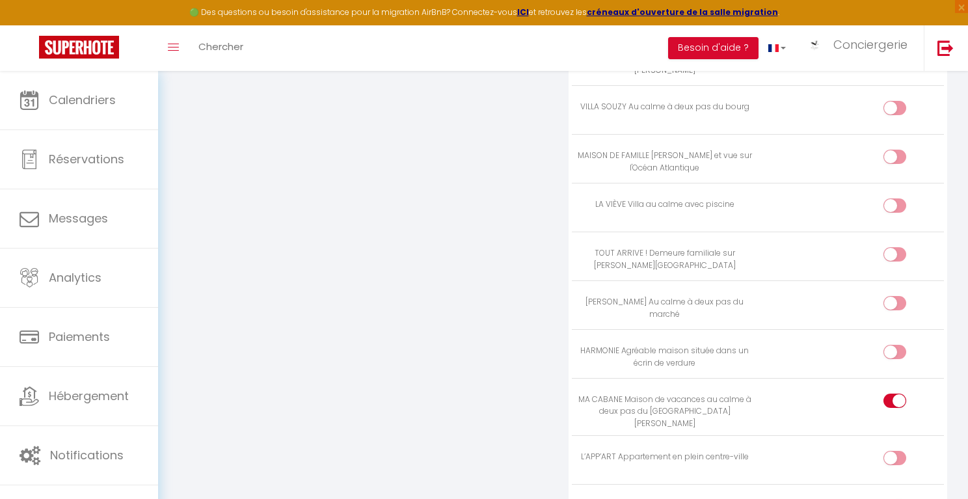
scroll to position [1647, 0]
click at [846, 253] on input "checkbox" at bounding box center [906, 262] width 23 height 20
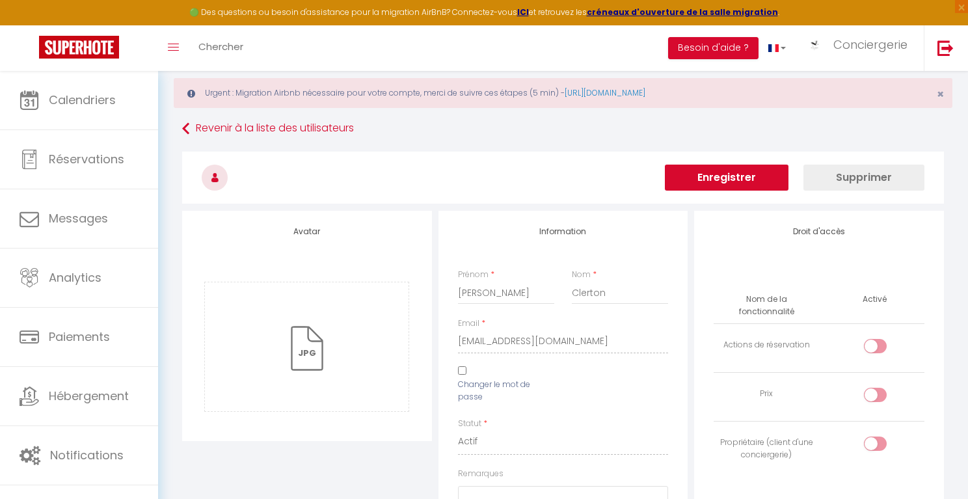
scroll to position [0, 0]
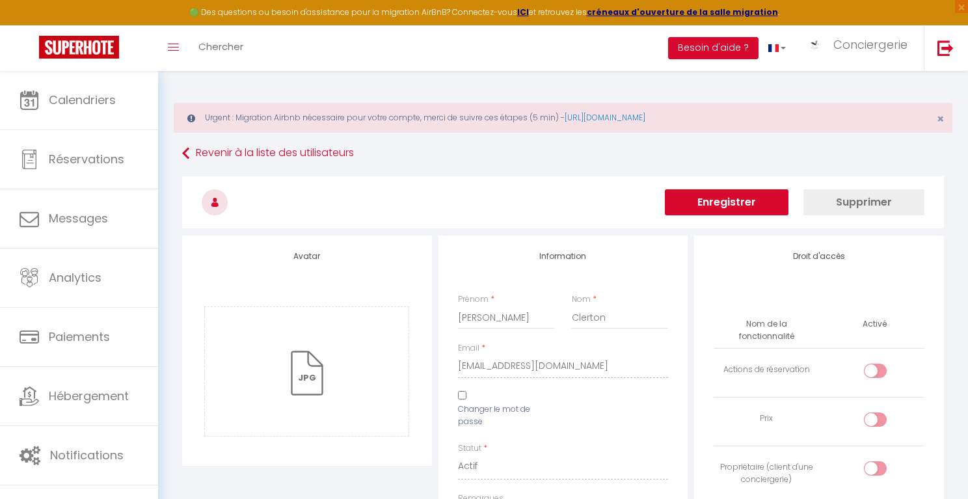
click at [733, 202] on button "Enregistrer" at bounding box center [727, 202] width 124 height 26
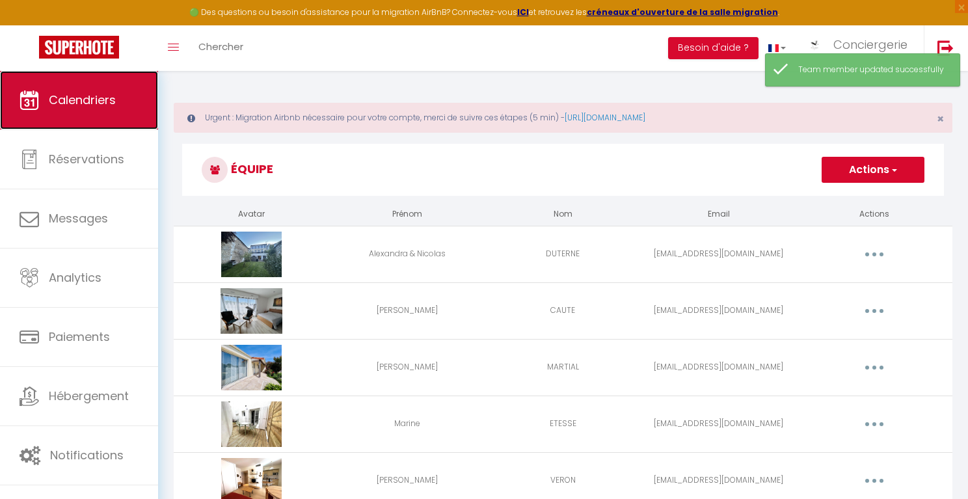
click at [105, 101] on span "Calendriers" at bounding box center [82, 100] width 67 height 16
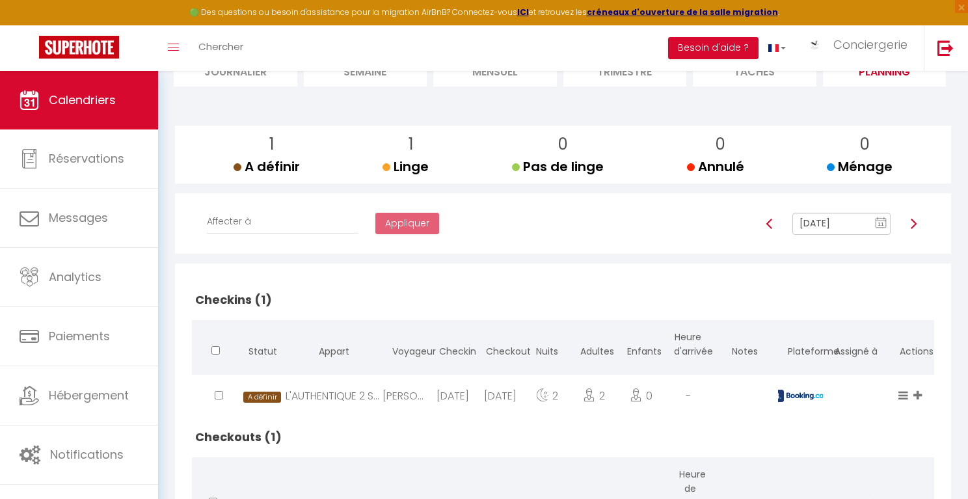
scroll to position [158, 0]
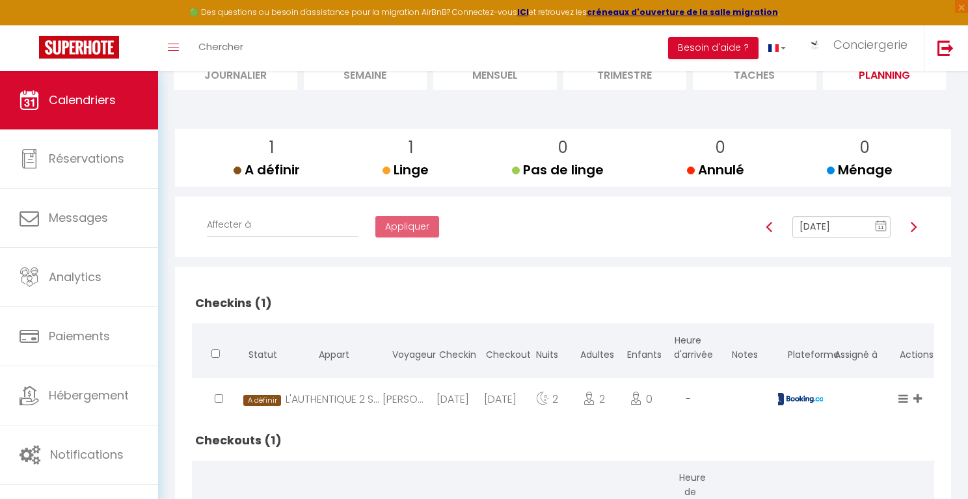
click at [846, 225] on img at bounding box center [913, 227] width 10 height 10
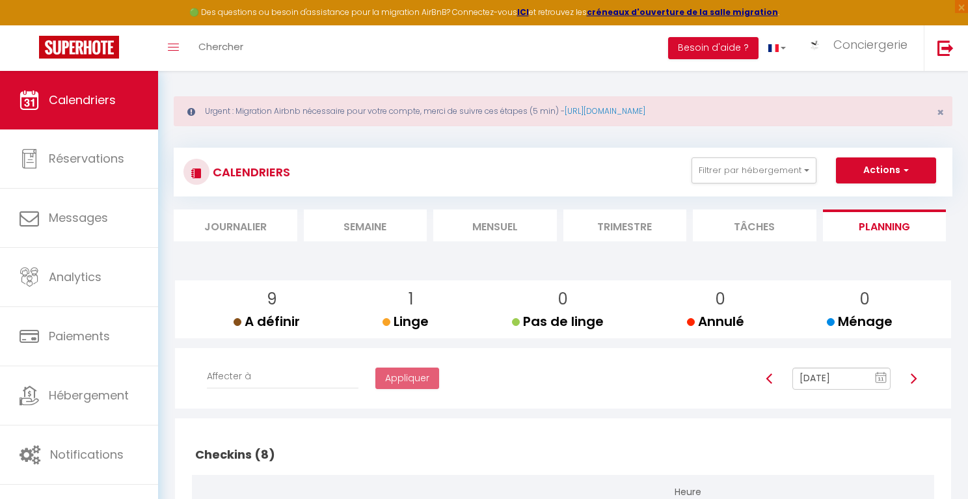
scroll to position [0, 0]
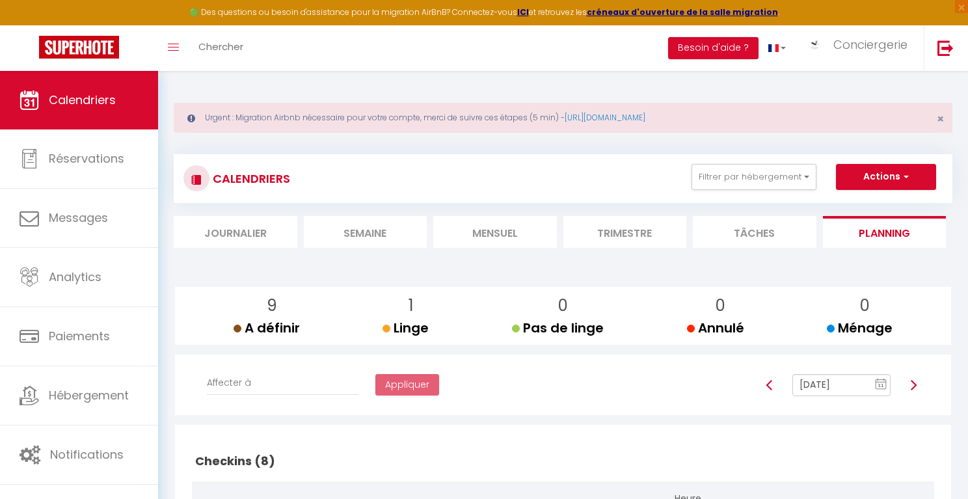
click at [479, 226] on li "Mensuel" at bounding box center [495, 232] width 124 height 32
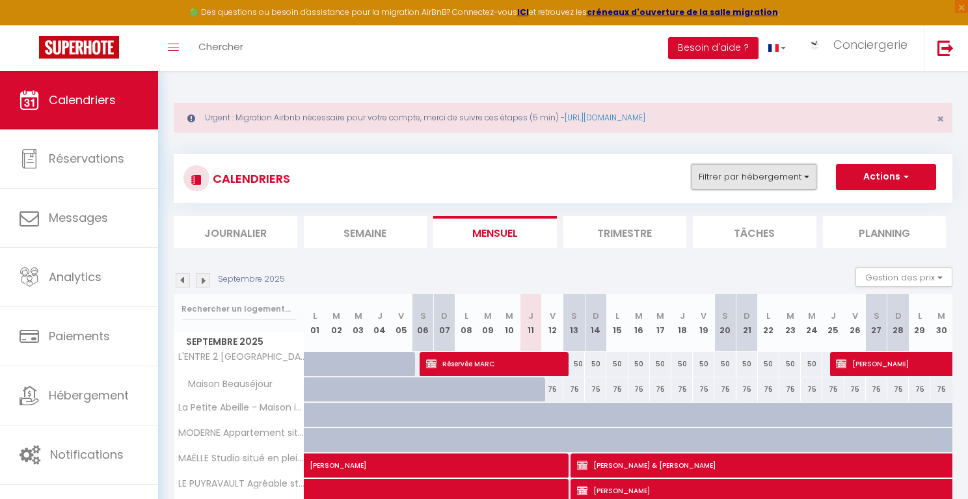
click at [800, 179] on button "Filtrer par hébergement" at bounding box center [754, 177] width 125 height 26
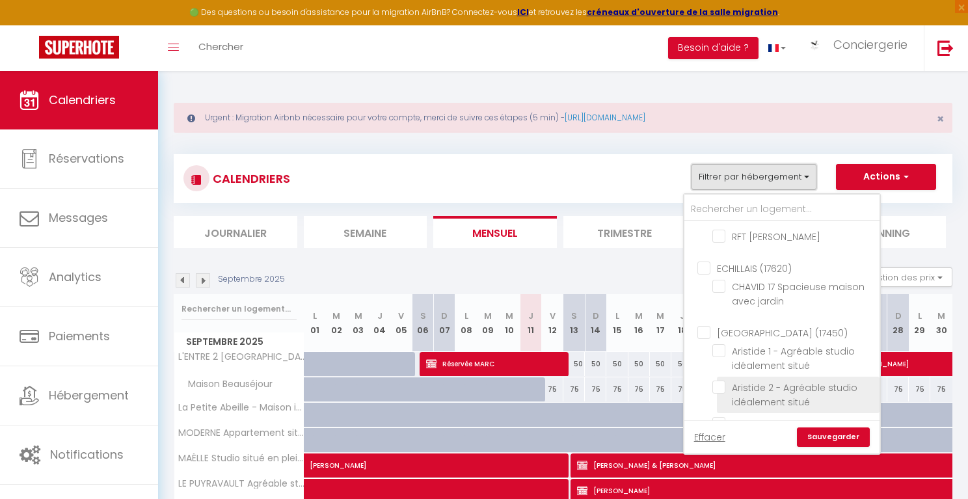
scroll to position [1176, 0]
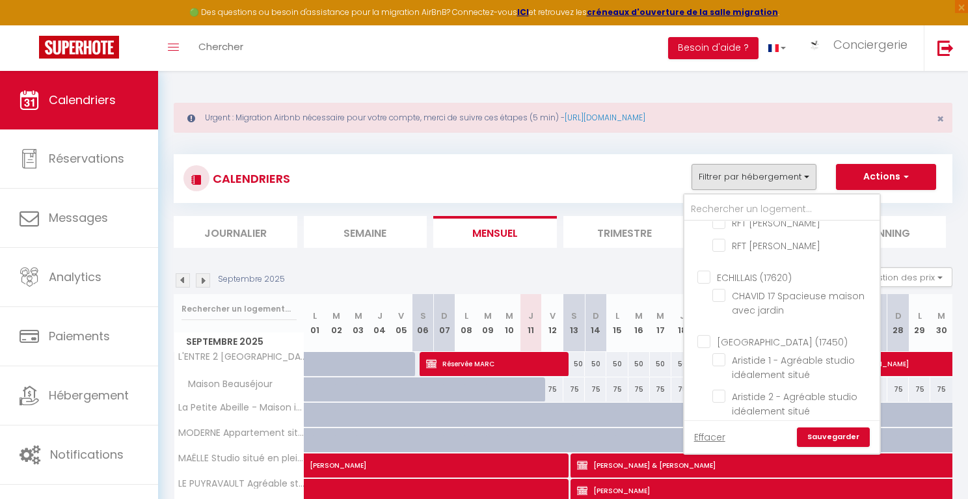
click at [703, 334] on input "[GEOGRAPHIC_DATA] (17450)" at bounding box center [794, 340] width 195 height 13
click at [818, 438] on link "Sauvegarder" at bounding box center [833, 437] width 73 height 20
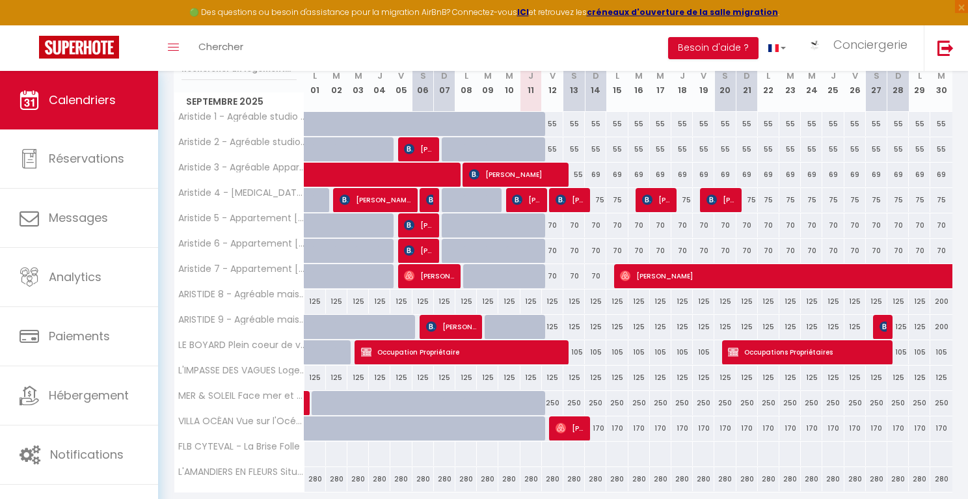
scroll to position [0, 0]
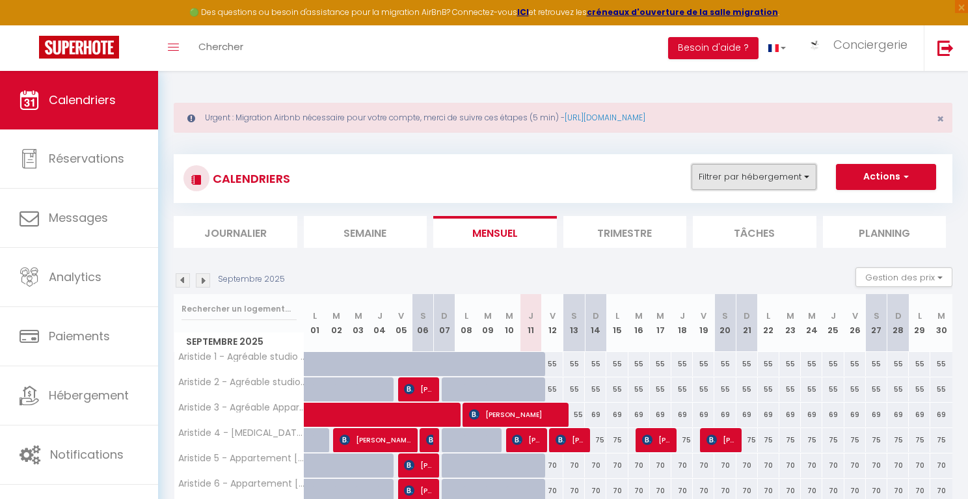
click at [808, 178] on button "Filtrer par hébergement" at bounding box center [754, 177] width 125 height 26
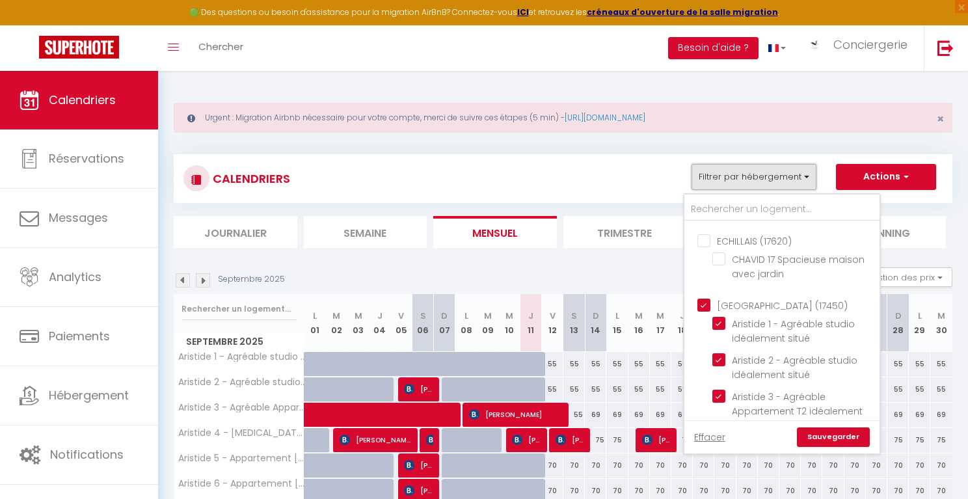
scroll to position [1175, 0]
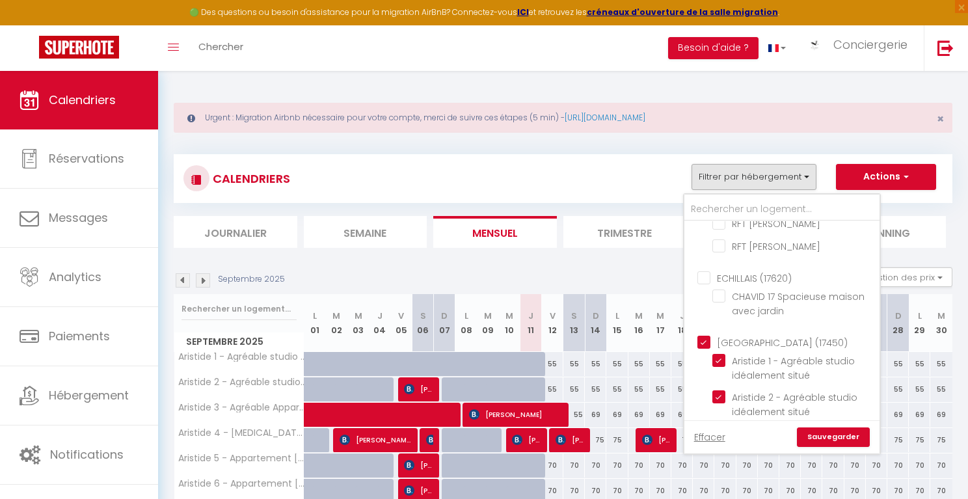
click at [706, 335] on input "[GEOGRAPHIC_DATA] (17450)" at bounding box center [794, 341] width 195 height 13
click at [664, 268] on div "Septembre 2025 Gestion des prix Nb Nuits minimum Règles Disponibilité" at bounding box center [563, 280] width 779 height 27
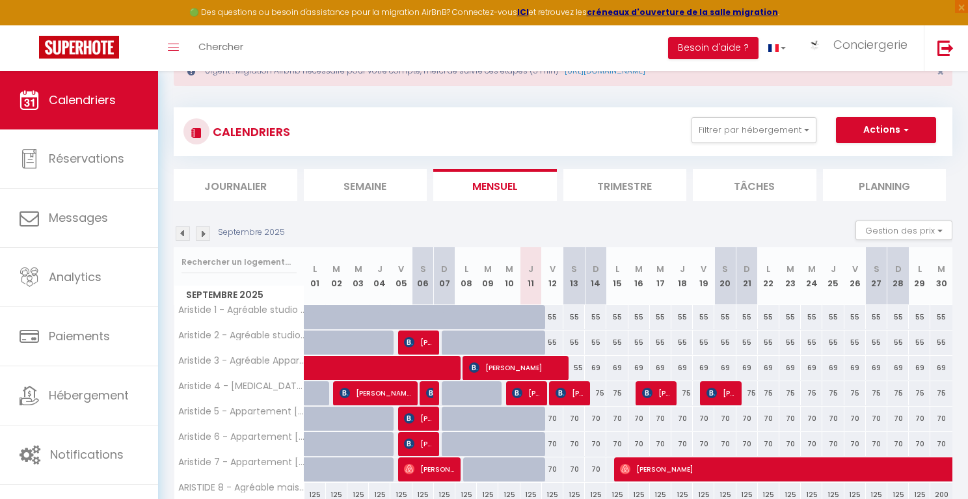
scroll to position [0, 0]
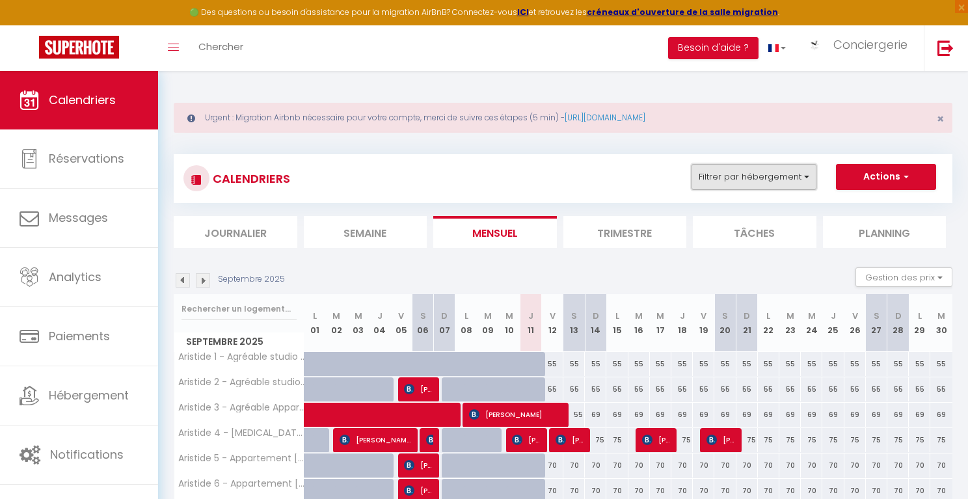
click at [806, 167] on button "Filtrer par hébergement" at bounding box center [754, 177] width 125 height 26
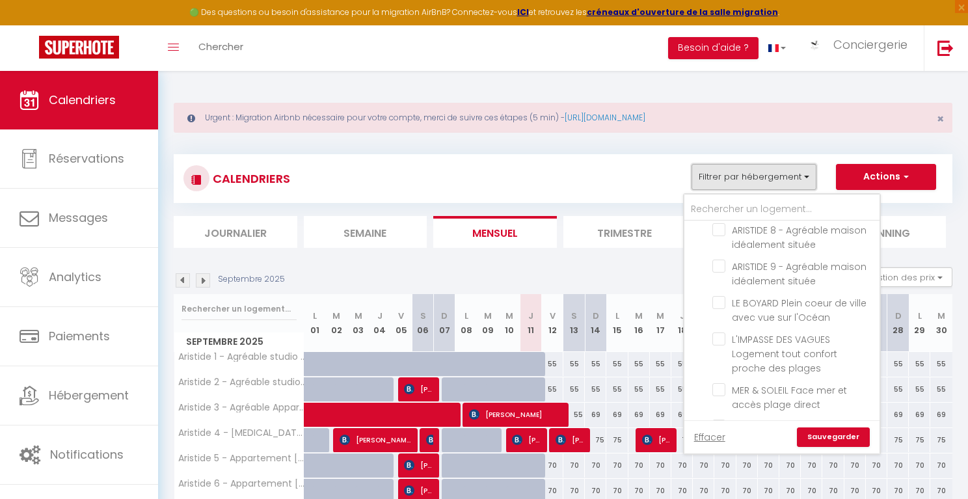
scroll to position [1617, 0]
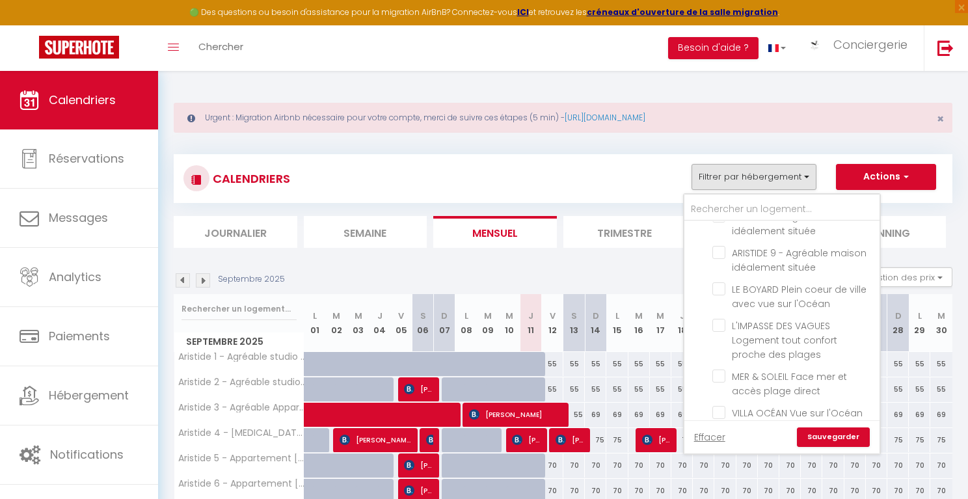
click at [826, 433] on link "Sauvegarder" at bounding box center [833, 437] width 73 height 20
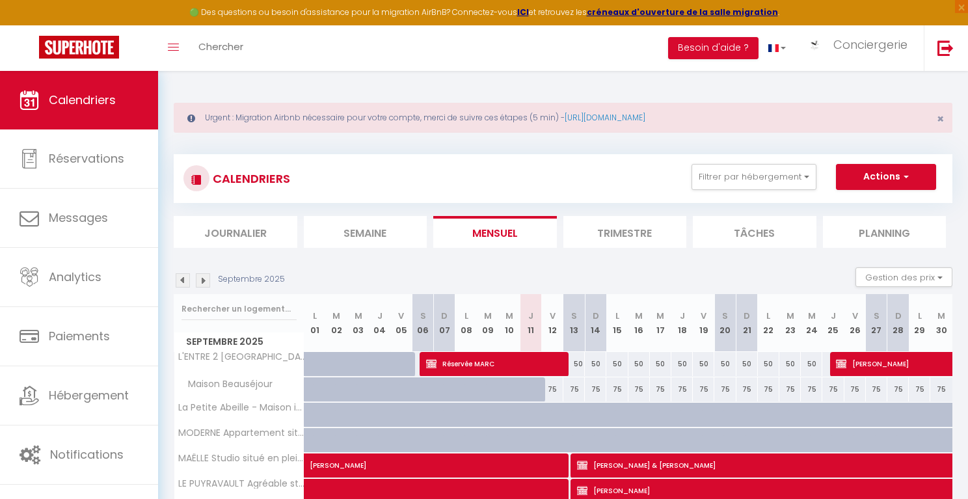
click at [846, 229] on li "Planning" at bounding box center [885, 232] width 124 height 32
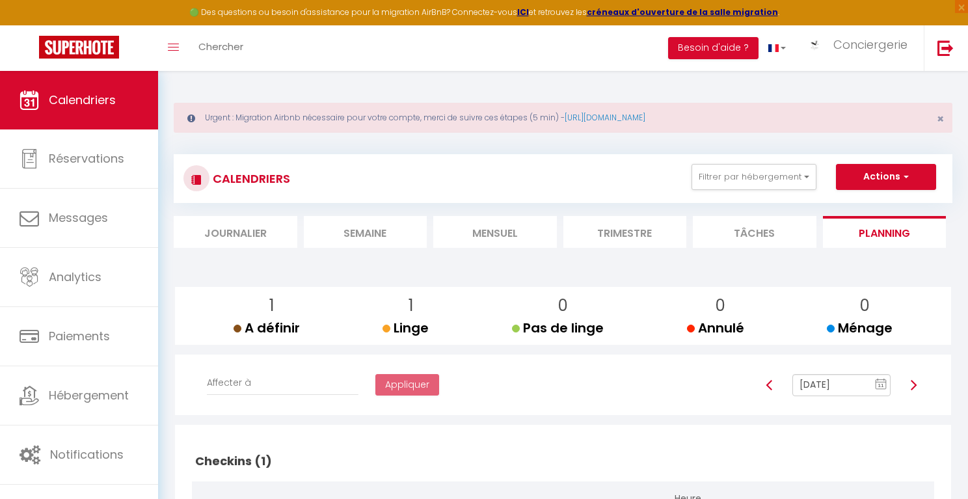
click at [846, 386] on img at bounding box center [913, 385] width 10 height 10
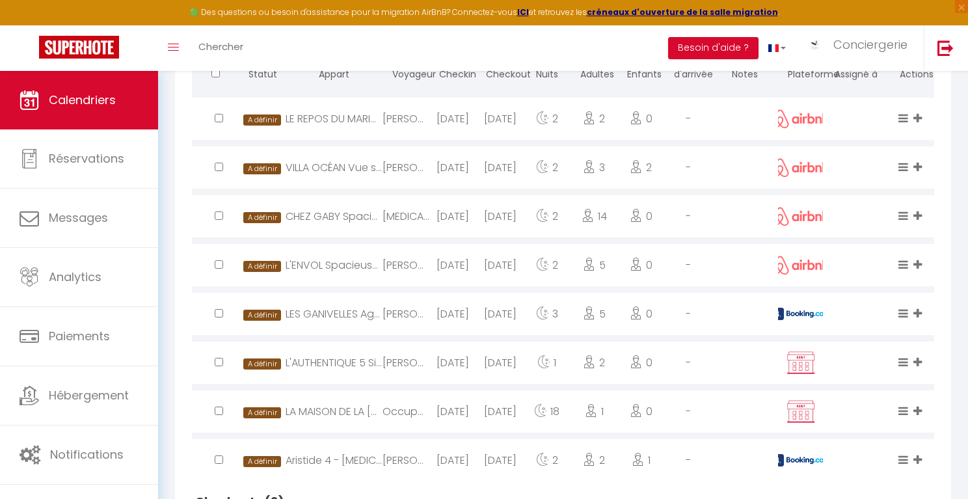
scroll to position [435, 0]
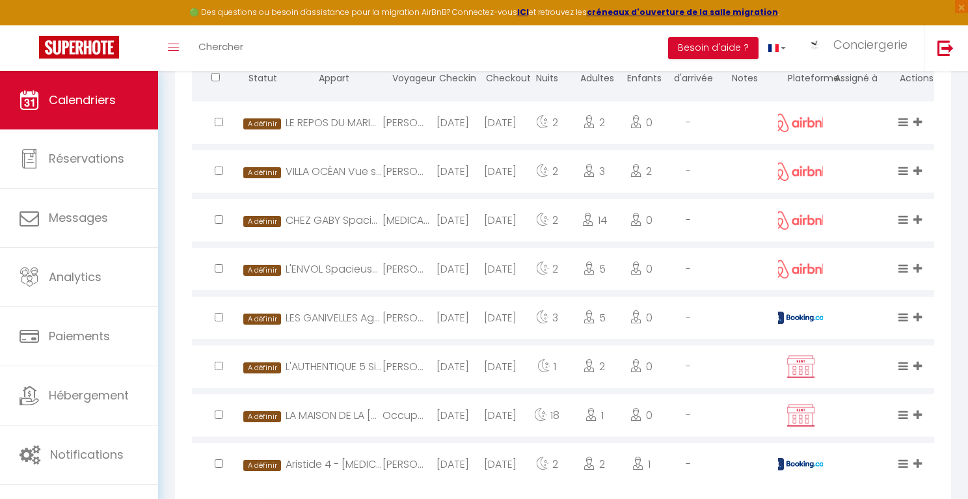
click at [846, 167] on icon at bounding box center [903, 170] width 10 height 11
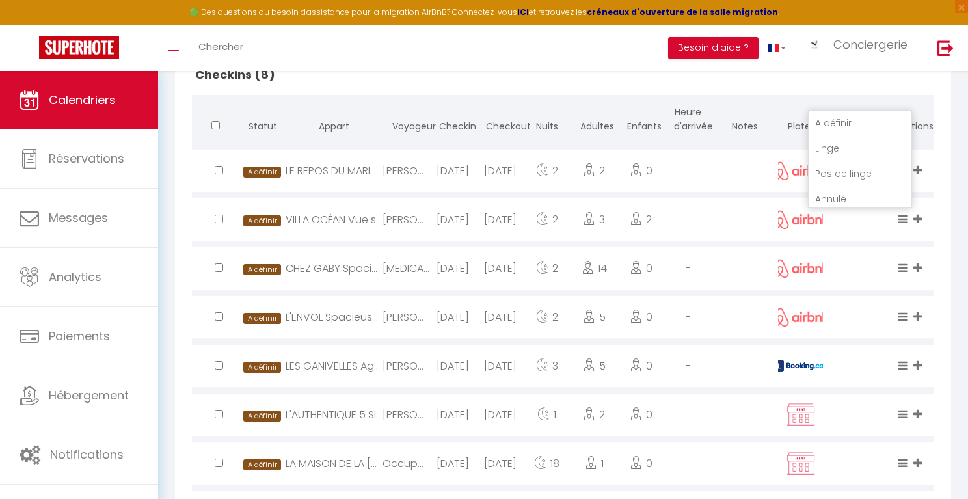
scroll to position [386, 0]
click at [846, 219] on icon at bounding box center [917, 219] width 8 height 11
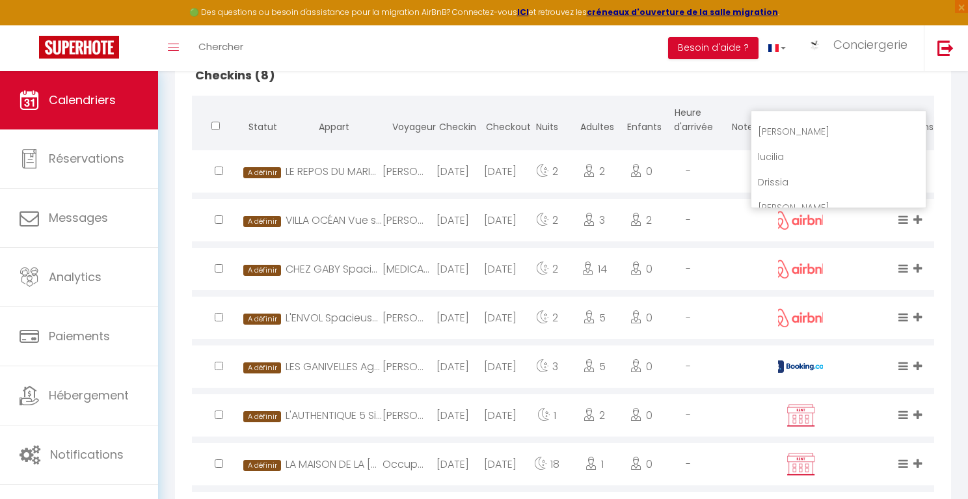
scroll to position [1230, 0]
click at [846, 135] on li "[PERSON_NAME]" at bounding box center [838, 136] width 174 height 25
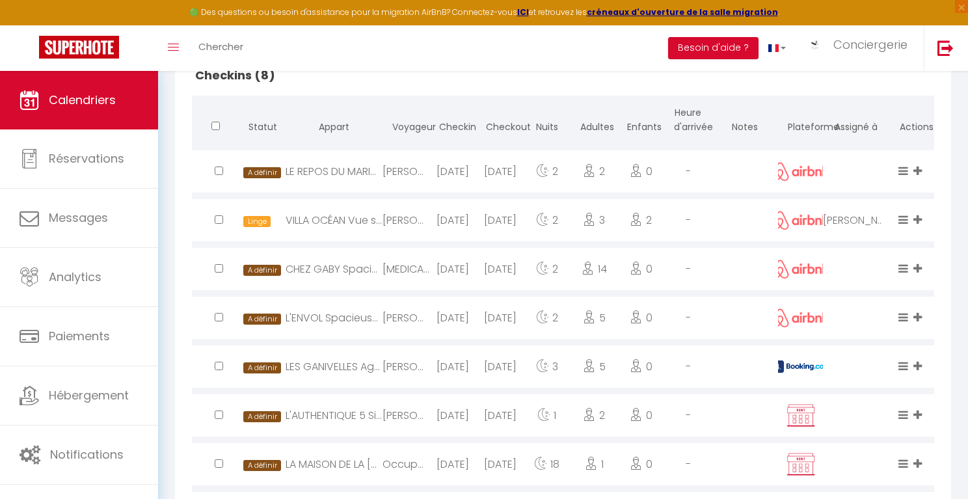
click at [846, 219] on icon at bounding box center [903, 219] width 10 height 11
click at [835, 149] on li "Linge" at bounding box center [860, 149] width 103 height 25
click at [846, 221] on icon at bounding box center [903, 219] width 10 height 11
click at [846, 175] on li "Pas de linge" at bounding box center [860, 174] width 103 height 25
click at [846, 155] on div "Checkins (8) Statut Appart Voyageur Checkin Checkout Nuits Adultes Enfants Heur…" at bounding box center [563, 389] width 776 height 701
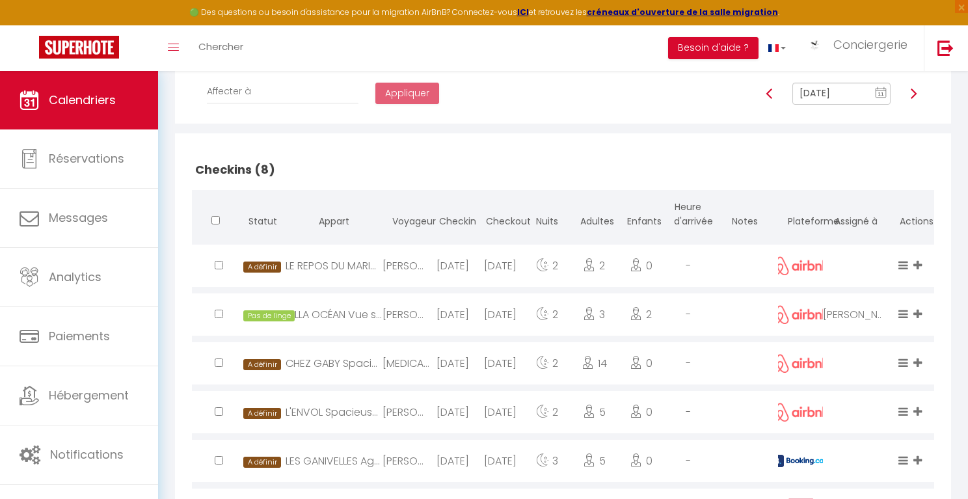
scroll to position [287, 0]
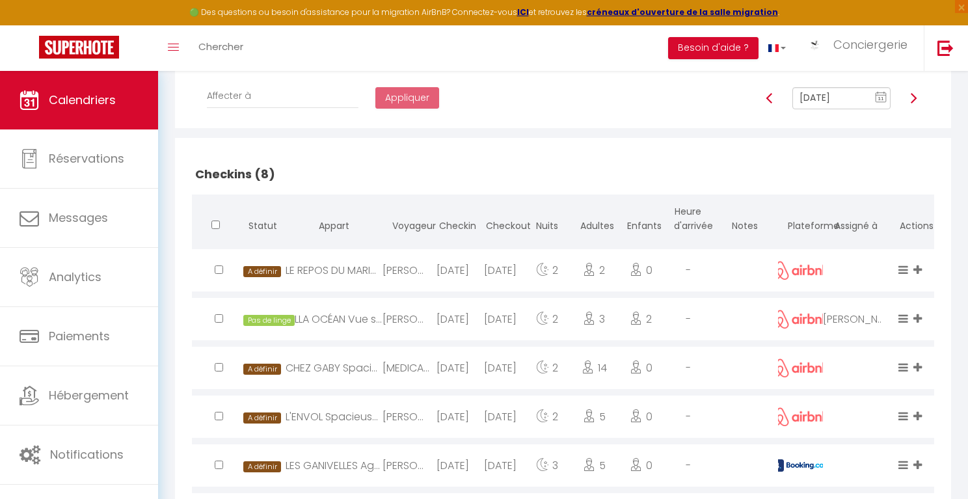
click at [846, 101] on img at bounding box center [913, 98] width 10 height 10
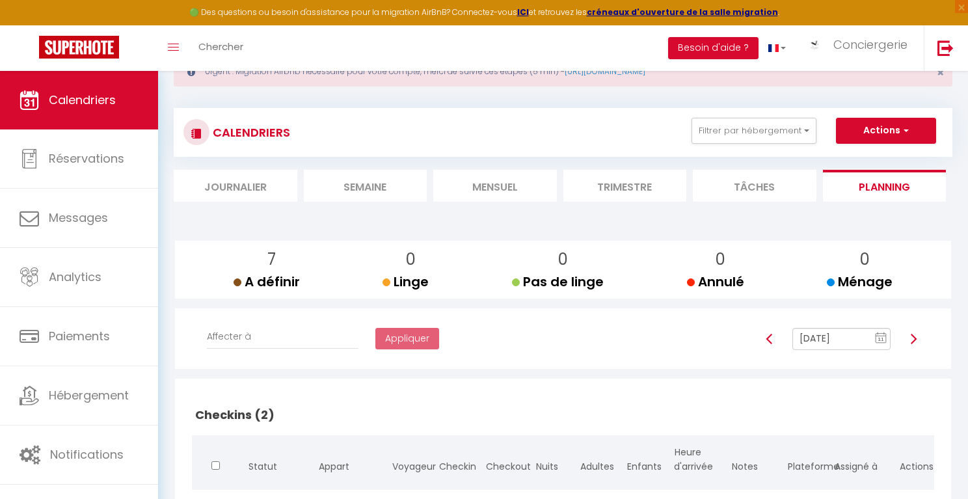
scroll to position [27, 0]
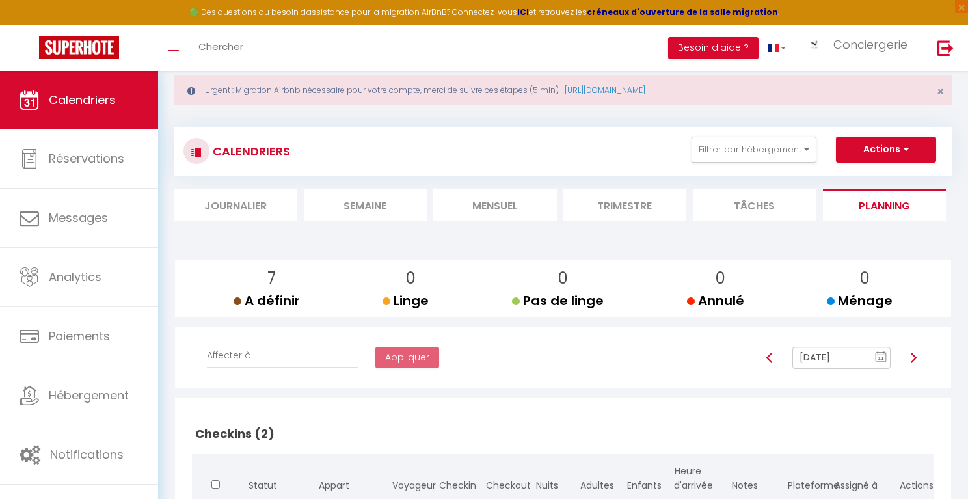
click at [485, 206] on li "Mensuel" at bounding box center [495, 205] width 124 height 32
